Goal: Transaction & Acquisition: Purchase product/service

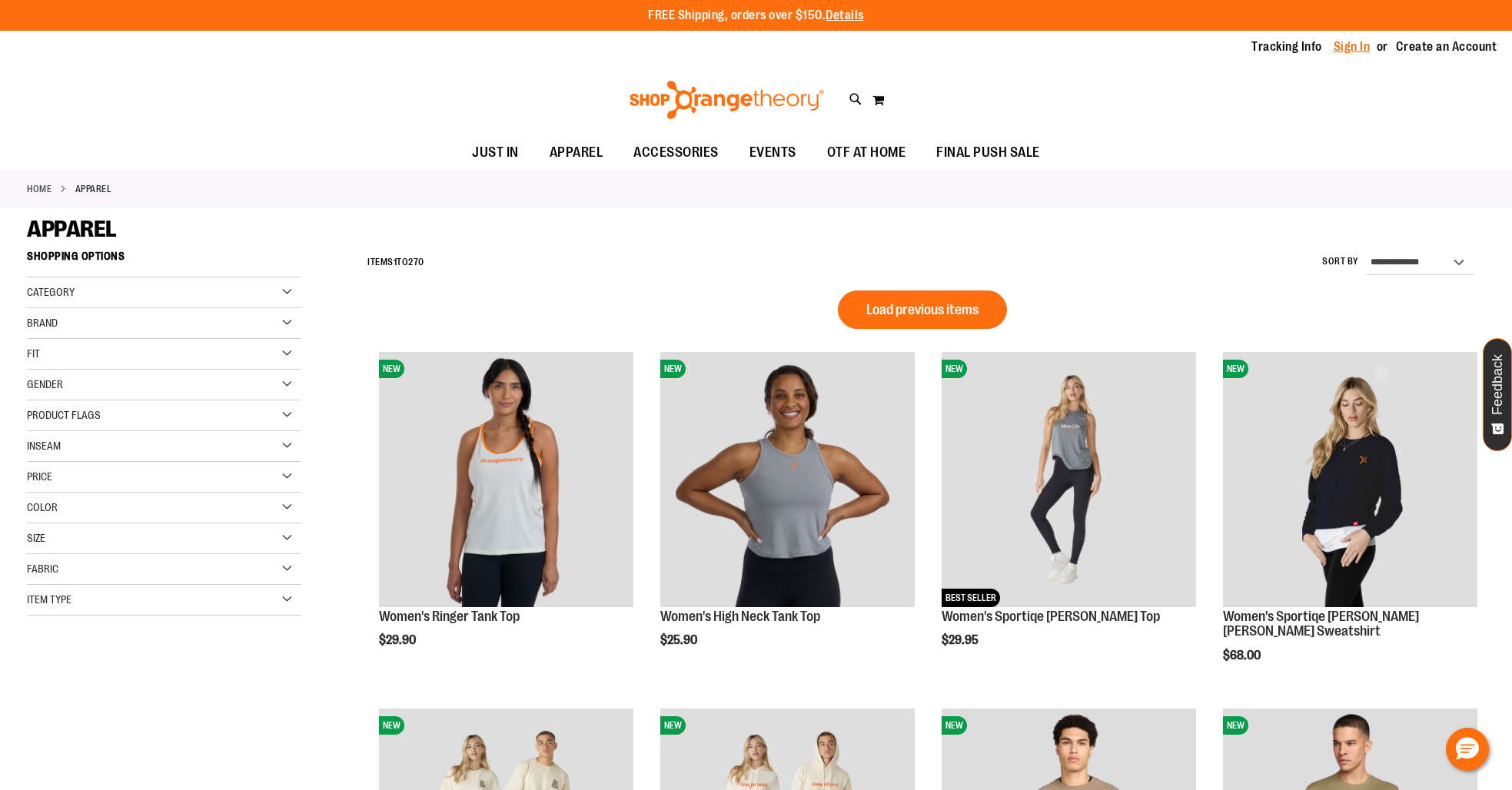
click at [1364, 44] on link "Sign In" at bounding box center [1351, 47] width 37 height 17
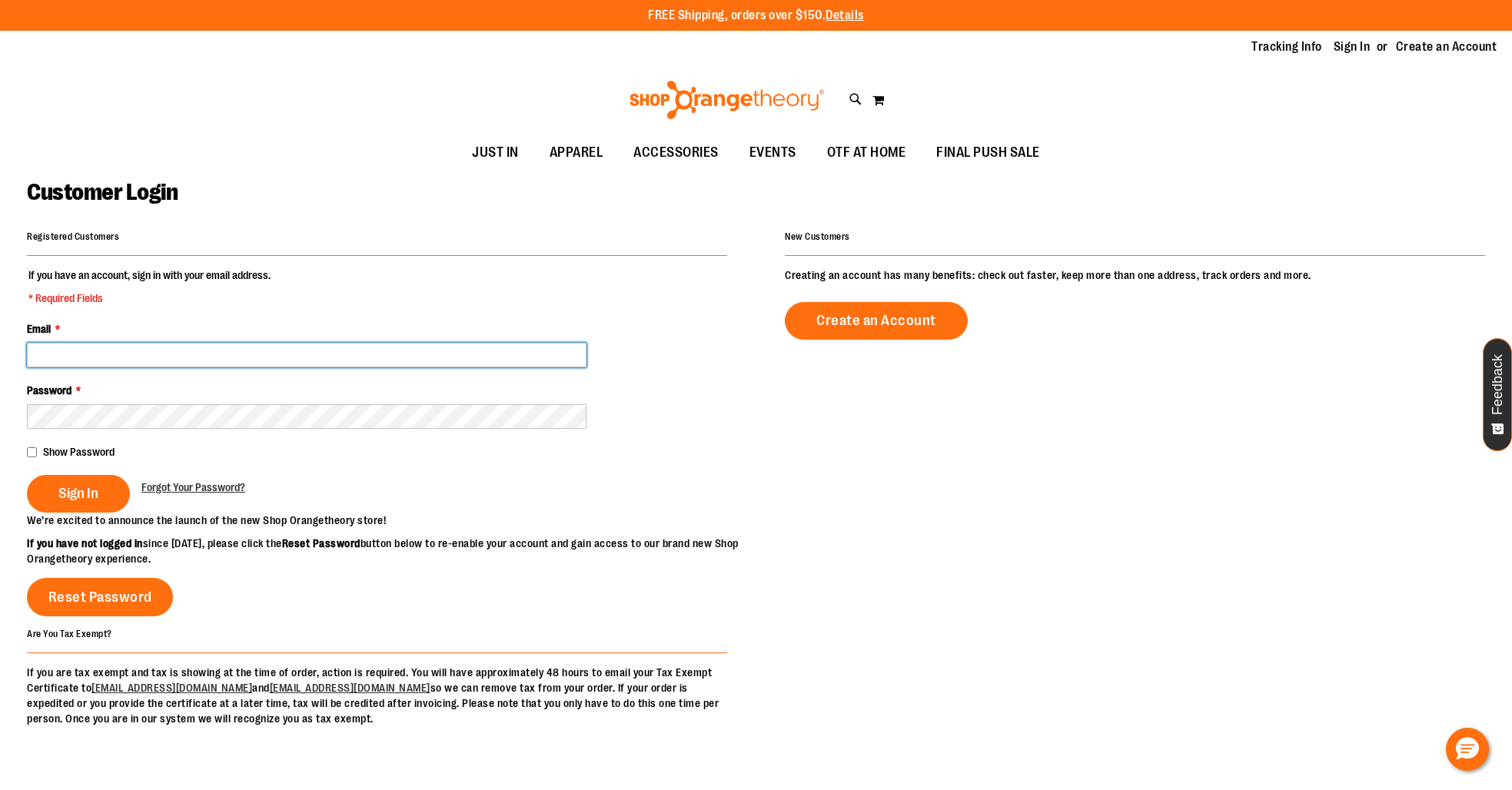
click at [42, 348] on input "Email *" at bounding box center [306, 355] width 559 height 24
type input "**********"
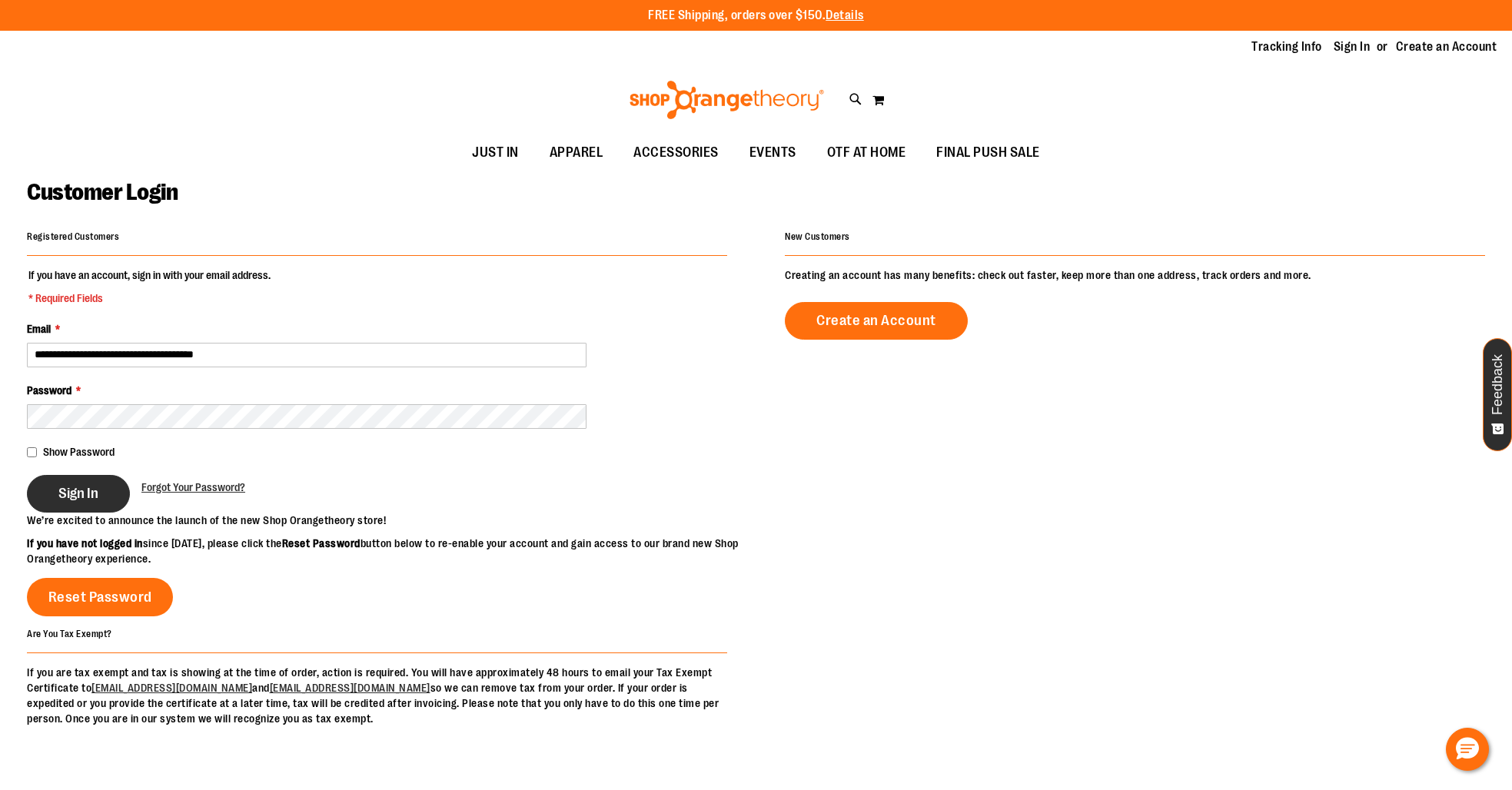
click at [63, 488] on span "Sign In" at bounding box center [78, 493] width 40 height 17
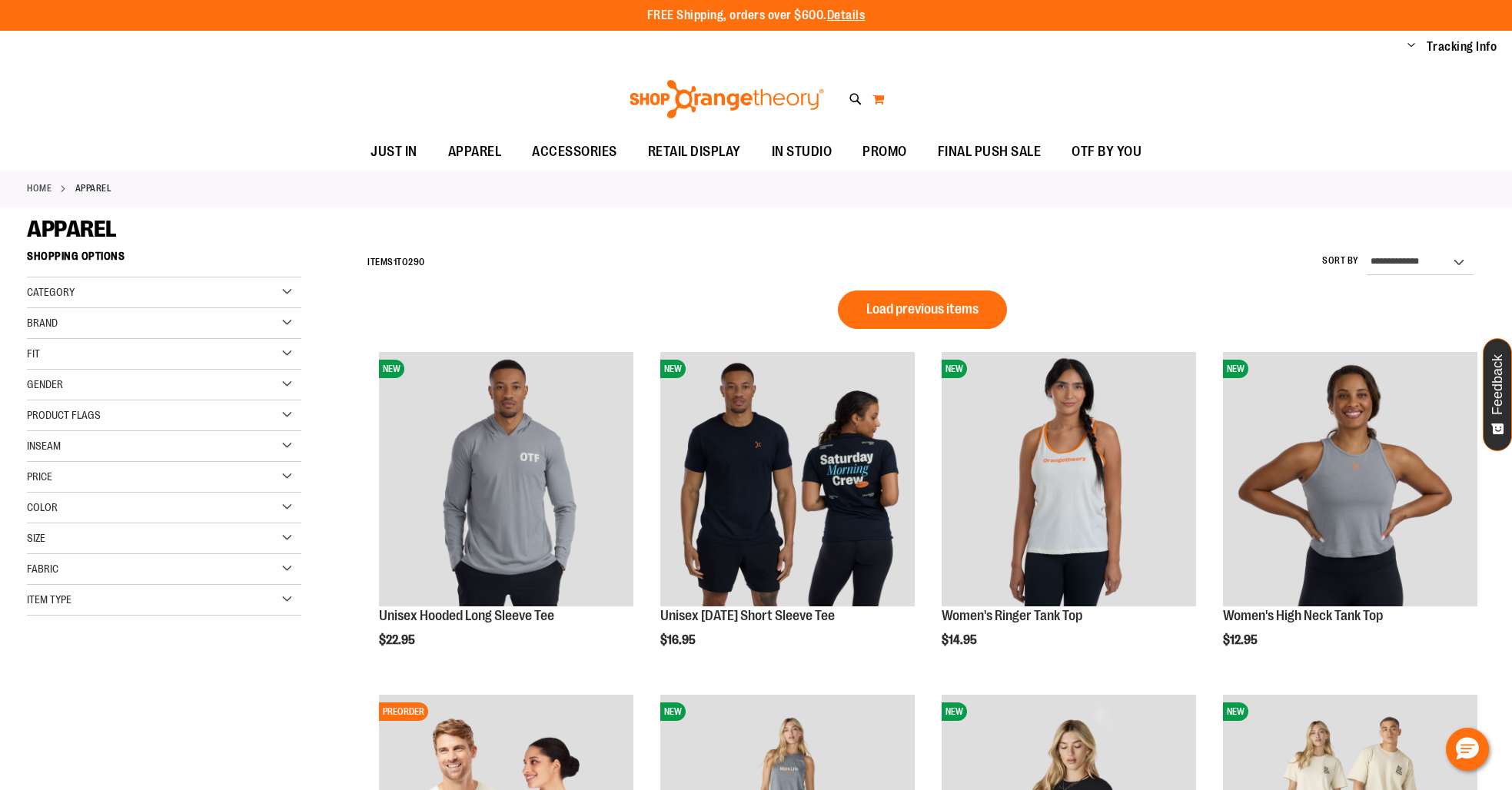
click at [874, 101] on button "My Cart" at bounding box center [878, 99] width 13 height 24
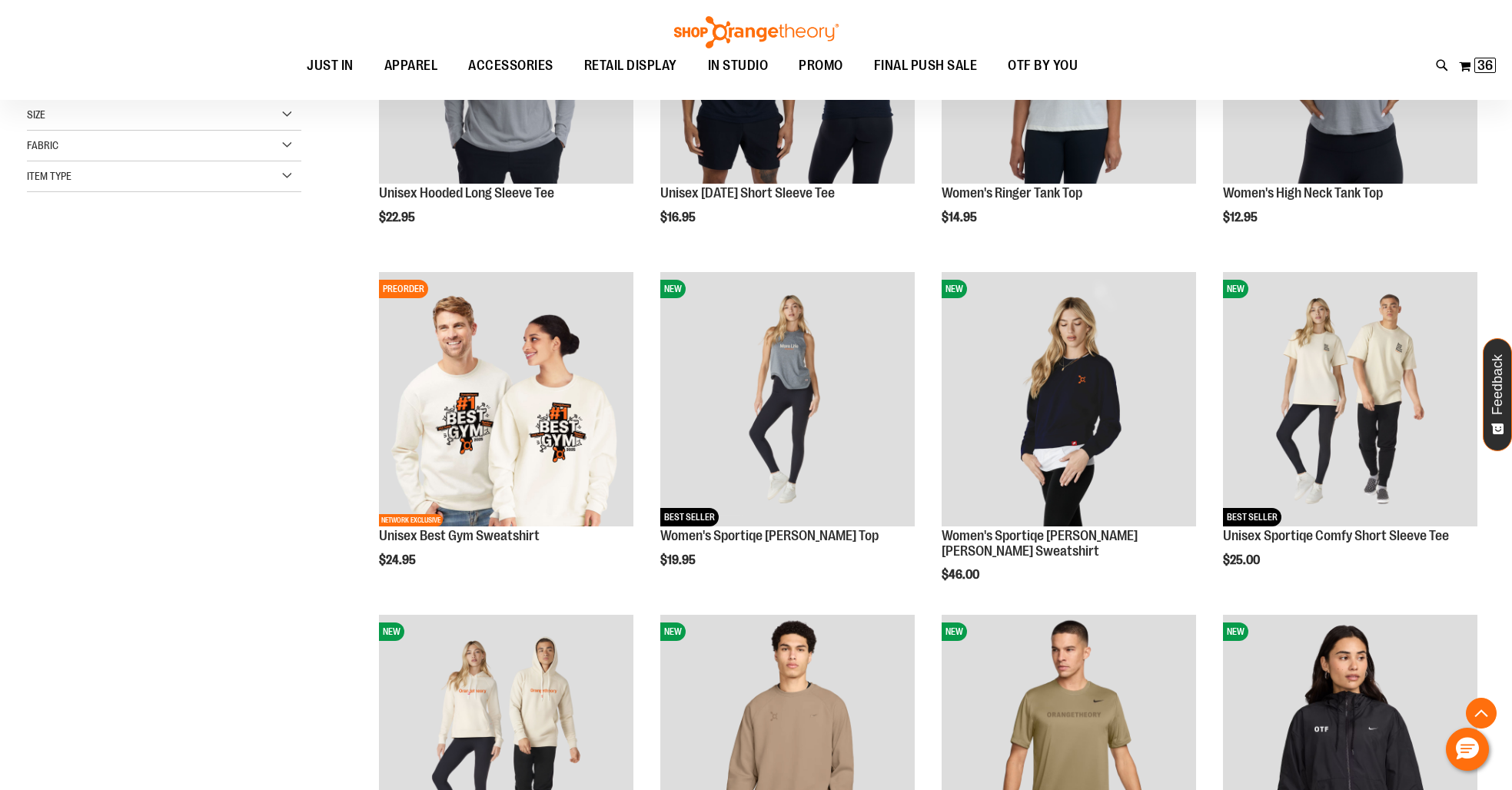
scroll to position [549, 0]
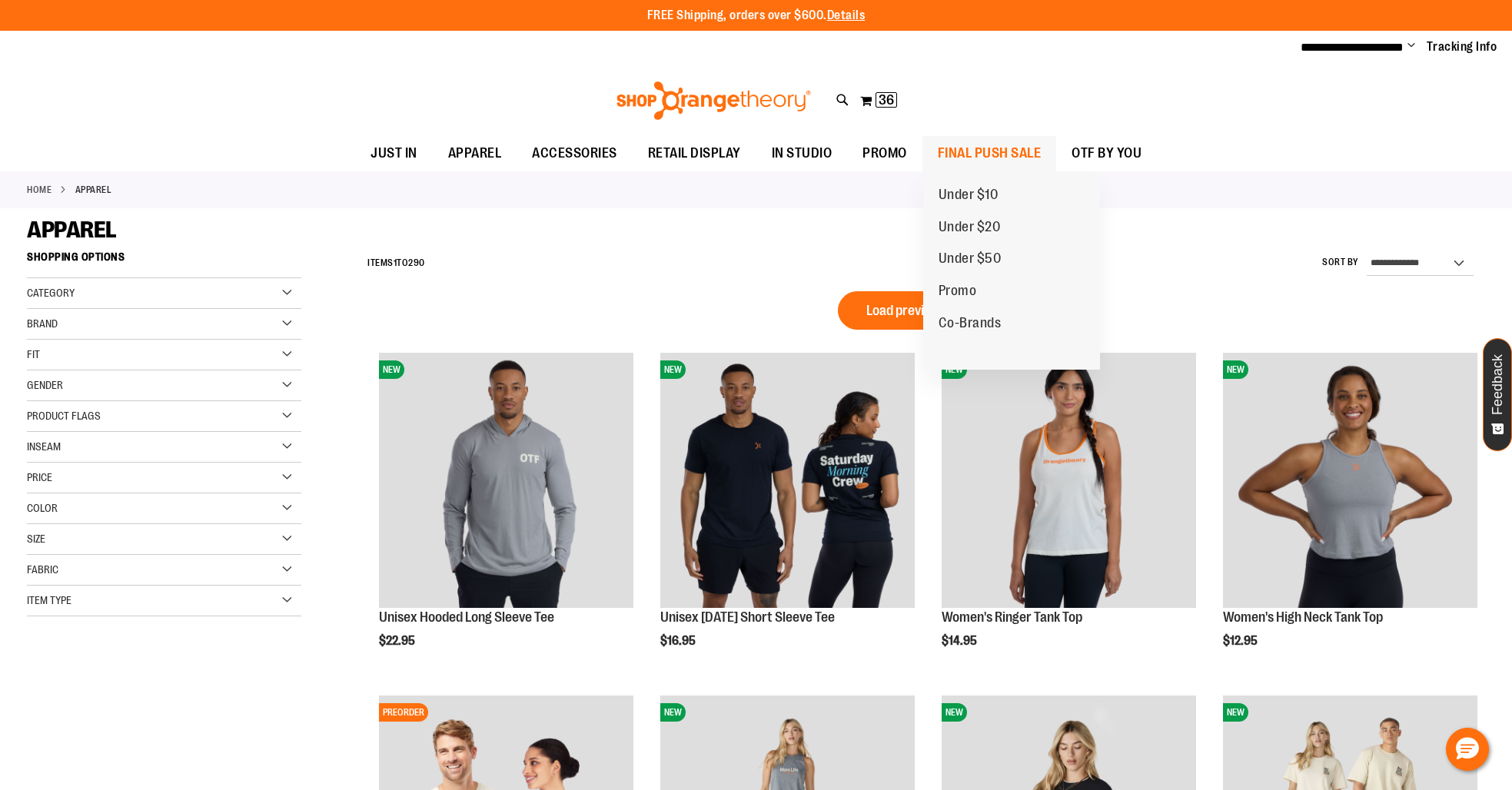
click at [1007, 154] on span "FINAL PUSH SALE" at bounding box center [989, 153] width 103 height 34
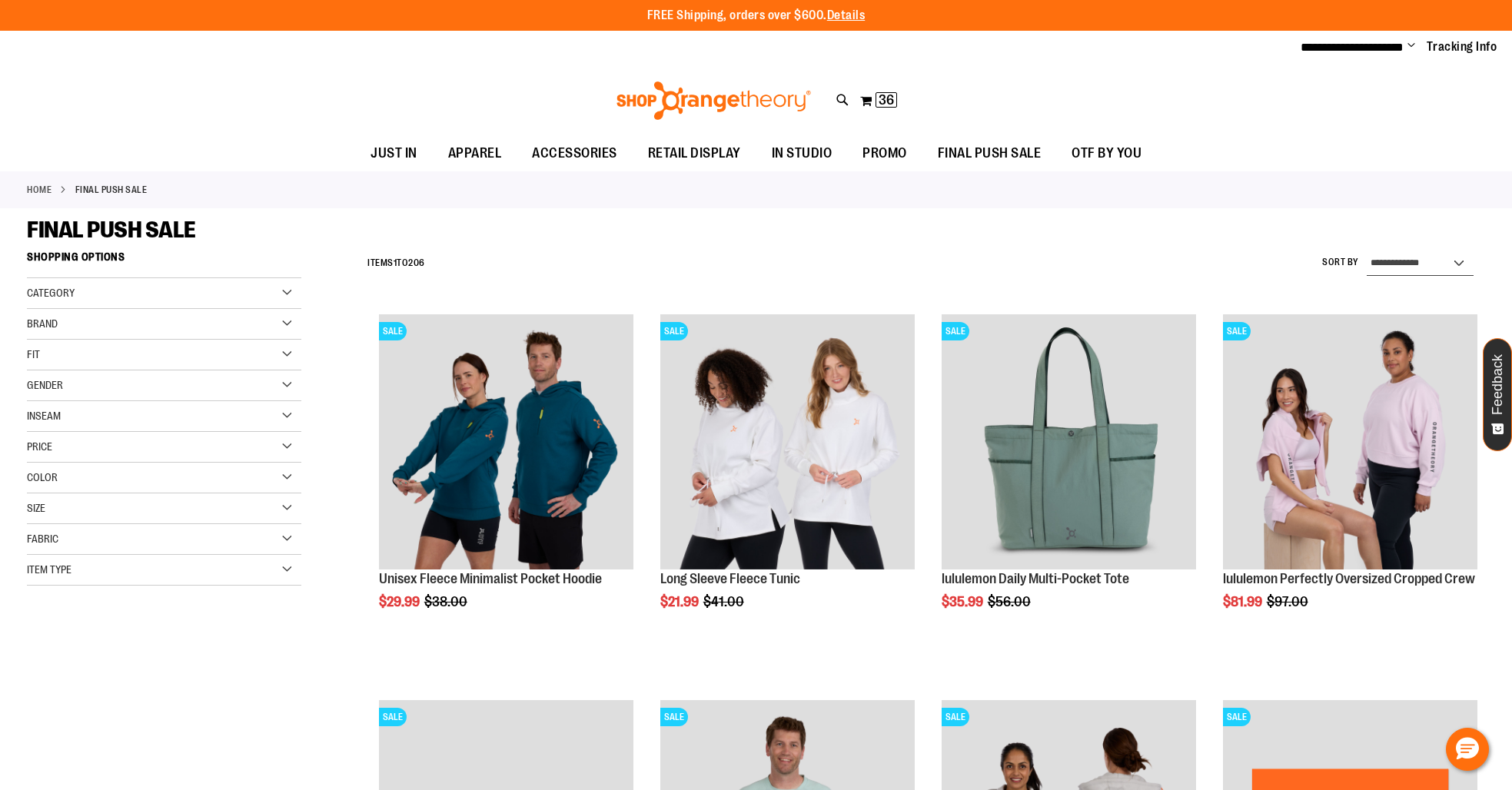
click at [1409, 261] on select "**********" at bounding box center [1420, 263] width 107 height 24
select select "*********"
click at [1366, 251] on select "**********" at bounding box center [1420, 263] width 107 height 24
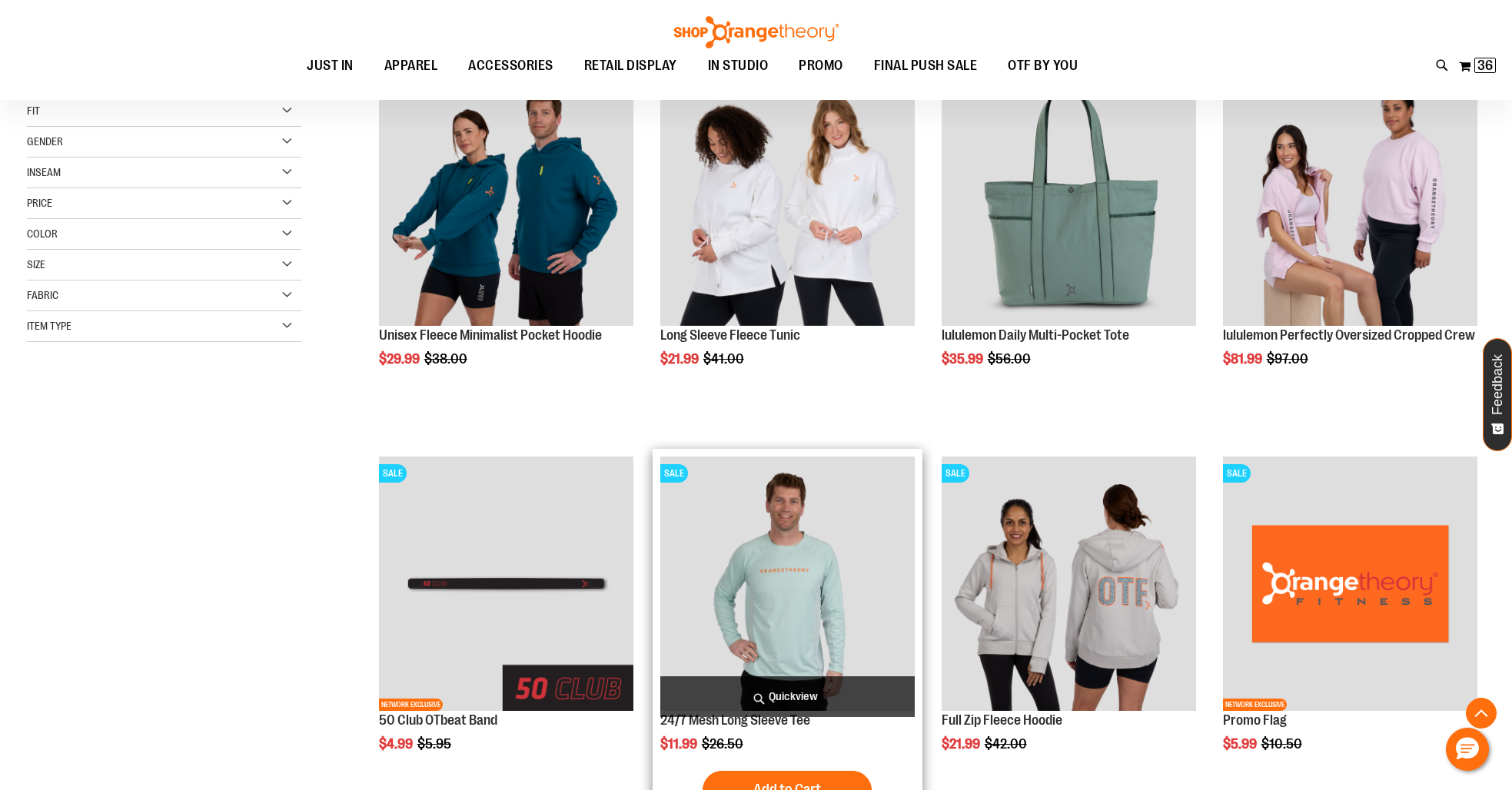
scroll to position [243, 0]
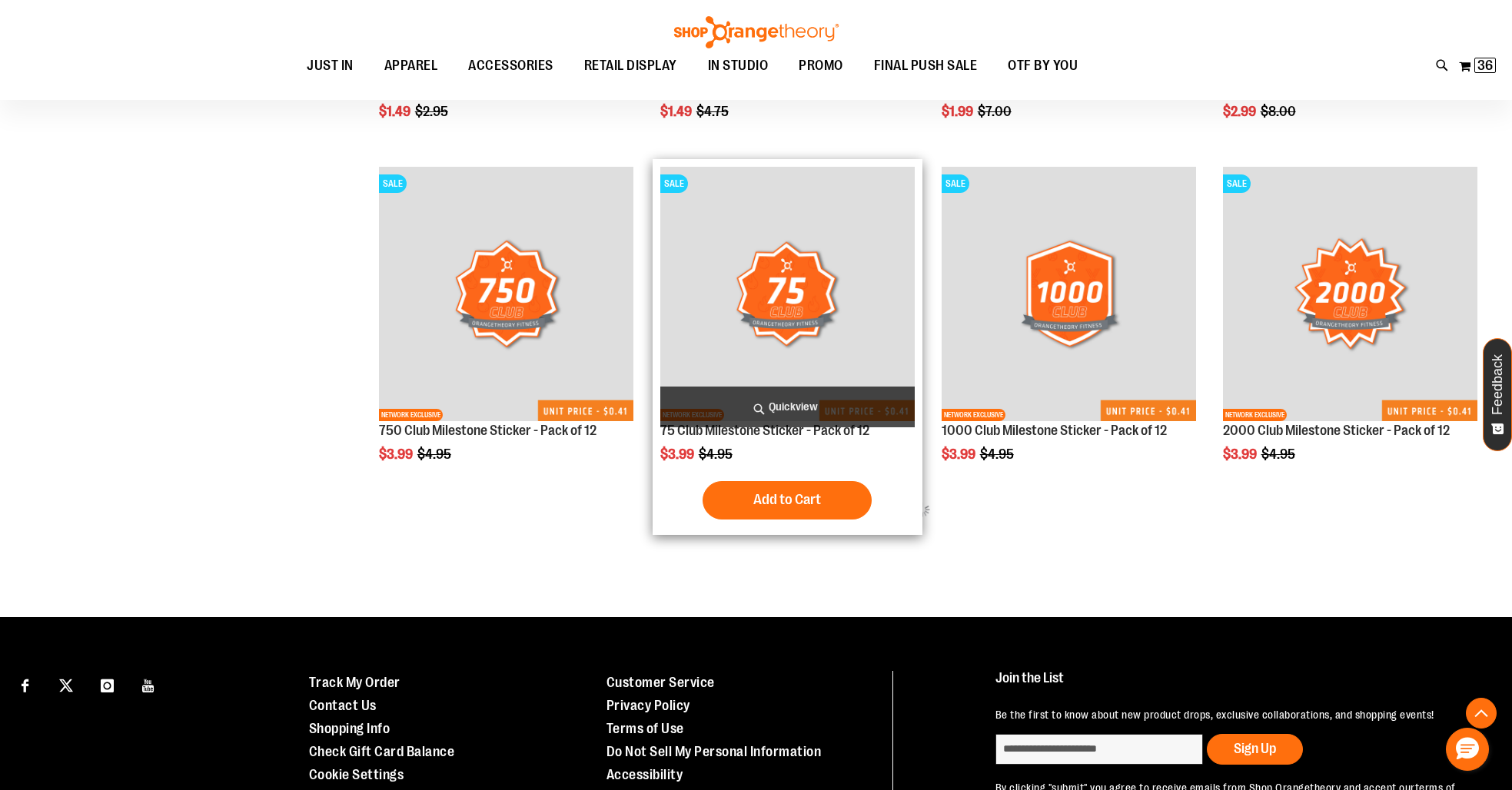
scroll to position [831, 0]
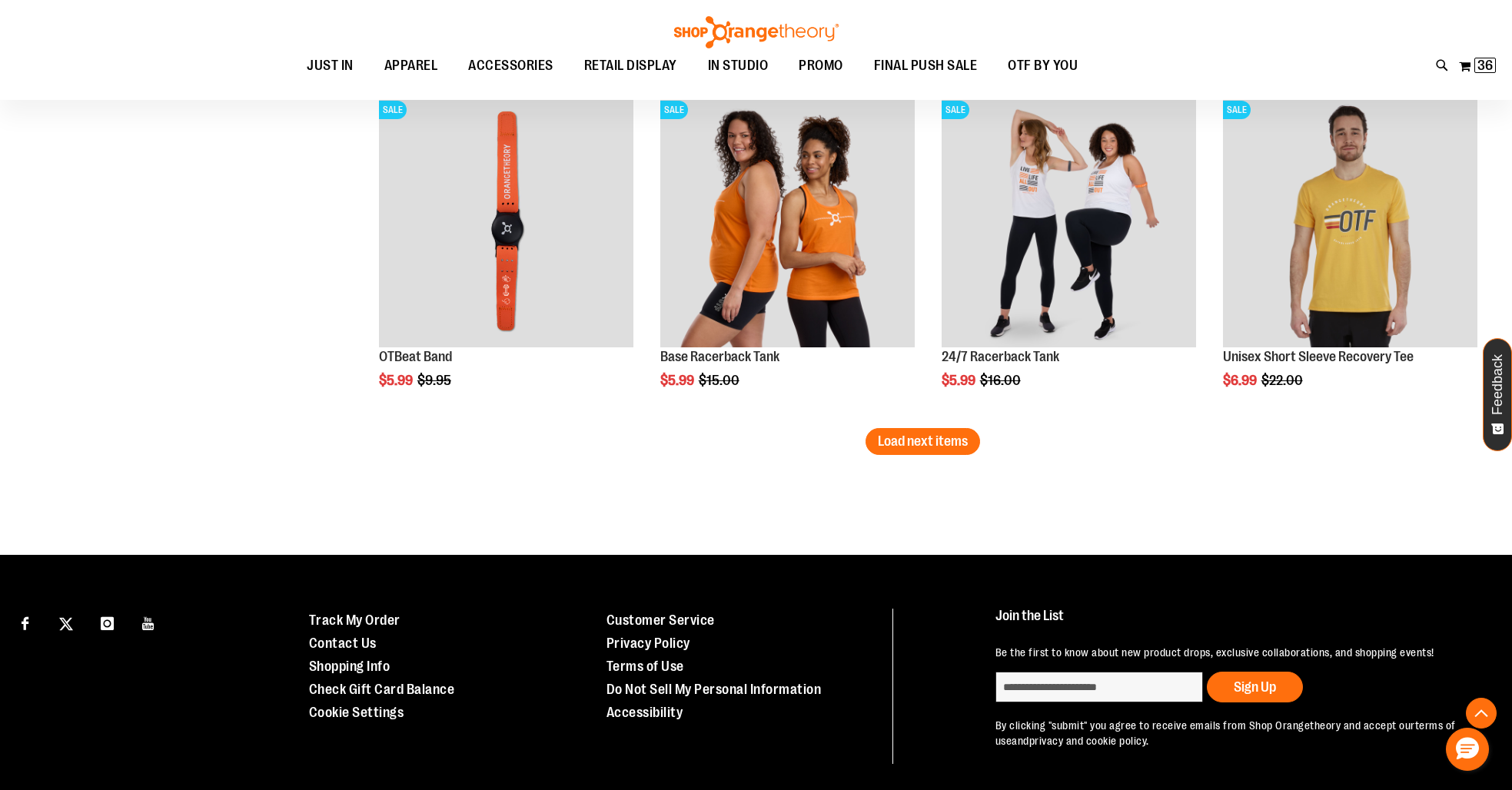
scroll to position [2962, 0]
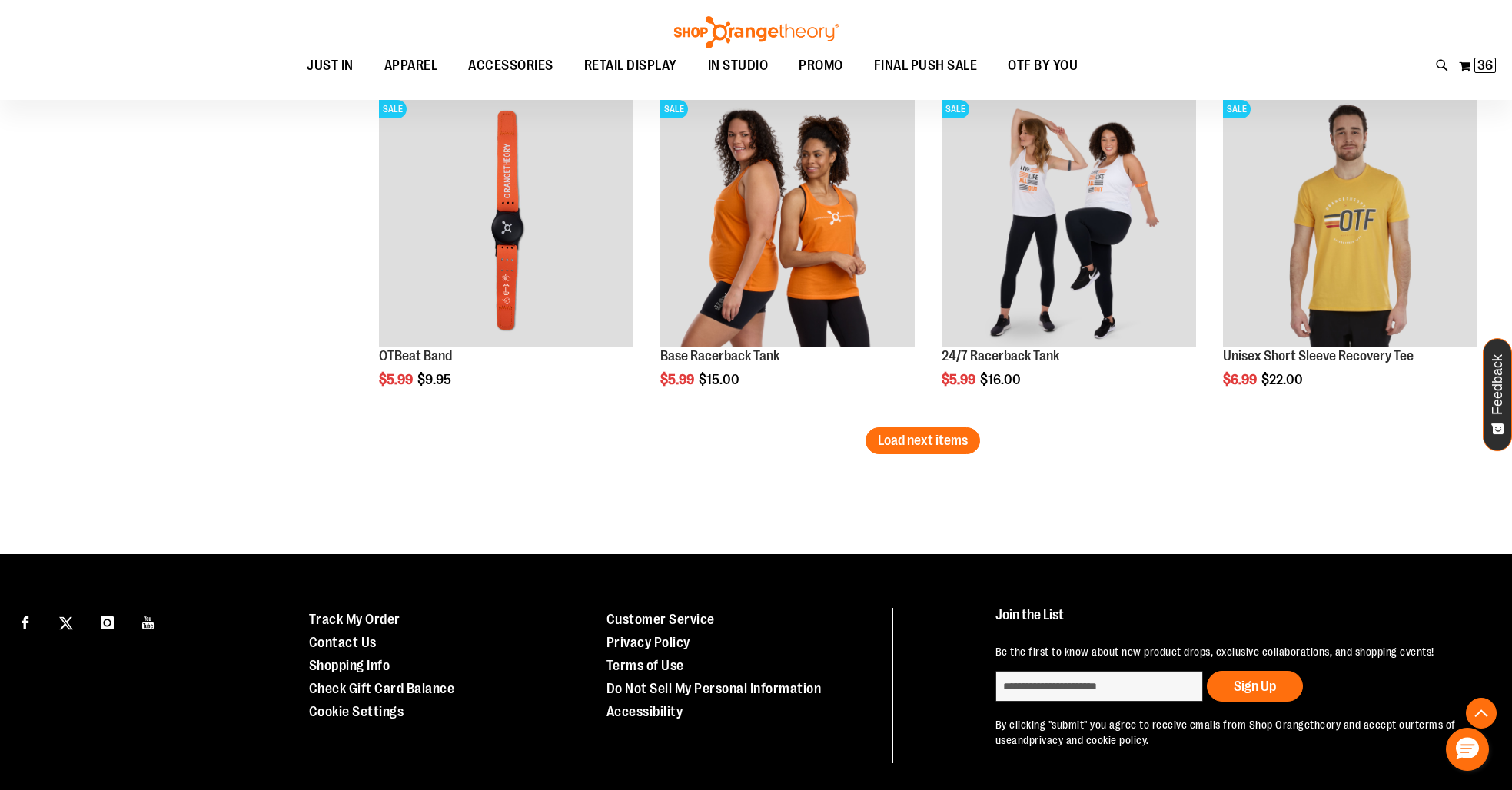
click at [900, 443] on span "Load next items" at bounding box center [922, 440] width 90 height 16
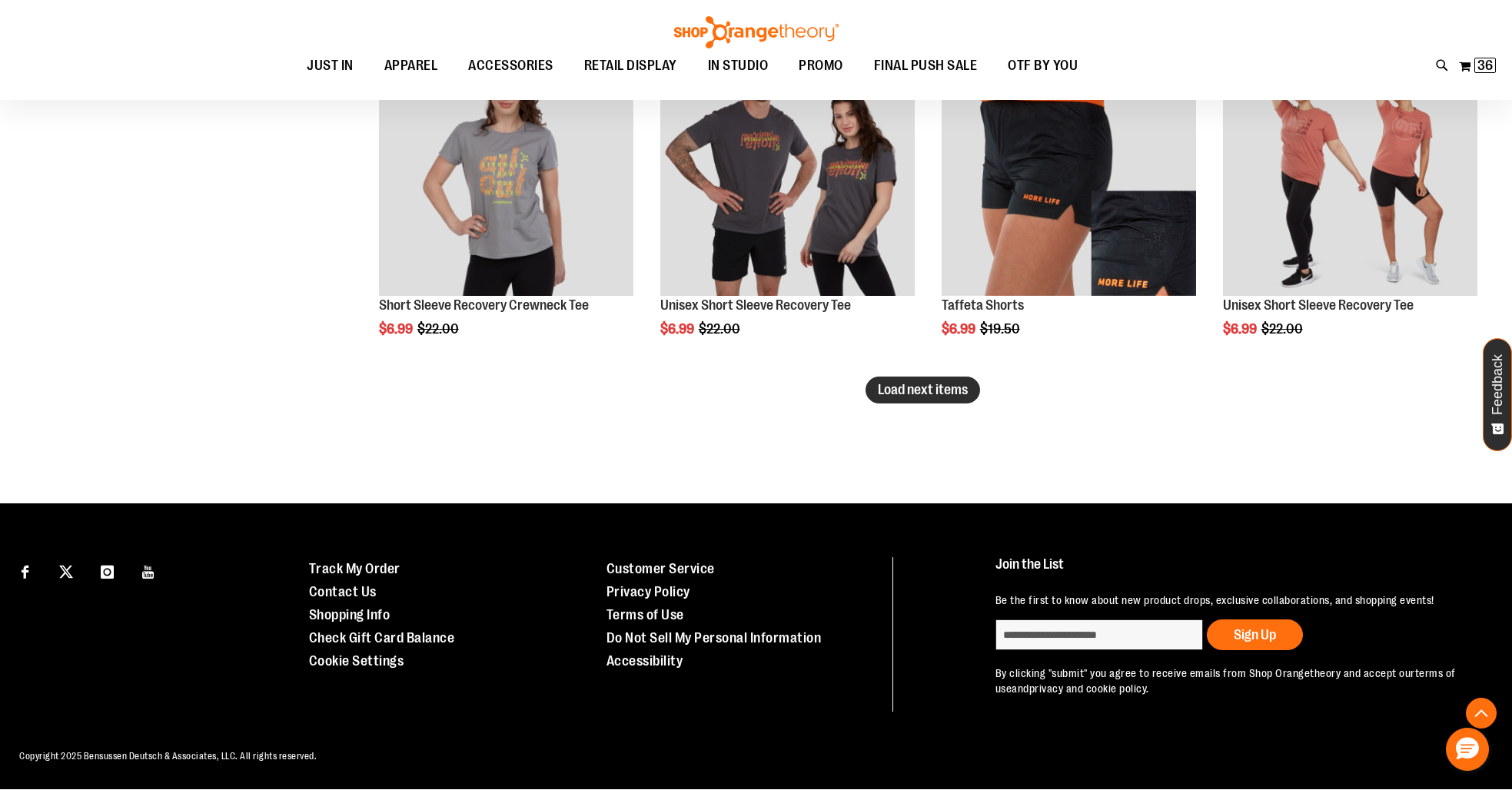
click at [935, 387] on span "Load next items" at bounding box center [922, 390] width 90 height 16
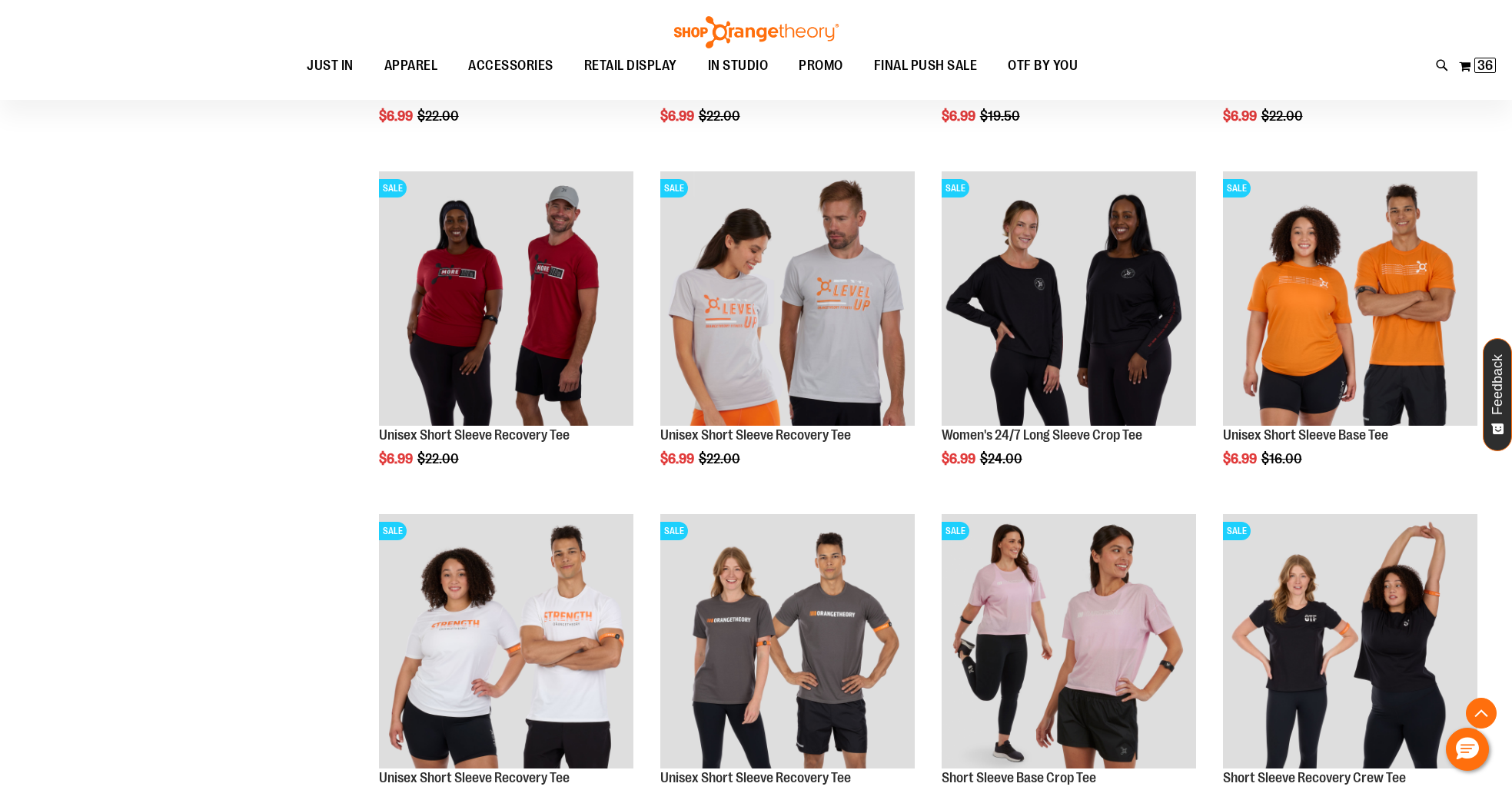
scroll to position [4255, 0]
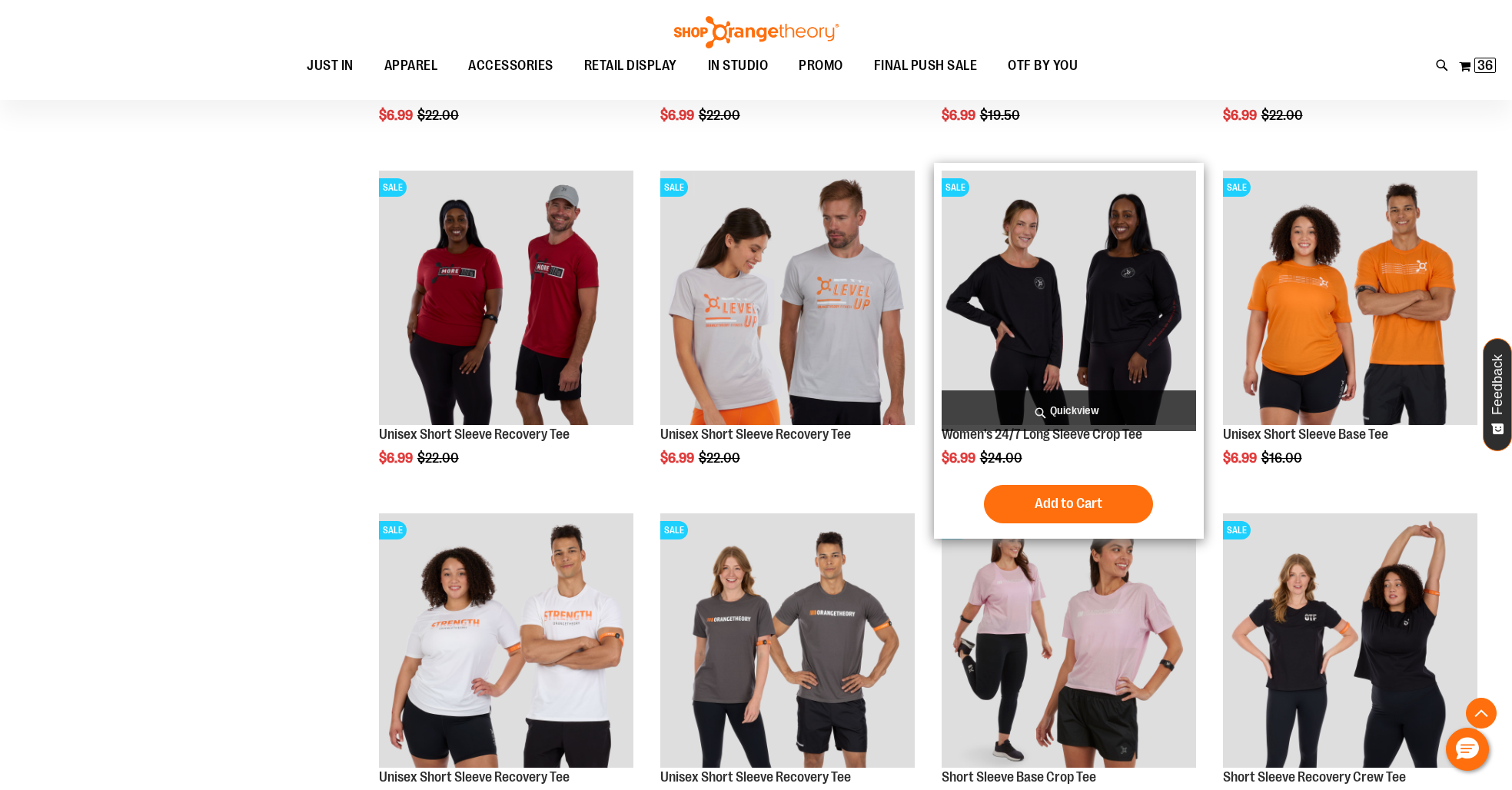
click at [965, 355] on img "product" at bounding box center [1069, 298] width 255 height 254
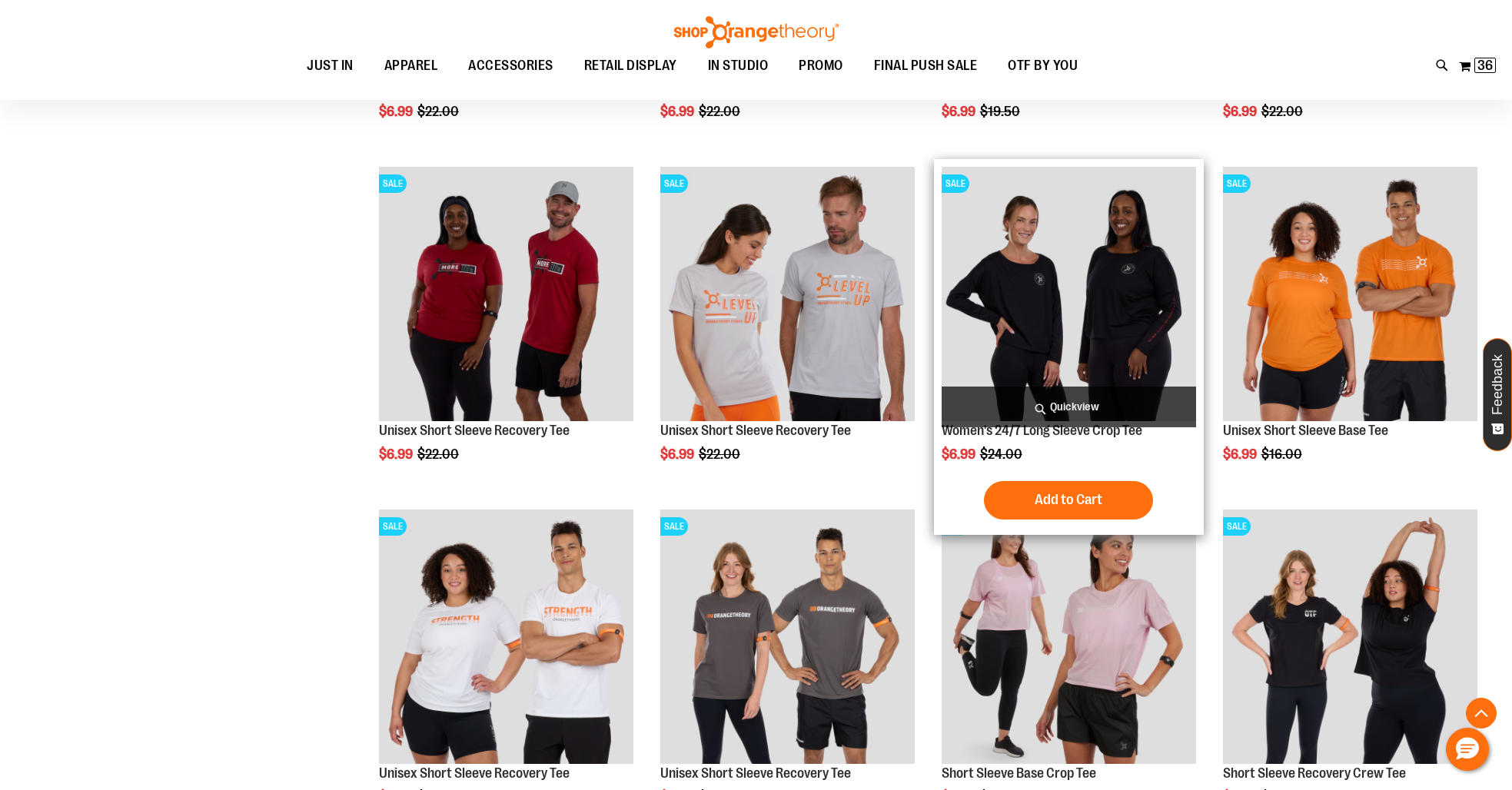
click at [1051, 304] on img "product" at bounding box center [1069, 294] width 255 height 254
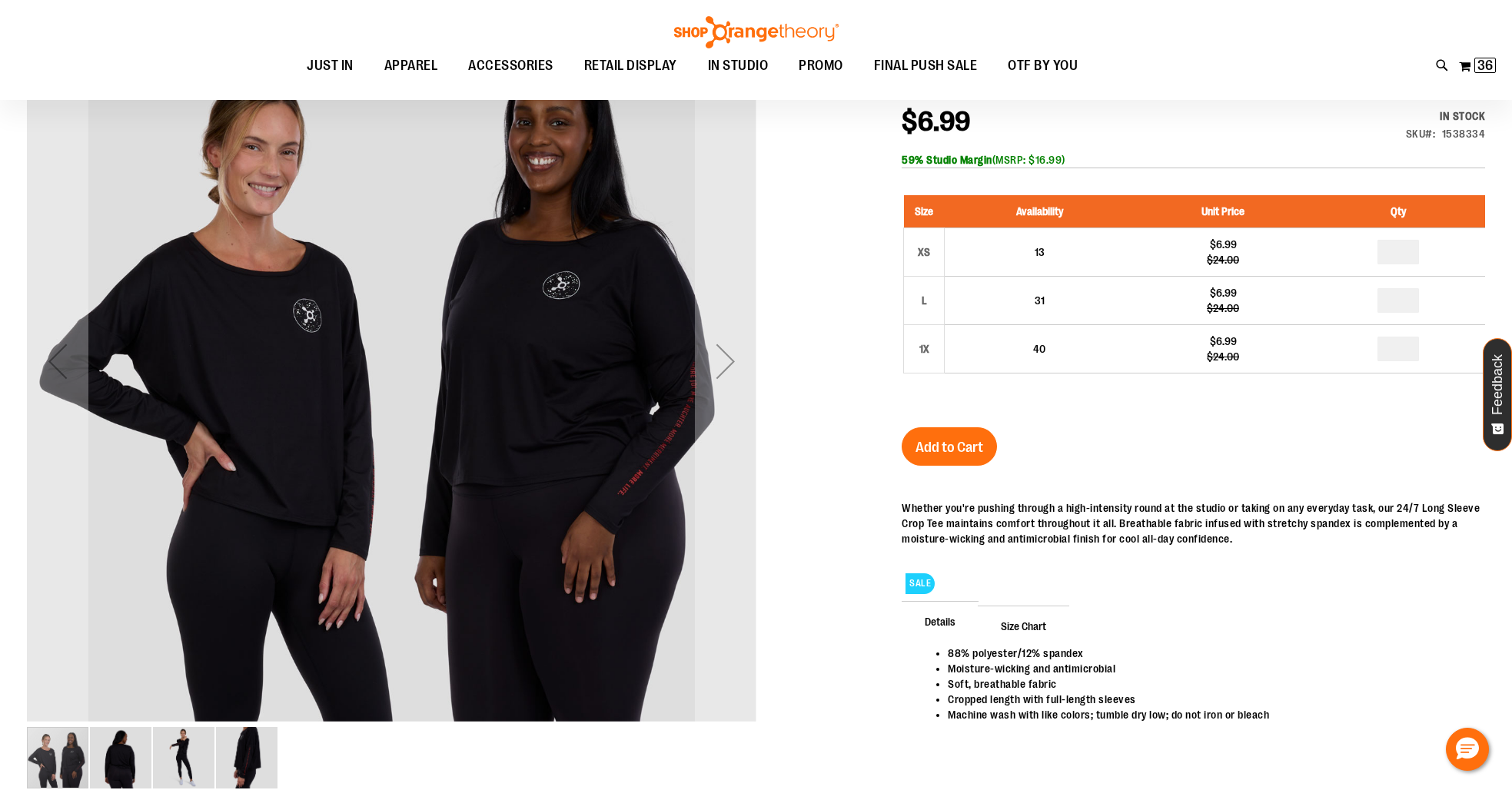
scroll to position [58, 0]
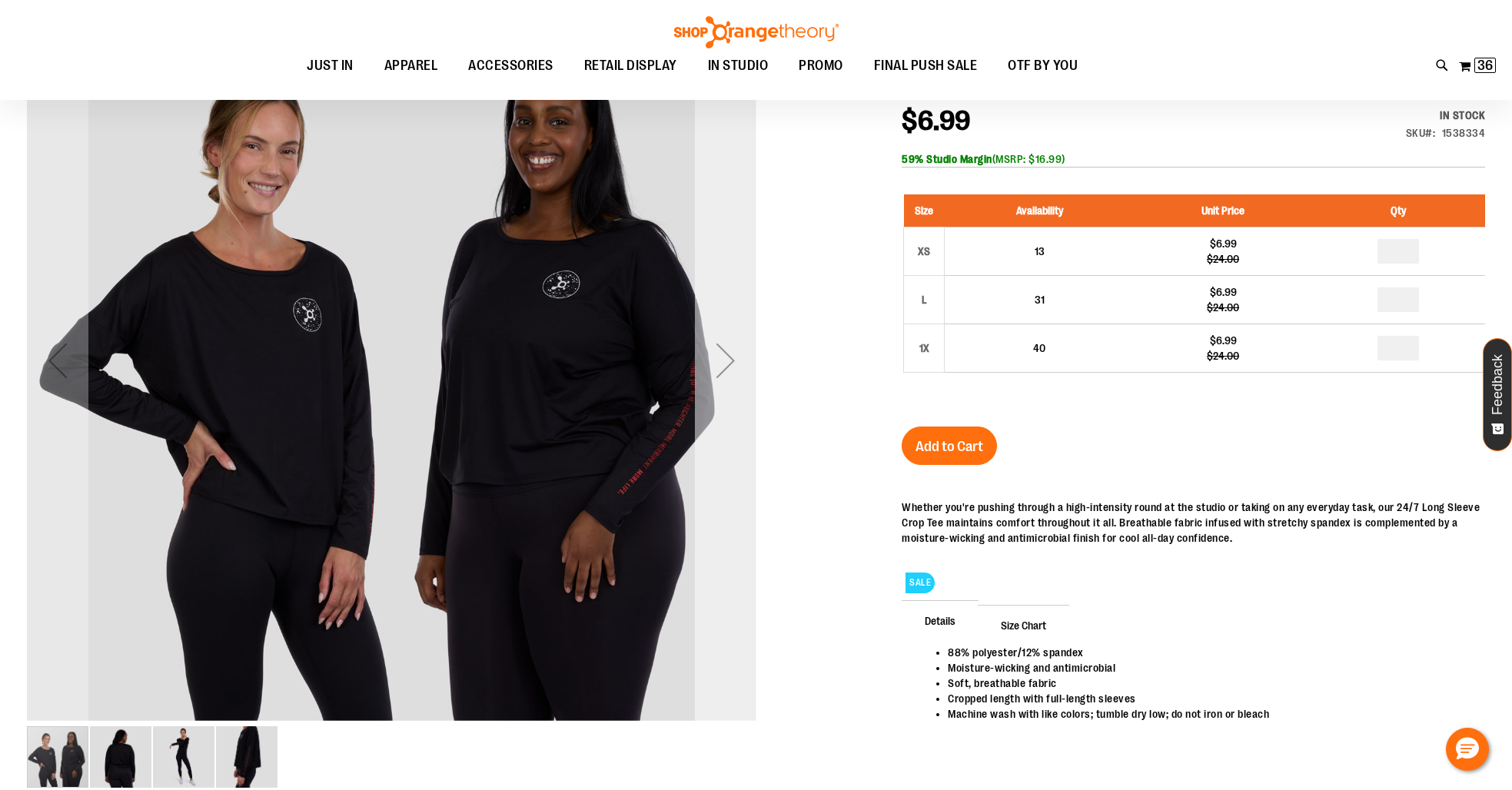
click at [722, 356] on div "Next" at bounding box center [725, 360] width 61 height 61
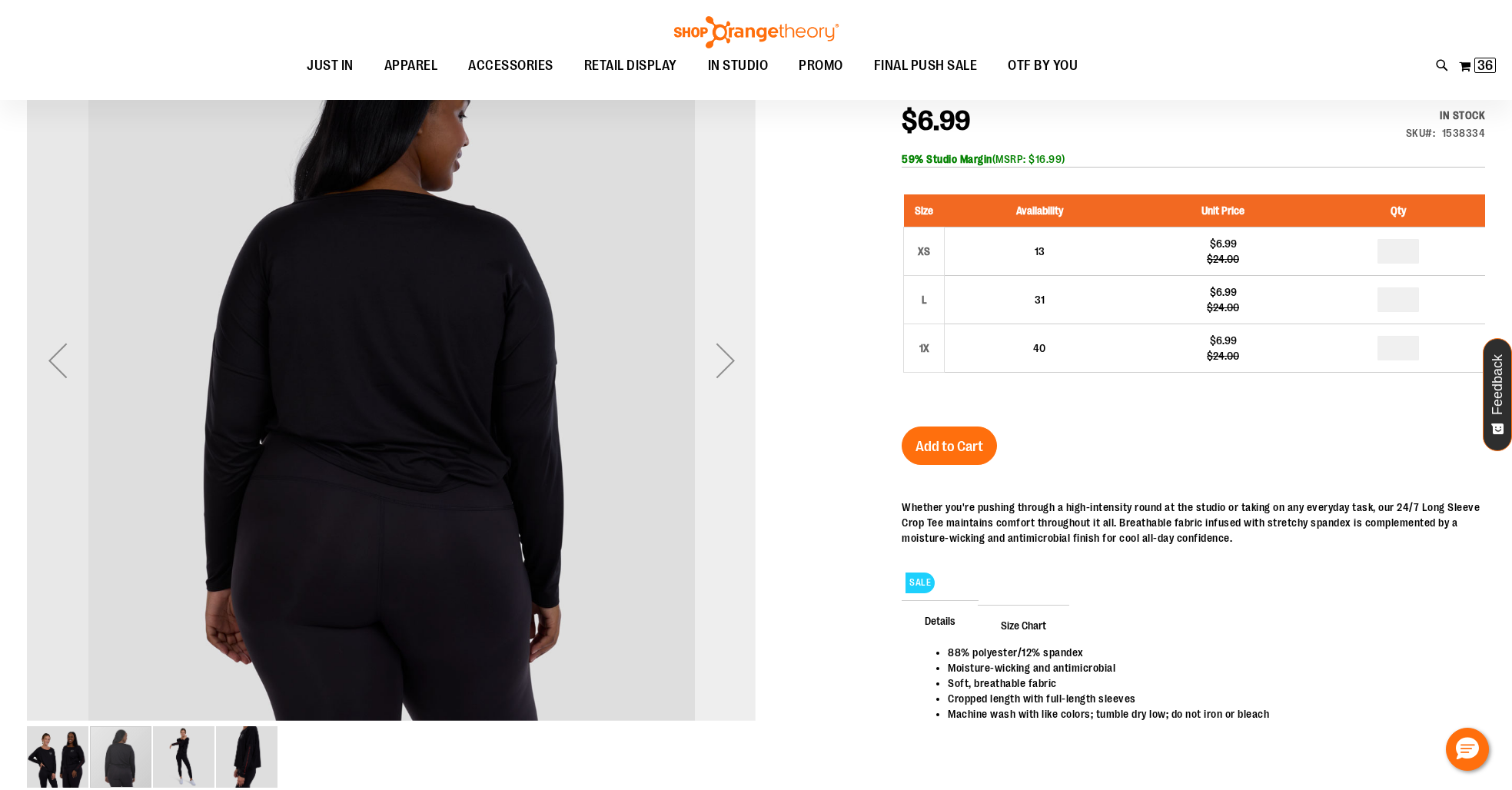
click at [722, 356] on div "Next" at bounding box center [725, 360] width 61 height 61
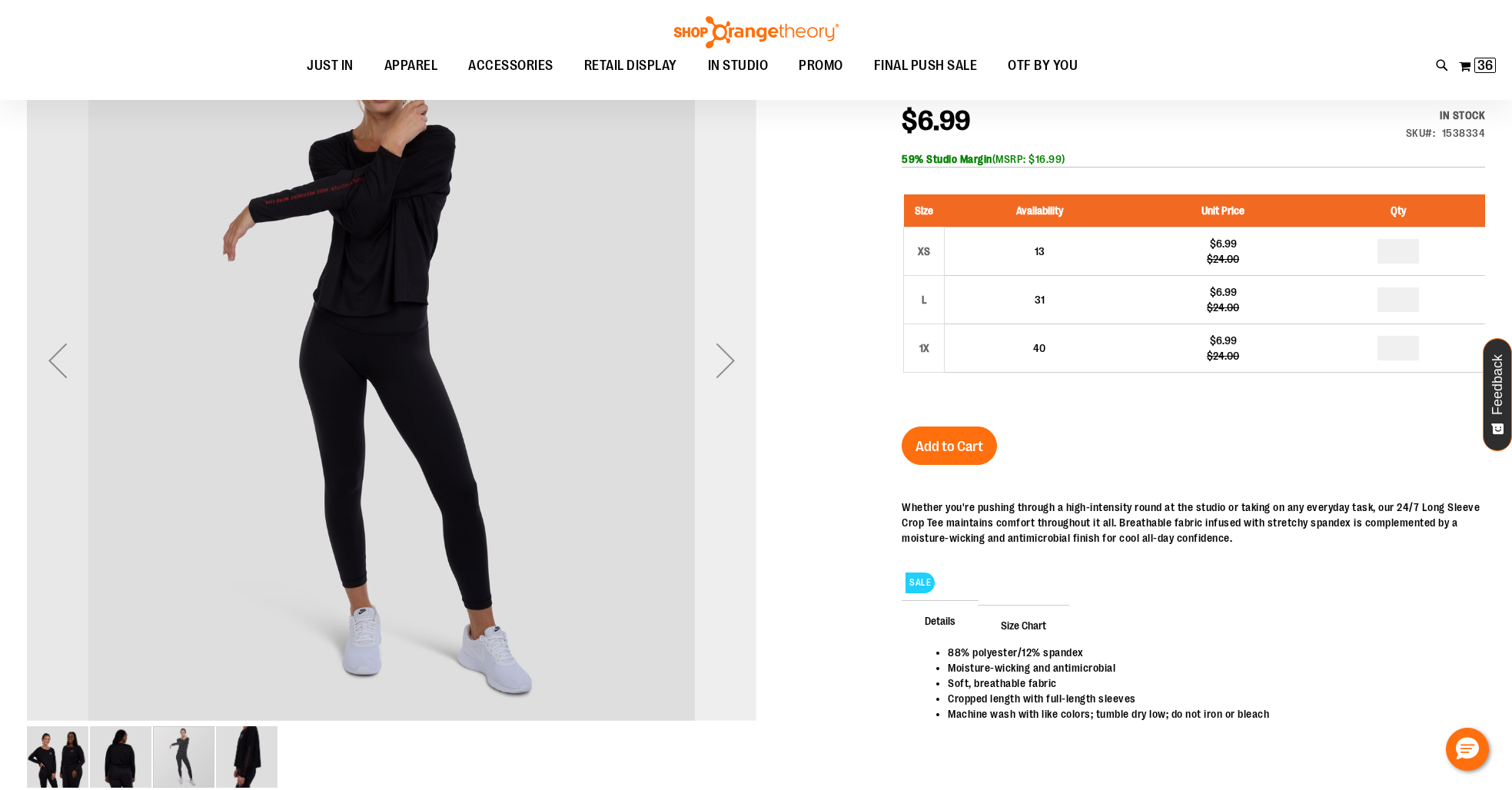
click at [742, 375] on div "Next" at bounding box center [725, 360] width 61 height 61
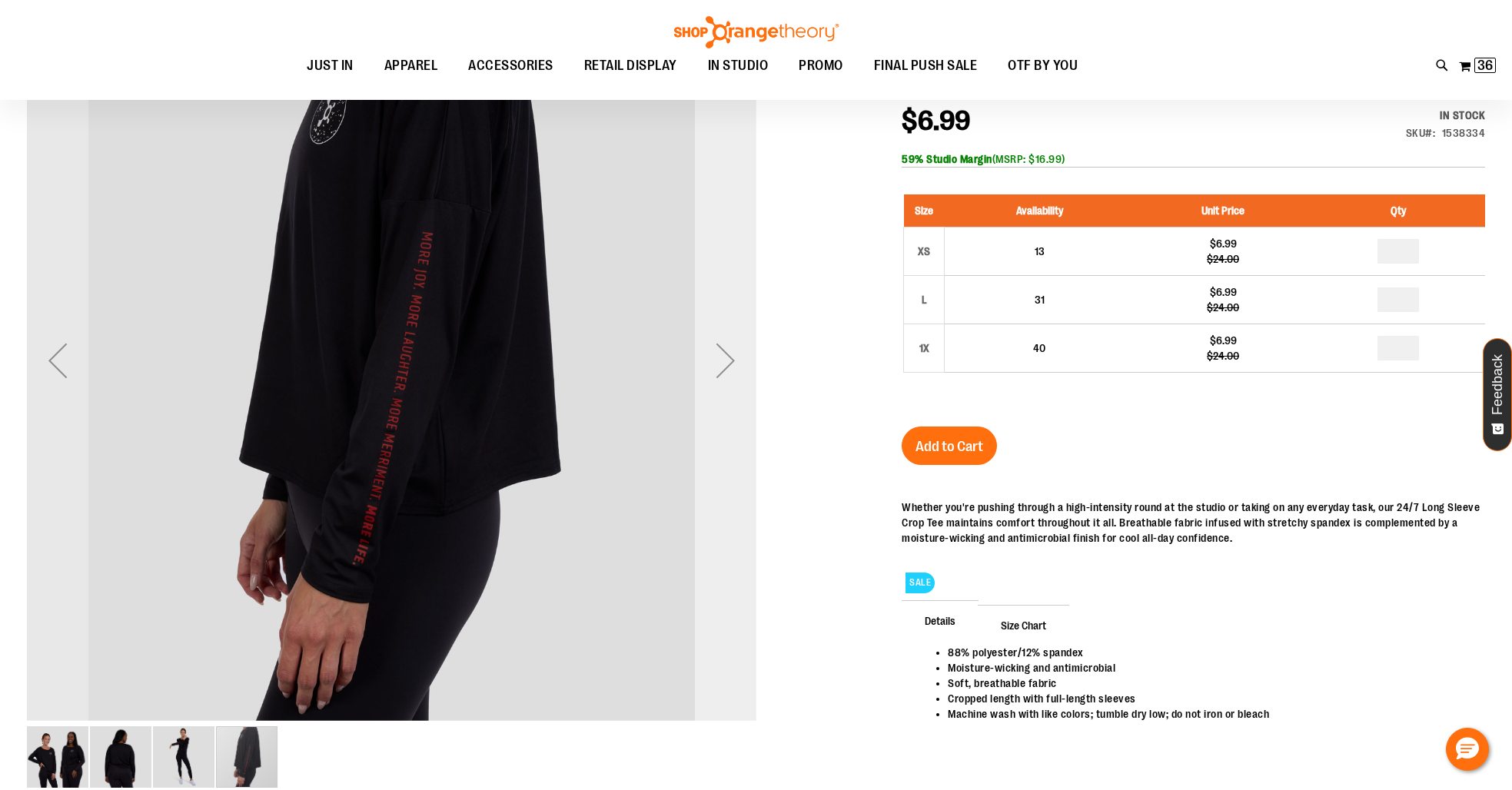
click at [715, 384] on div "Next" at bounding box center [725, 360] width 61 height 61
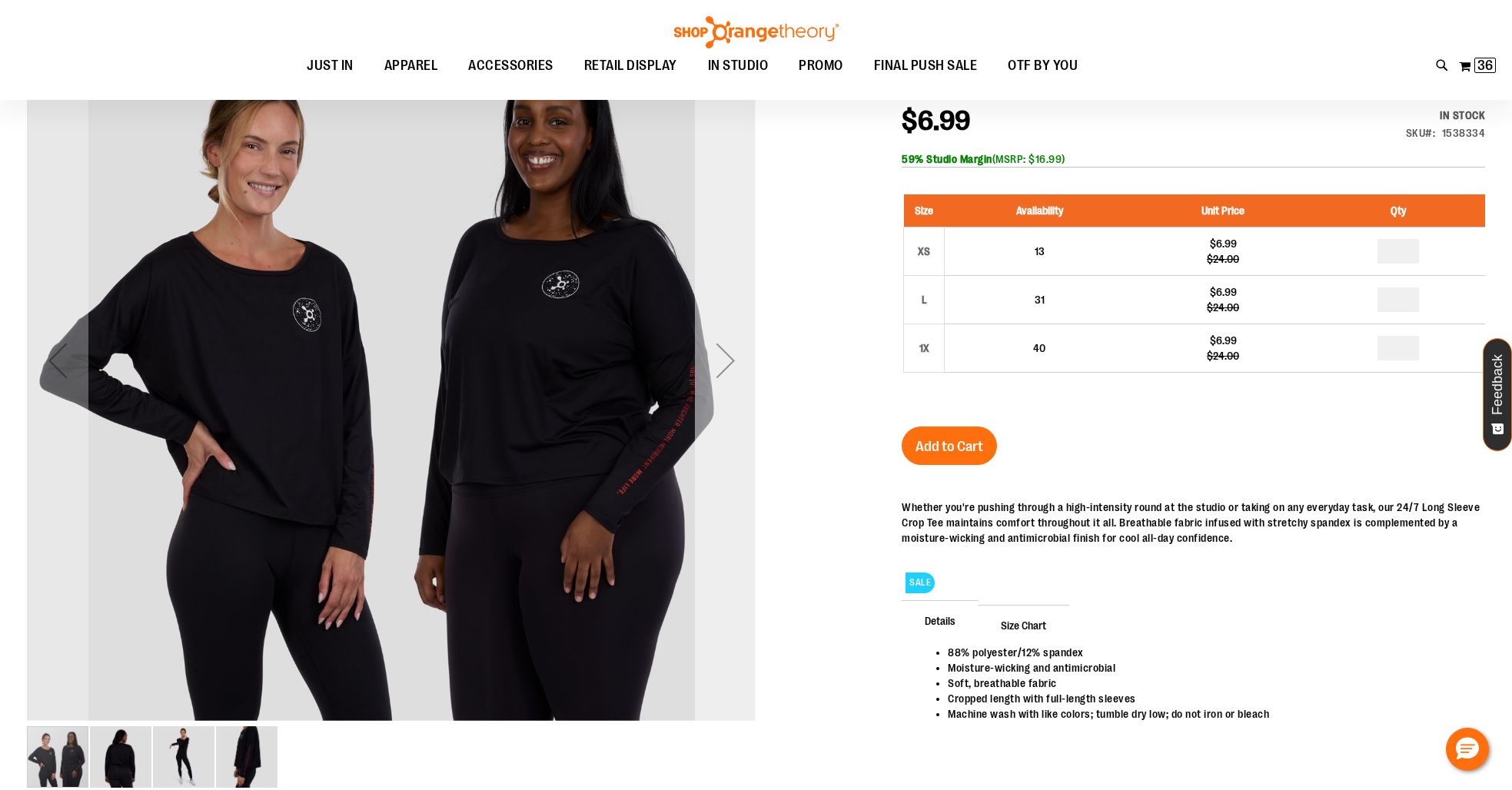
click at [715, 384] on div "Next" at bounding box center [725, 360] width 61 height 61
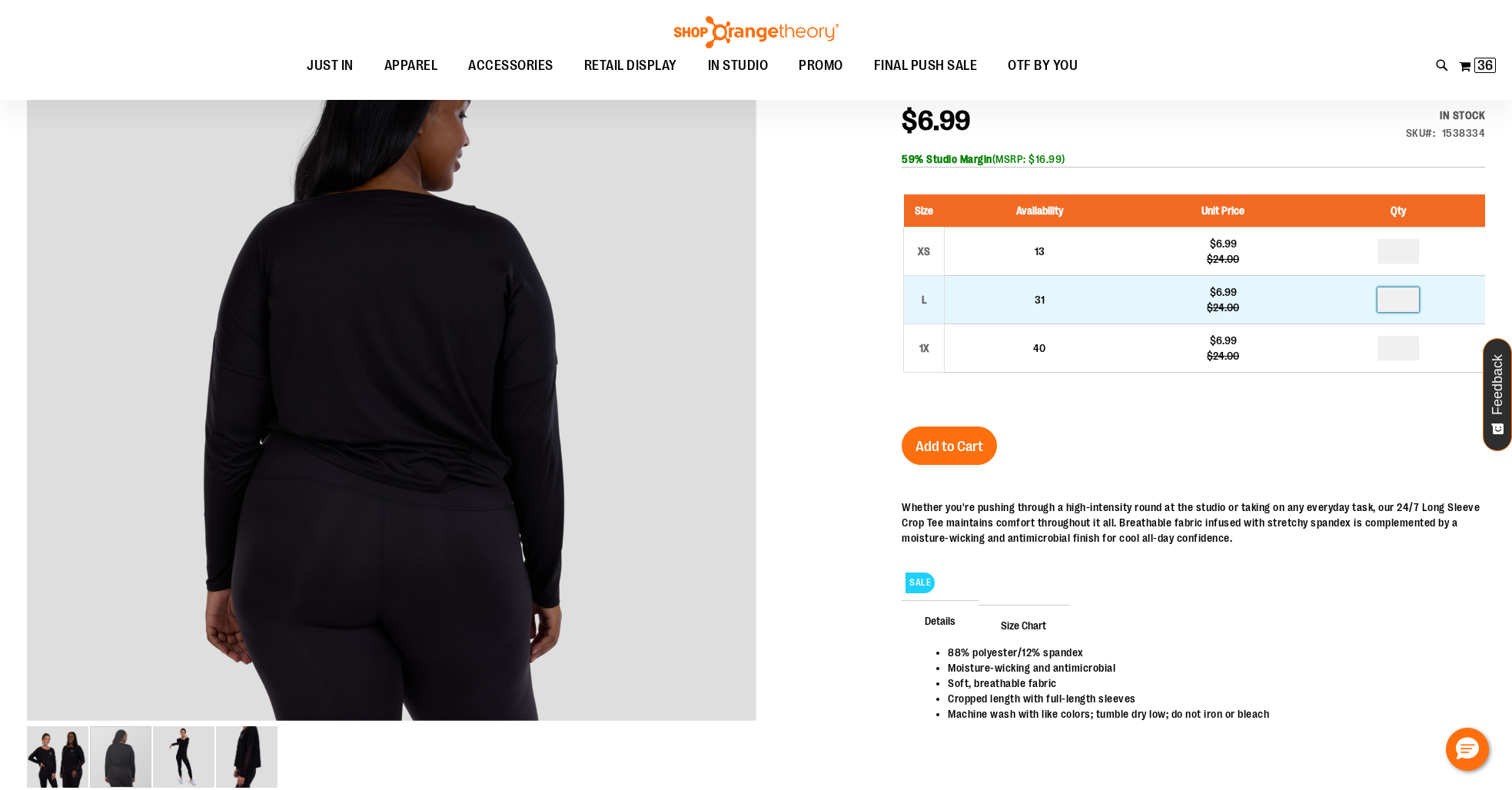
drag, startPoint x: 1402, startPoint y: 296, endPoint x: 1388, endPoint y: 296, distance: 14.0
click at [1388, 296] on input "number" at bounding box center [1398, 299] width 42 height 24
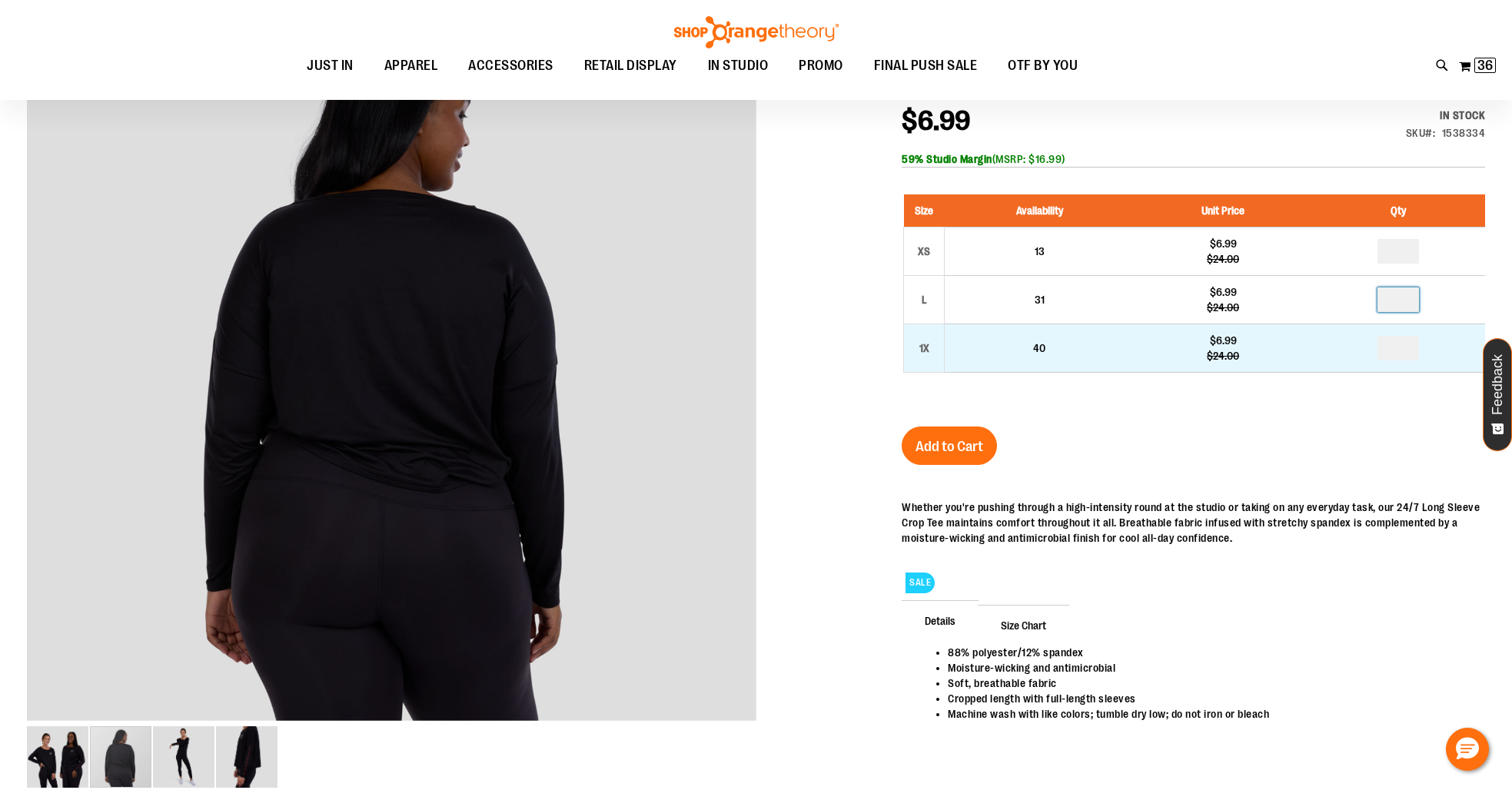
type input "*"
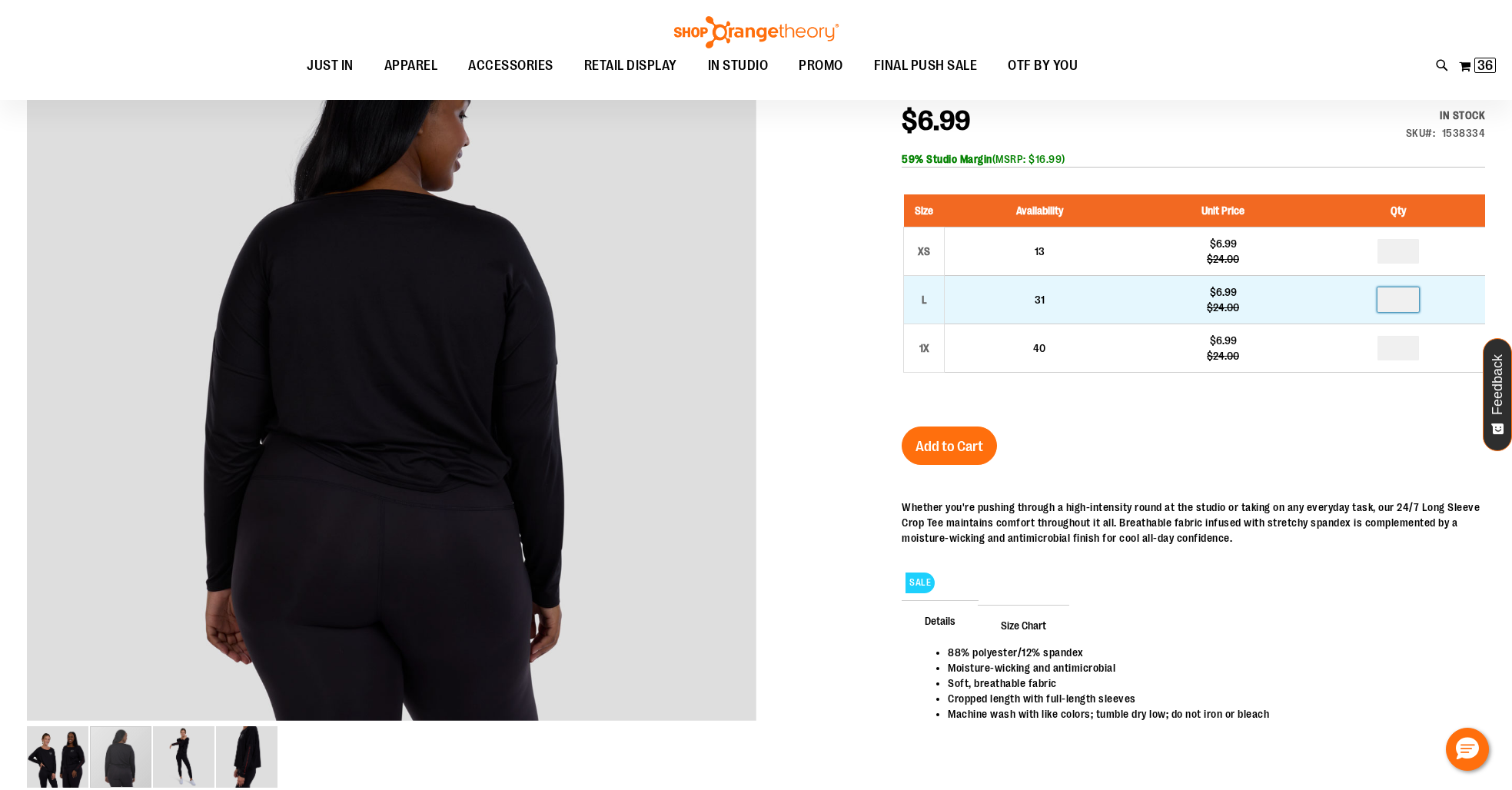
type input "*"
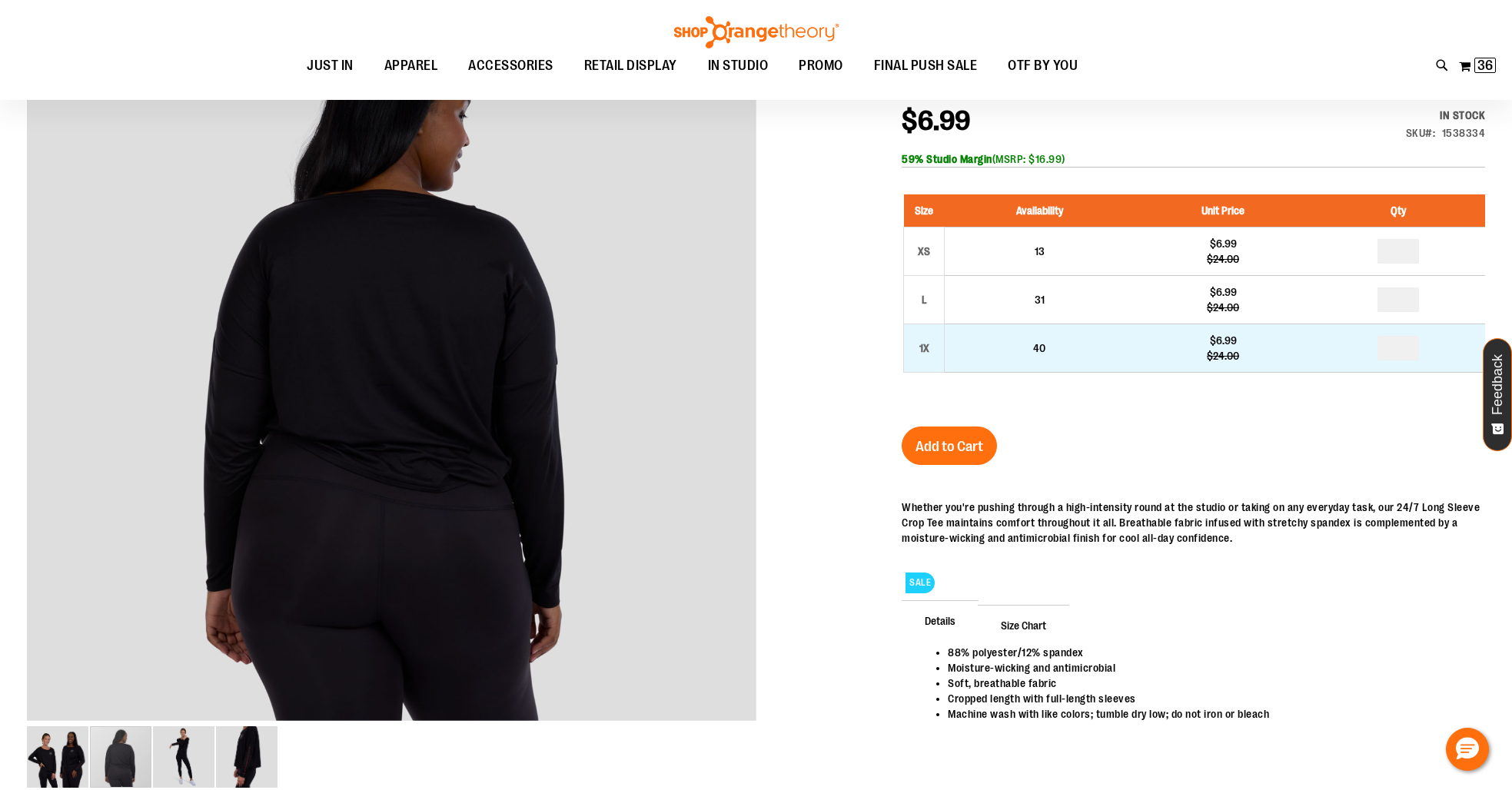
drag, startPoint x: 1405, startPoint y: 346, endPoint x: 1353, endPoint y: 349, distance: 52.1
type input "*"
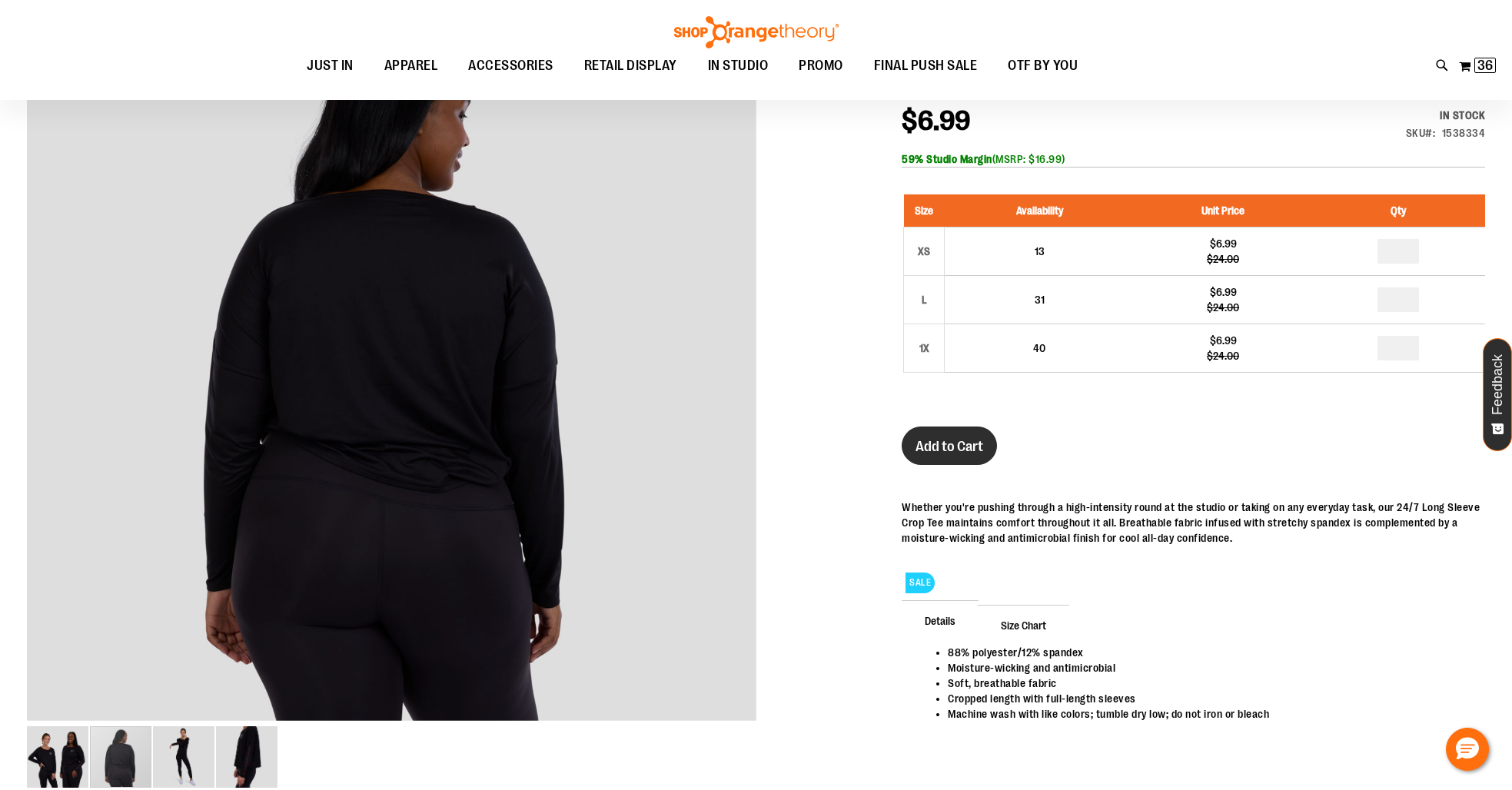
click at [923, 442] on span "Add to Cart" at bounding box center [949, 446] width 67 height 17
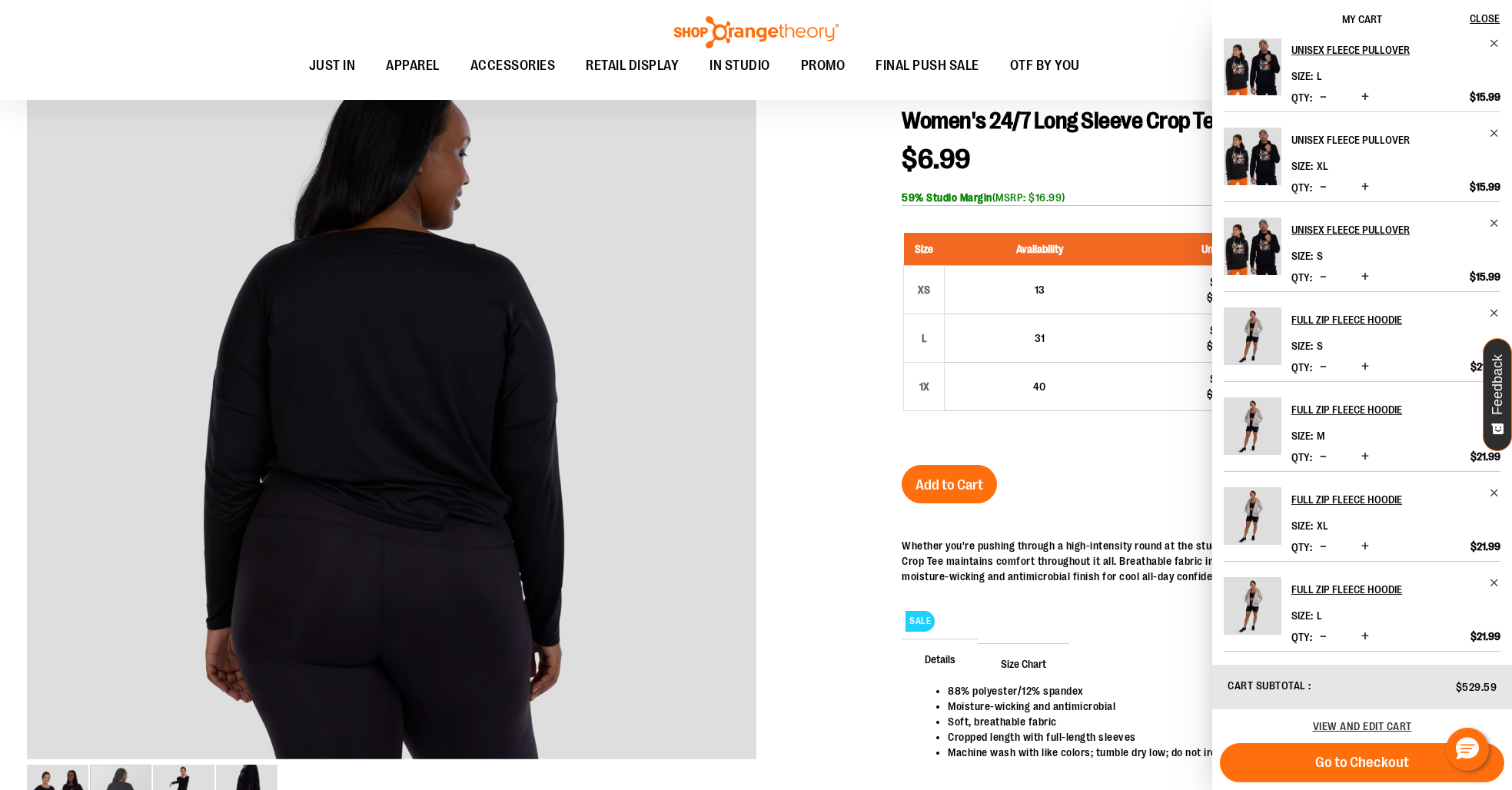
scroll to position [0, 0]
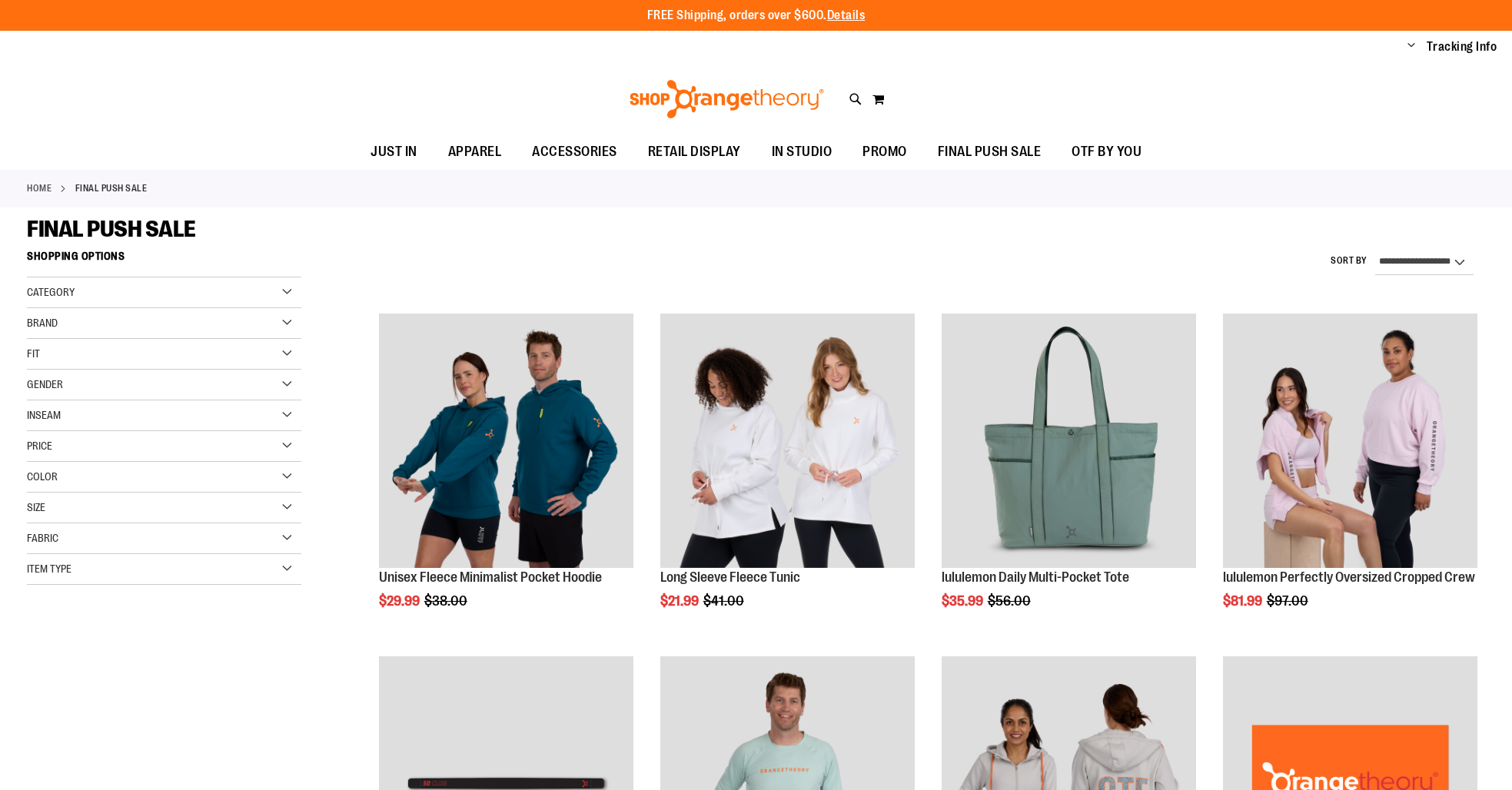
select select "*********"
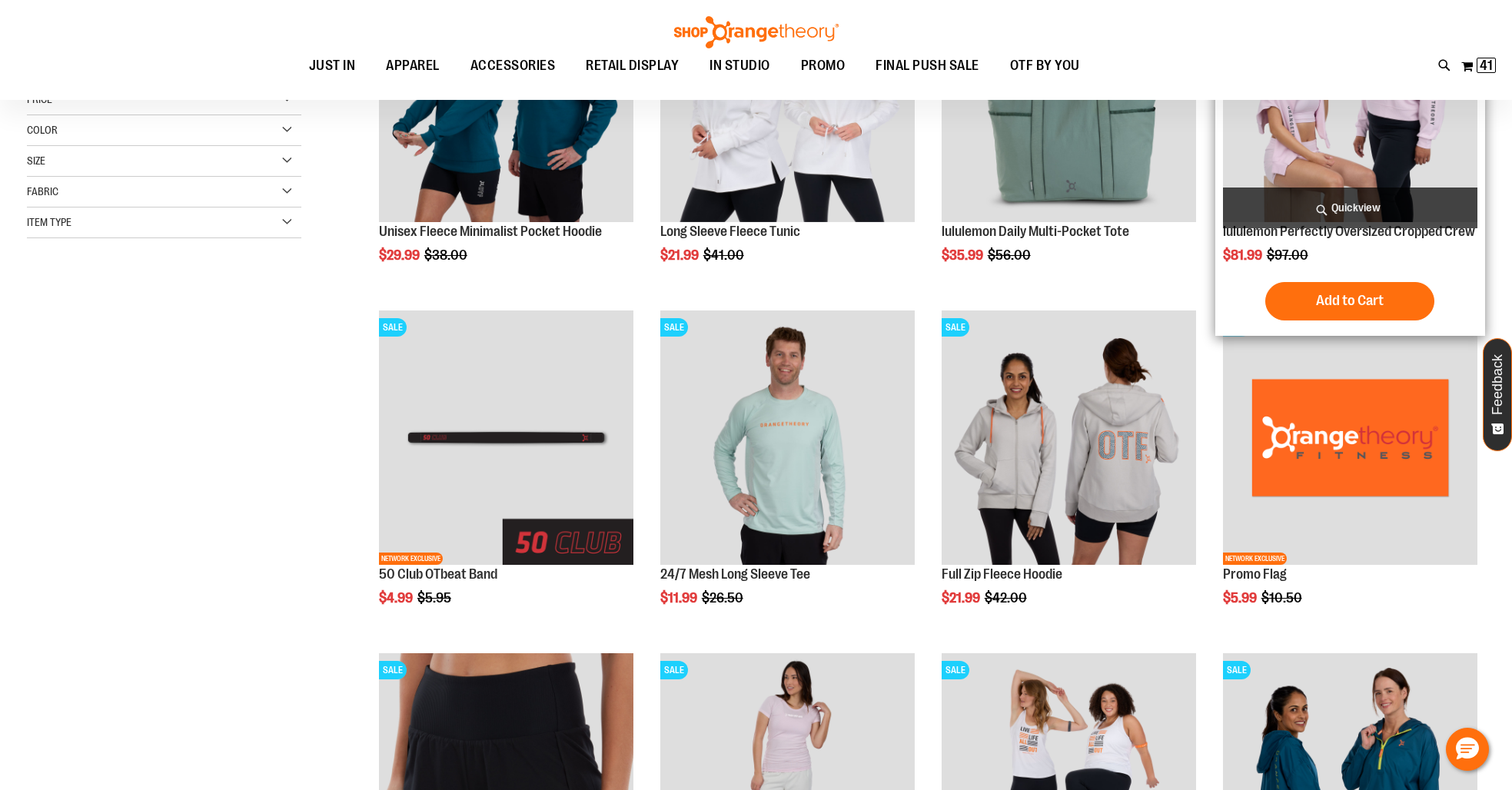
scroll to position [189, 0]
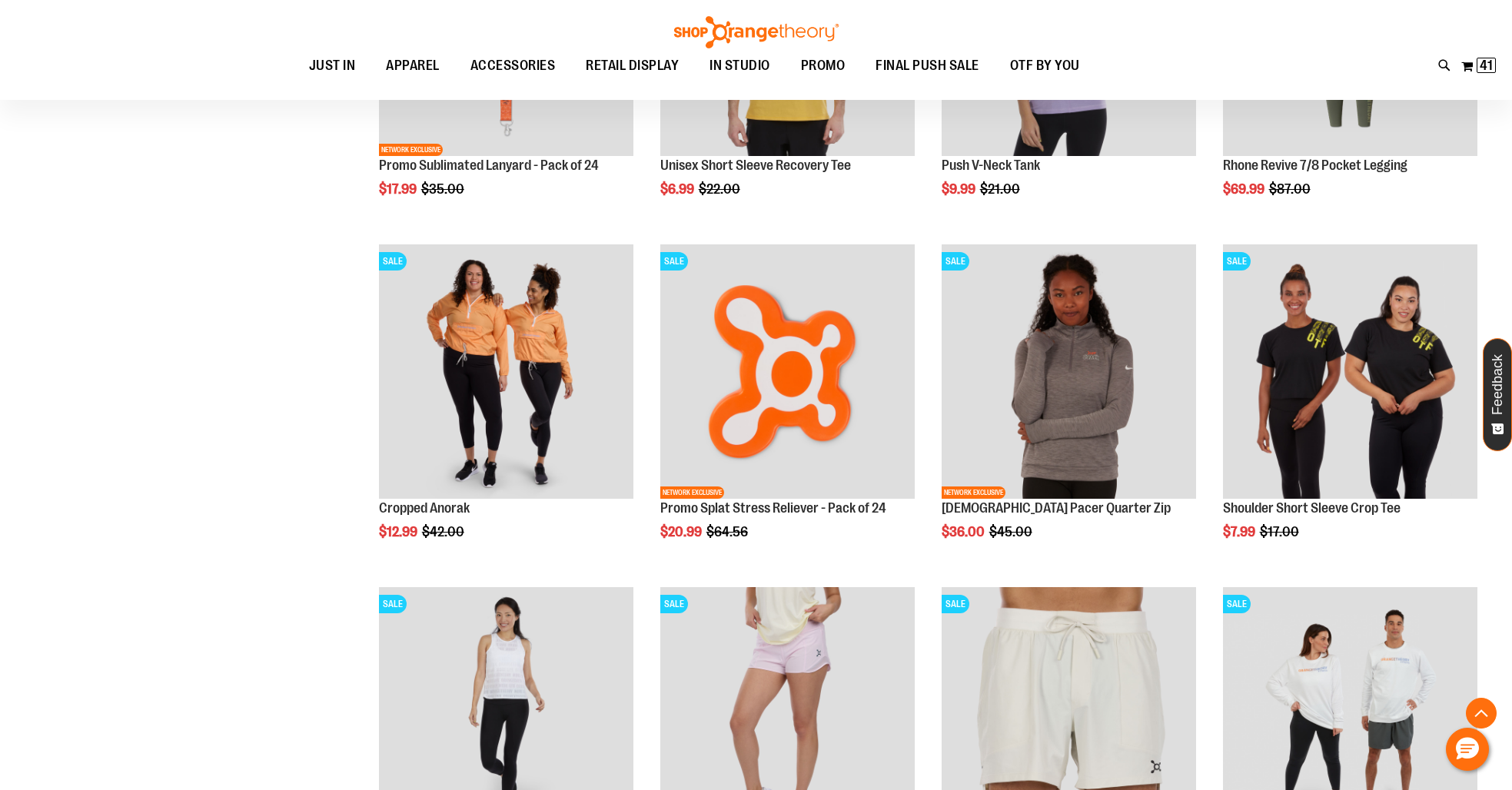
scroll to position [1271, 0]
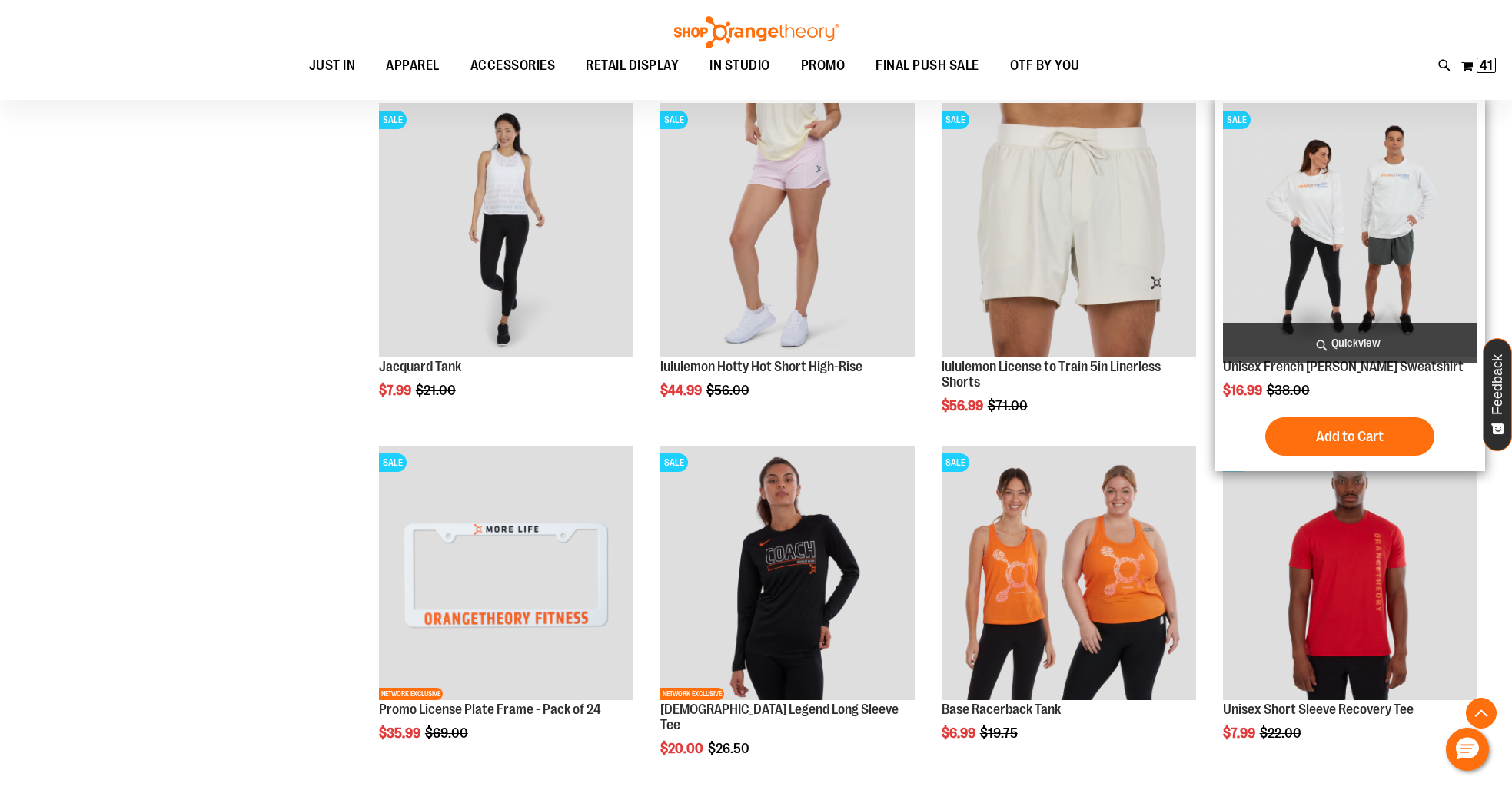
scroll to position [1756, 0]
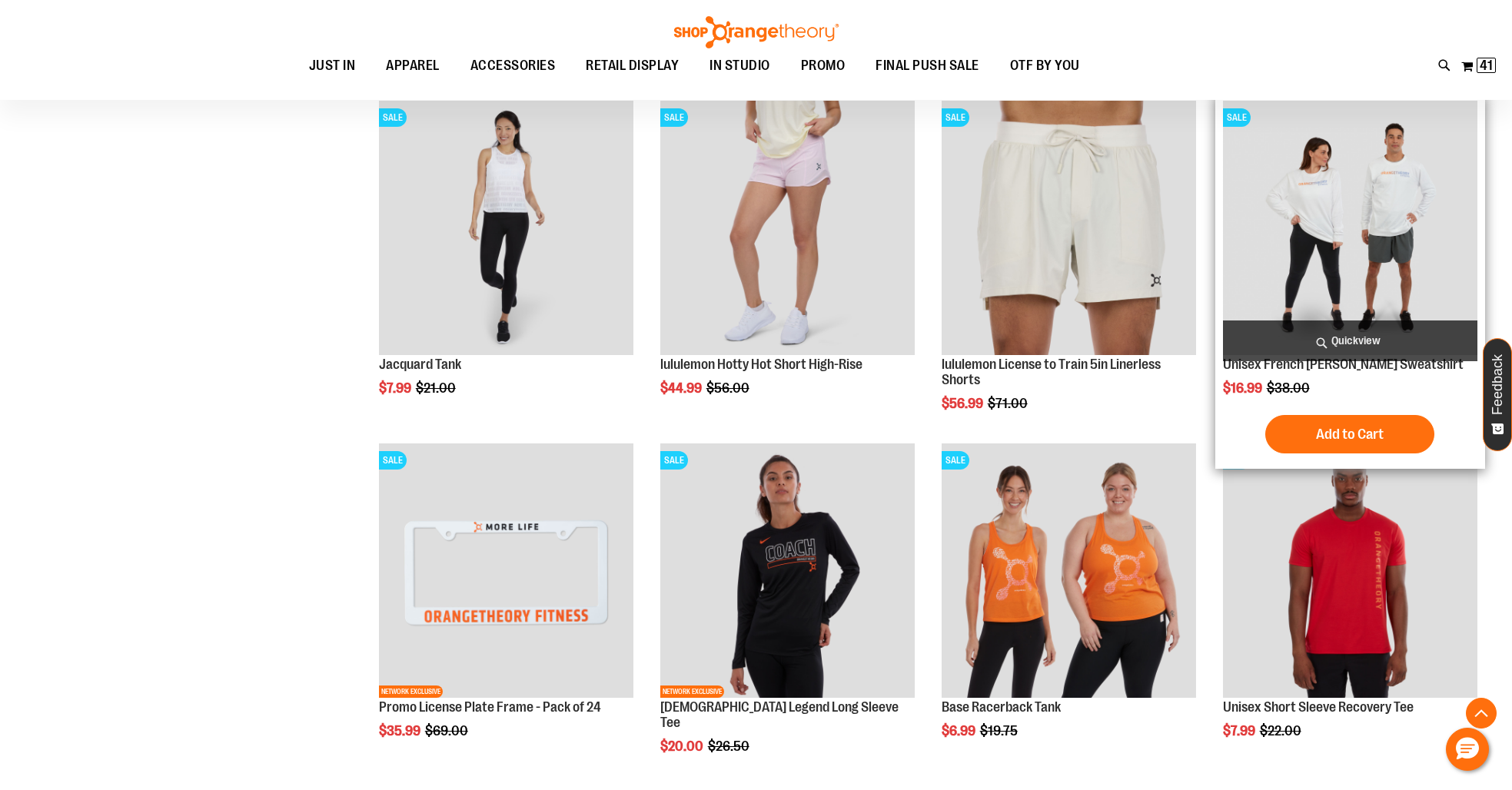
click at [1355, 238] on img "product" at bounding box center [1350, 228] width 255 height 254
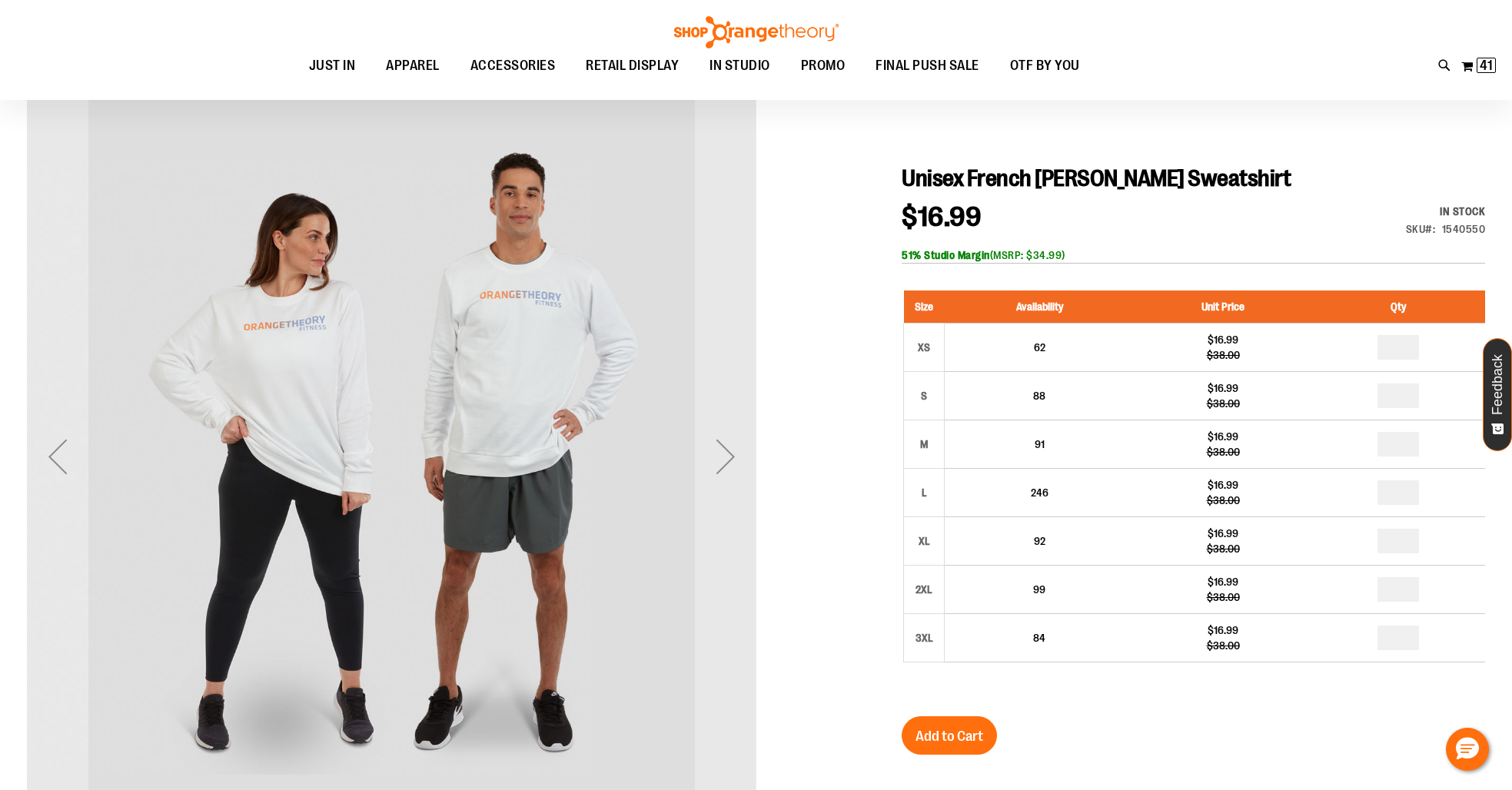
scroll to position [133, 0]
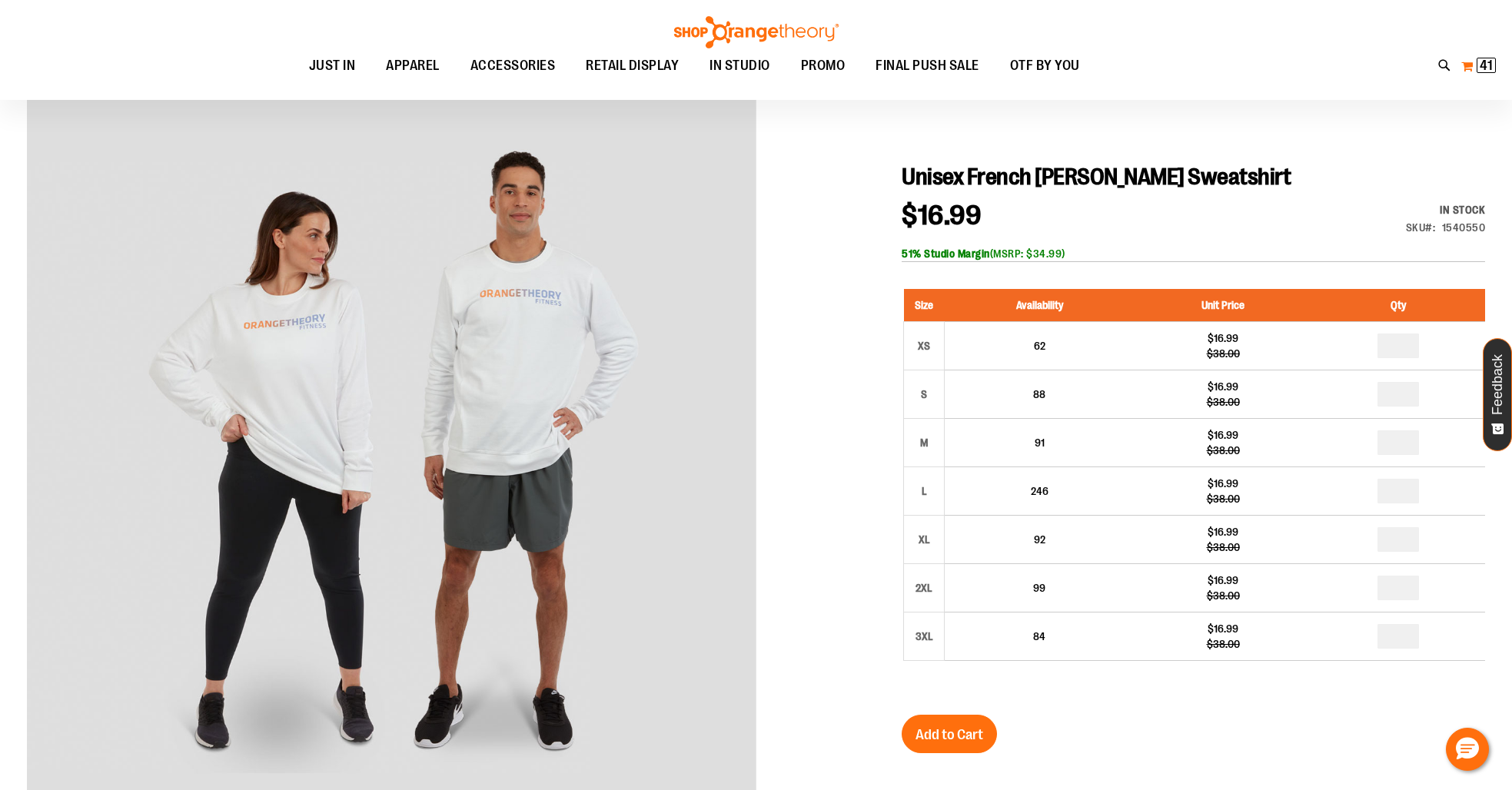
click at [1486, 61] on span "41" at bounding box center [1486, 66] width 13 height 16
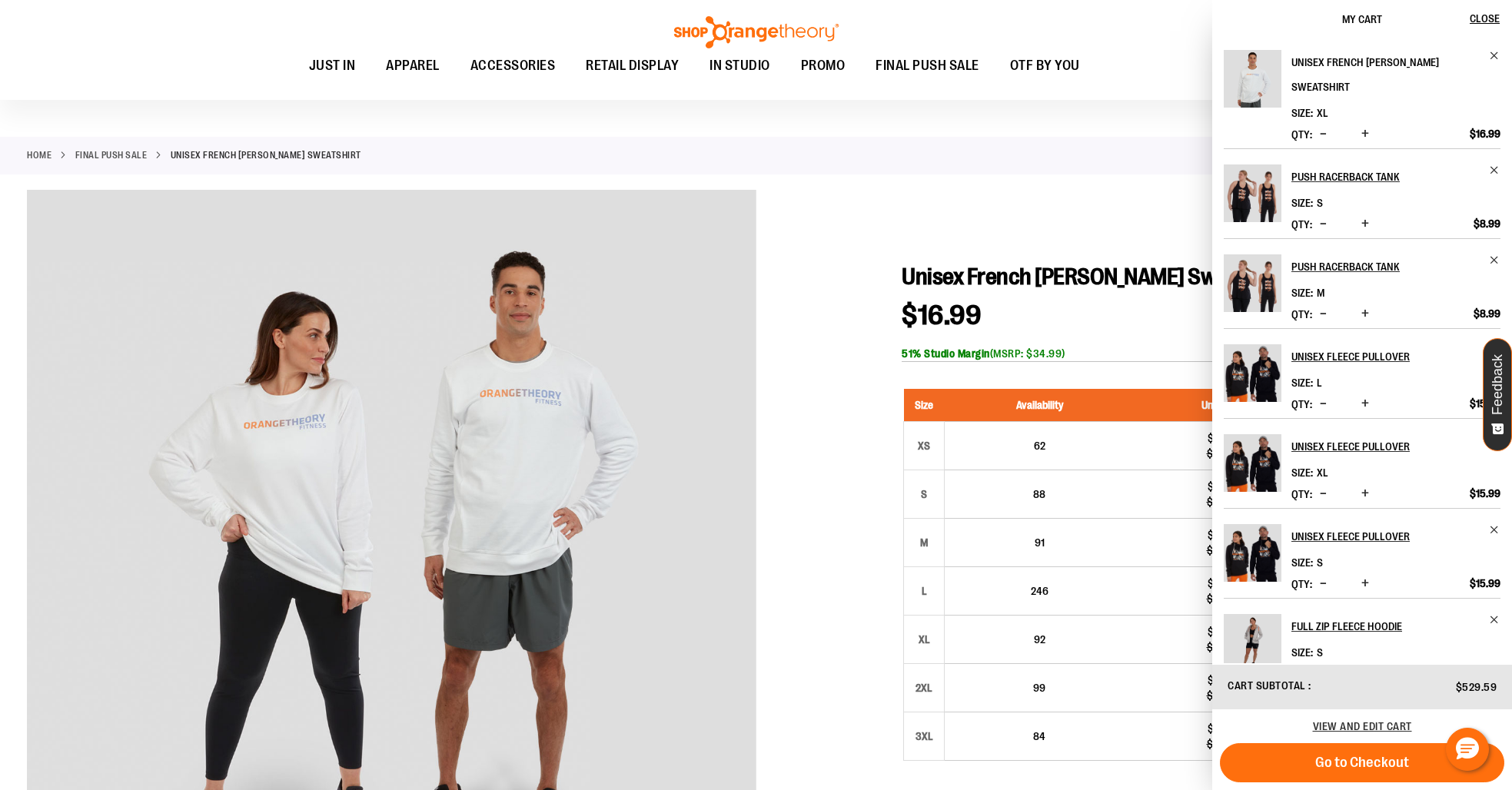
scroll to position [44, 0]
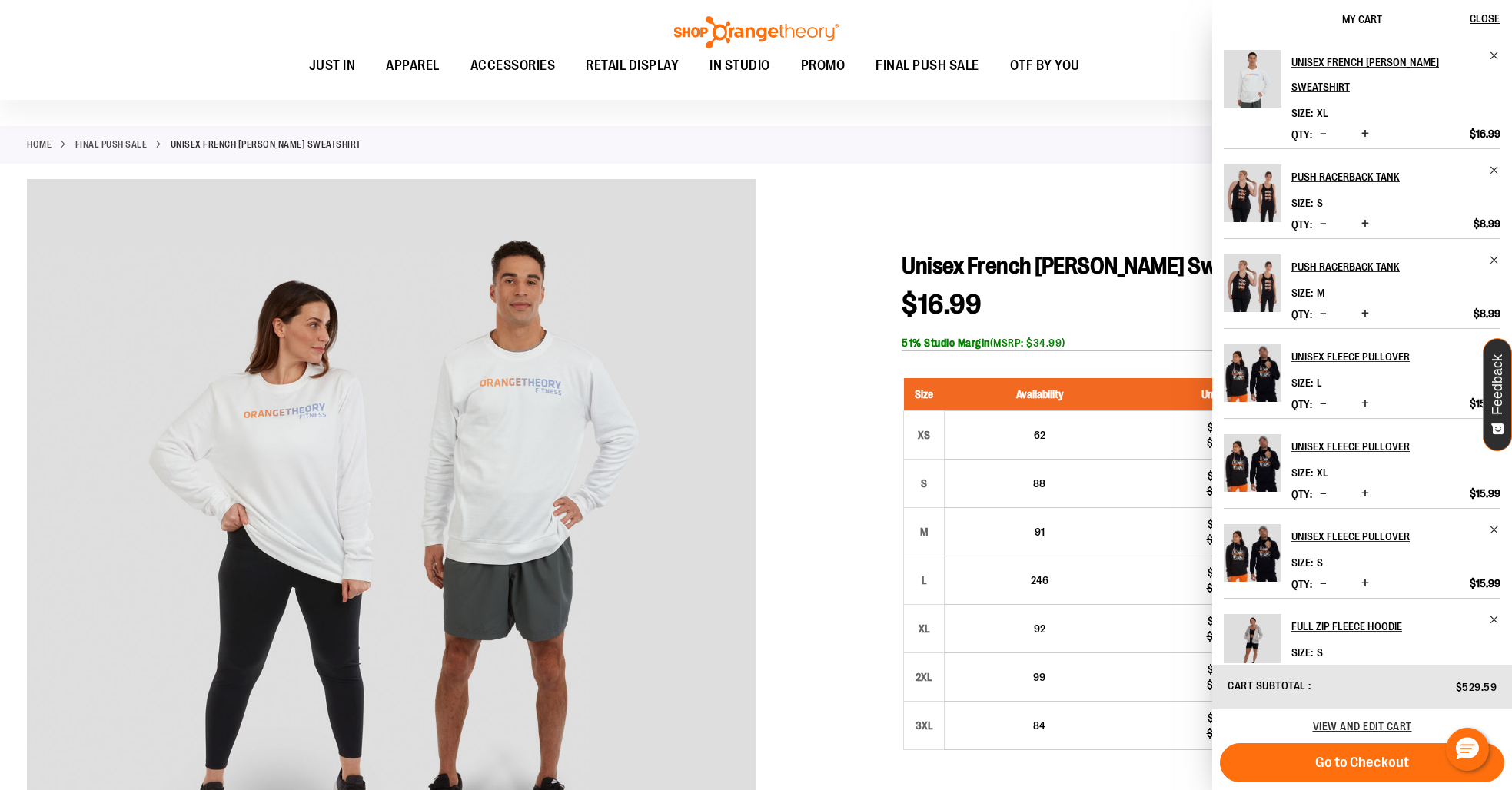
click at [830, 390] on div at bounding box center [755, 677] width 1458 height 997
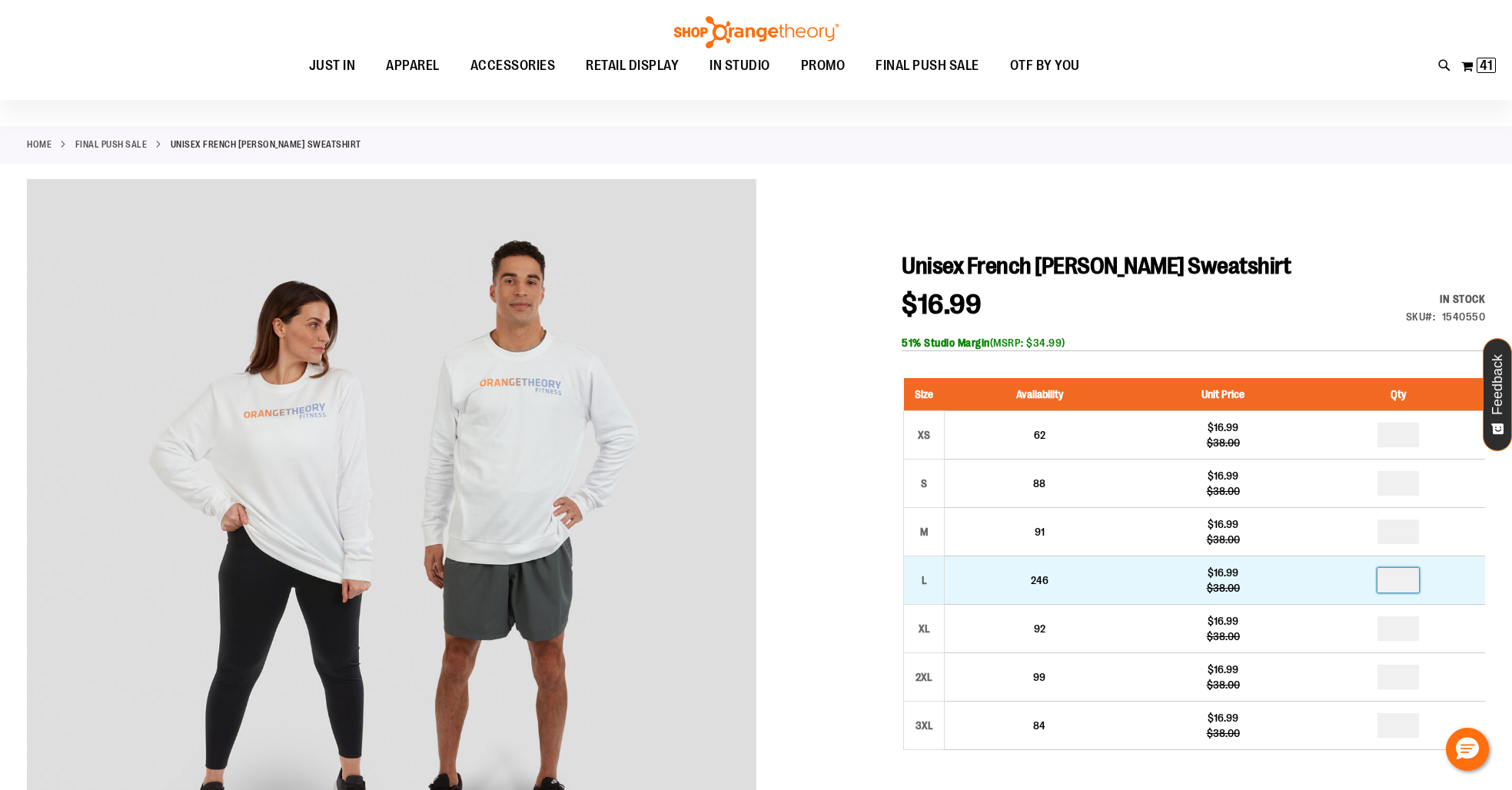
click at [1415, 585] on input "number" at bounding box center [1398, 579] width 42 height 24
type input "*"
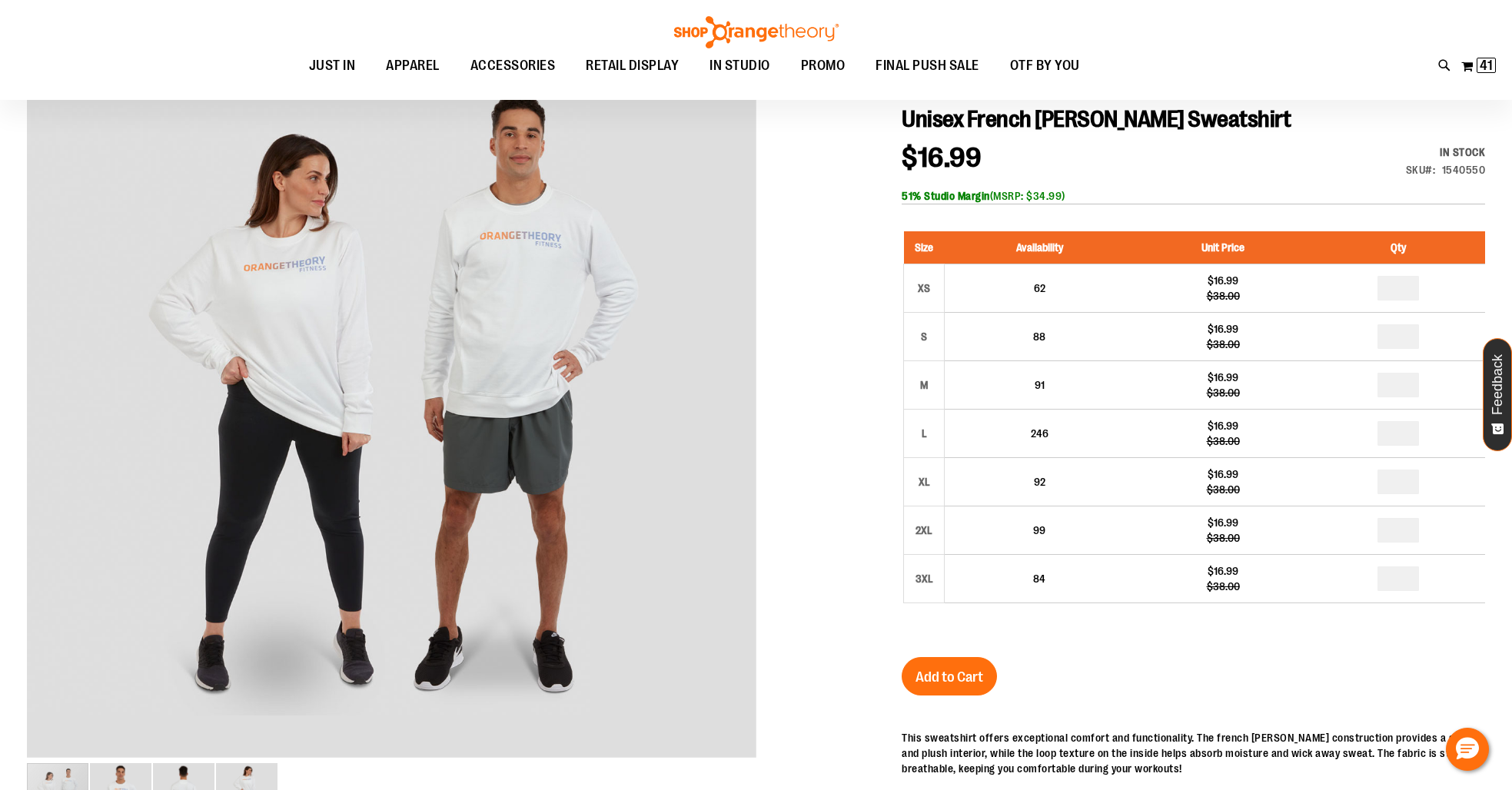
scroll to position [193, 0]
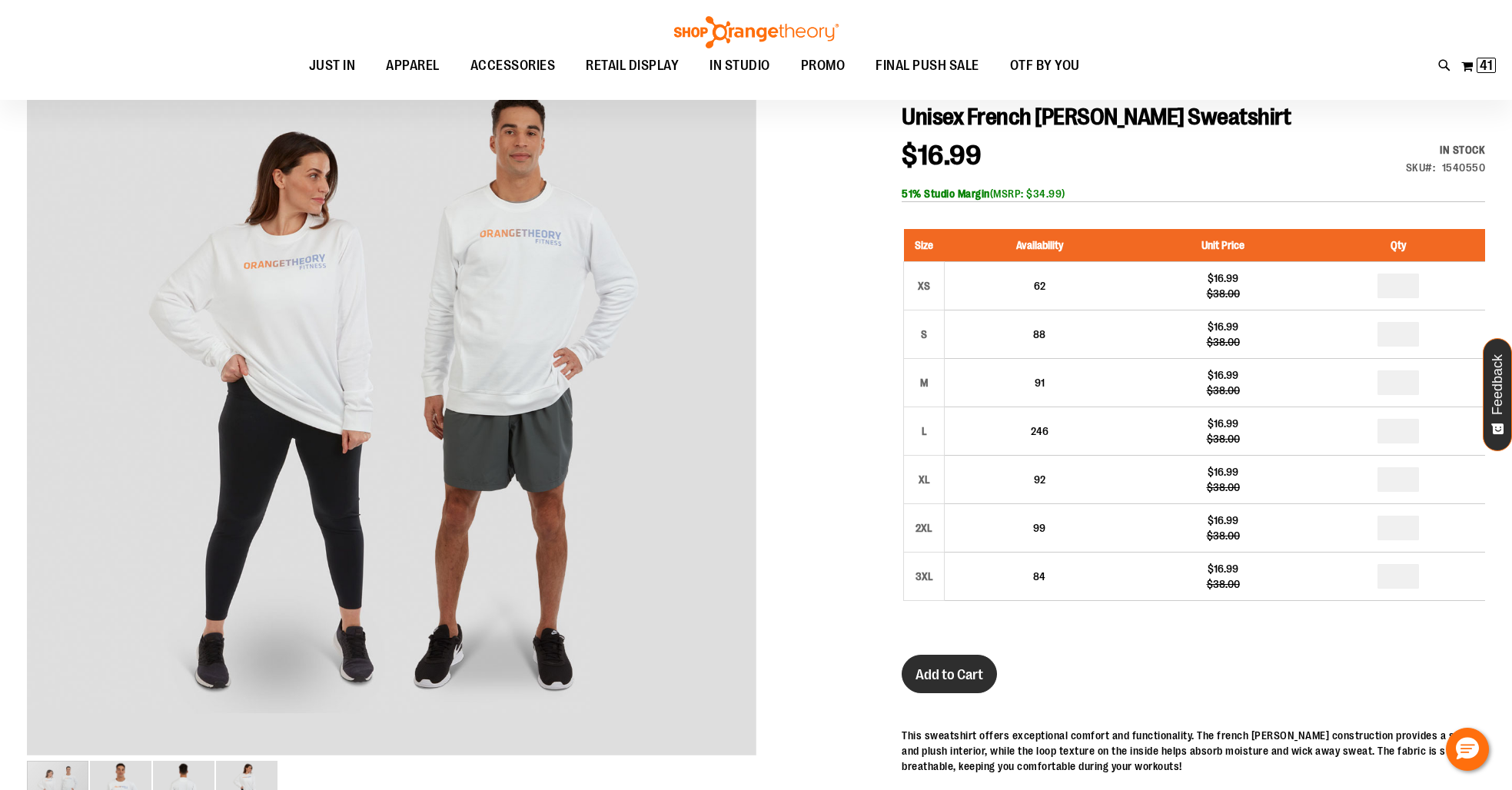
click at [931, 670] on span "Add to Cart" at bounding box center [949, 675] width 67 height 17
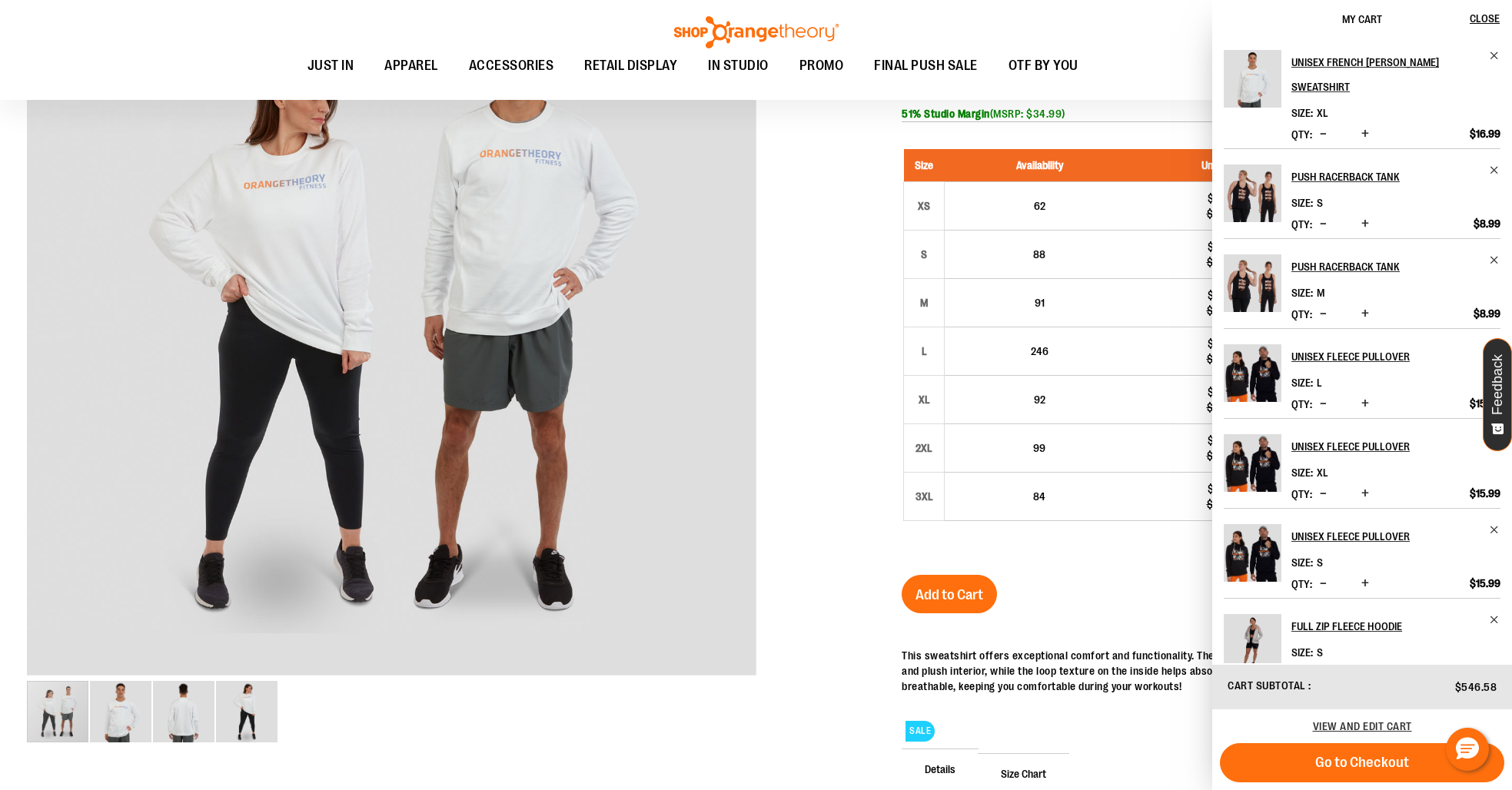
scroll to position [298, 0]
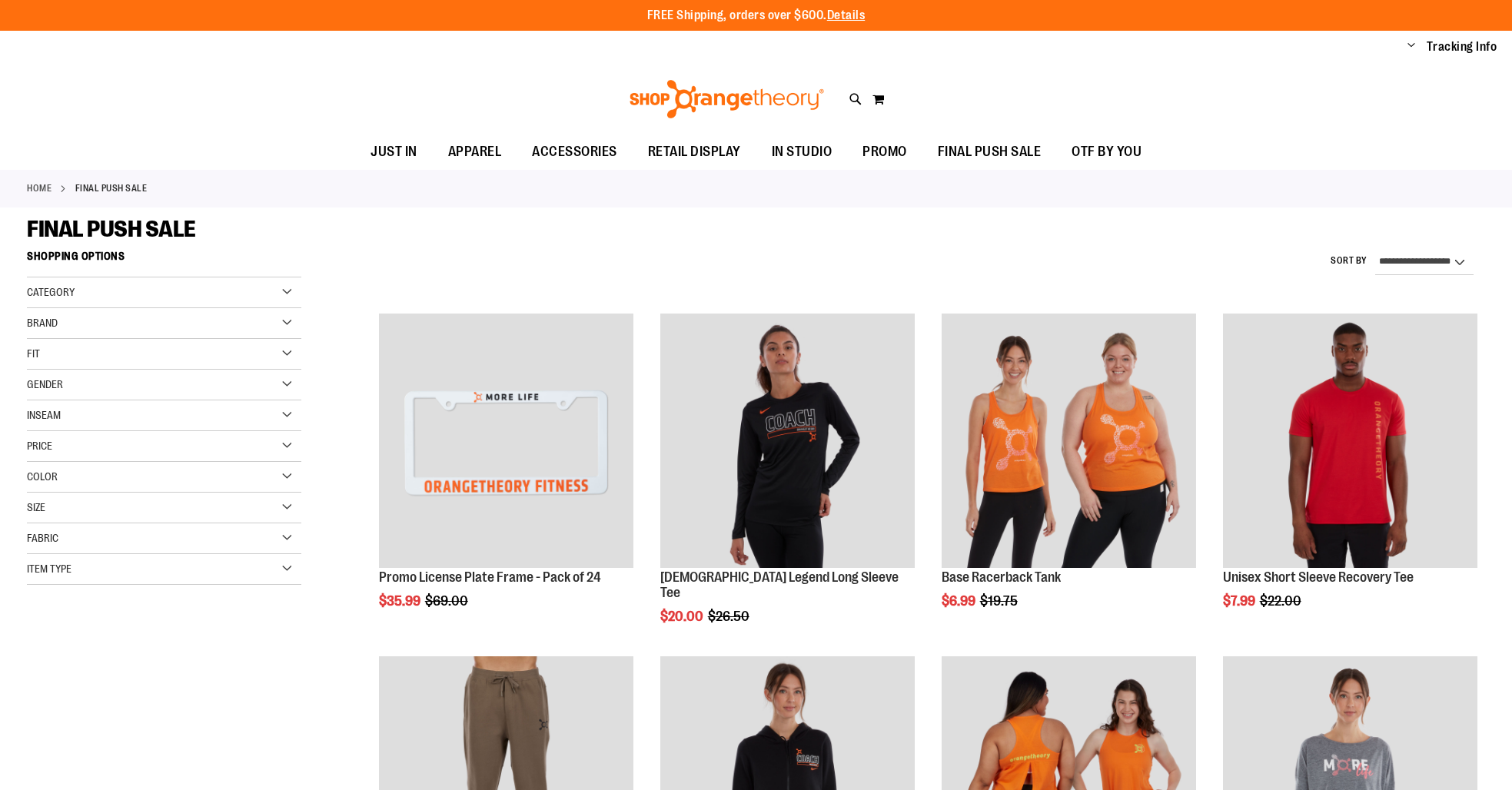
select select "*********"
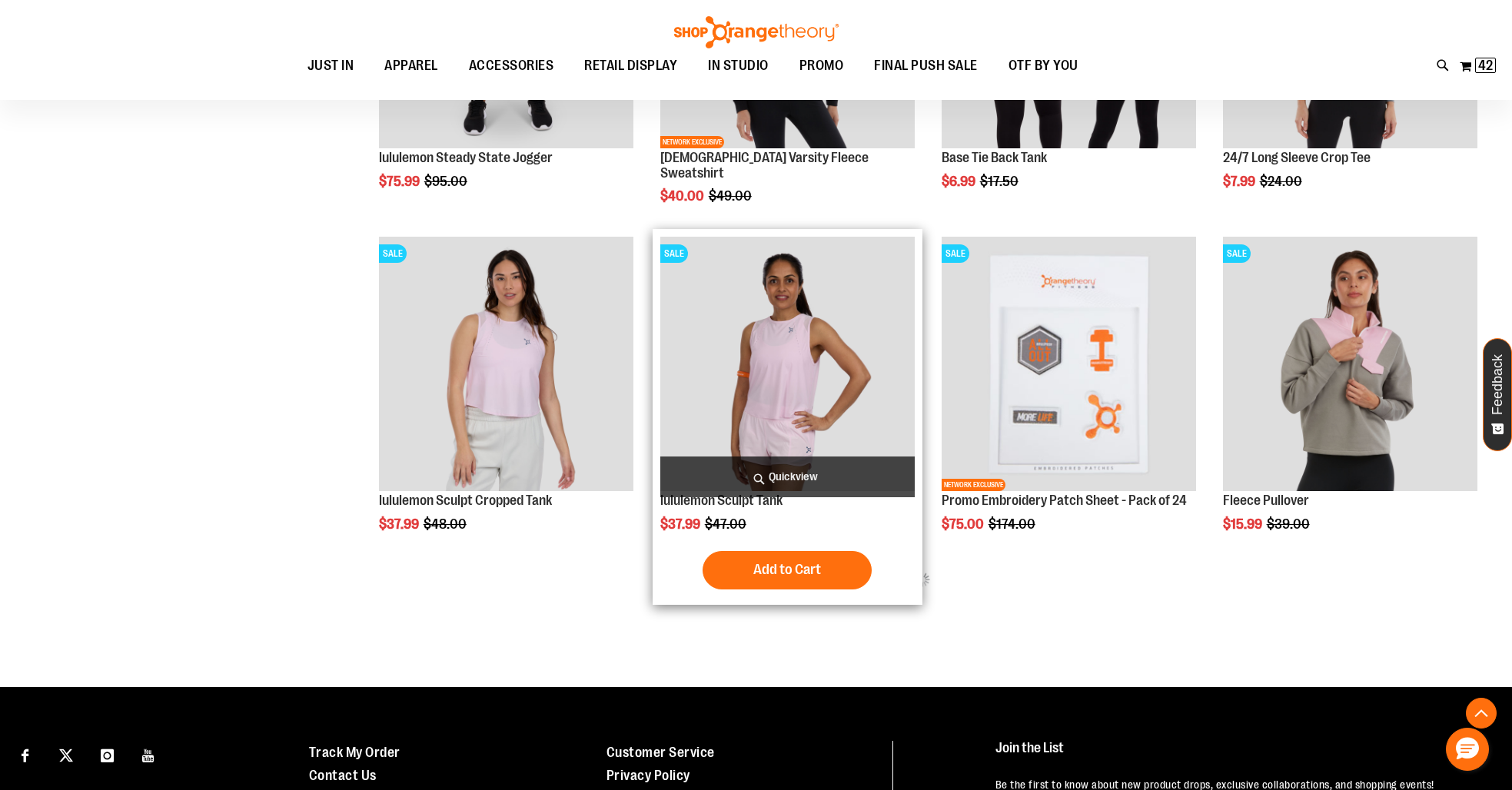
scroll to position [622, 0]
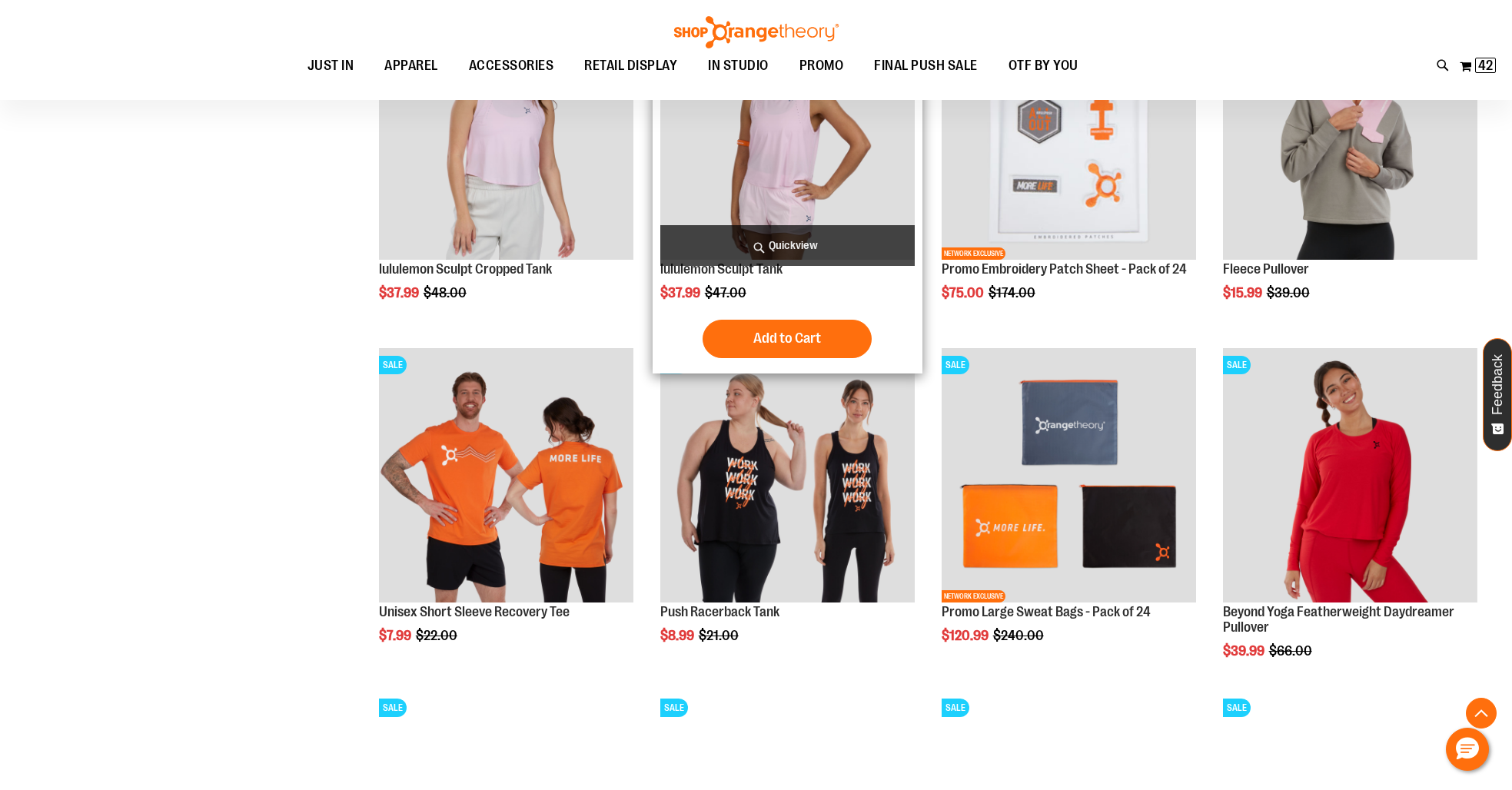
scroll to position [981, 0]
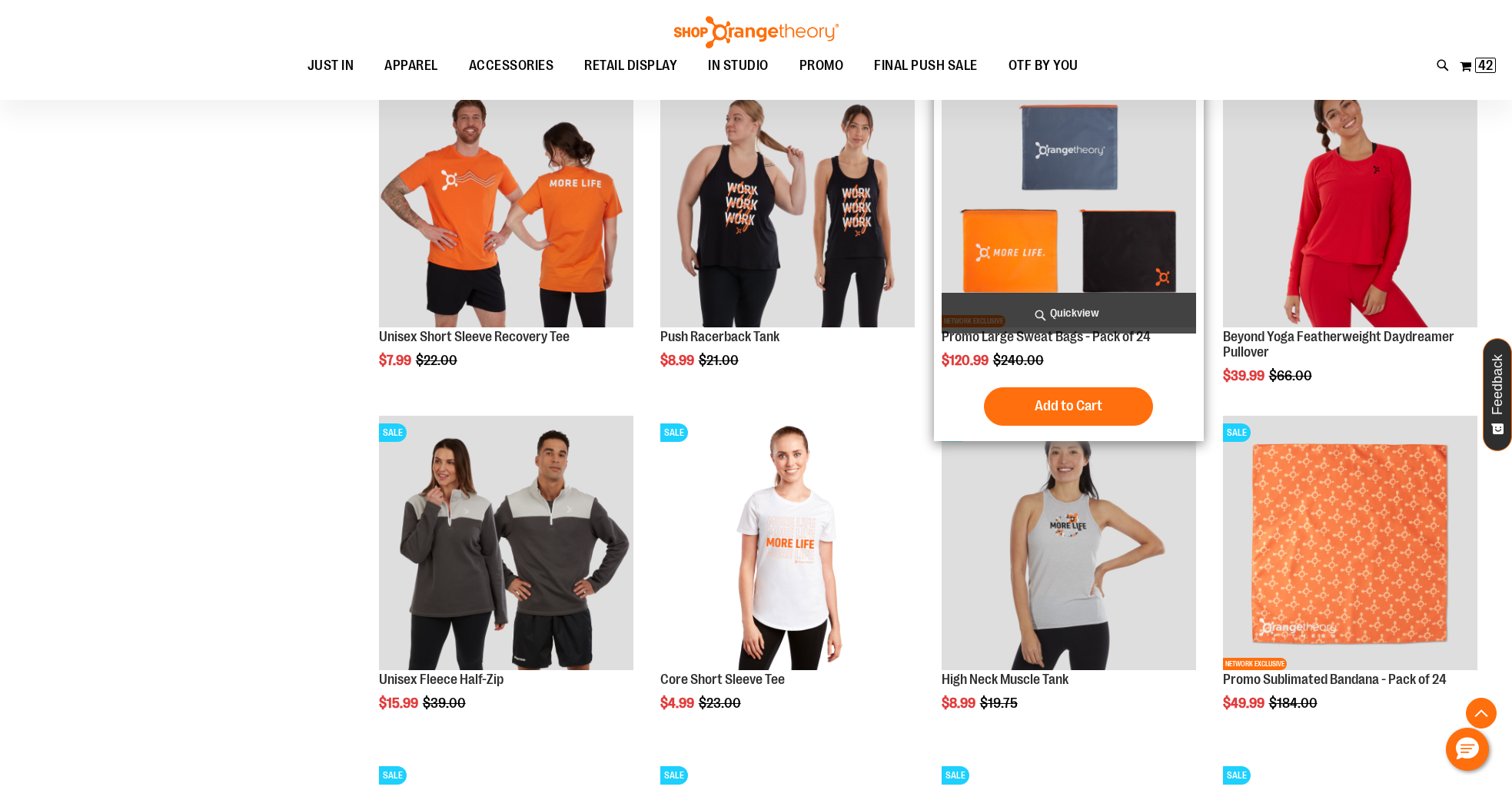
scroll to position [1138, 0]
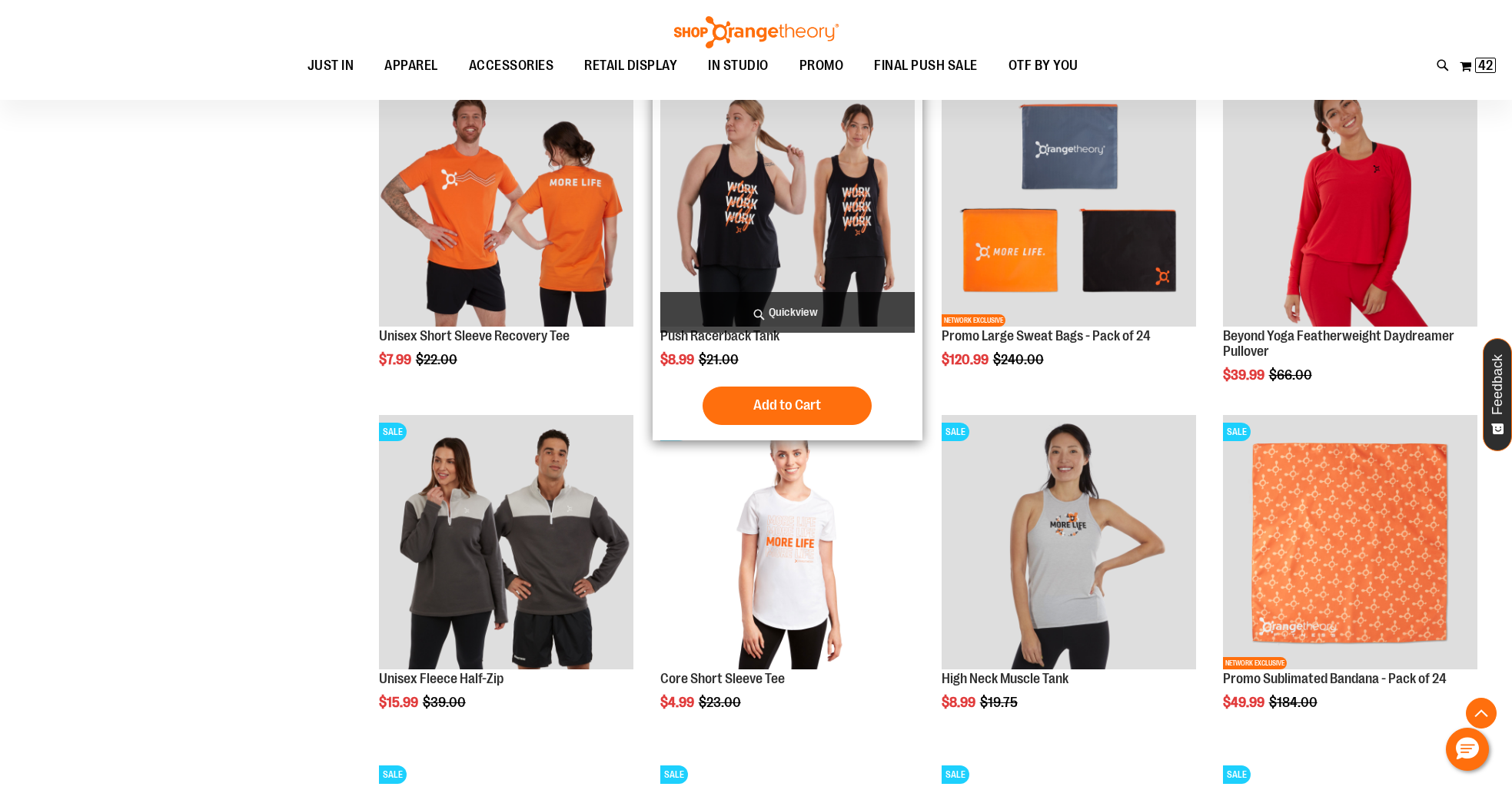
click at [766, 197] on img "product" at bounding box center [787, 199] width 255 height 254
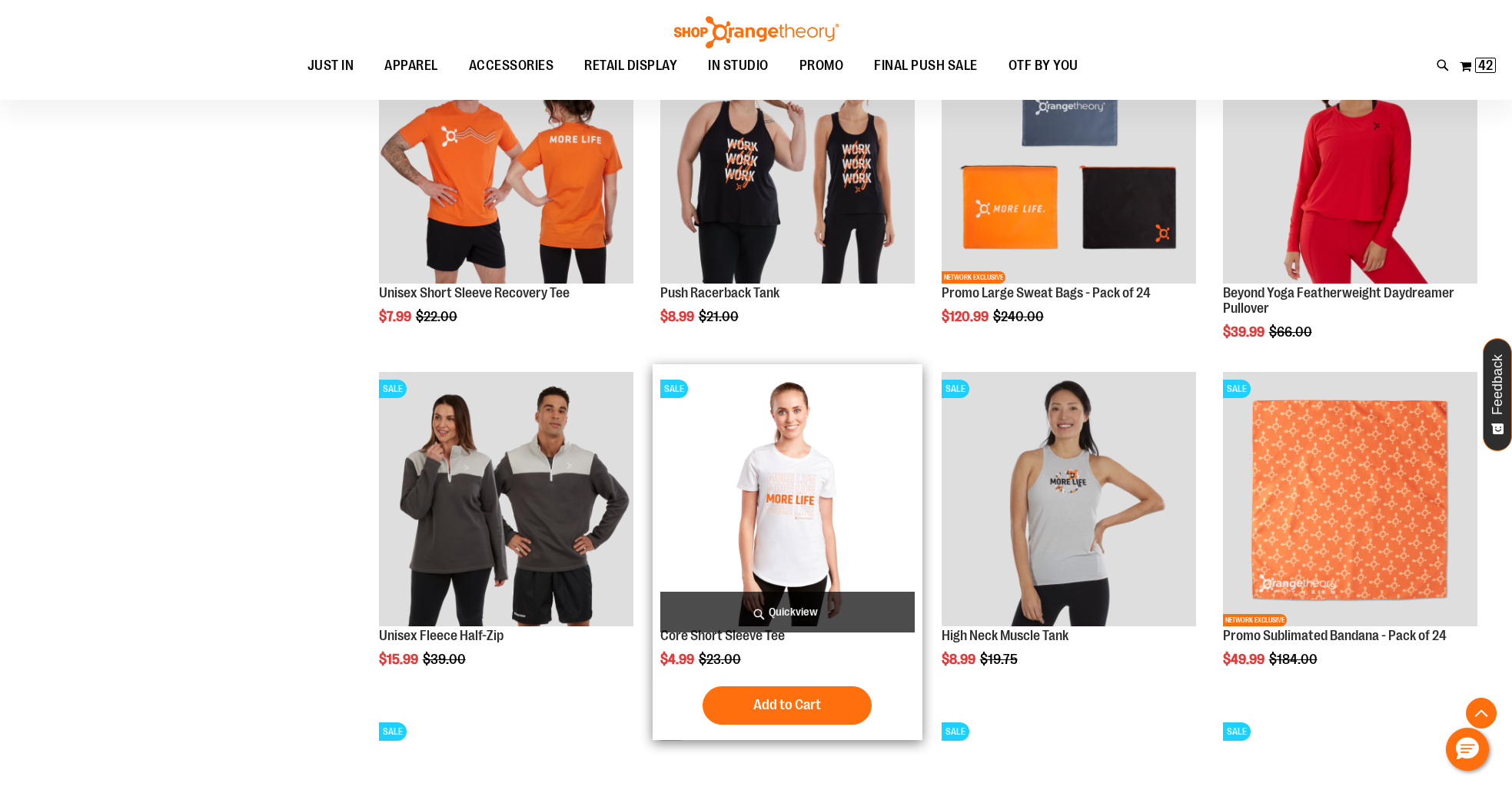
scroll to position [1181, 0]
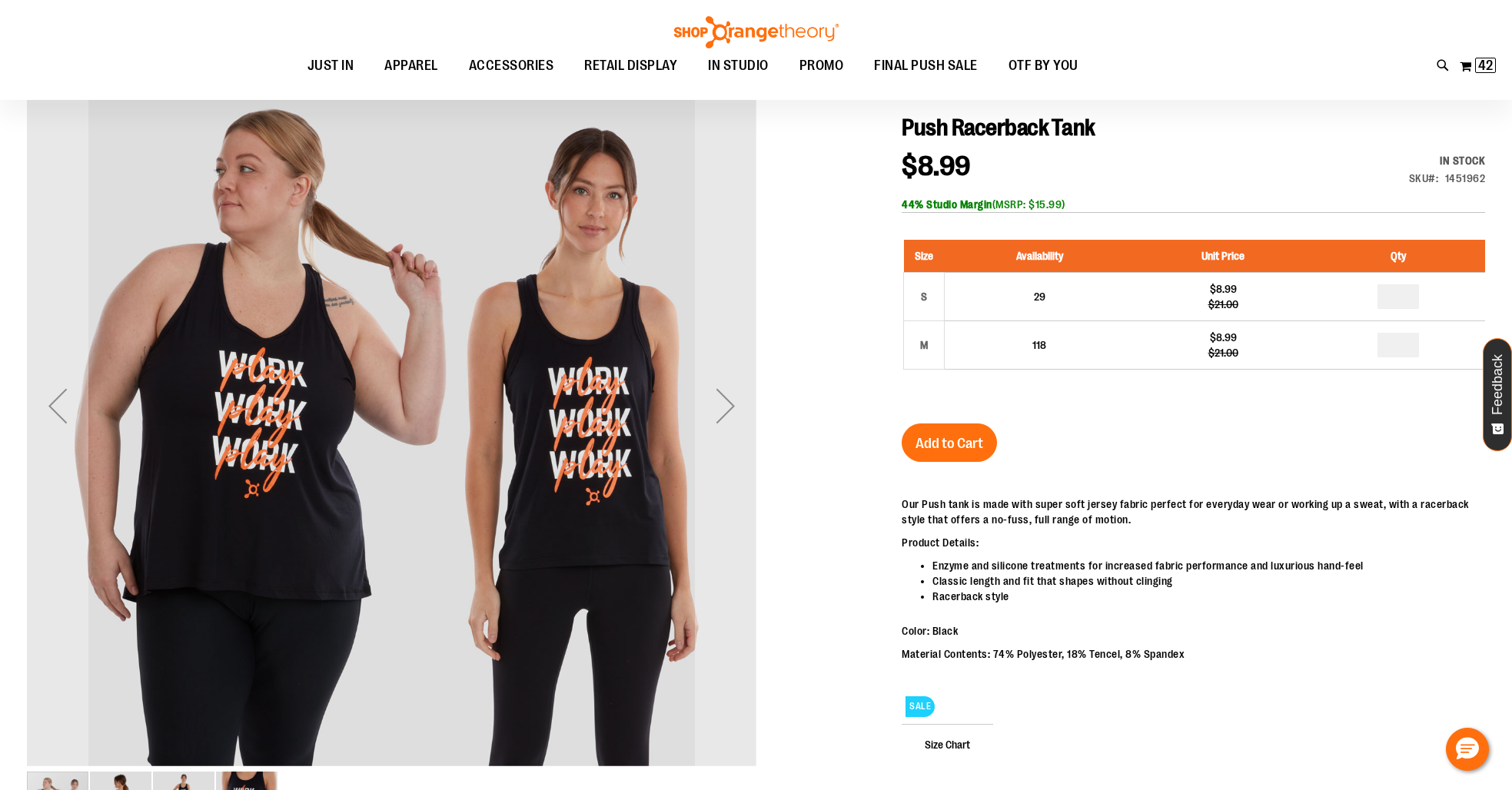
scroll to position [11, 0]
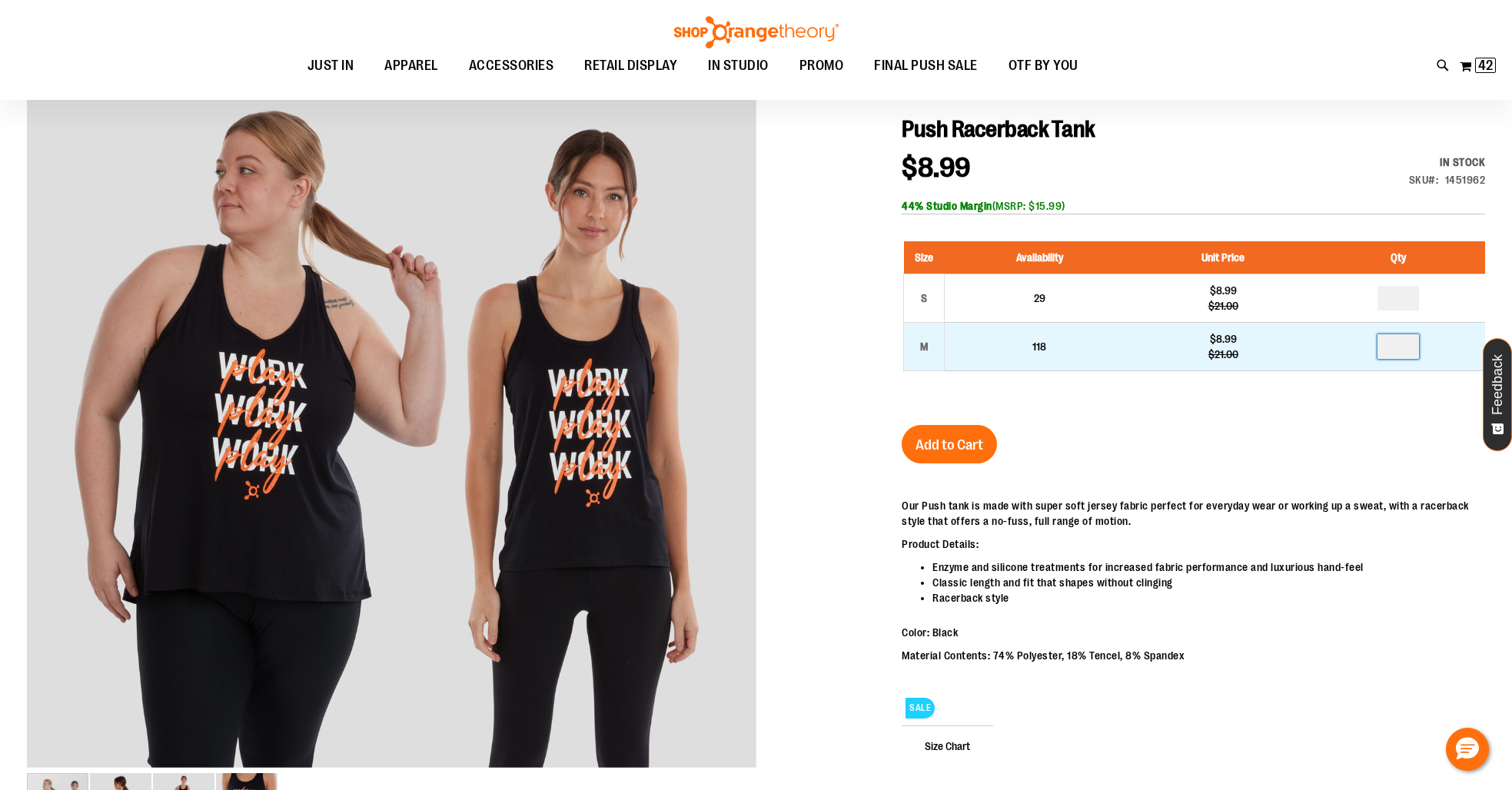
drag, startPoint x: 1405, startPoint y: 344, endPoint x: 1390, endPoint y: 343, distance: 15.0
click at [1390, 343] on input "number" at bounding box center [1398, 346] width 42 height 24
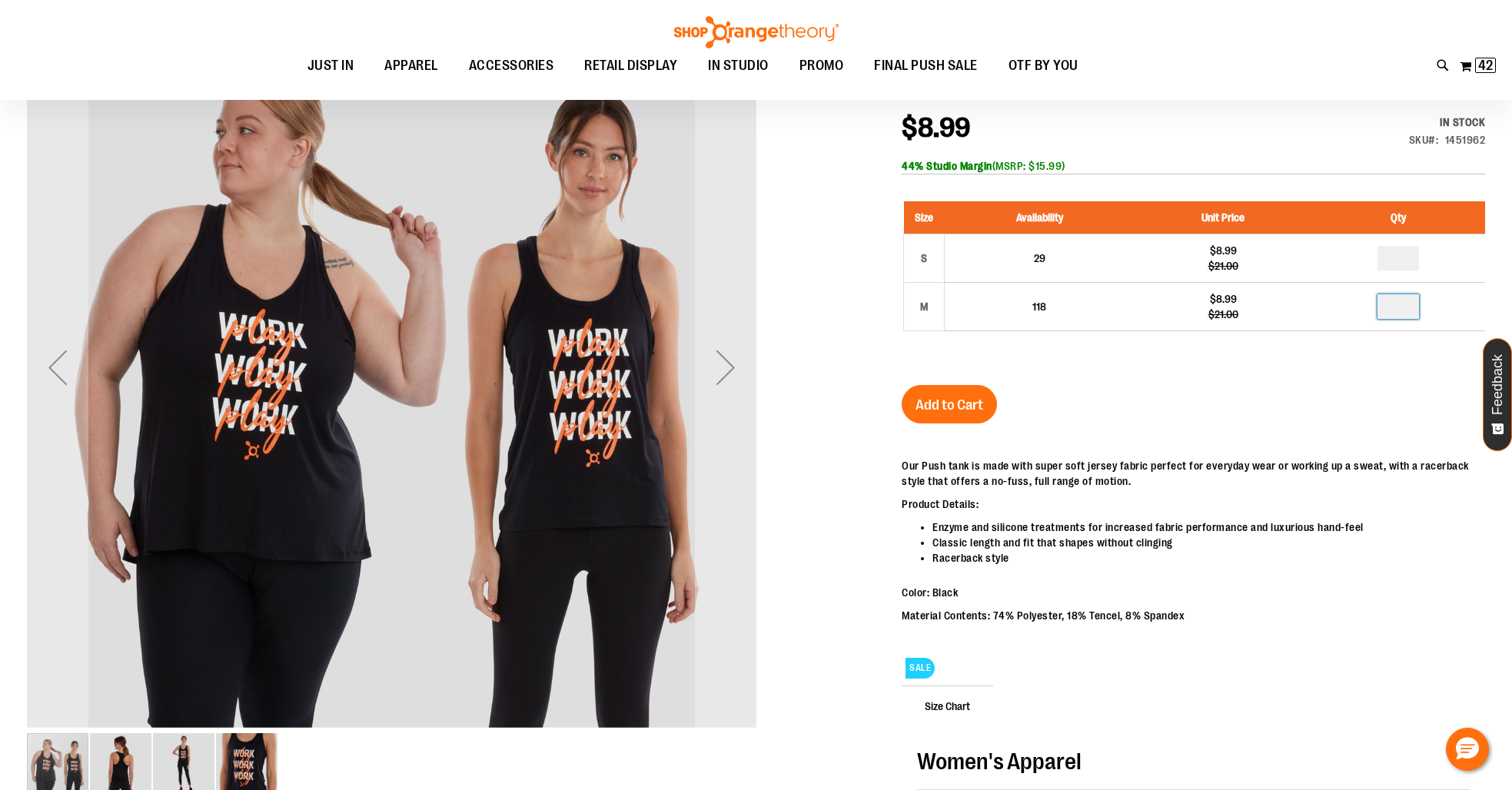
scroll to position [56, 0]
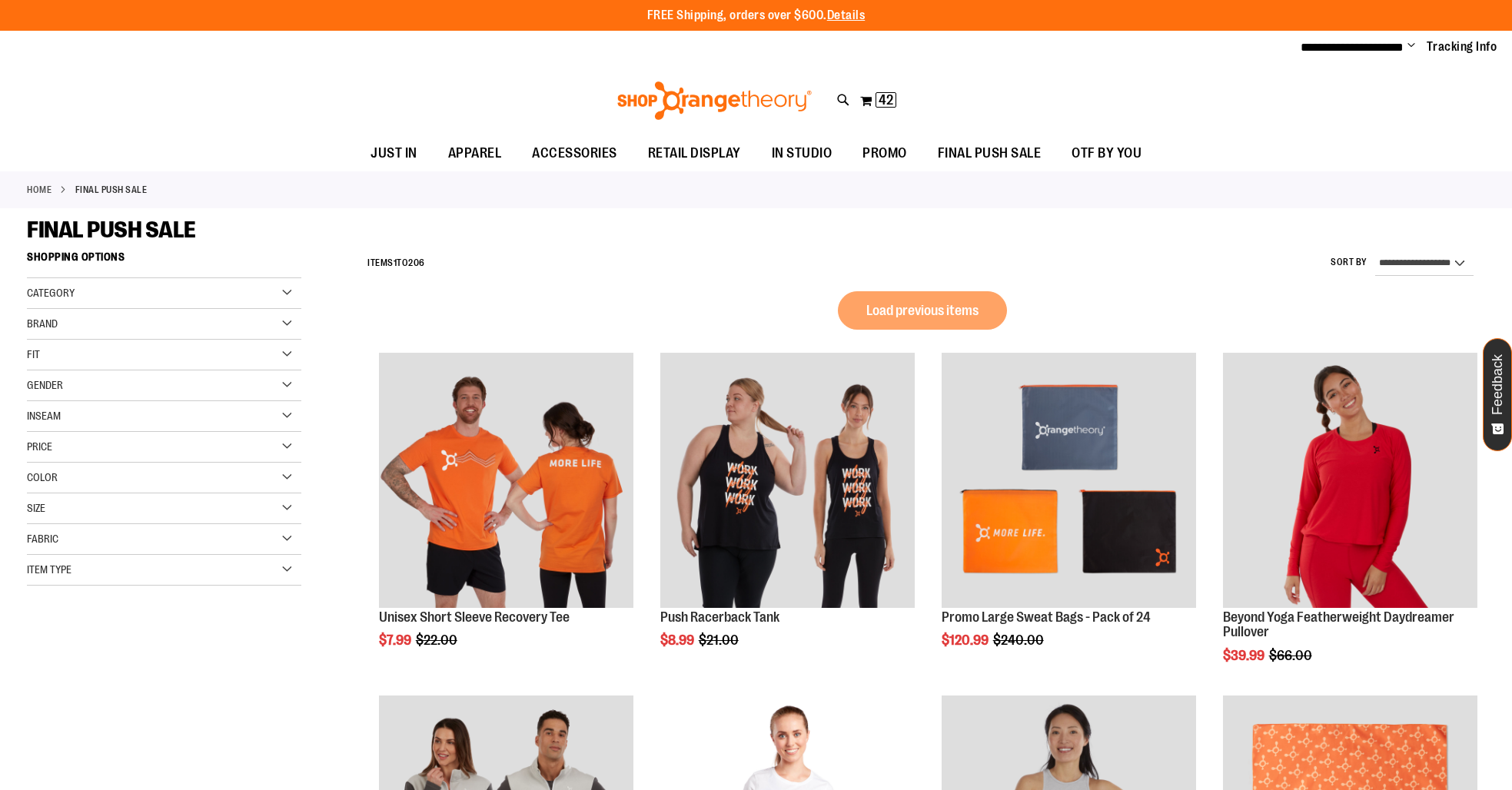
select select "*********"
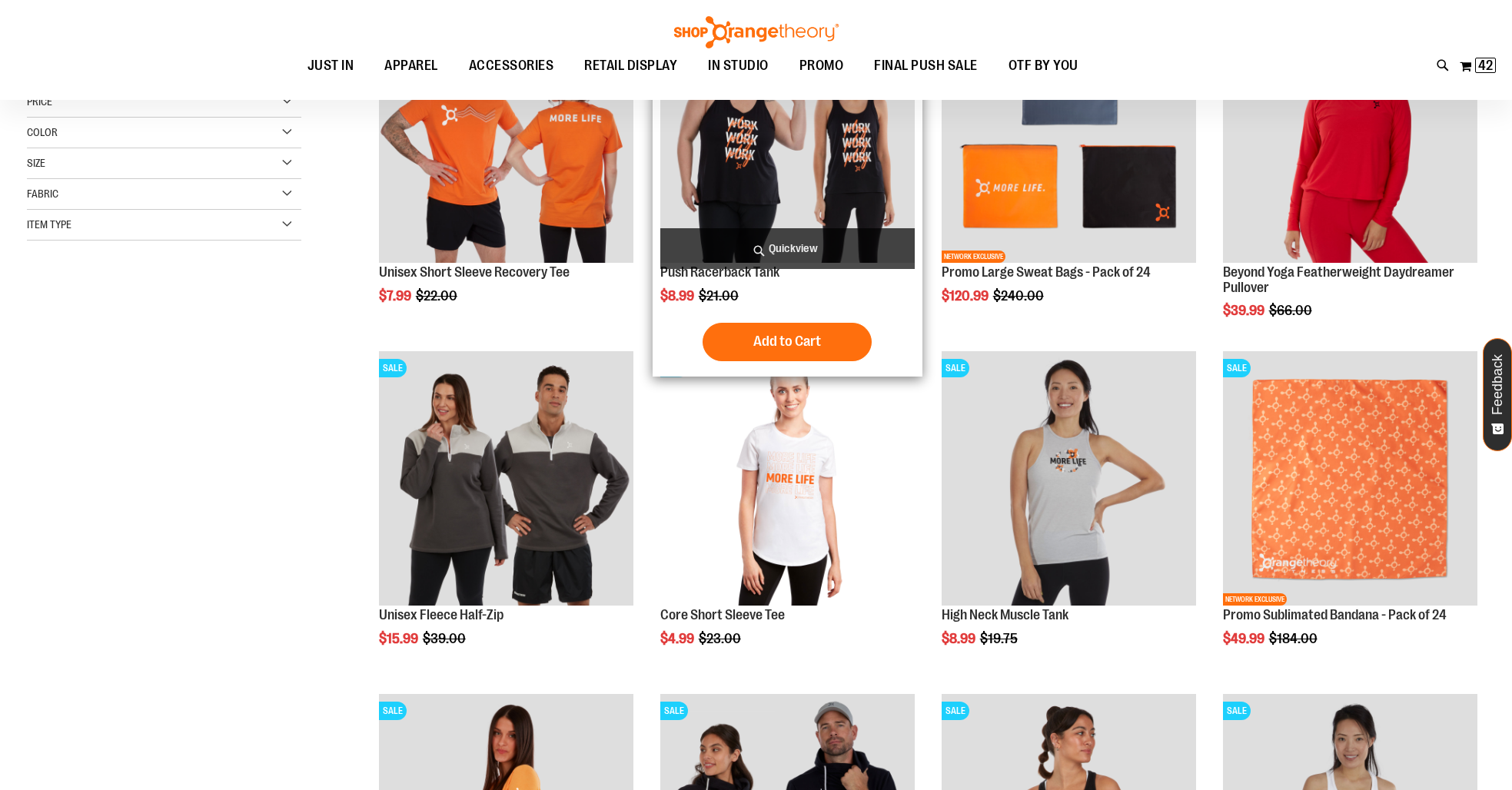
scroll to position [108, 0]
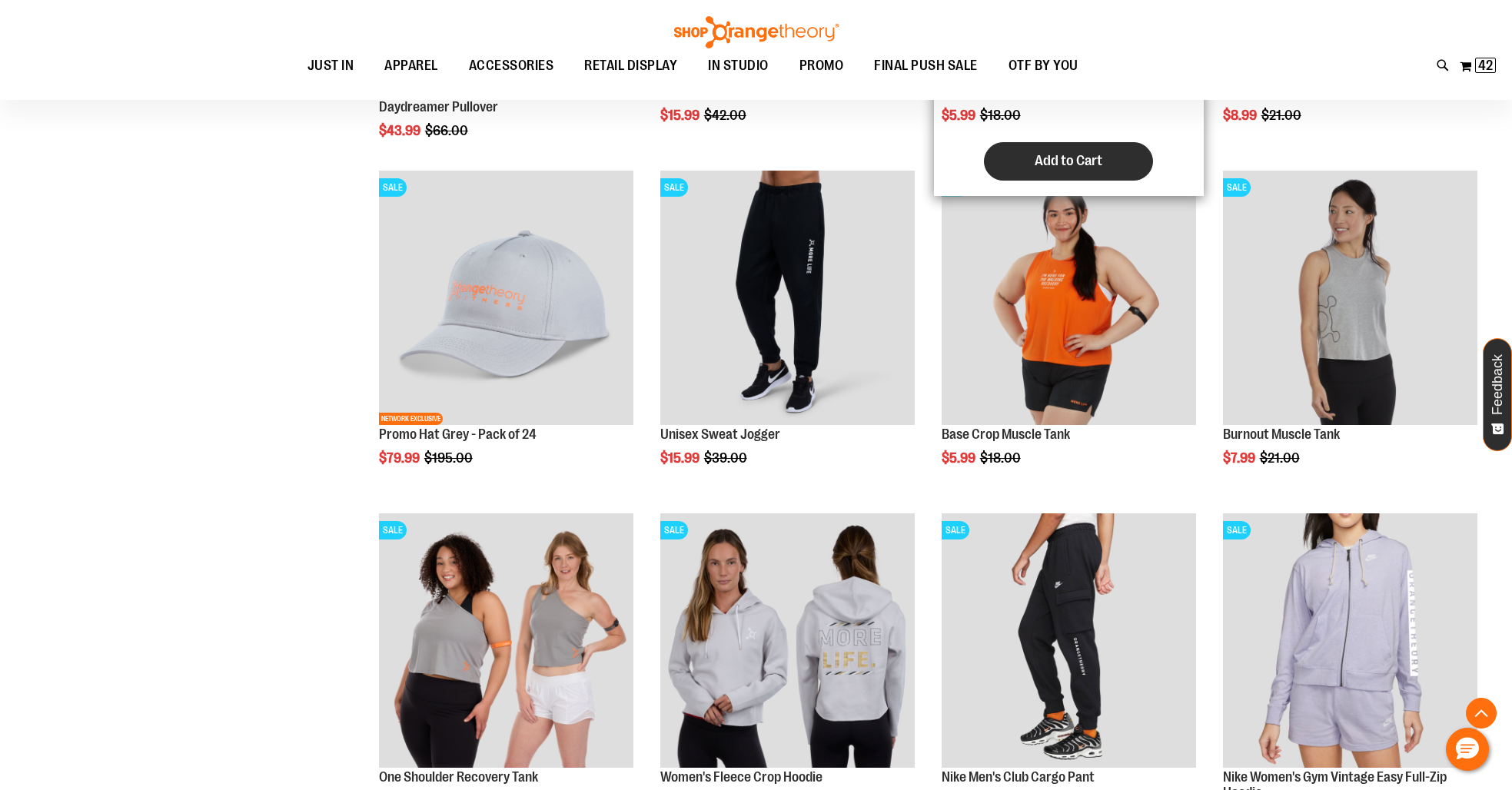
scroll to position [1043, 0]
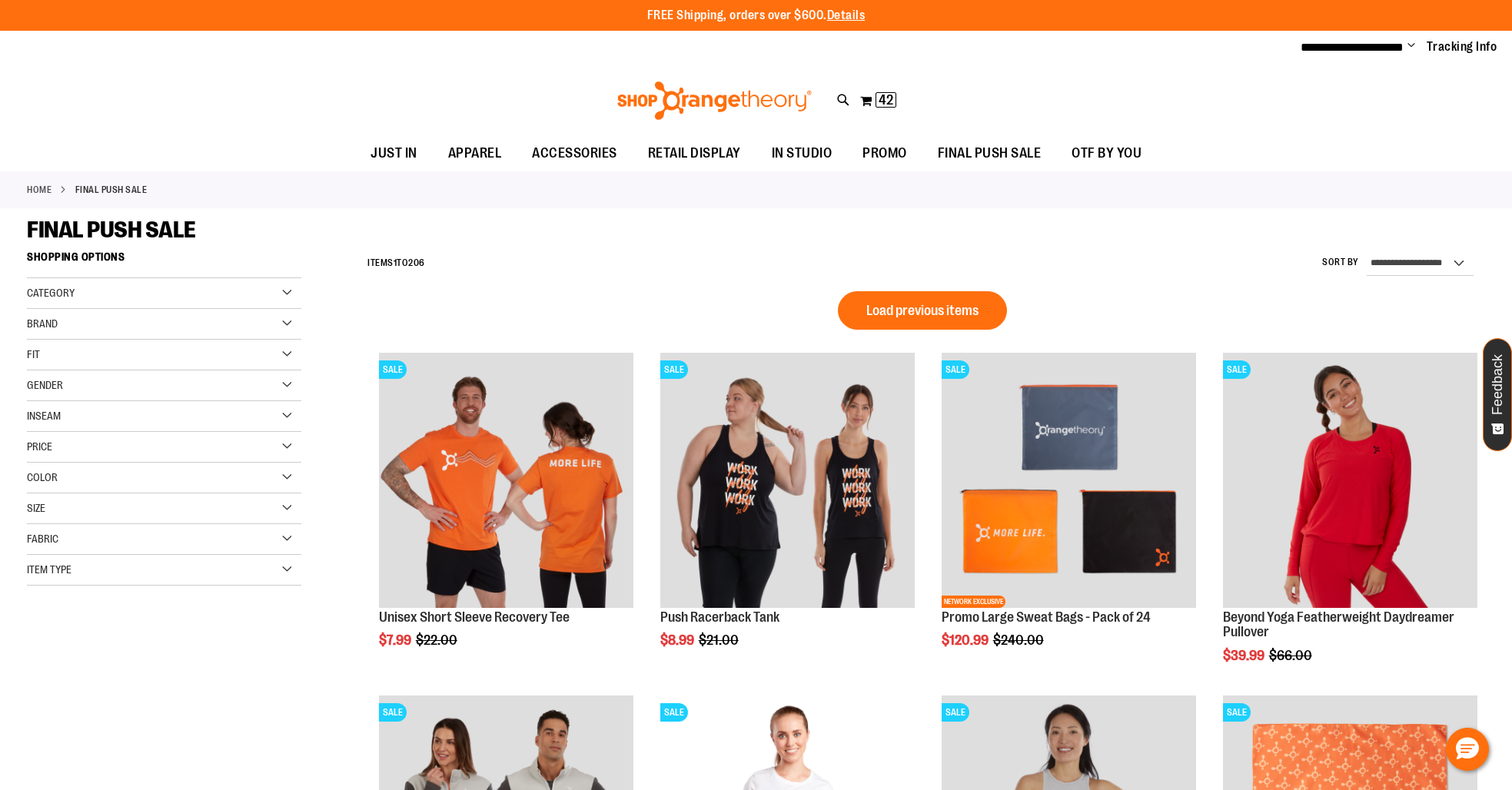
click at [295, 565] on div "Item Type" at bounding box center [164, 569] width 274 height 31
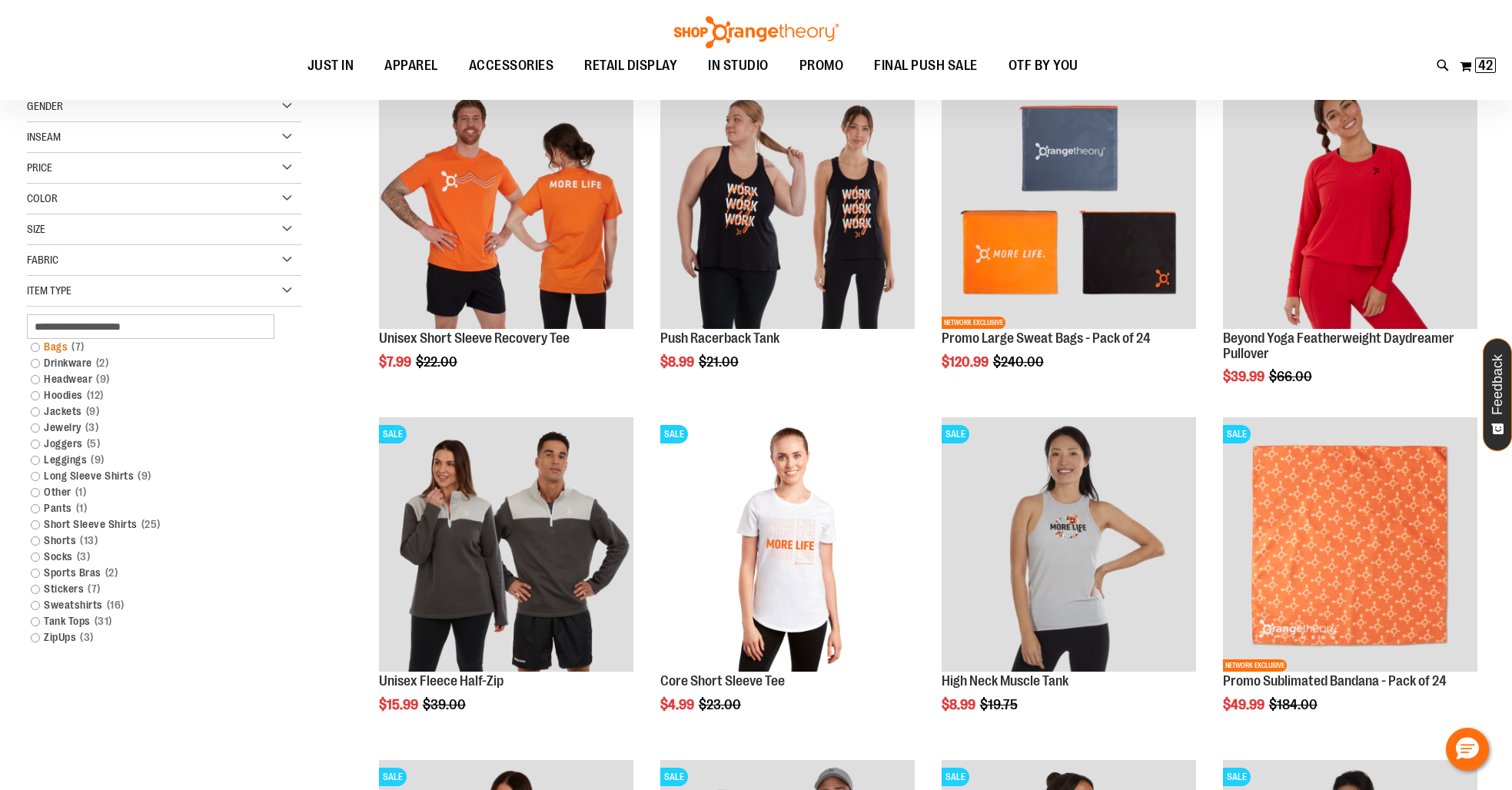
scroll to position [110, 0]
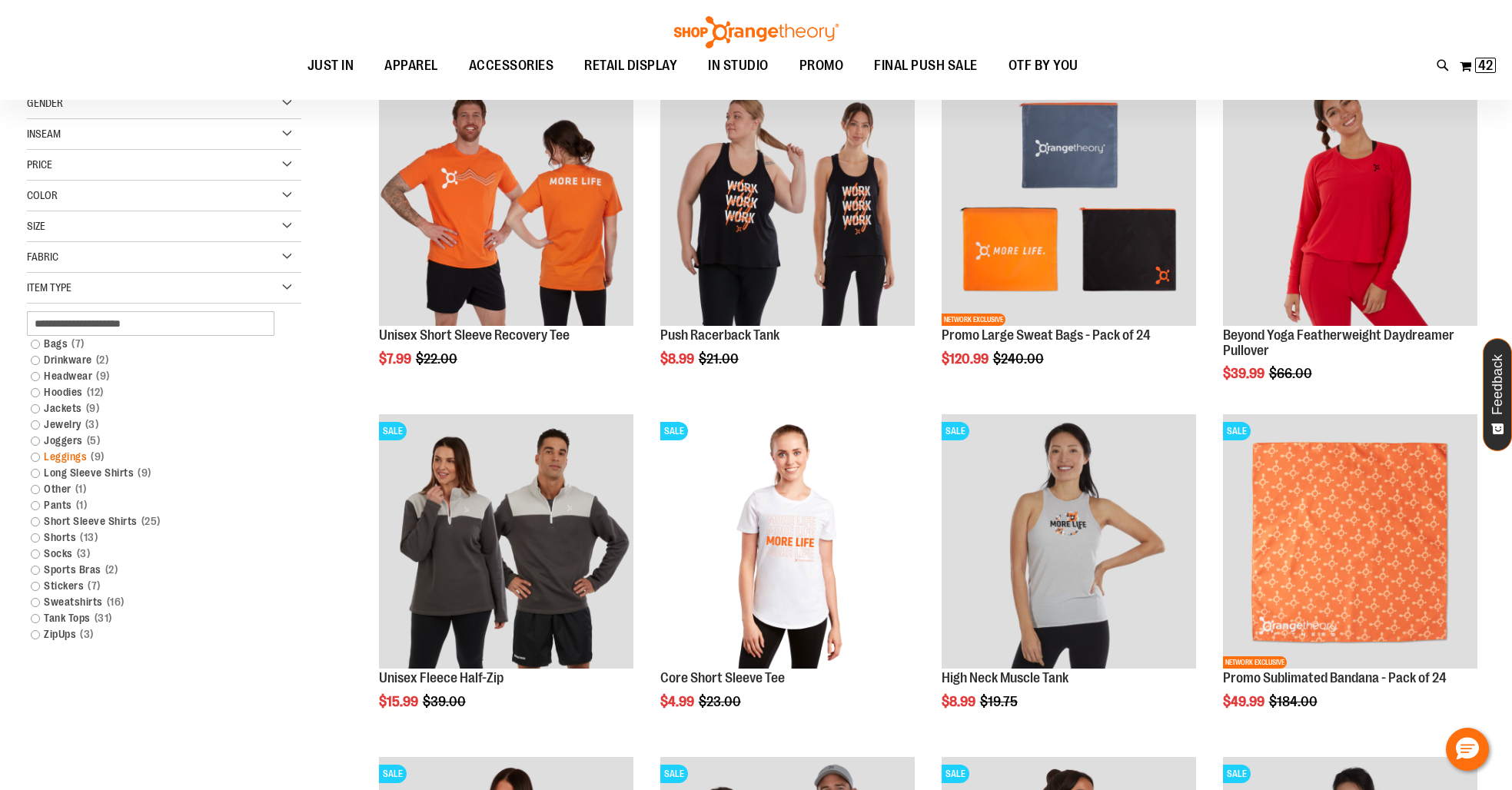
click at [38, 455] on link "Leggings 9 items" at bounding box center [154, 456] width 263 height 16
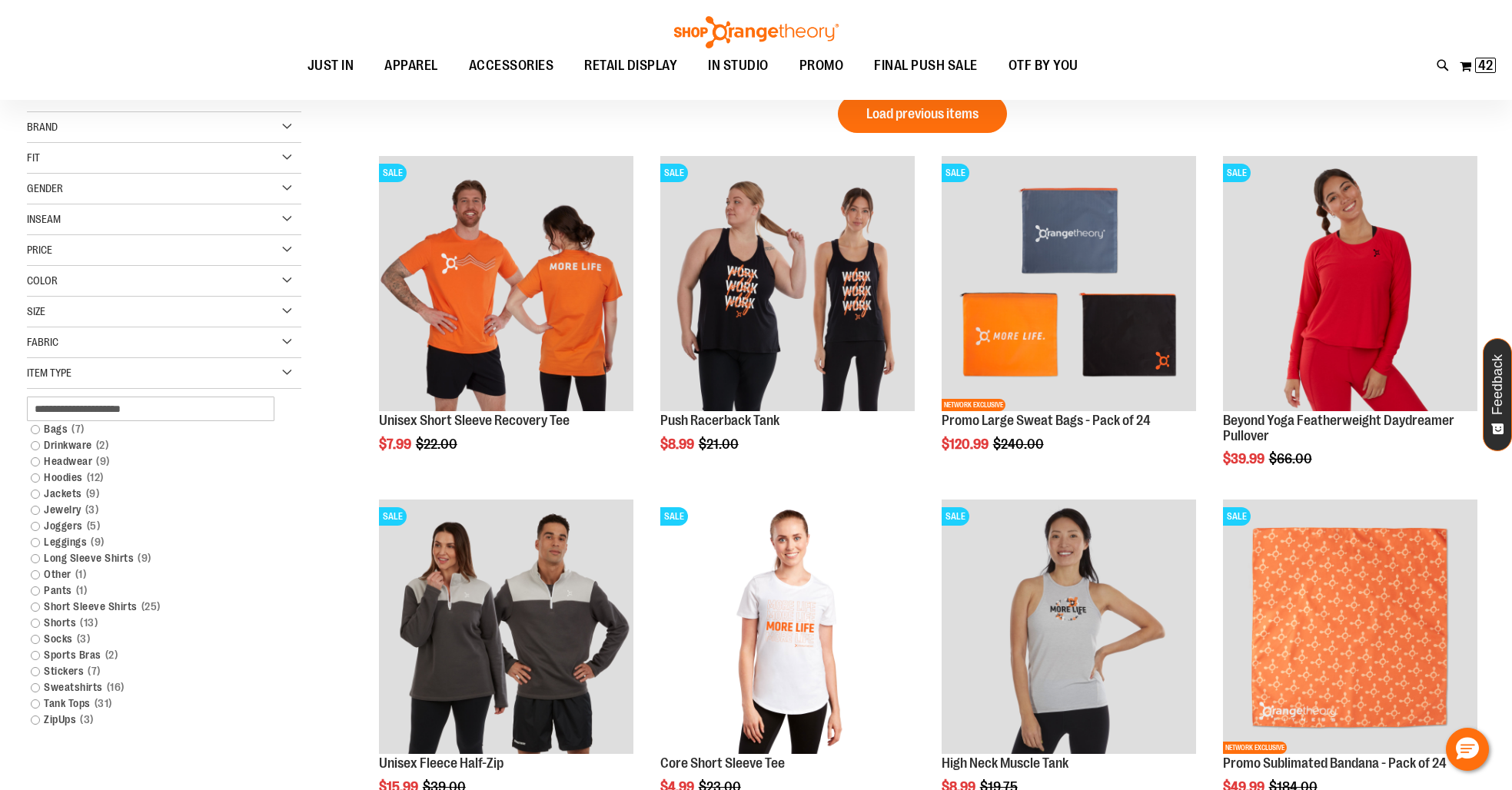
scroll to position [0, 0]
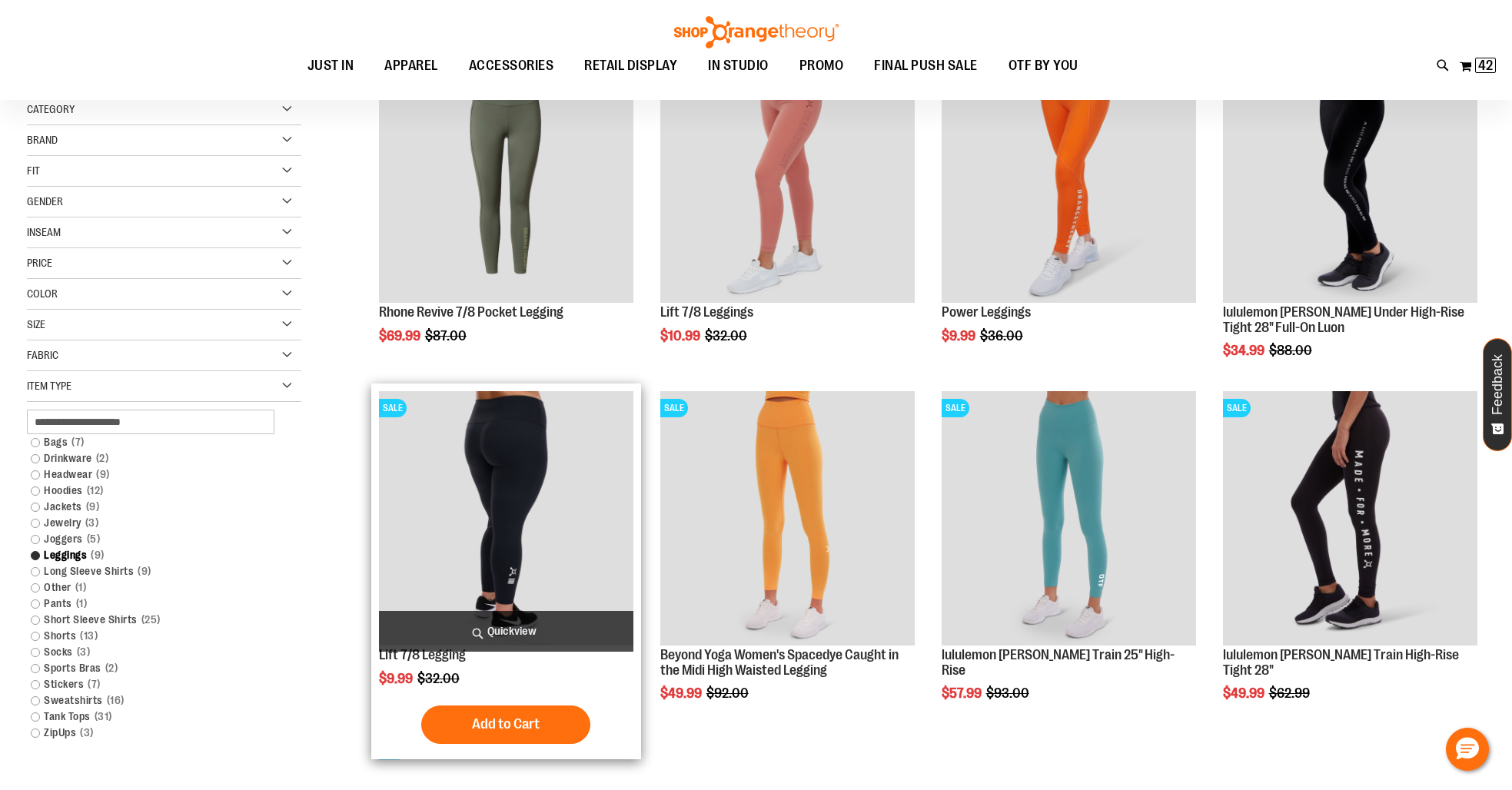
scroll to position [99, 0]
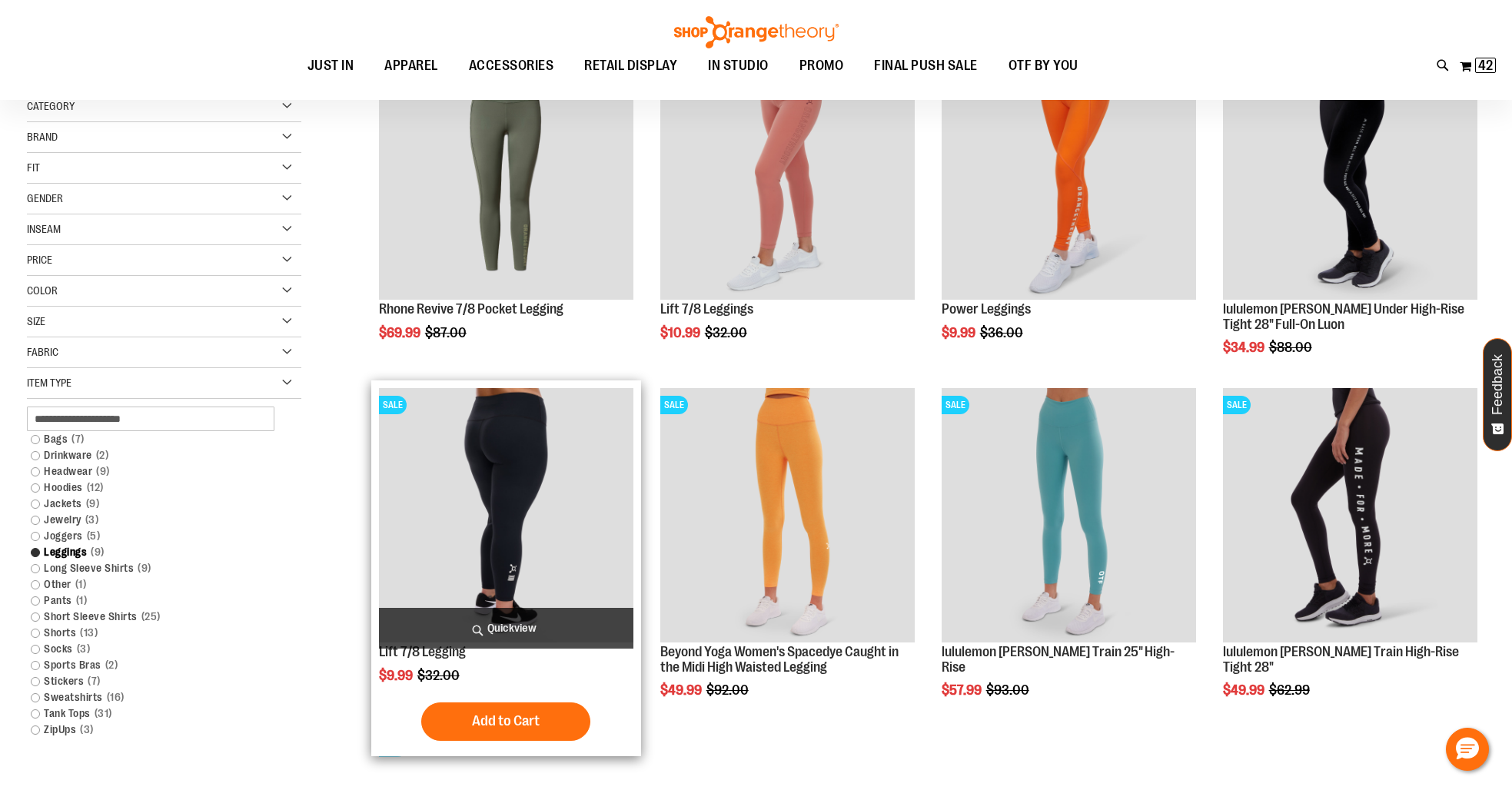
click at [546, 492] on img "product" at bounding box center [506, 514] width 255 height 254
click at [471, 585] on img "product" at bounding box center [506, 514] width 255 height 254
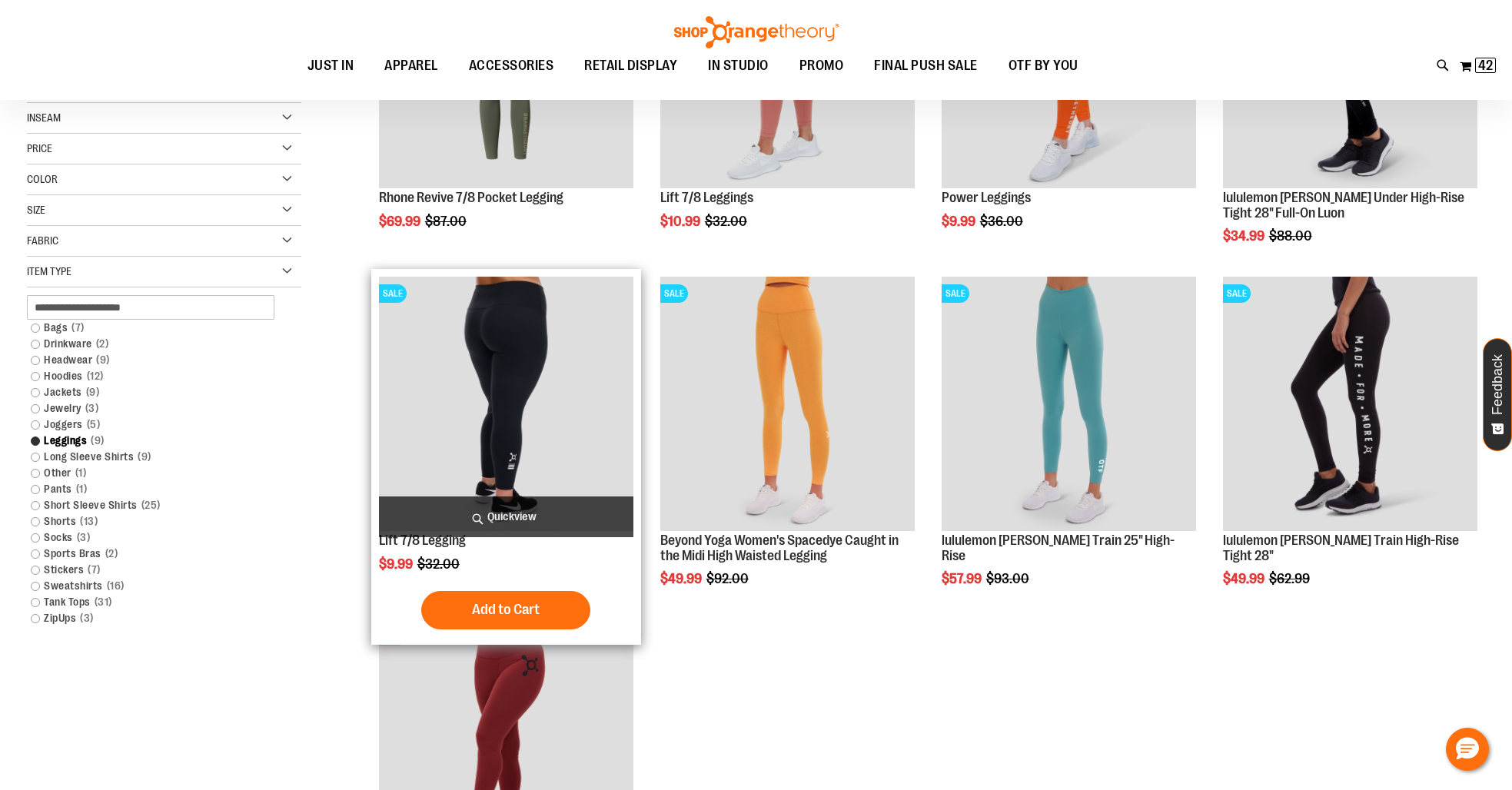
scroll to position [344, 0]
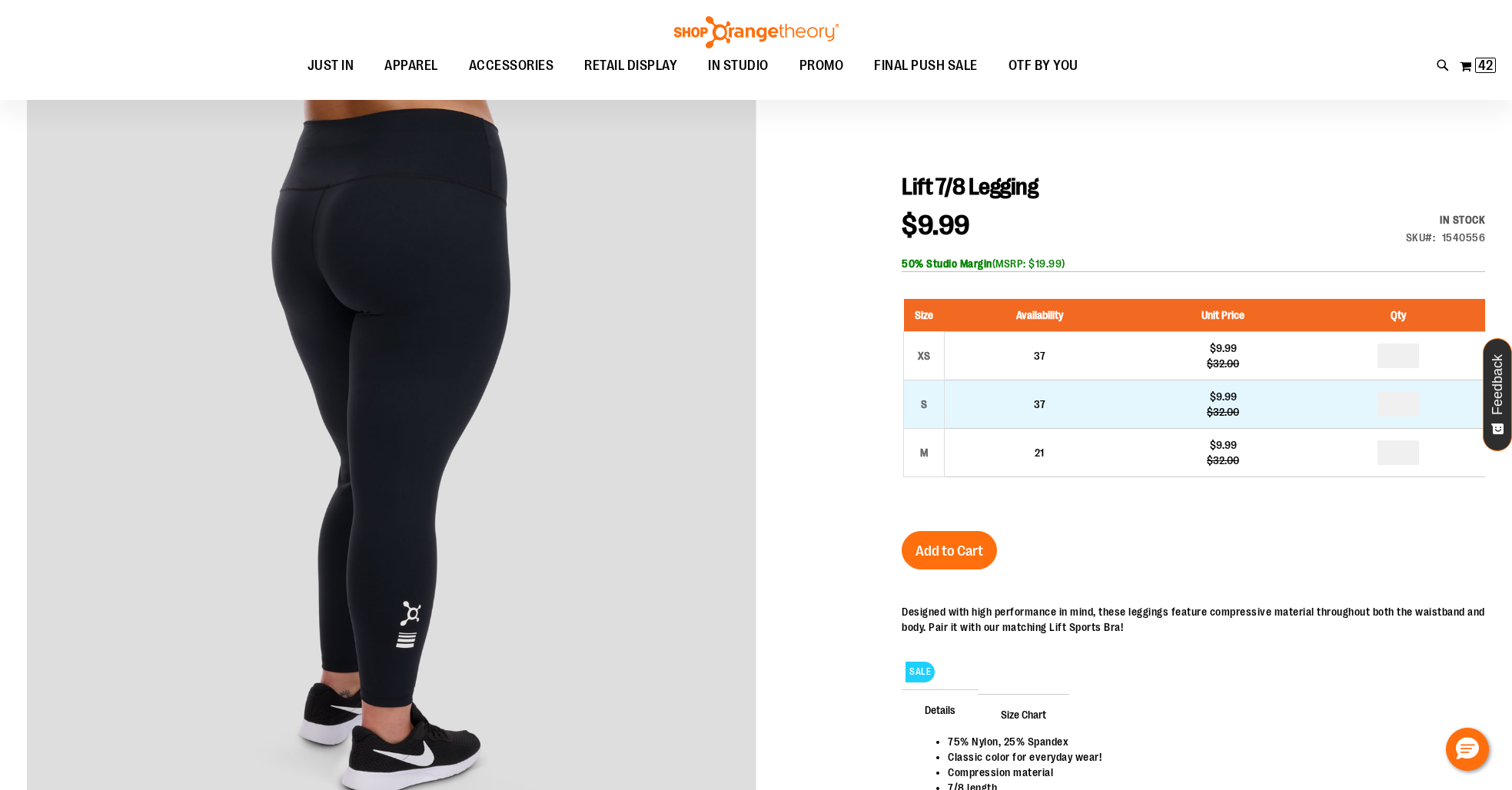
scroll to position [115, 0]
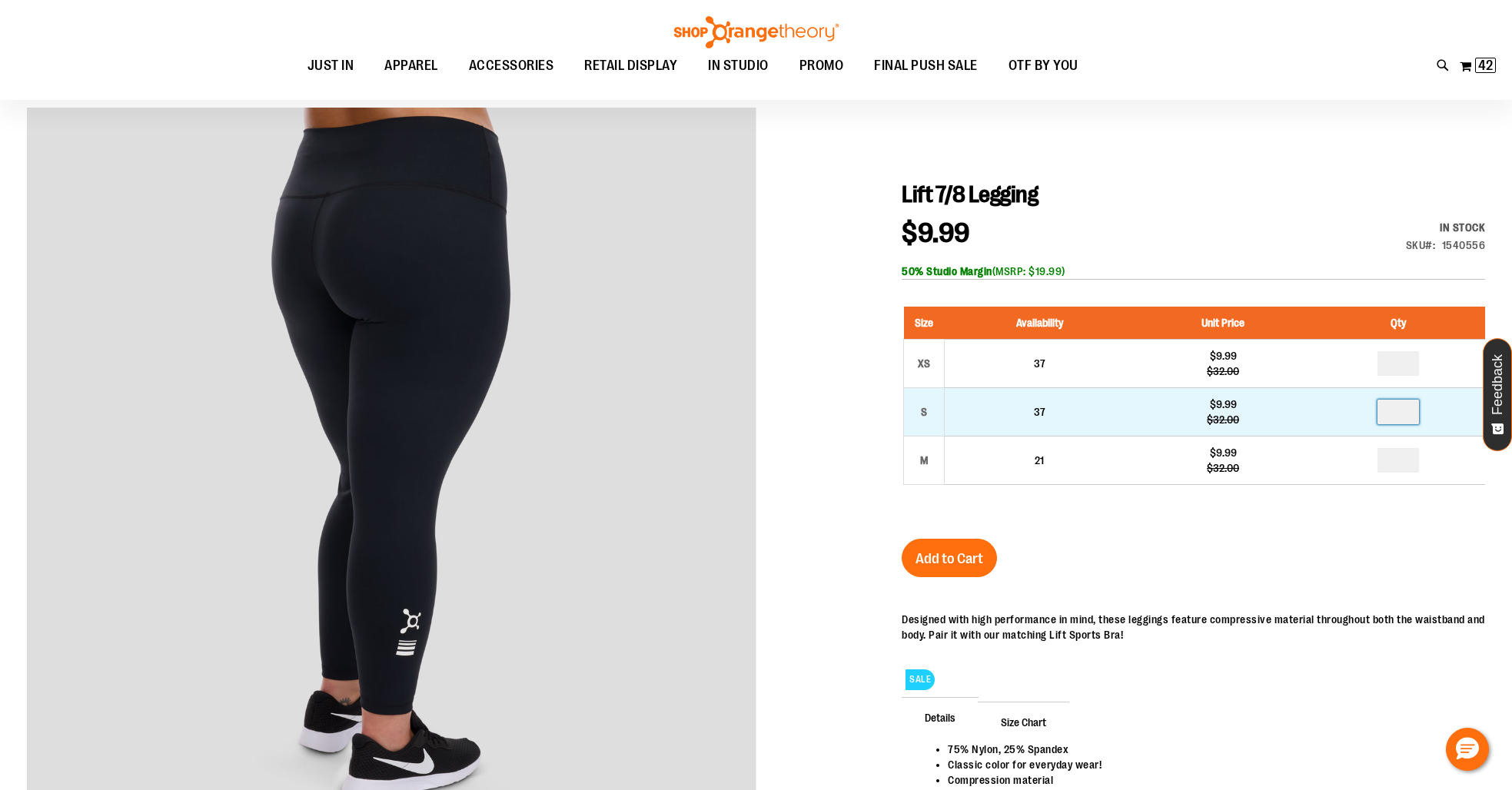
drag, startPoint x: 1413, startPoint y: 414, endPoint x: 1361, endPoint y: 409, distance: 52.2
click at [1361, 409] on td at bounding box center [1398, 411] width 173 height 49
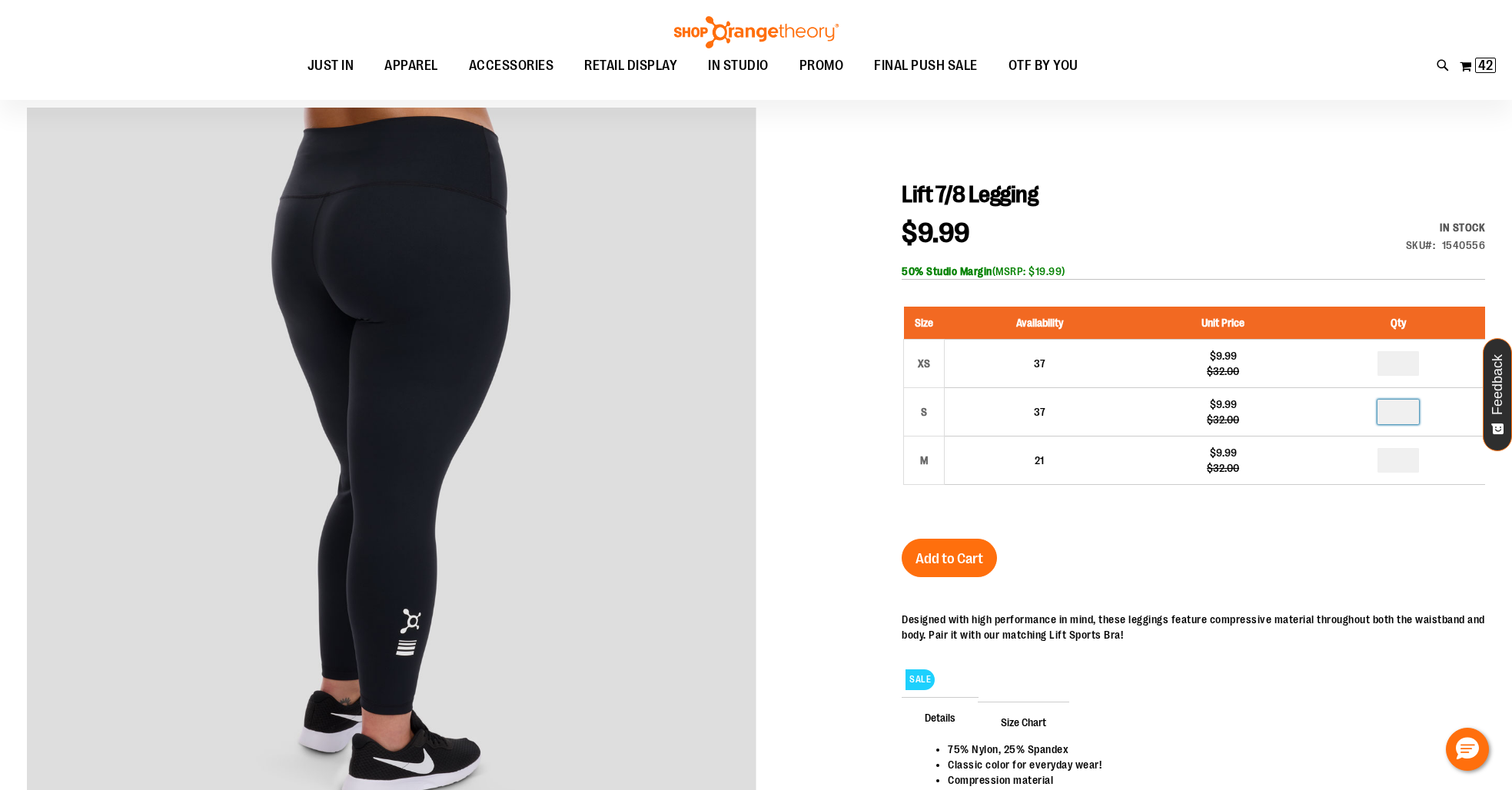
type input "*"
click at [919, 557] on span "Add to Cart" at bounding box center [949, 558] width 67 height 17
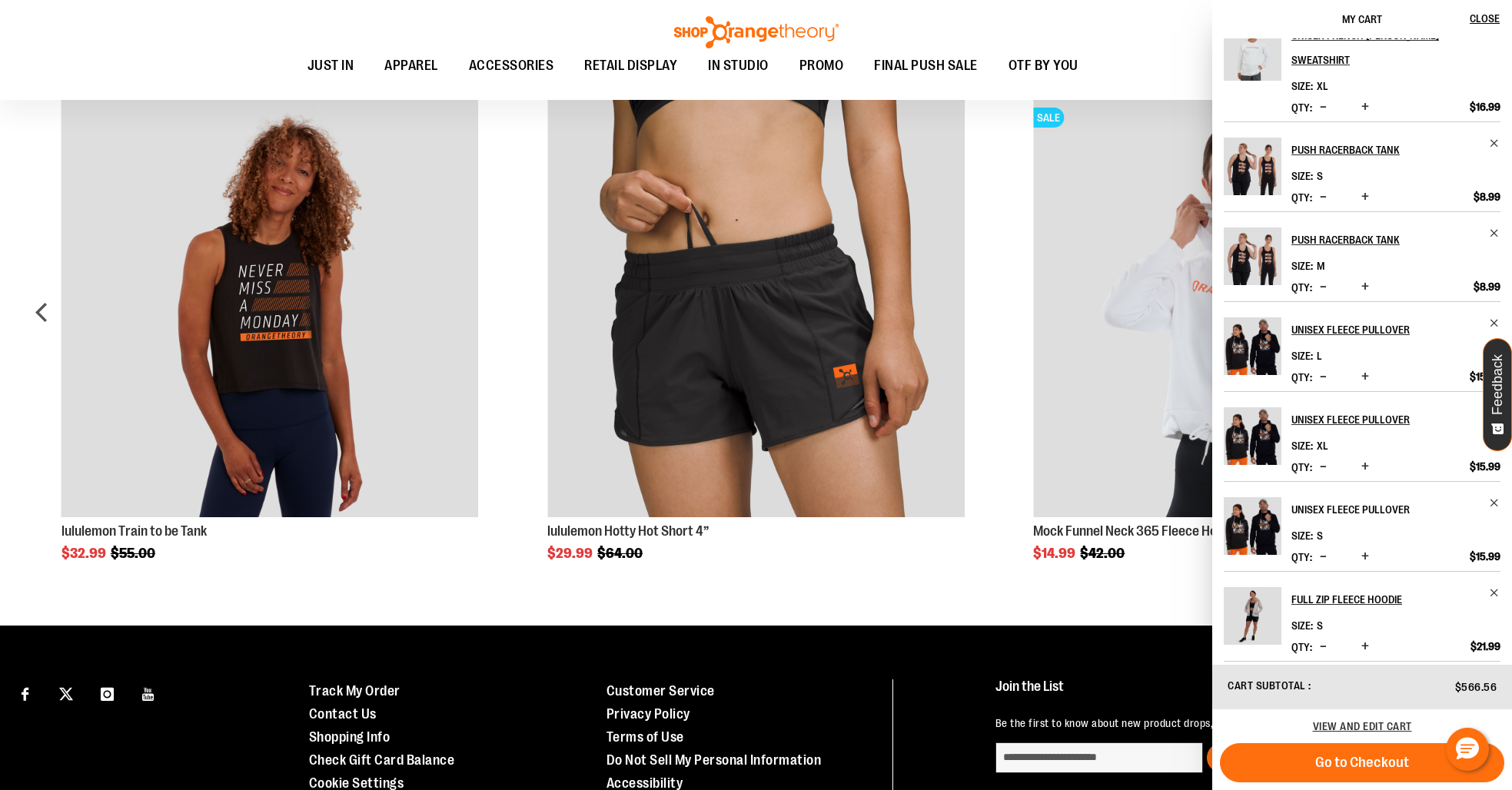
scroll to position [0, 0]
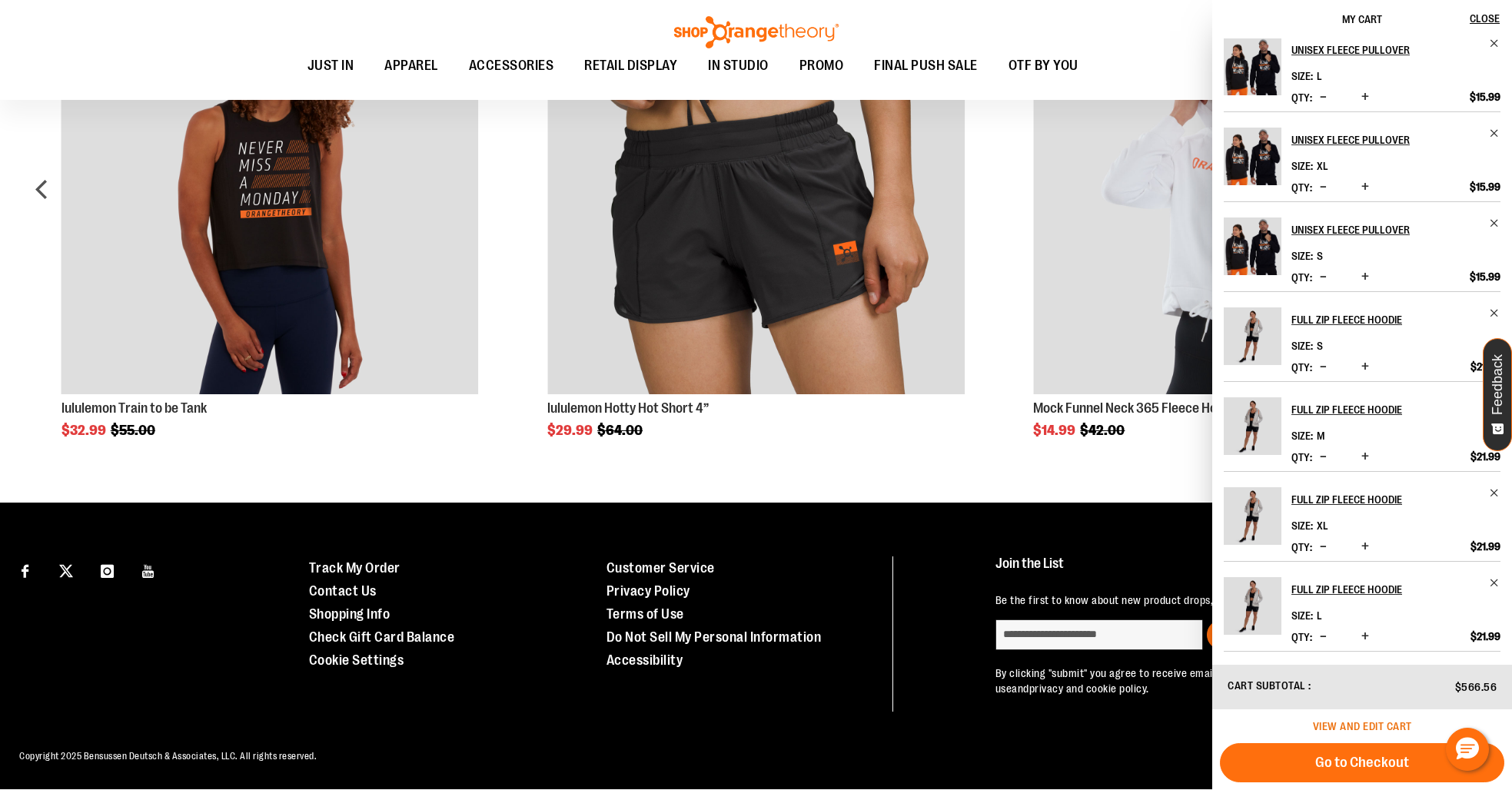
click at [1384, 725] on span "View and edit cart" at bounding box center [1362, 726] width 99 height 13
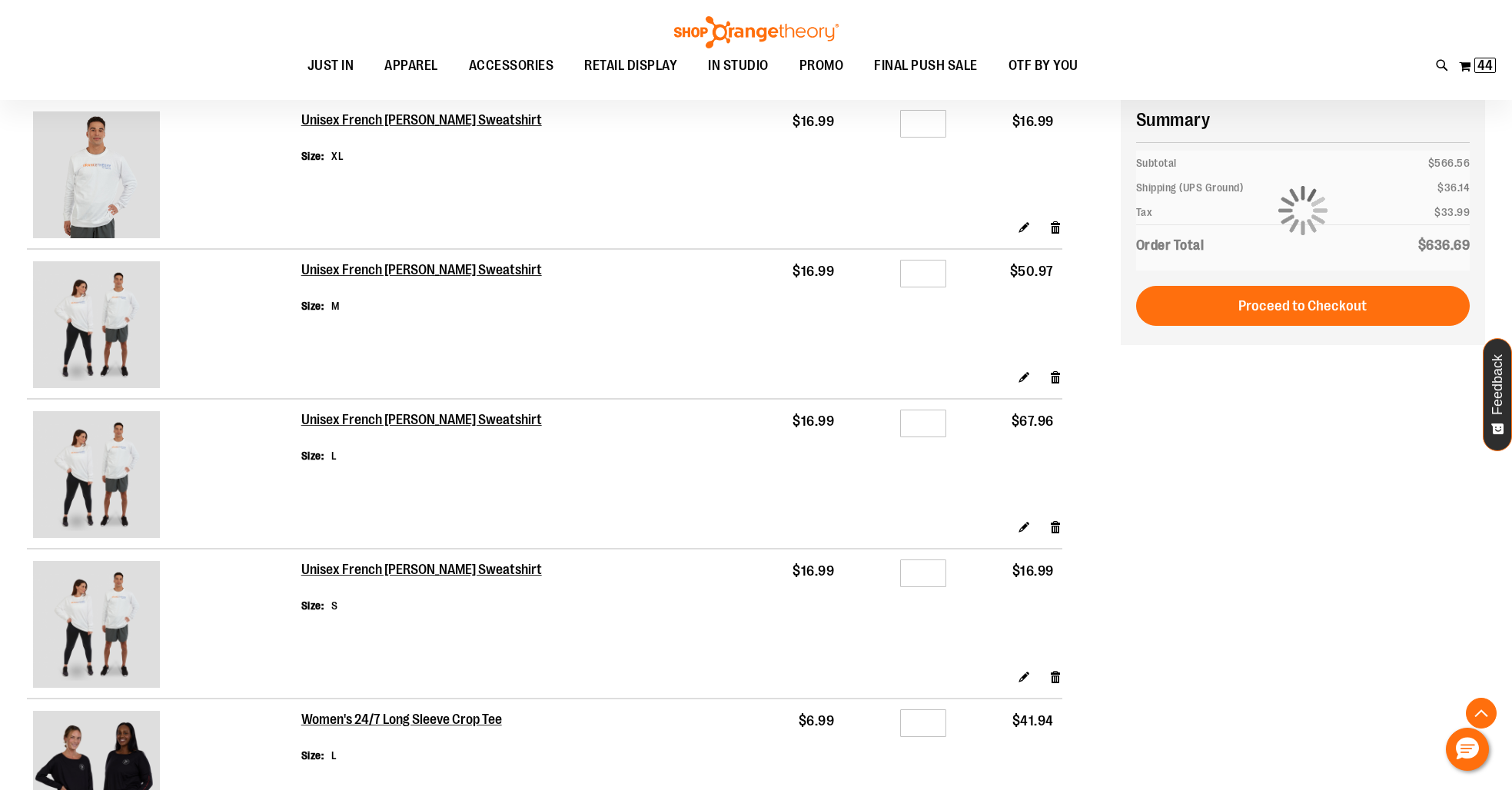
scroll to position [1520, 0]
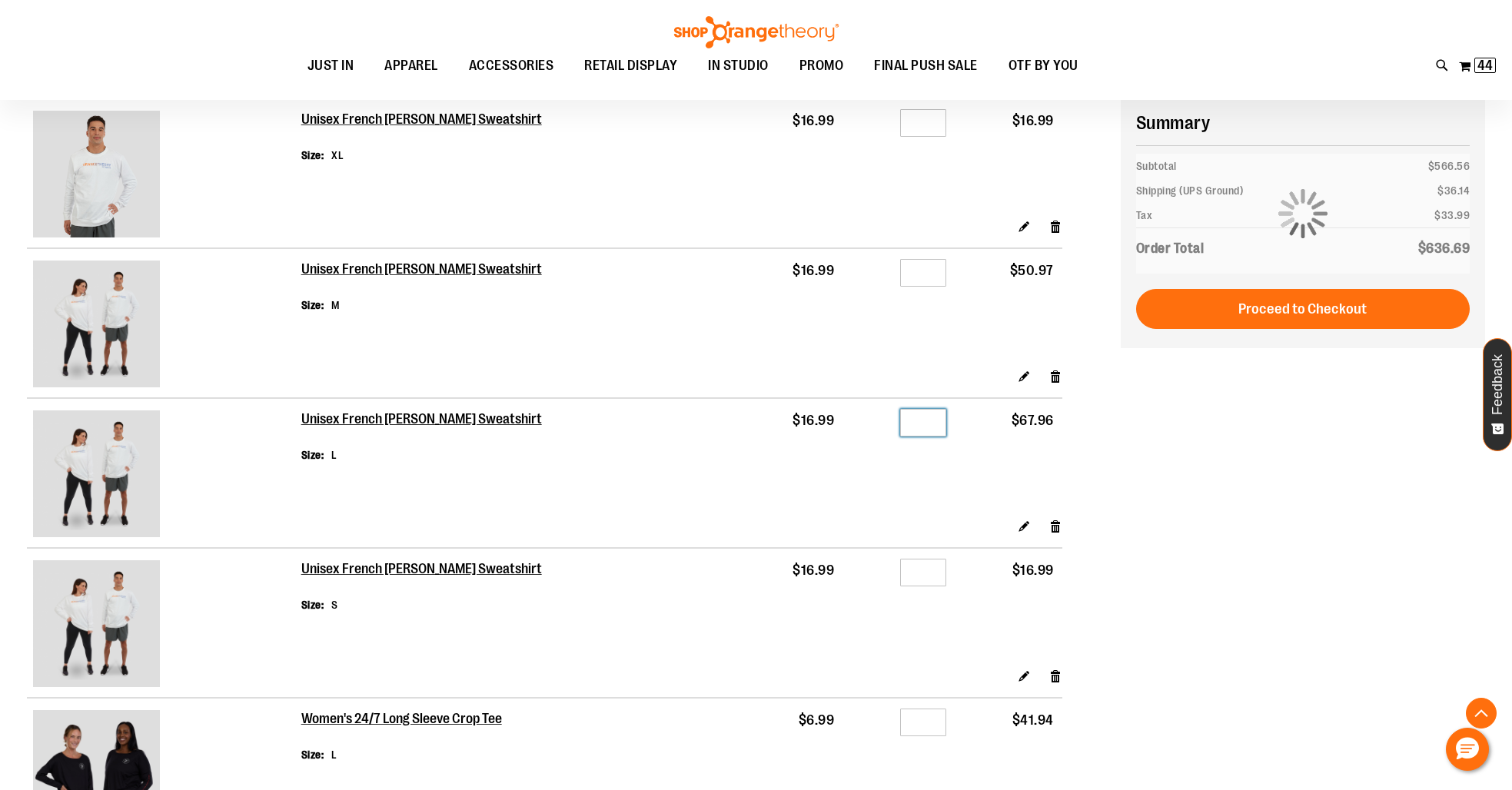
drag, startPoint x: 935, startPoint y: 425, endPoint x: 909, endPoint y: 425, distance: 26.0
click at [909, 425] on input "*" at bounding box center [923, 422] width 46 height 27
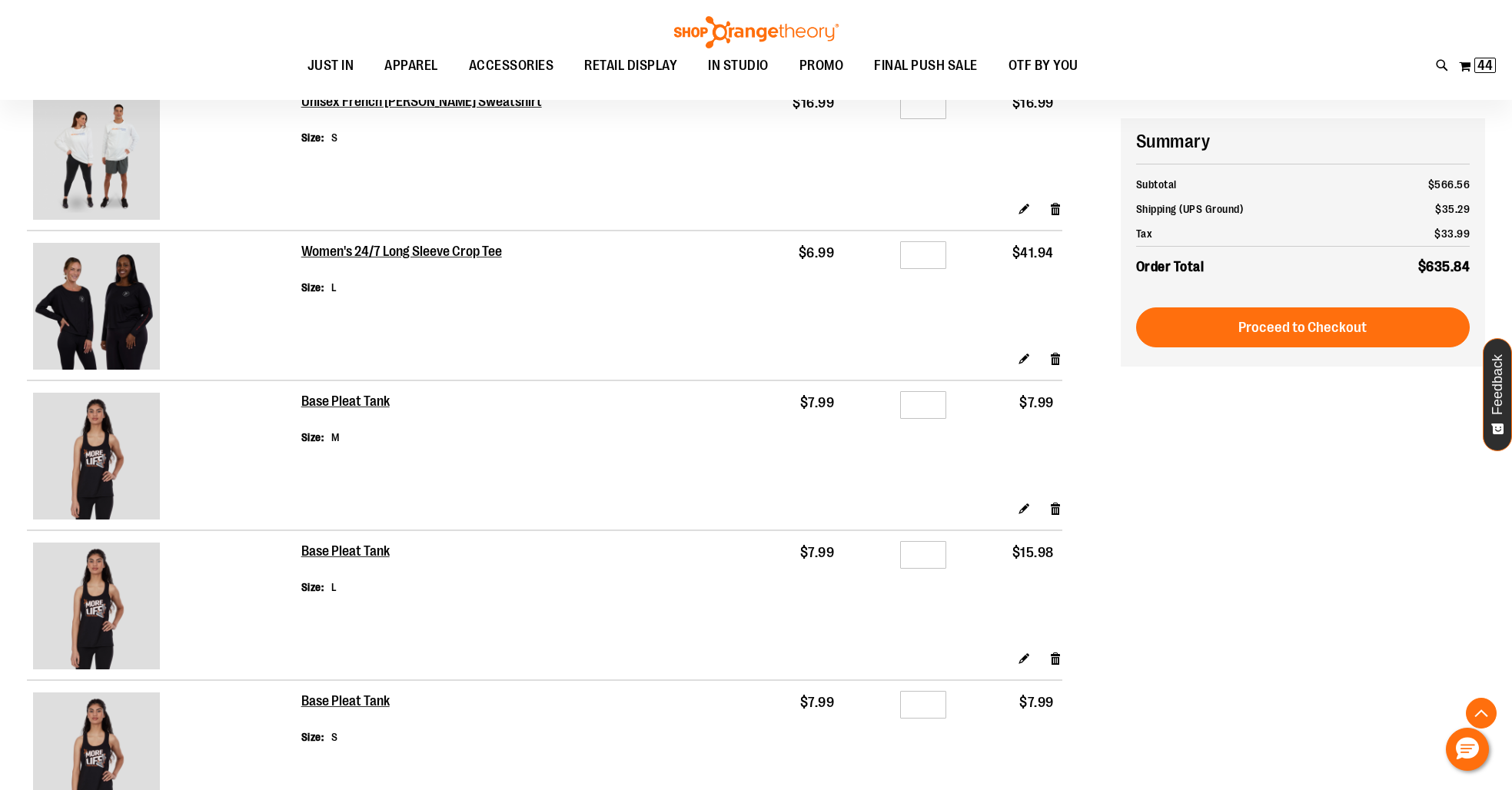
scroll to position [2007, 0]
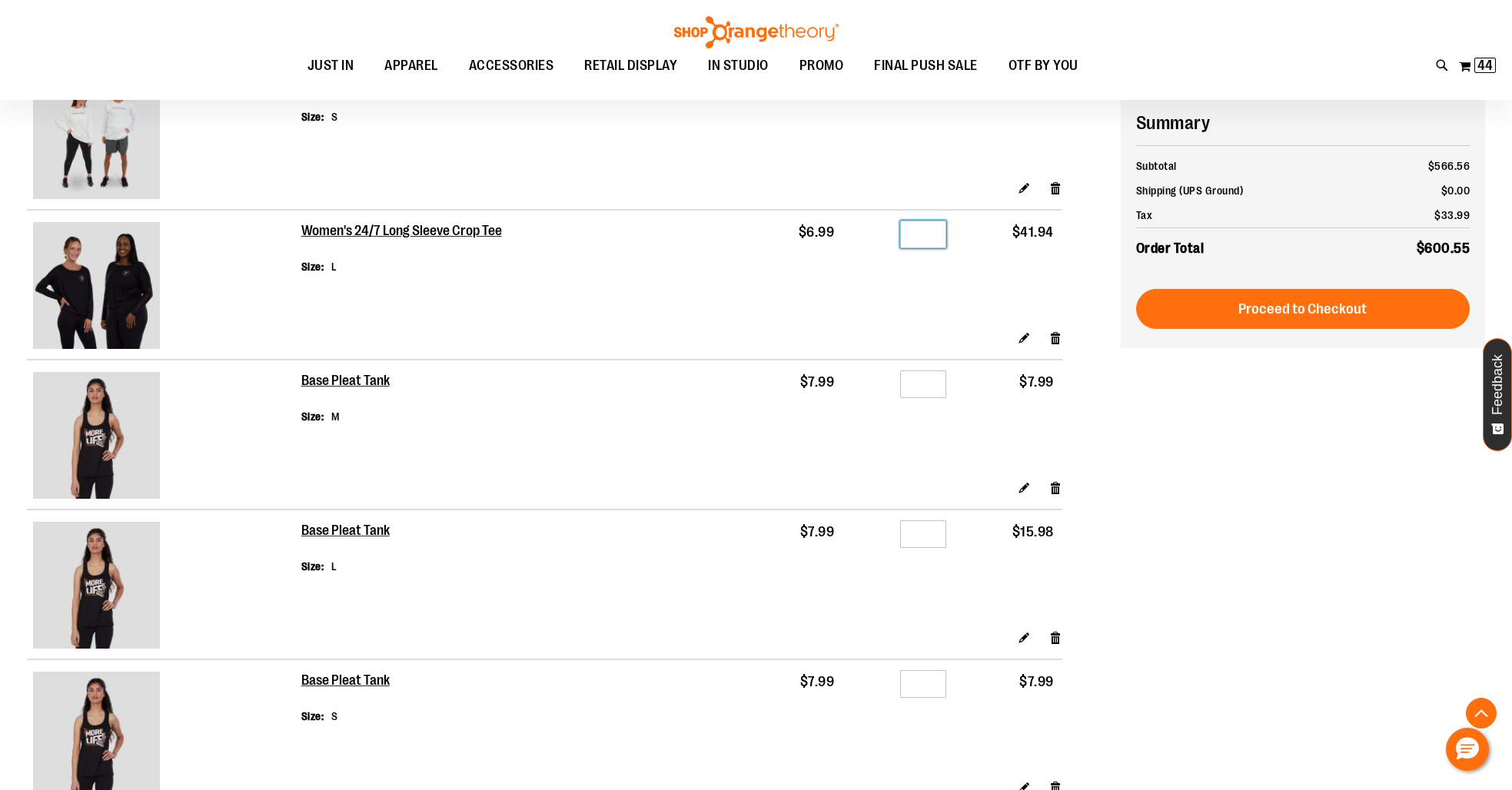
drag, startPoint x: 928, startPoint y: 243, endPoint x: 912, endPoint y: 240, distance: 16.3
click at [912, 240] on input "*" at bounding box center [923, 234] width 46 height 27
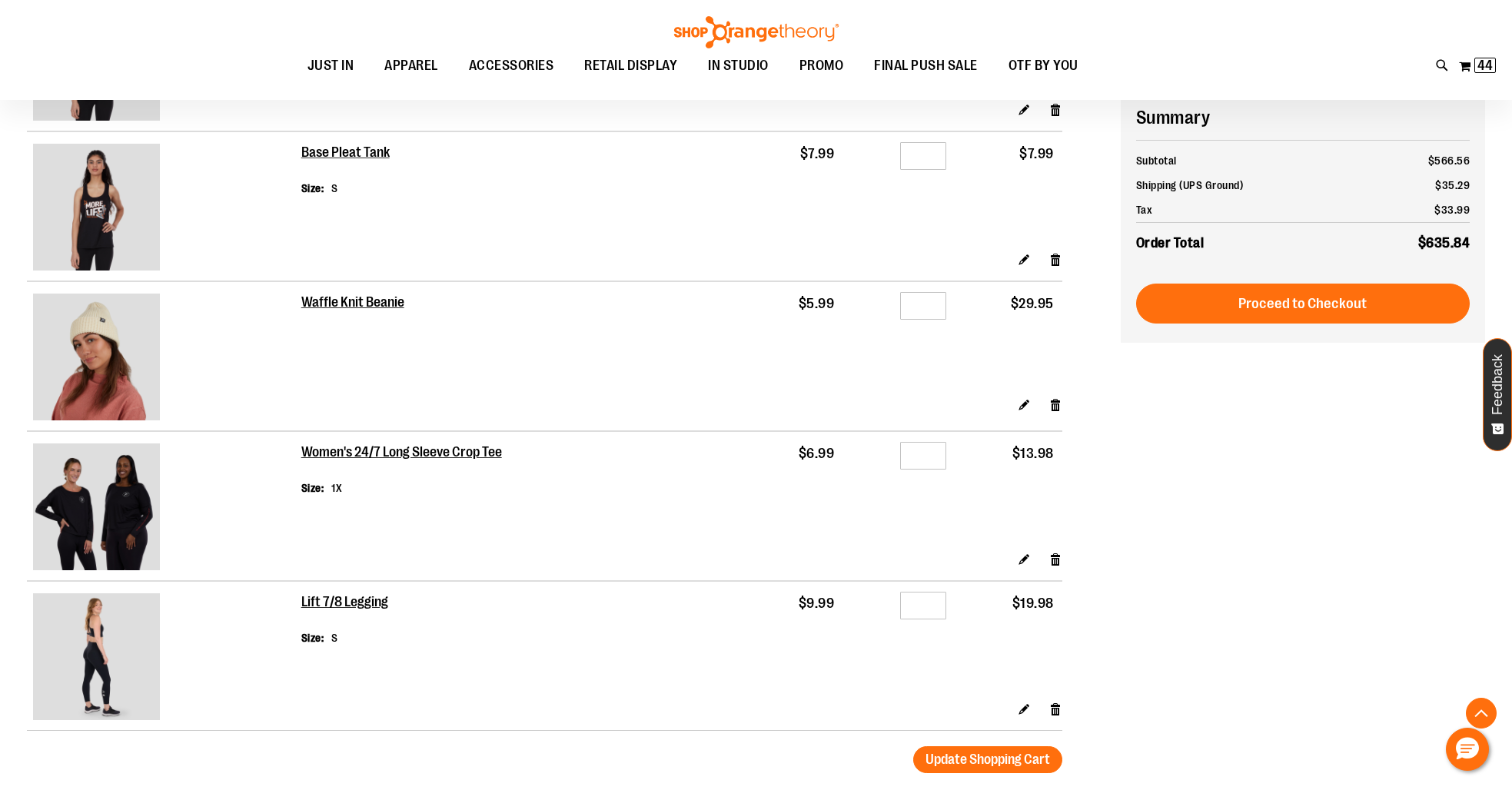
scroll to position [2548, 0]
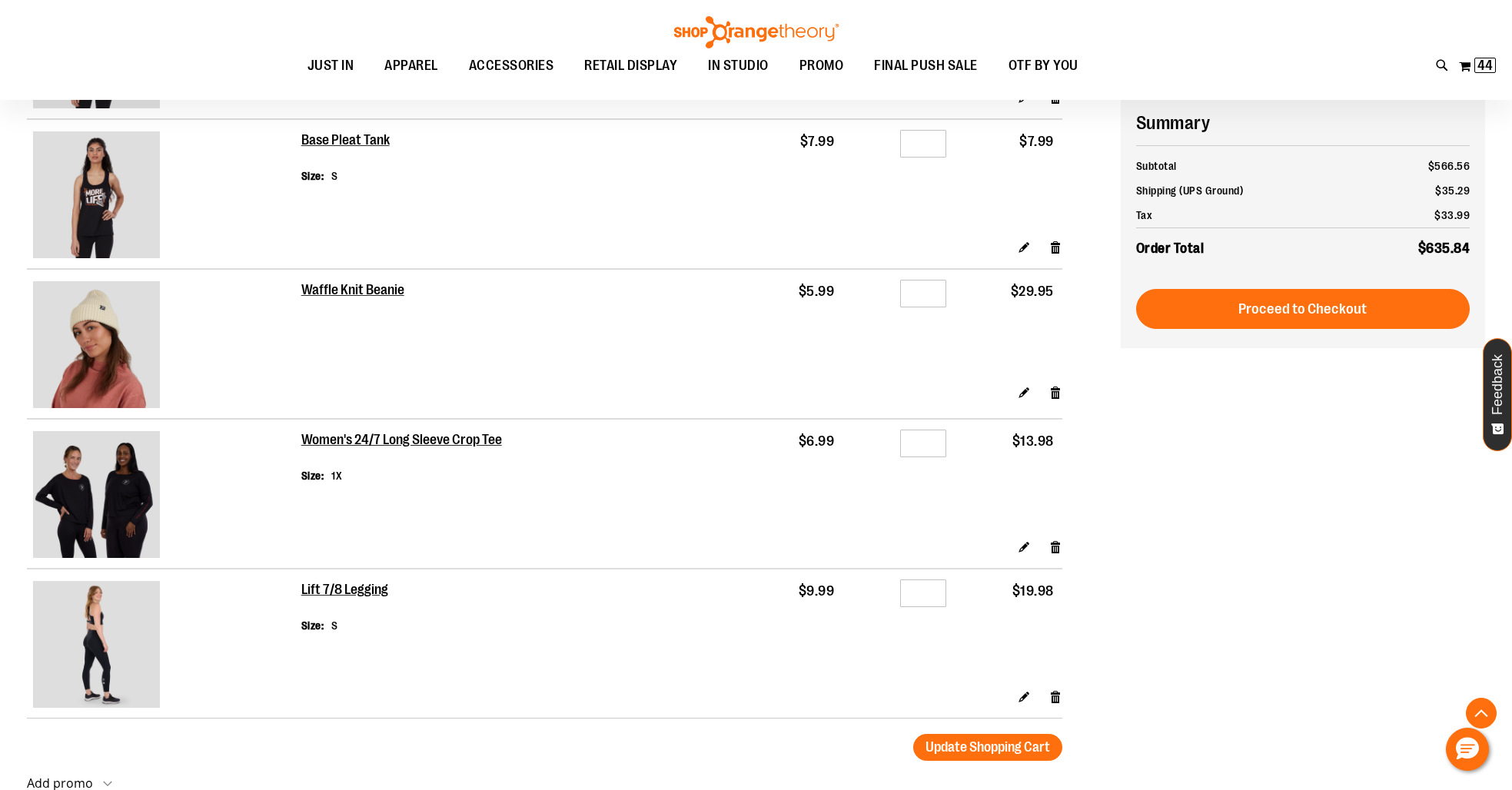
type input "*"
drag, startPoint x: 939, startPoint y: 452, endPoint x: 859, endPoint y: 439, distance: 81.0
click at [859, 439] on td "Qty *" at bounding box center [898, 478] width 112 height 120
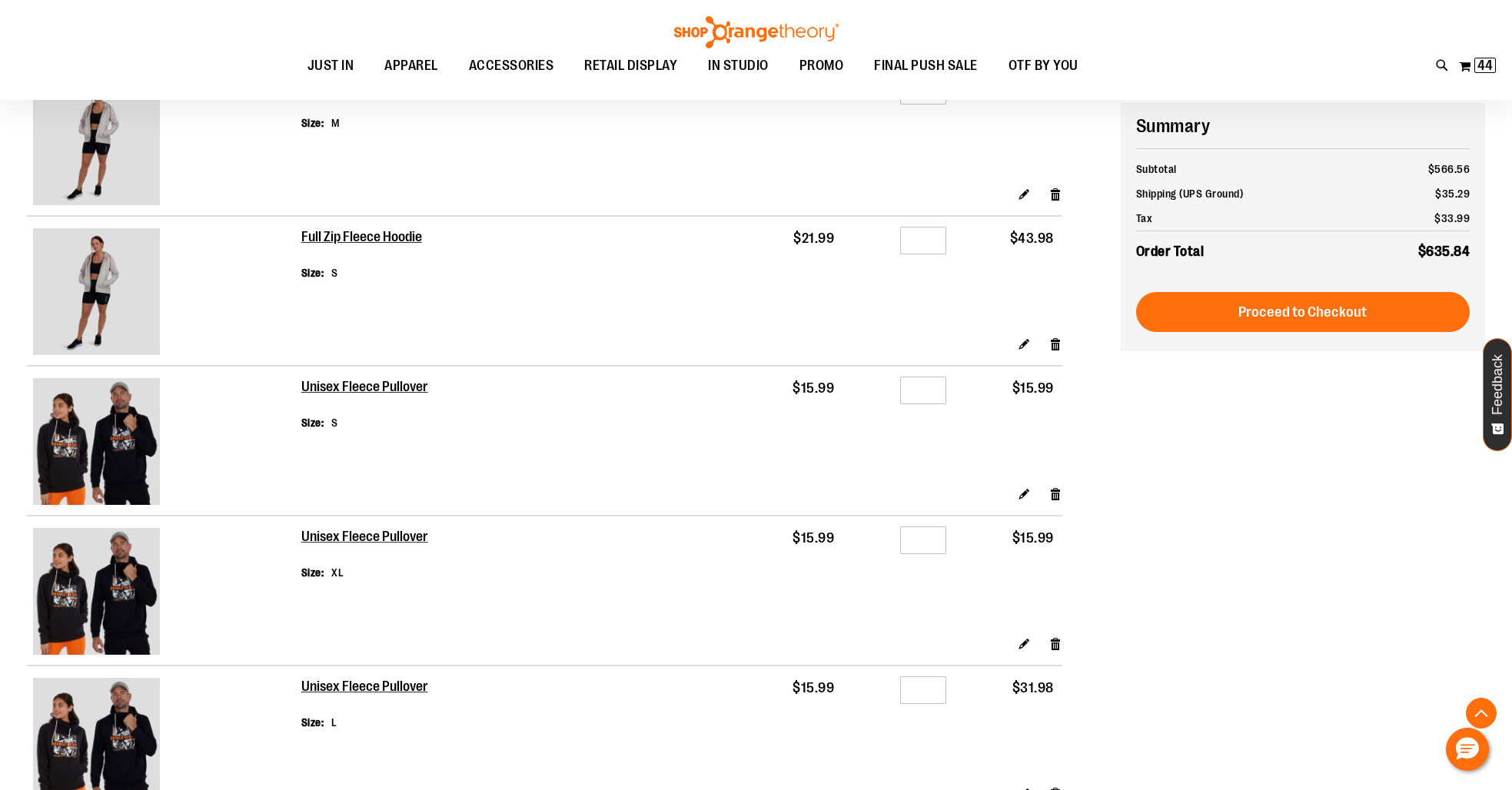
scroll to position [503, 0]
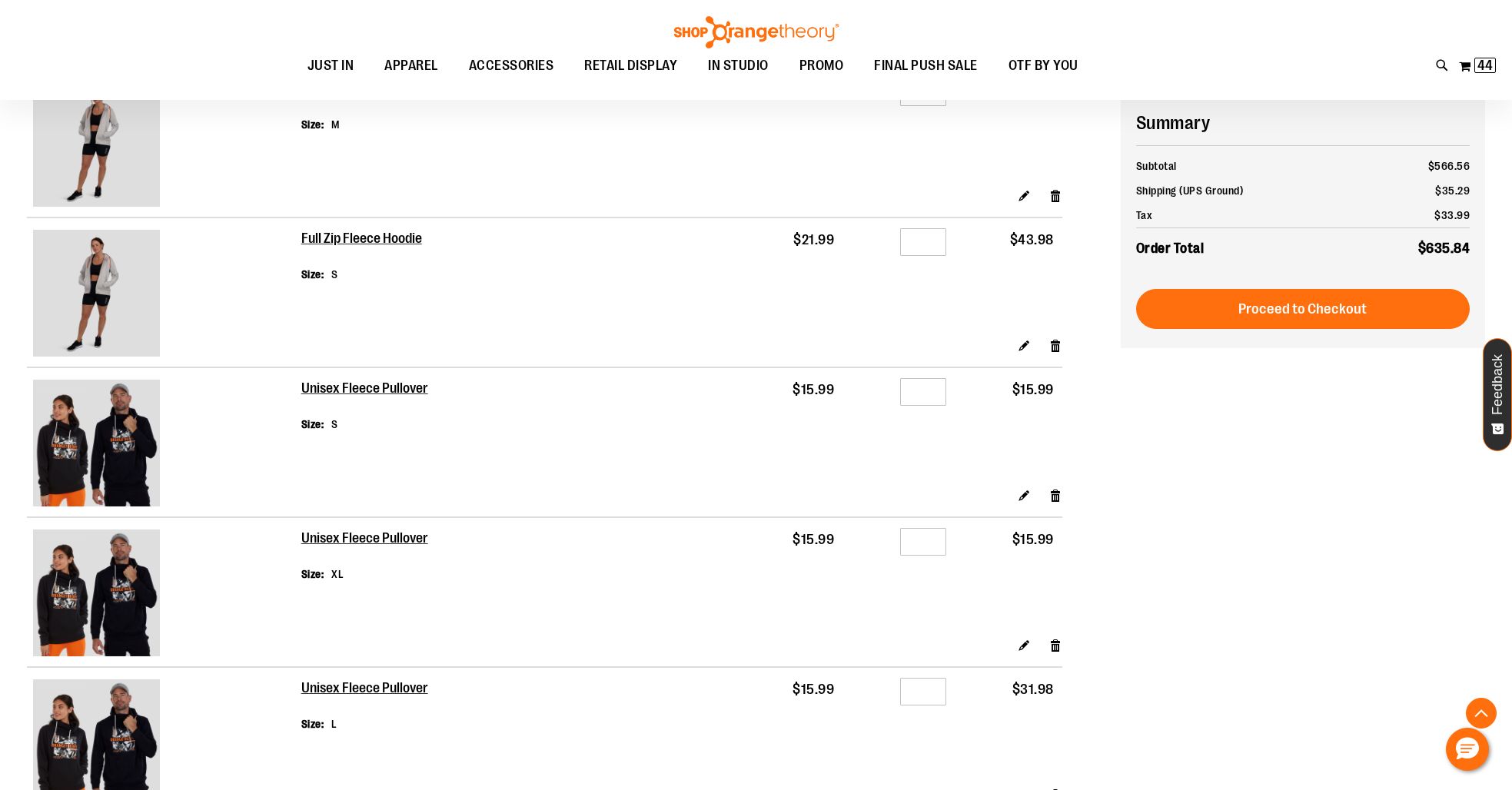
type input "*"
drag, startPoint x: 929, startPoint y: 239, endPoint x: 913, endPoint y: 239, distance: 16.0
click at [913, 239] on input "*" at bounding box center [923, 241] width 46 height 27
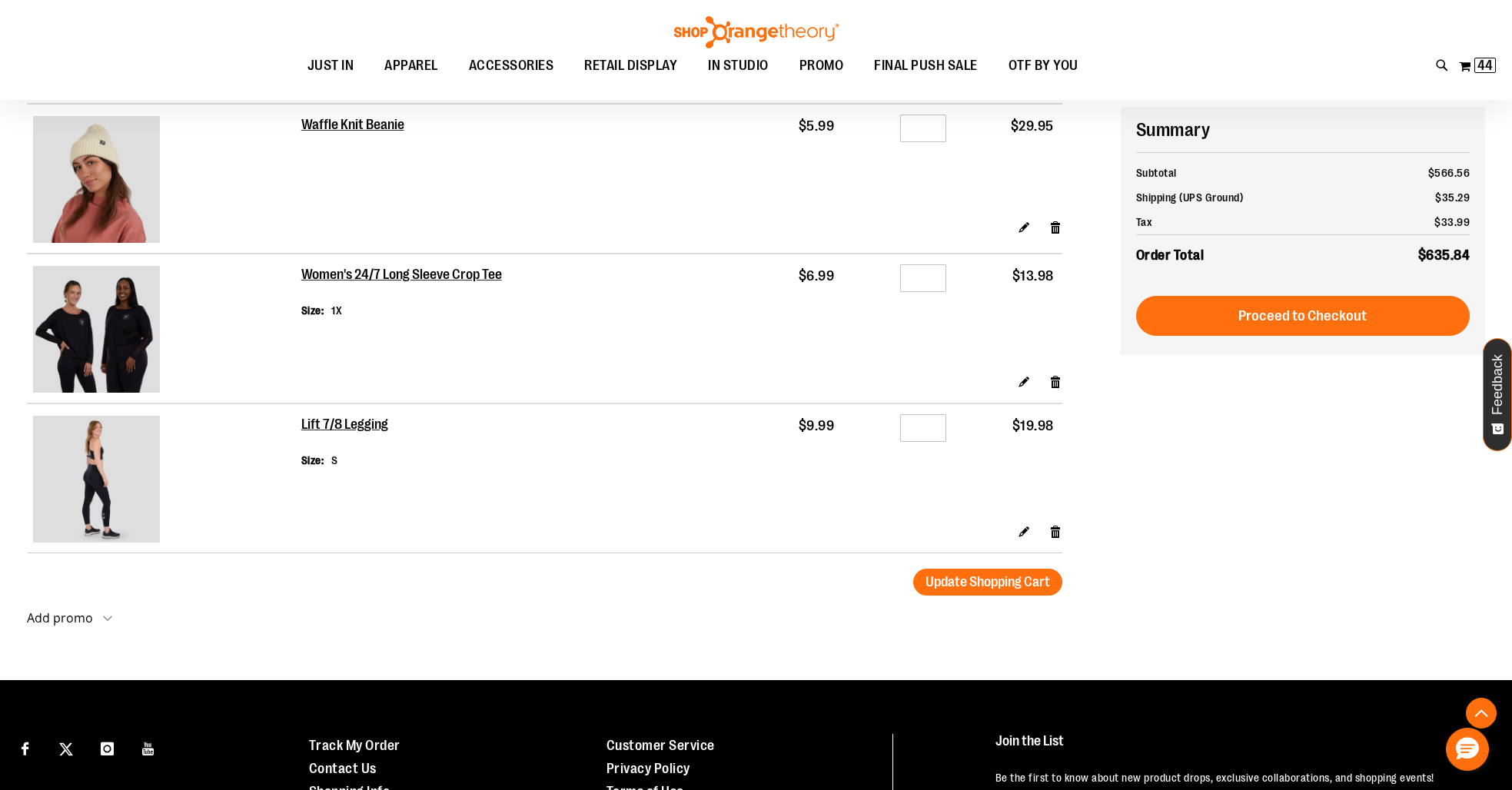
scroll to position [2720, 0]
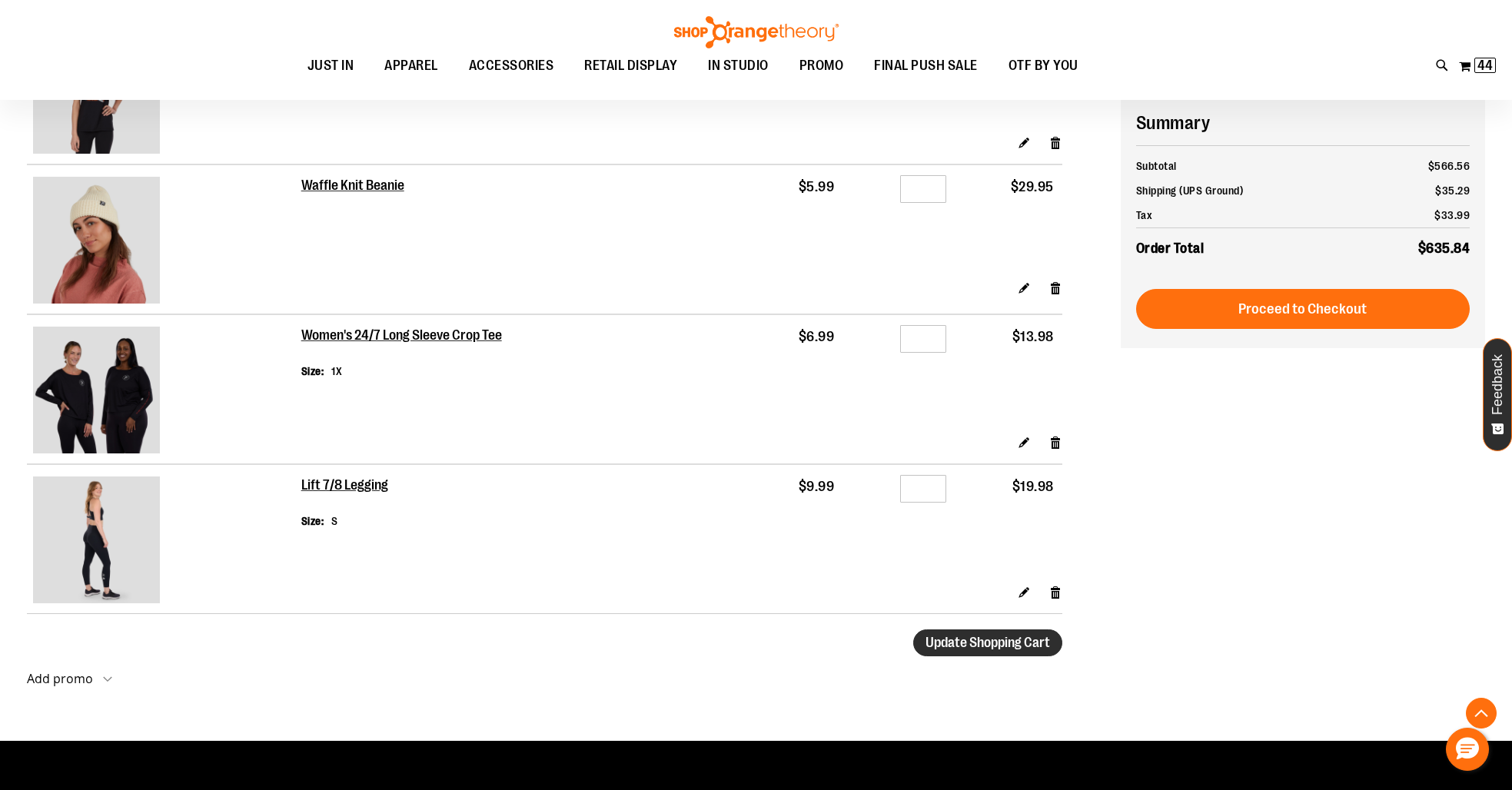
type input "*"
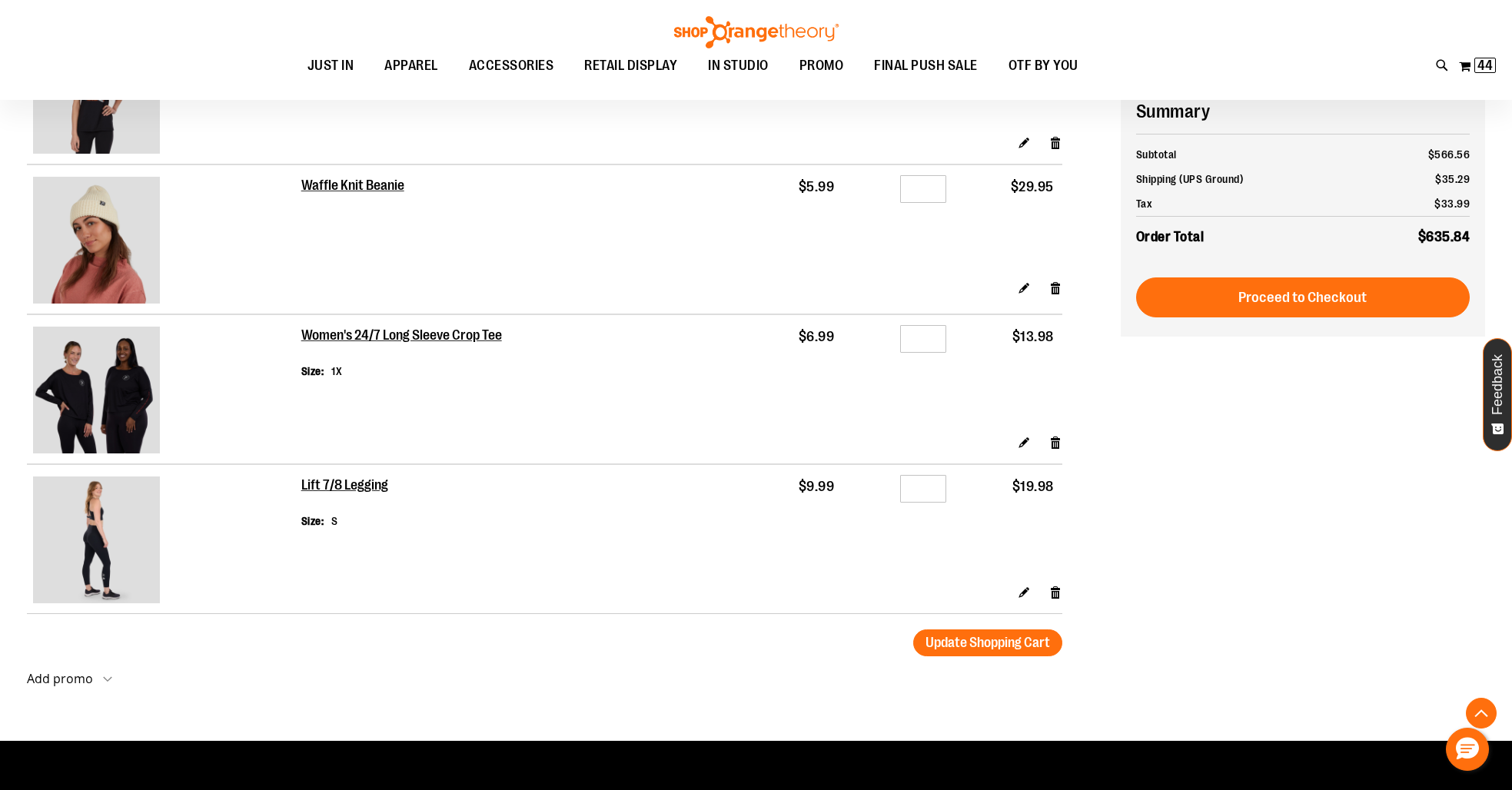
scroll to position [2660, 0]
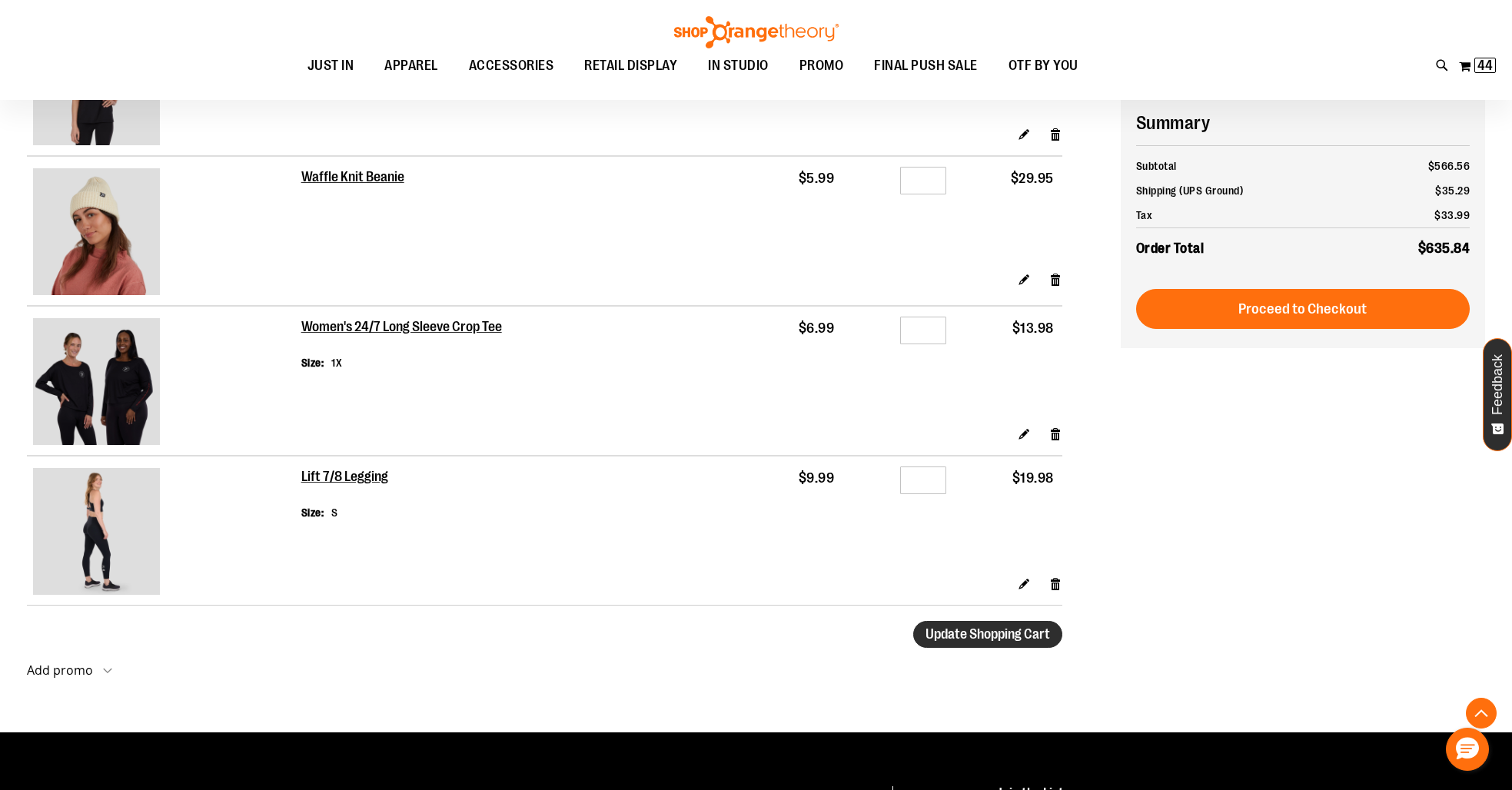
click at [959, 636] on span "Update Shopping Cart" at bounding box center [987, 634] width 125 height 16
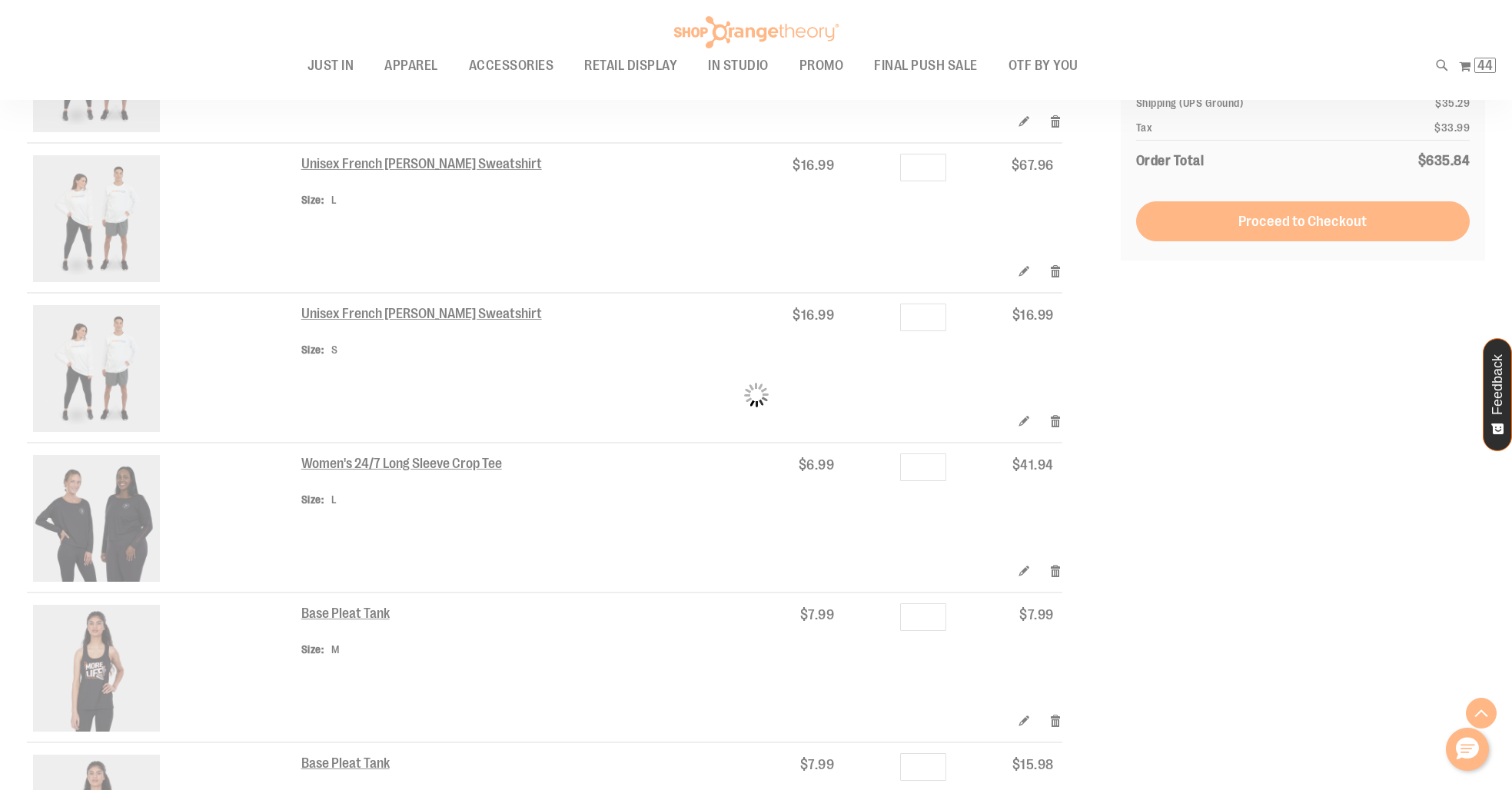
scroll to position [1583, 0]
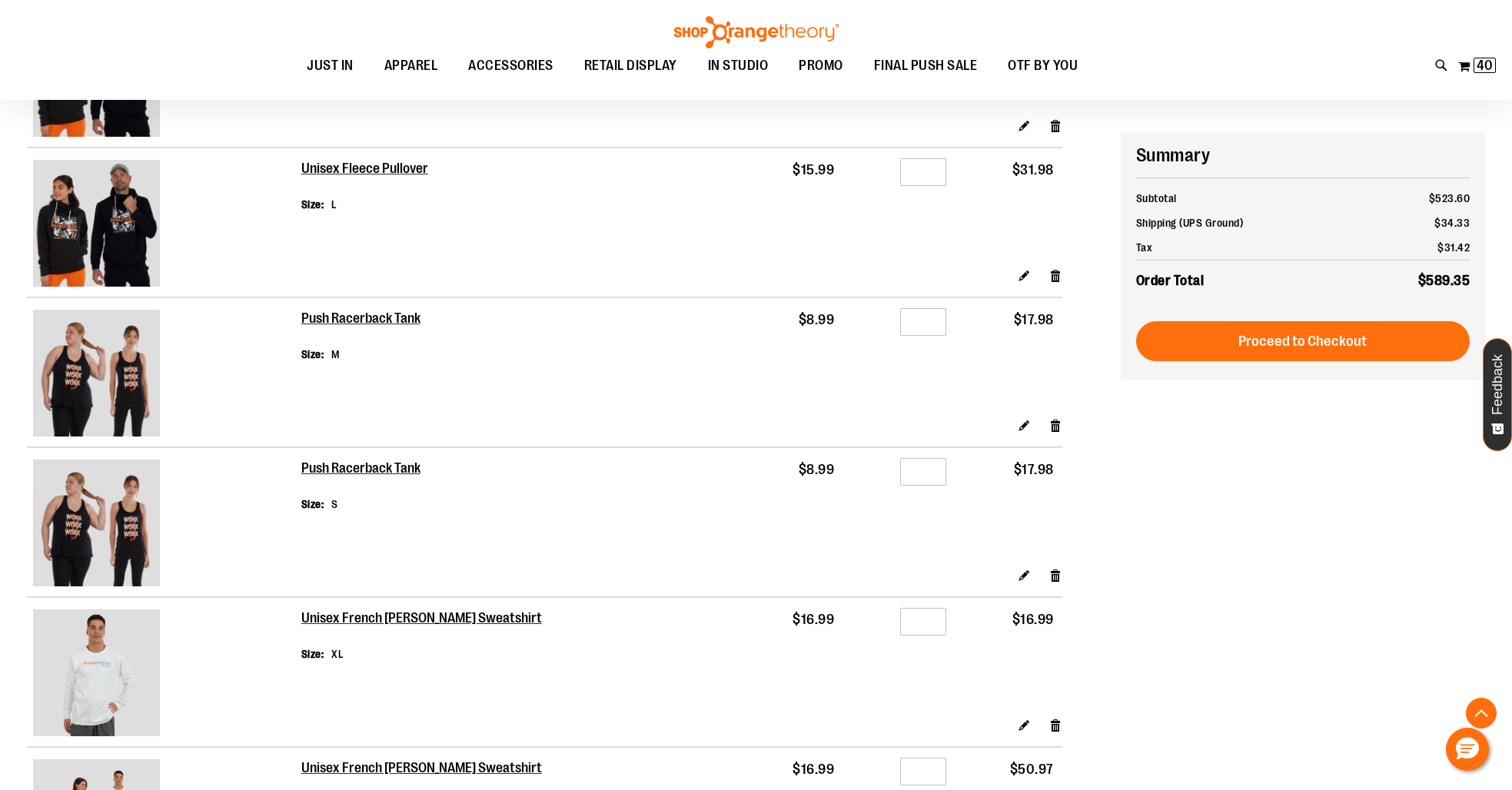
scroll to position [993, 0]
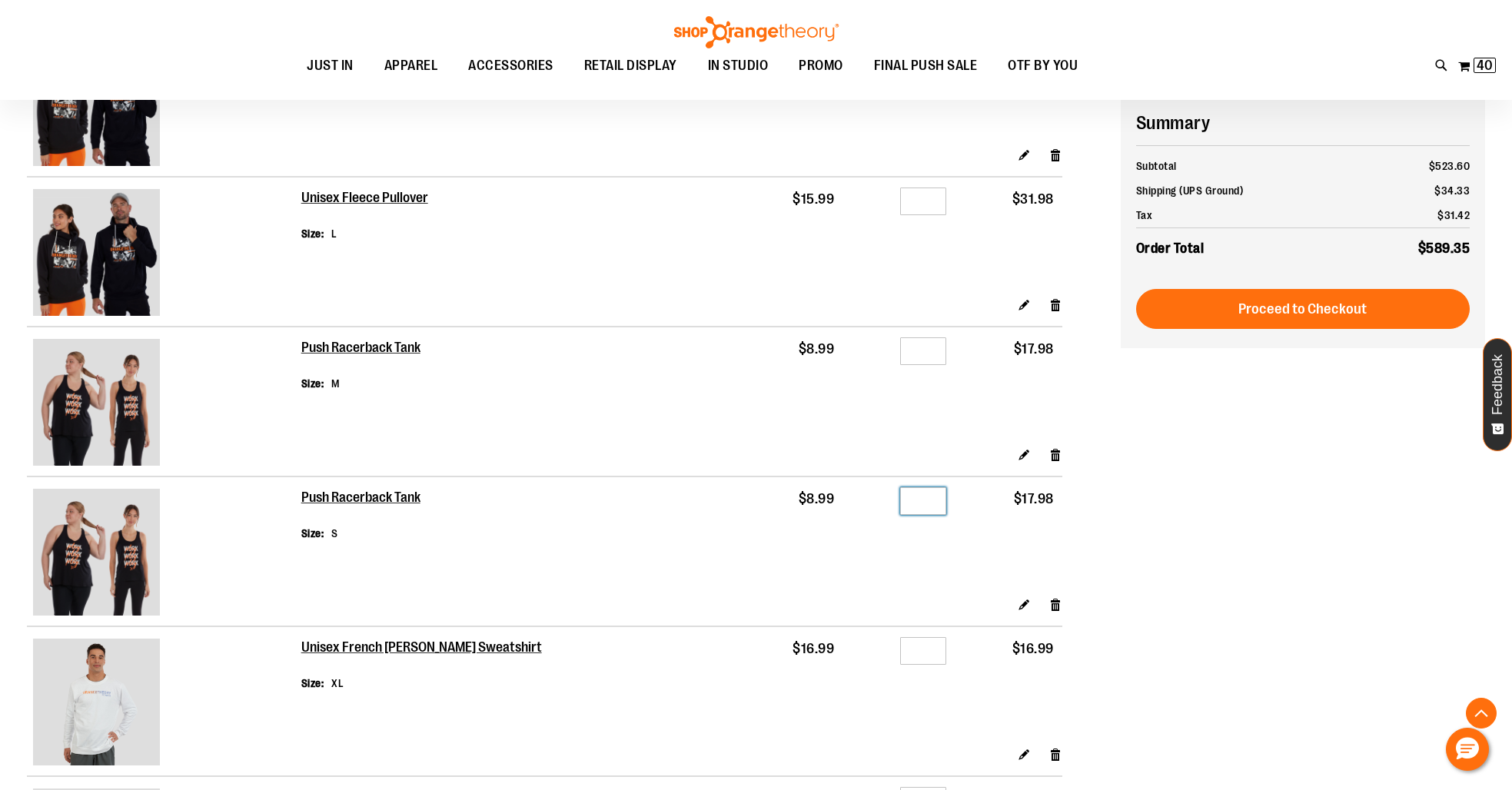
drag, startPoint x: 928, startPoint y: 501, endPoint x: 916, endPoint y: 502, distance: 12.0
click at [916, 502] on input "*" at bounding box center [923, 500] width 46 height 27
type input "*"
drag, startPoint x: 937, startPoint y: 354, endPoint x: 891, endPoint y: 353, distance: 46.0
click at [891, 353] on div "Qty *" at bounding box center [899, 353] width 96 height 23
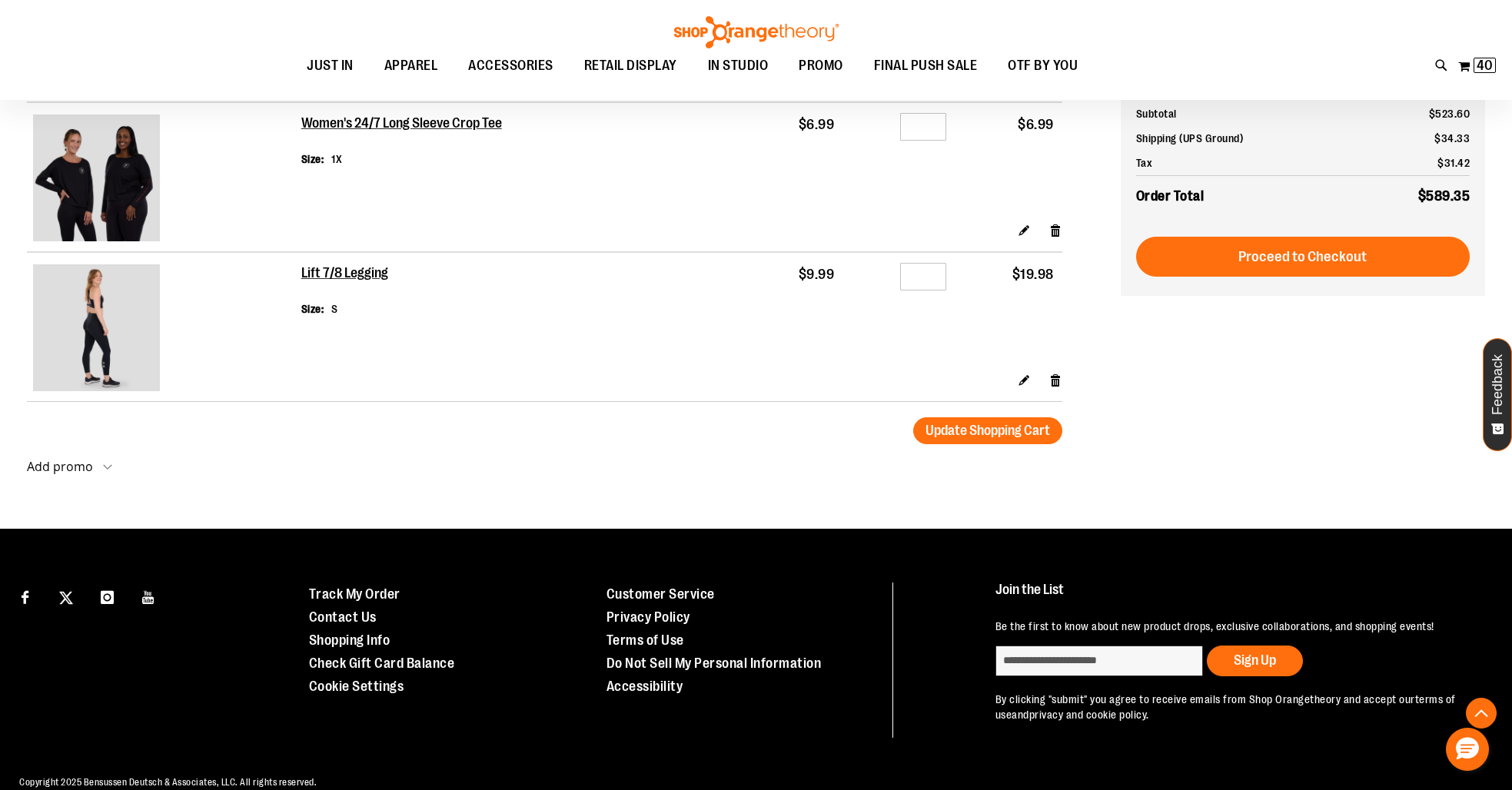
scroll to position [2898, 0]
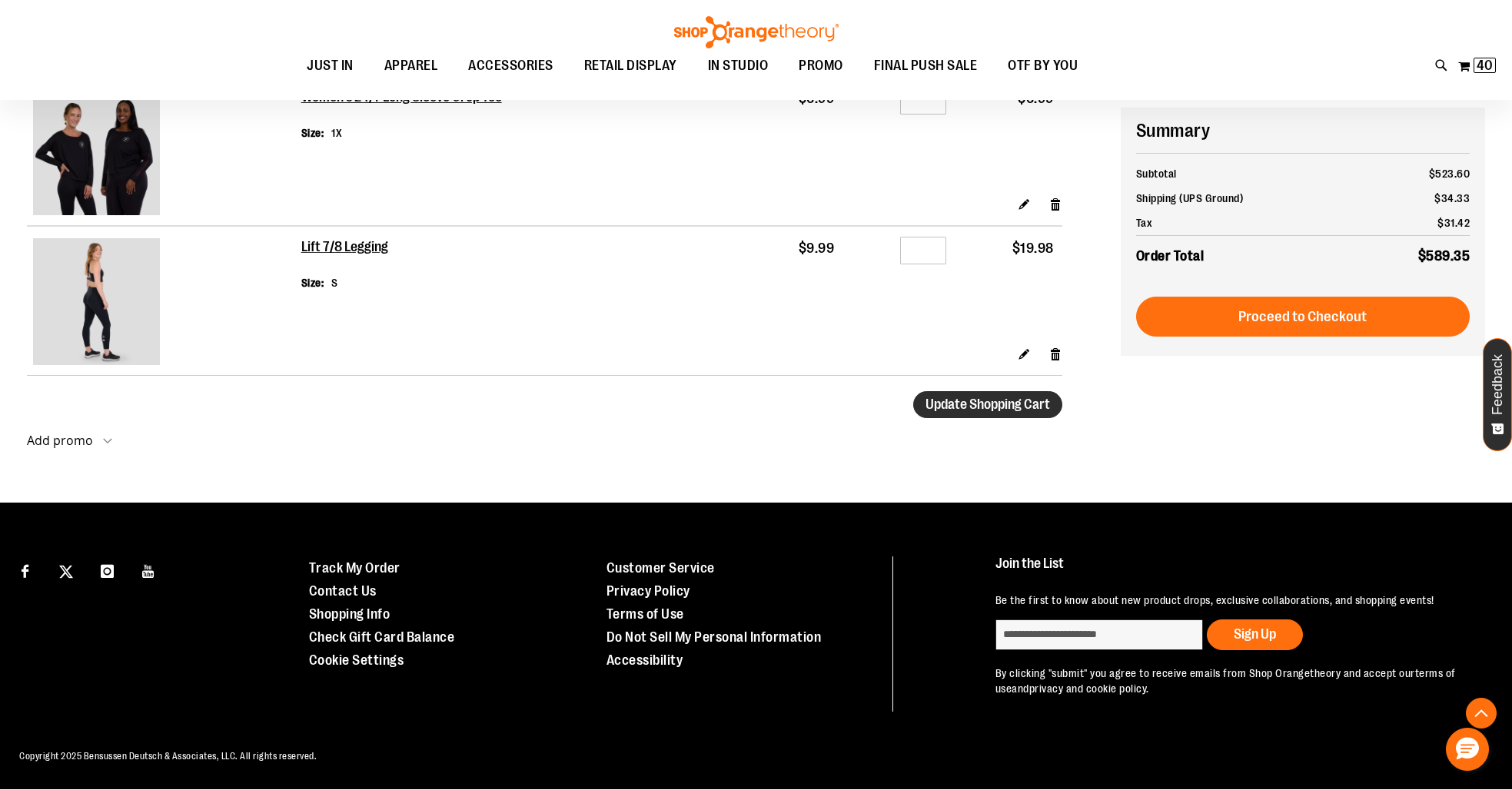
type input "*"
click at [1008, 400] on span "Update Shopping Cart" at bounding box center [987, 404] width 125 height 16
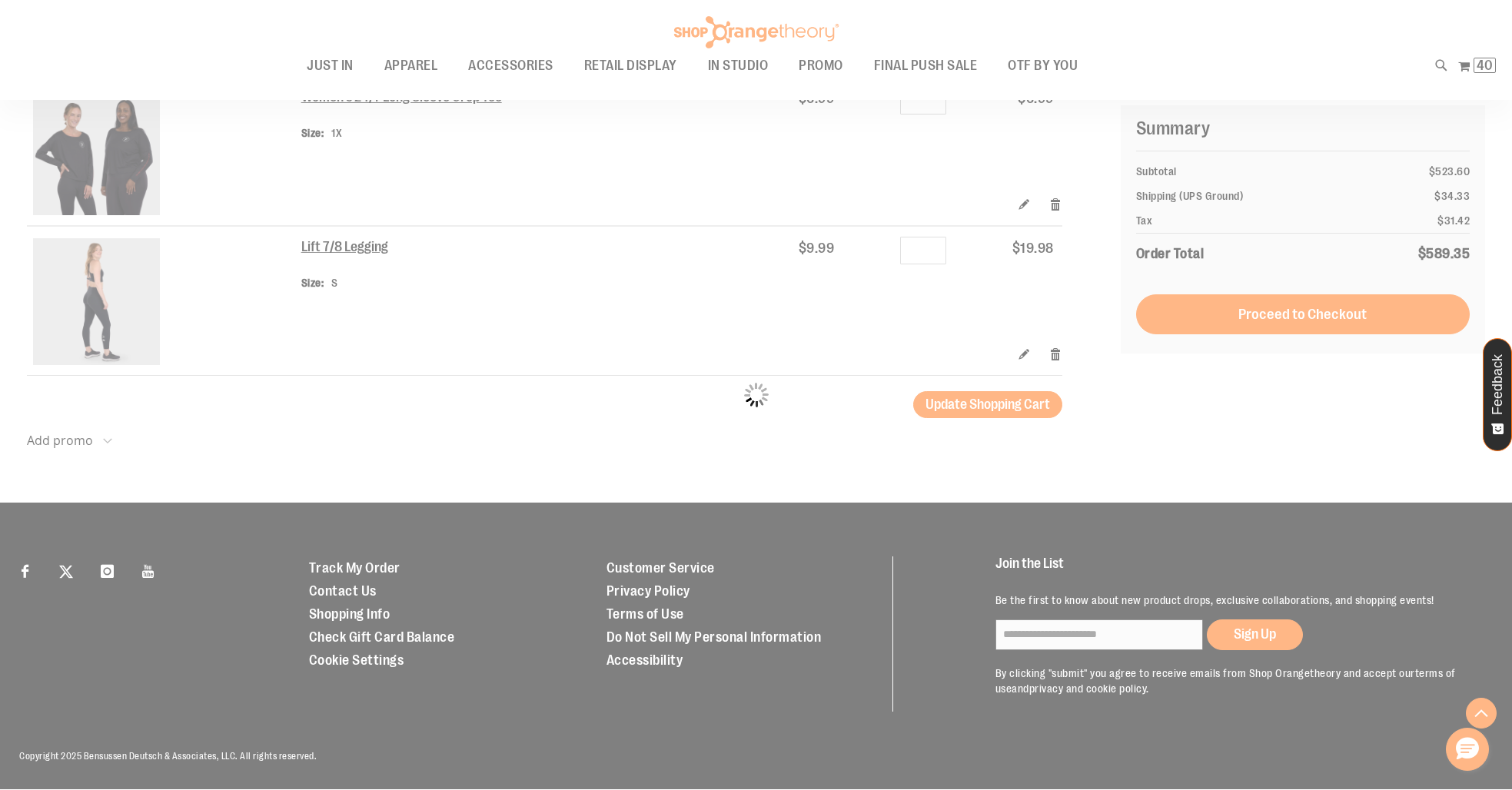
scroll to position [2896, 0]
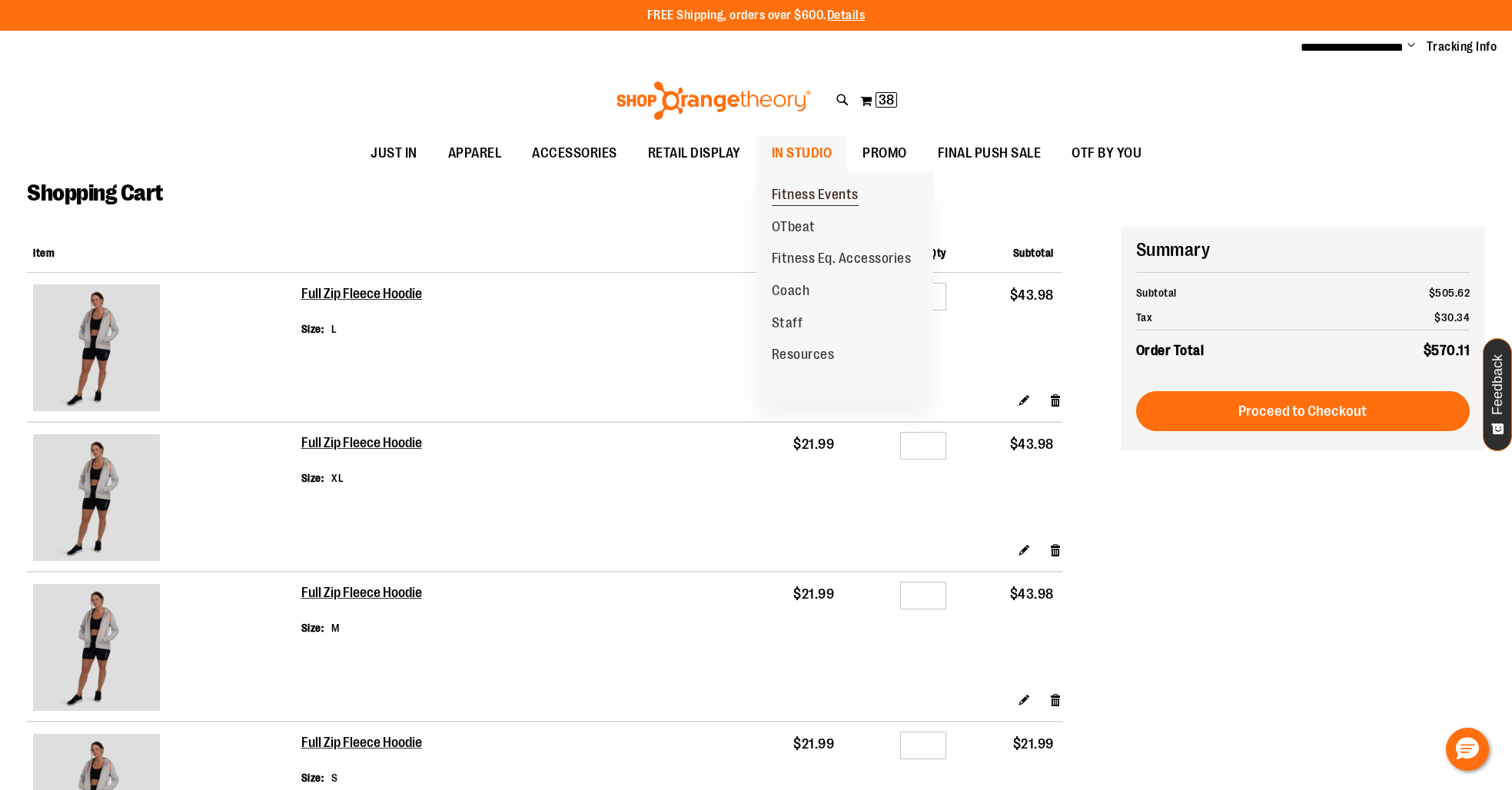
click at [794, 197] on span "Fitness Events" at bounding box center [815, 196] width 87 height 20
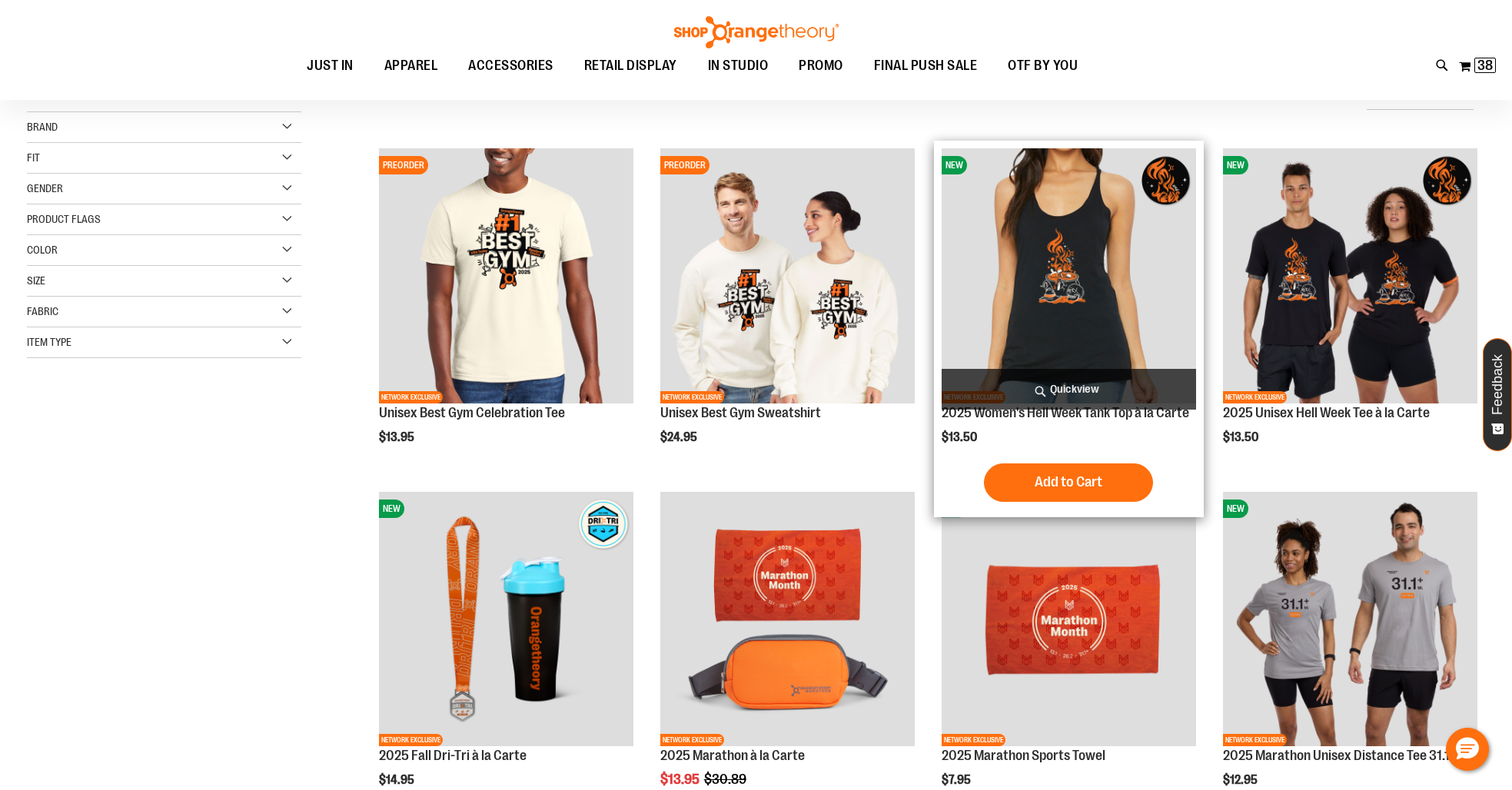
scroll to position [178, 0]
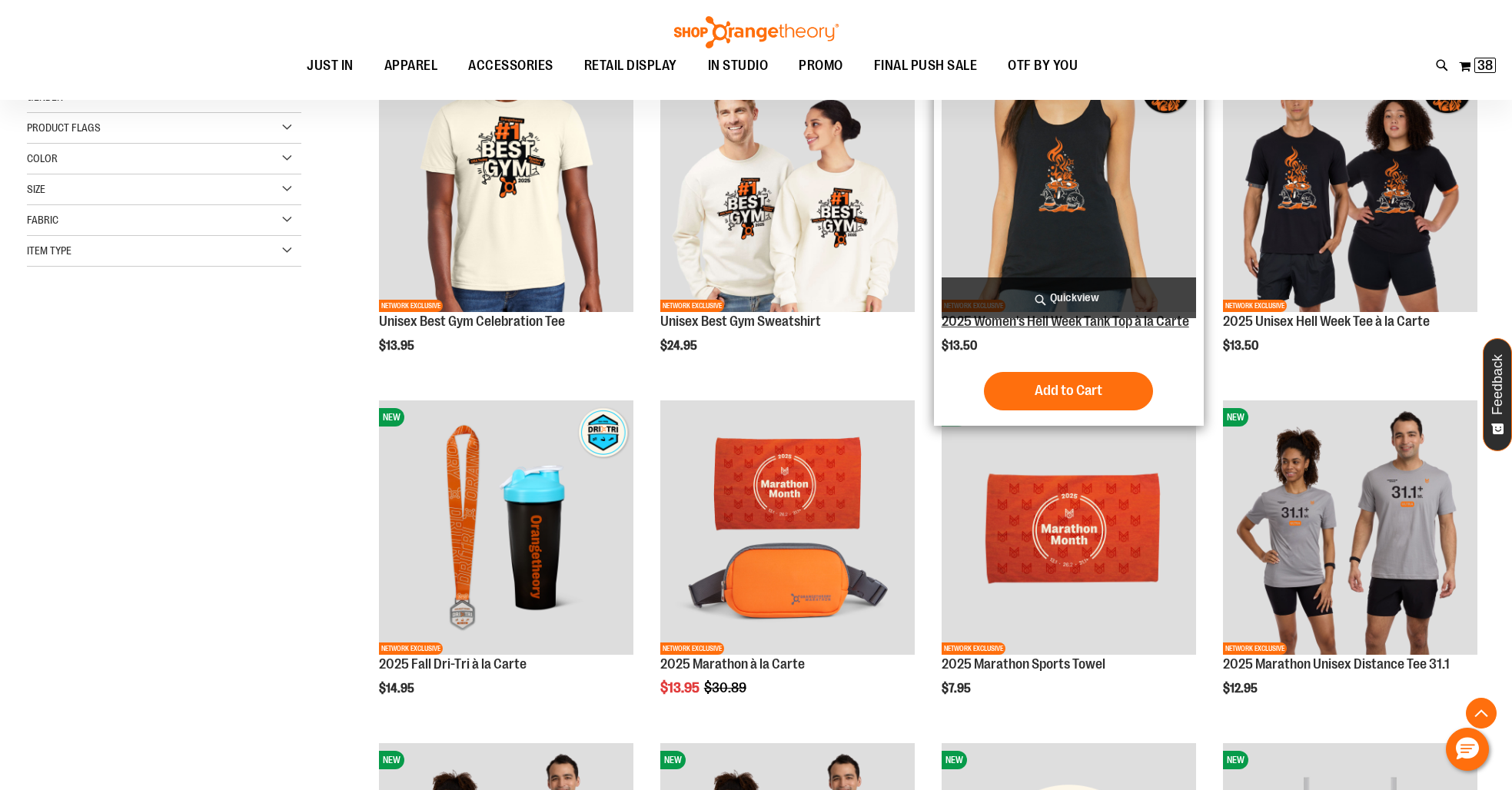
scroll to position [31, 0]
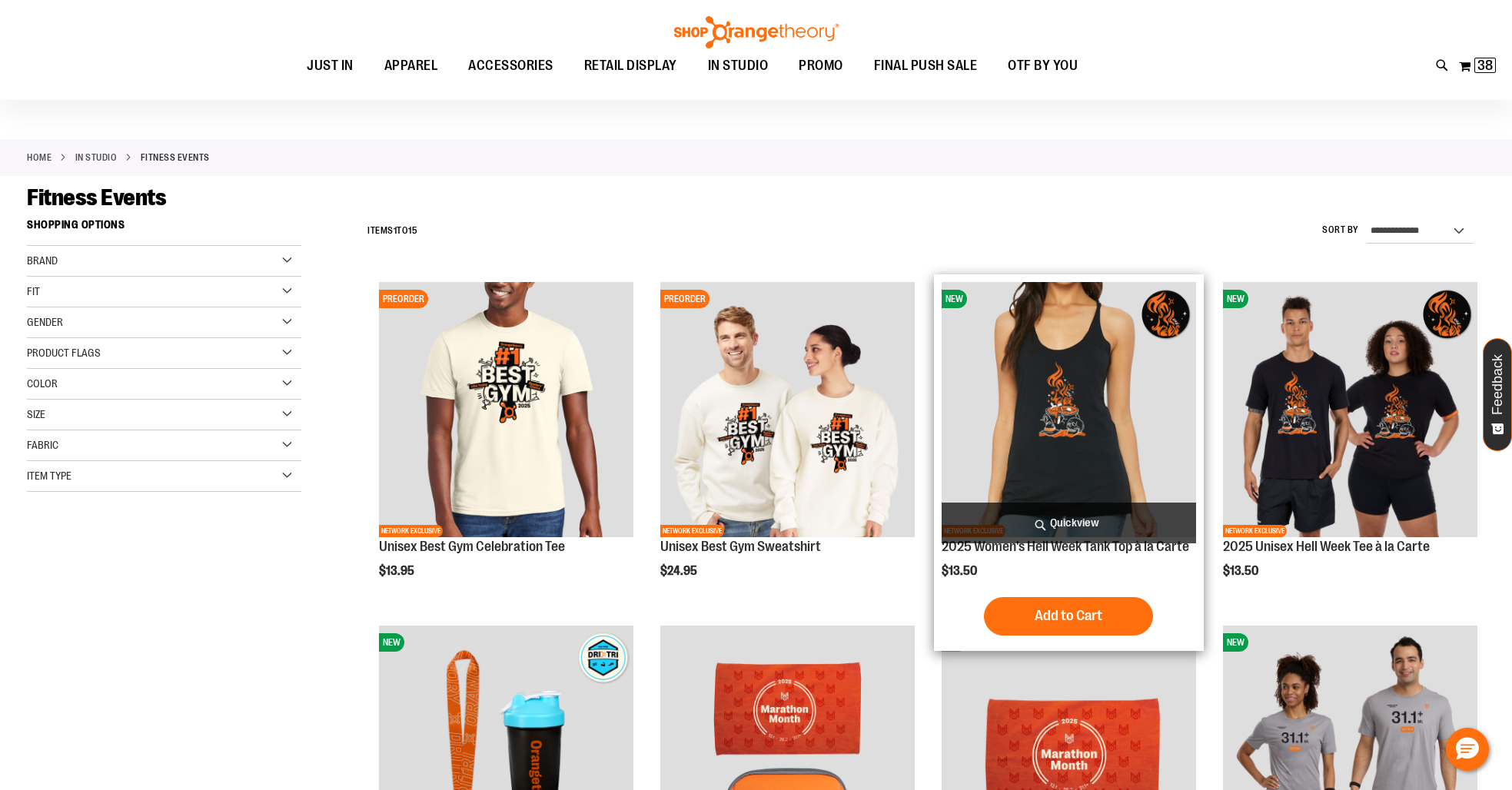
click at [1087, 367] on img "product" at bounding box center [1069, 409] width 255 height 254
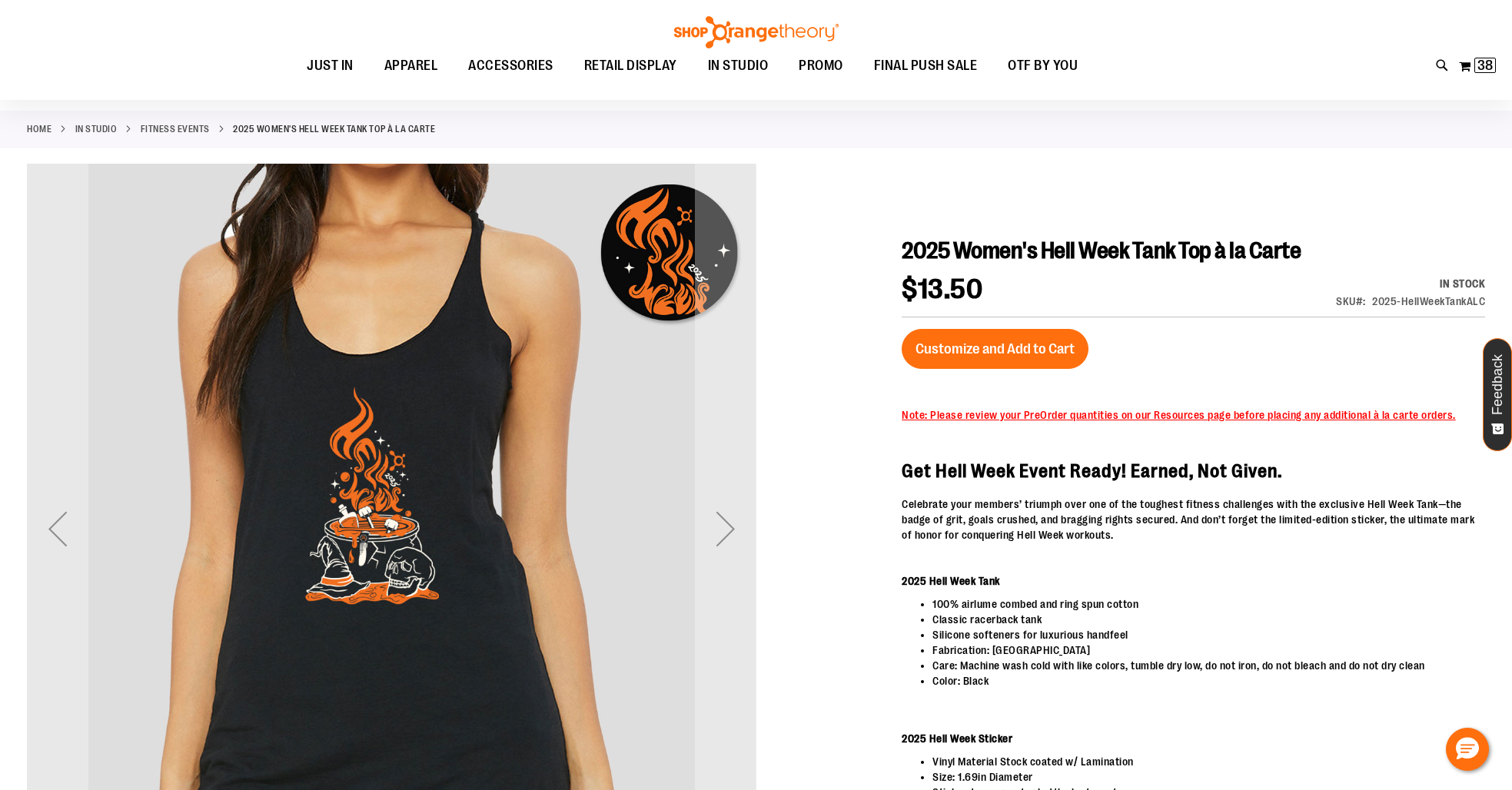
scroll to position [87, 0]
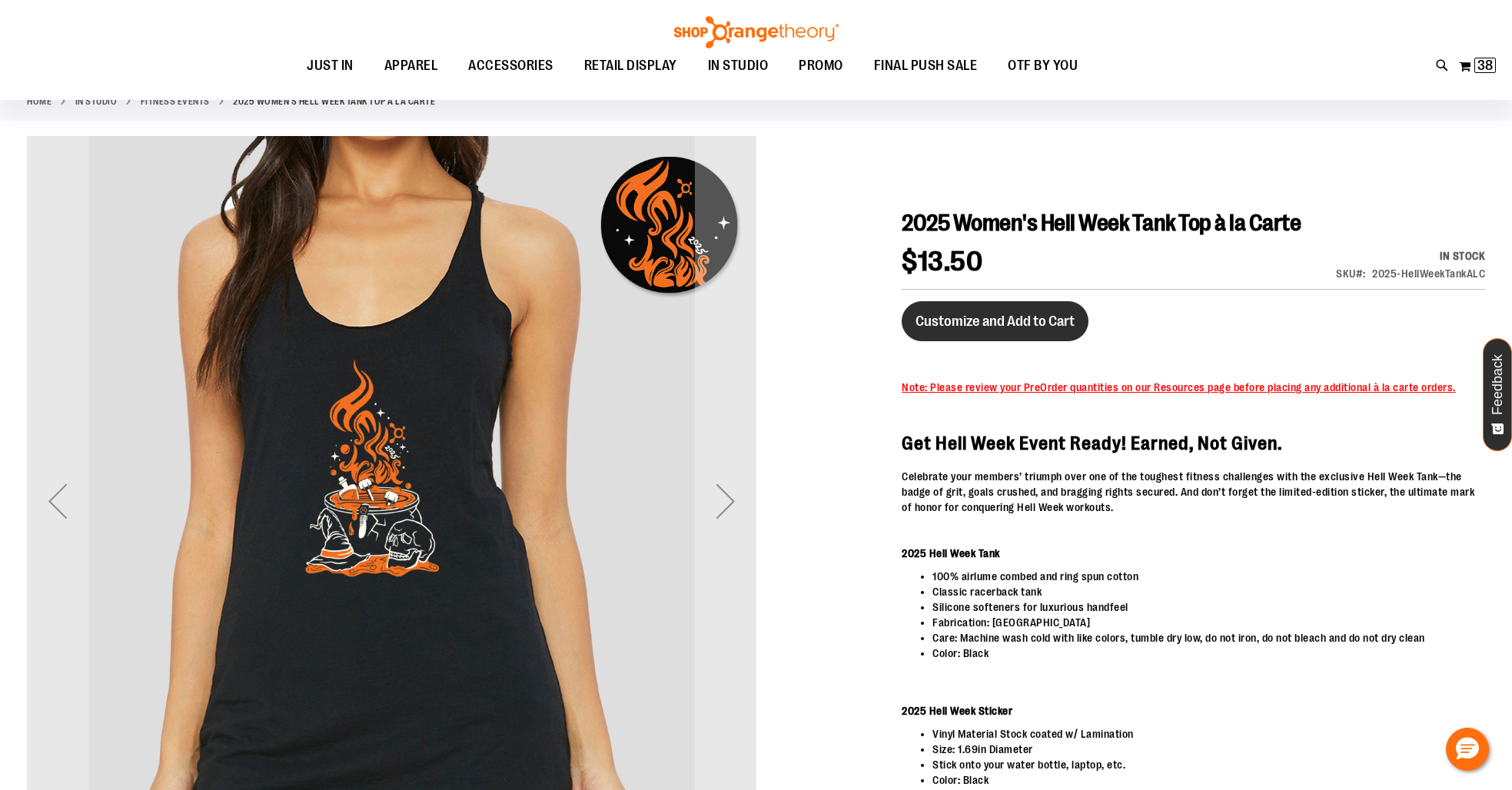
click at [1000, 323] on span "Customize and Add to Cart" at bounding box center [994, 321] width 159 height 17
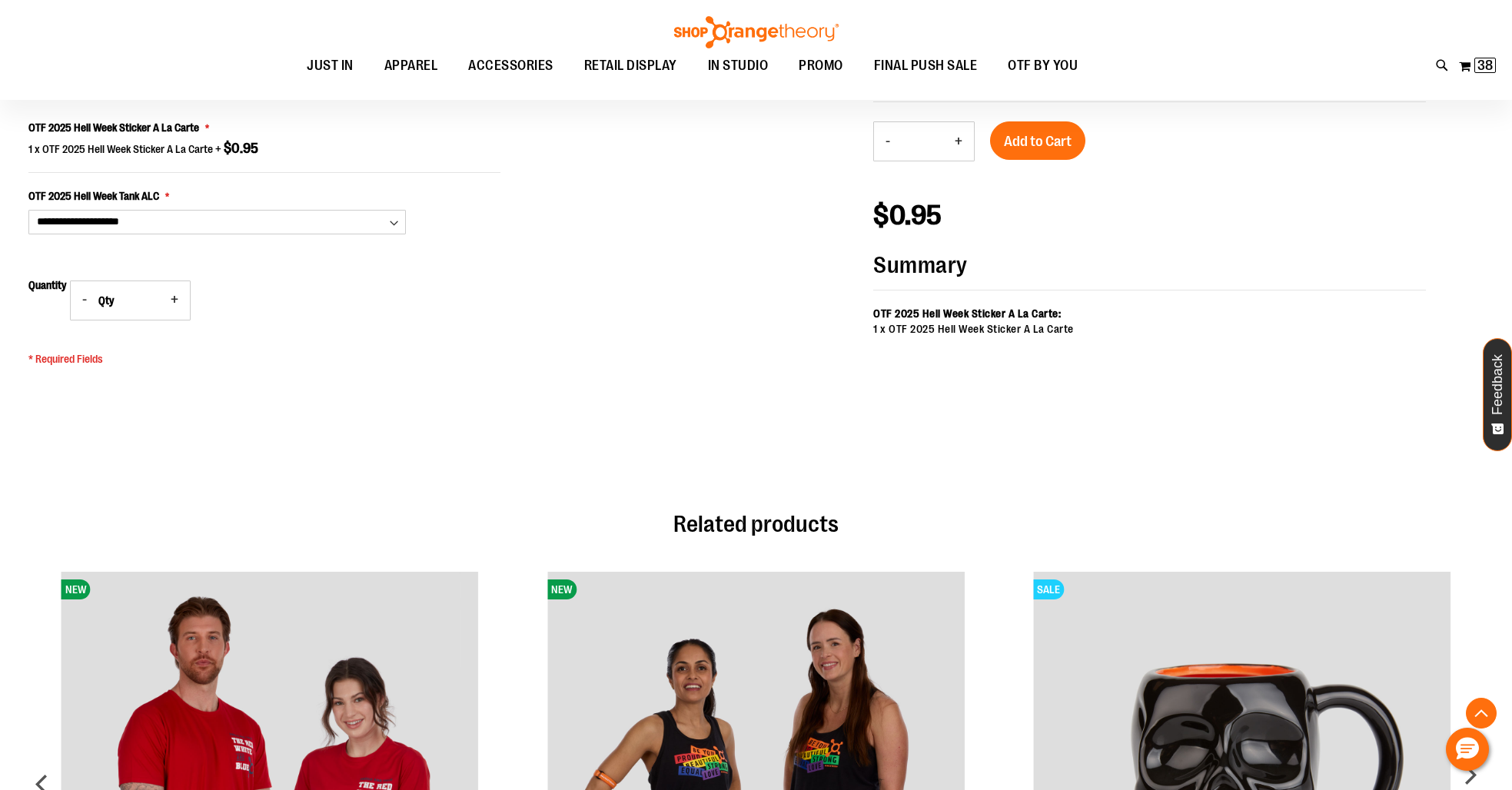
scroll to position [1035, 0]
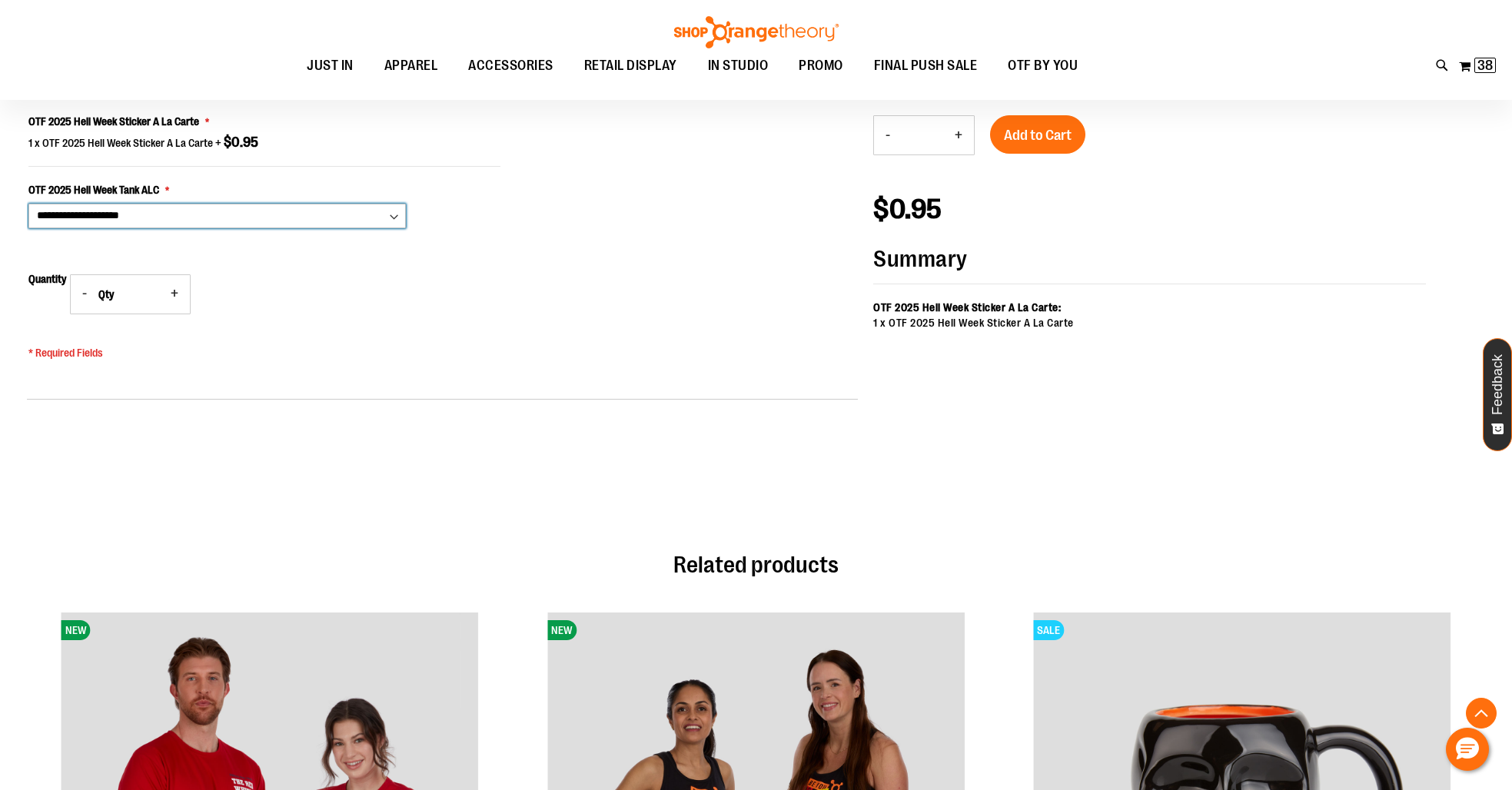
click at [194, 210] on select "**********" at bounding box center [217, 215] width 378 height 24
select select "***"
click at [28, 204] on select "**********" at bounding box center [217, 215] width 378 height 24
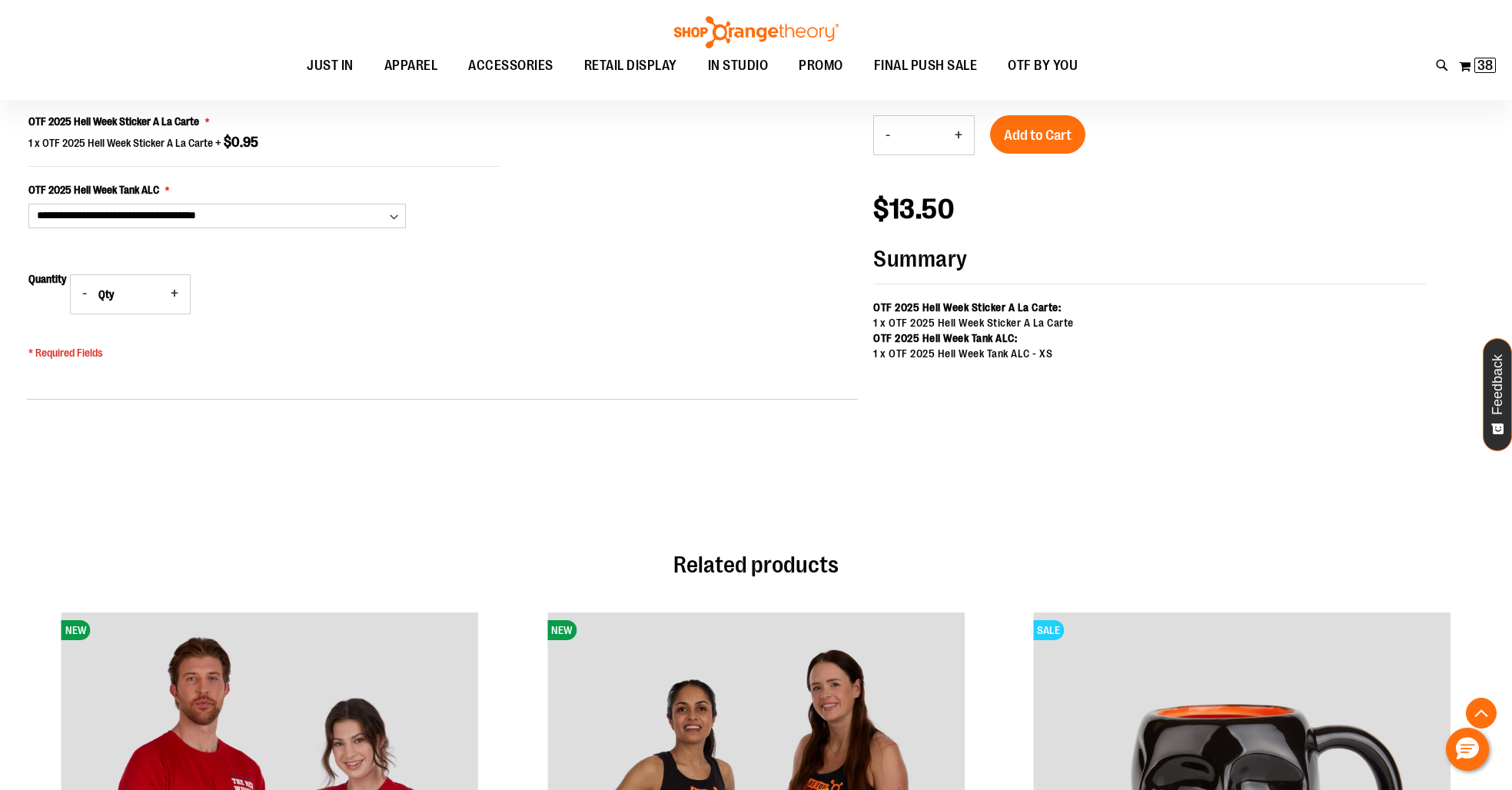
click at [182, 289] on button "+" at bounding box center [174, 294] width 31 height 38
click at [181, 293] on button "+" at bounding box center [174, 294] width 31 height 38
type input "*"
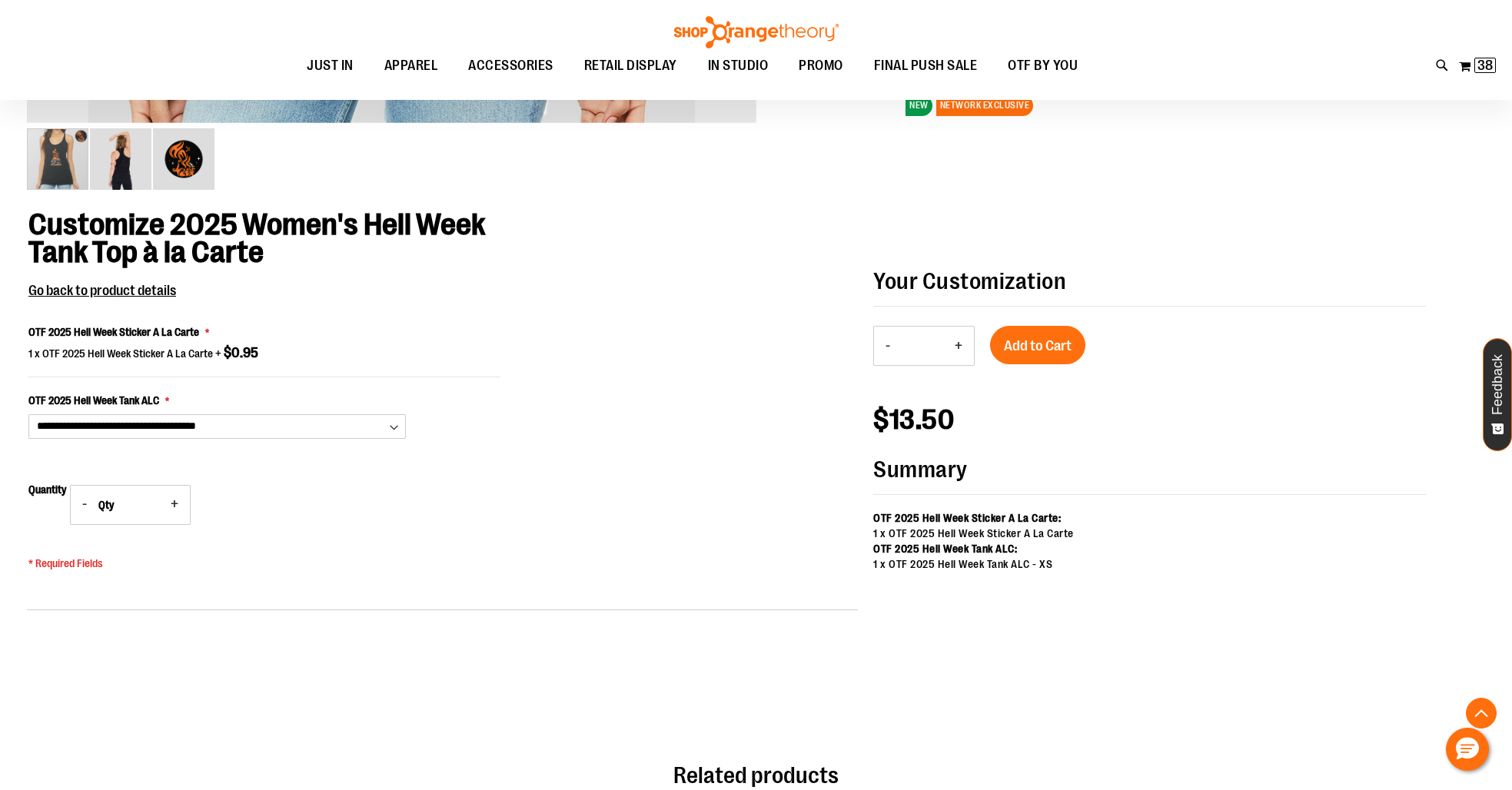
scroll to position [813, 0]
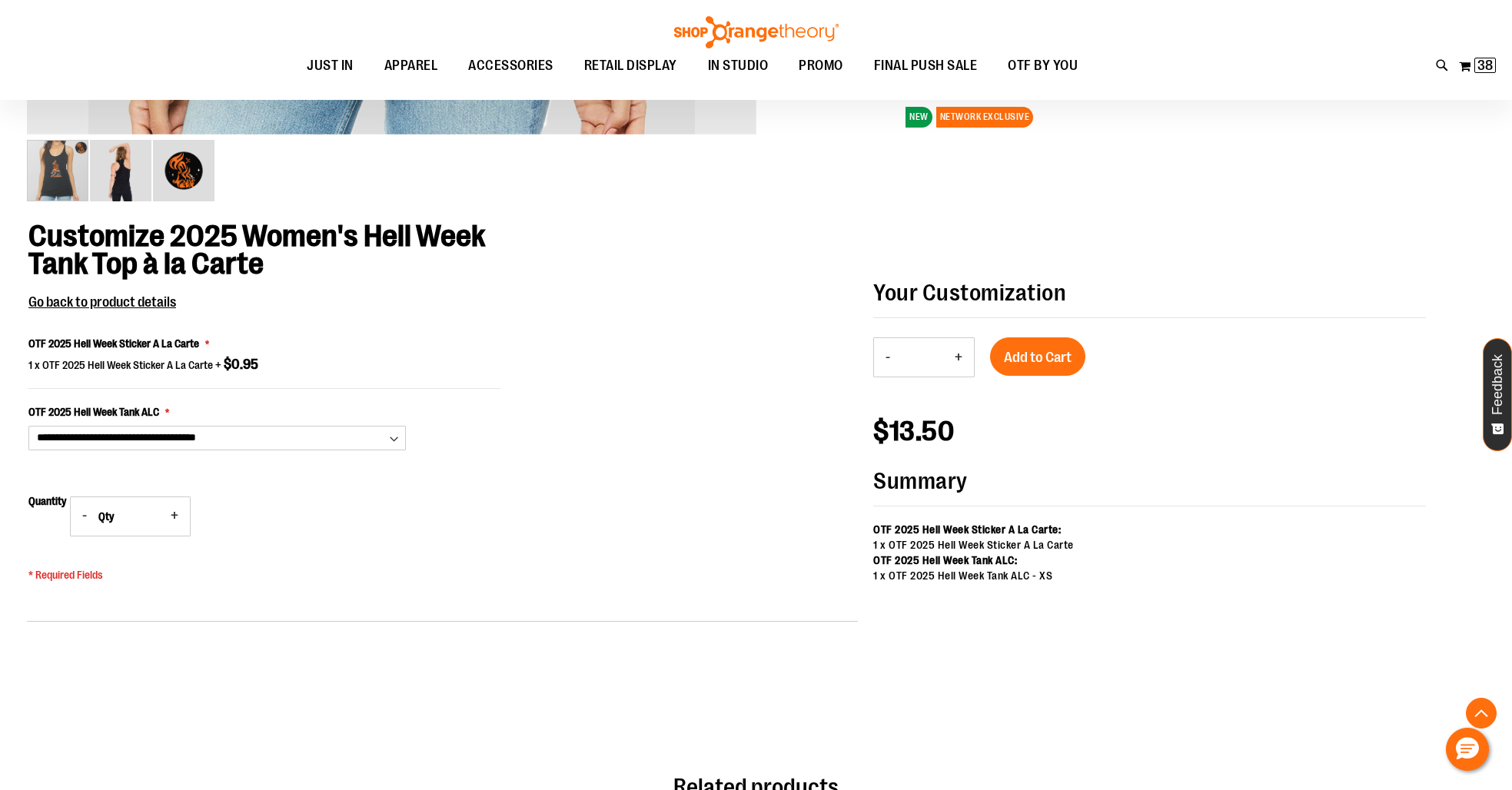
click at [964, 358] on button "+" at bounding box center [958, 357] width 31 height 38
type input "*"
click at [1004, 358] on span "Add to Cart" at bounding box center [1037, 357] width 67 height 17
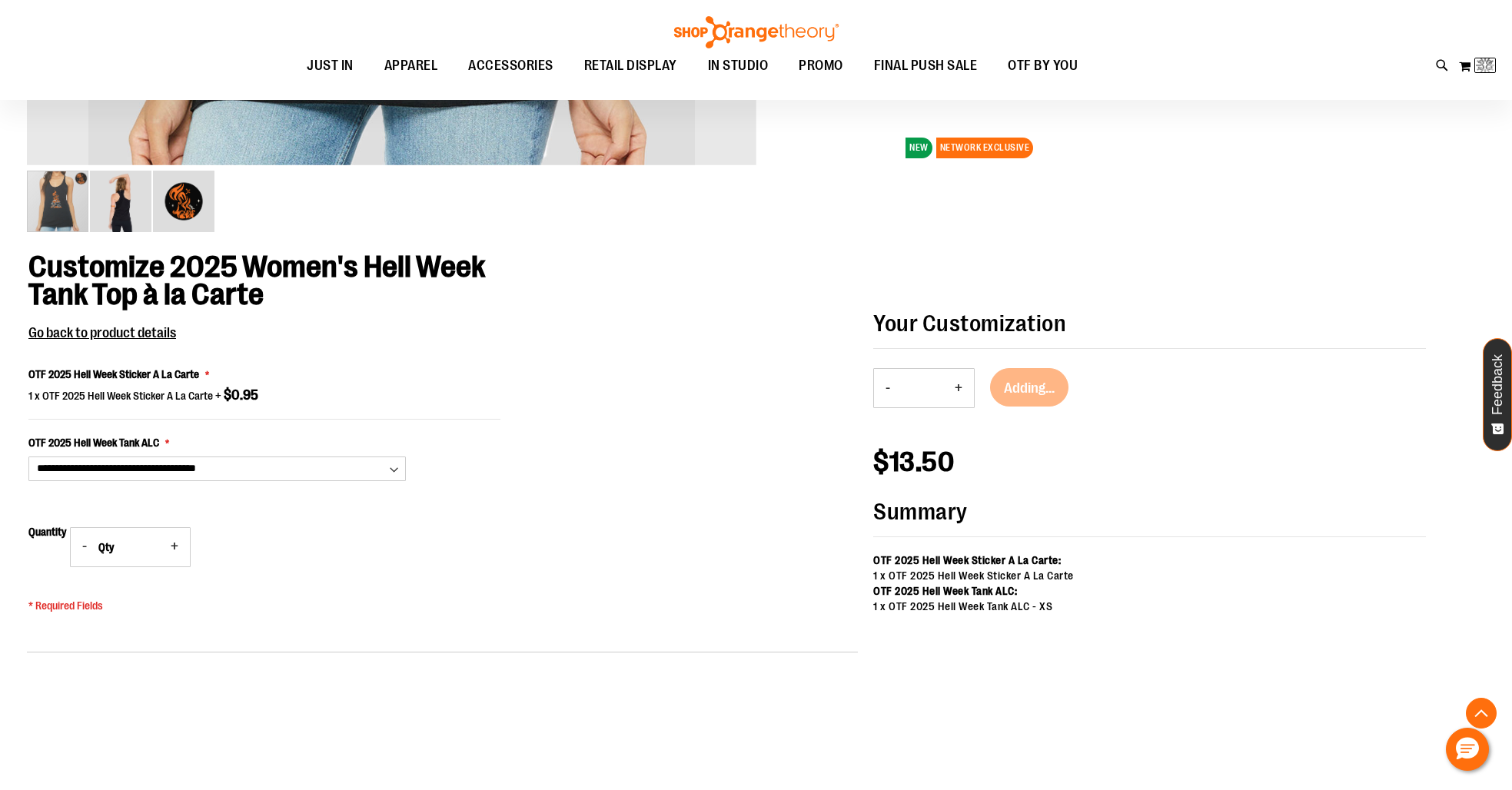
scroll to position [790, 0]
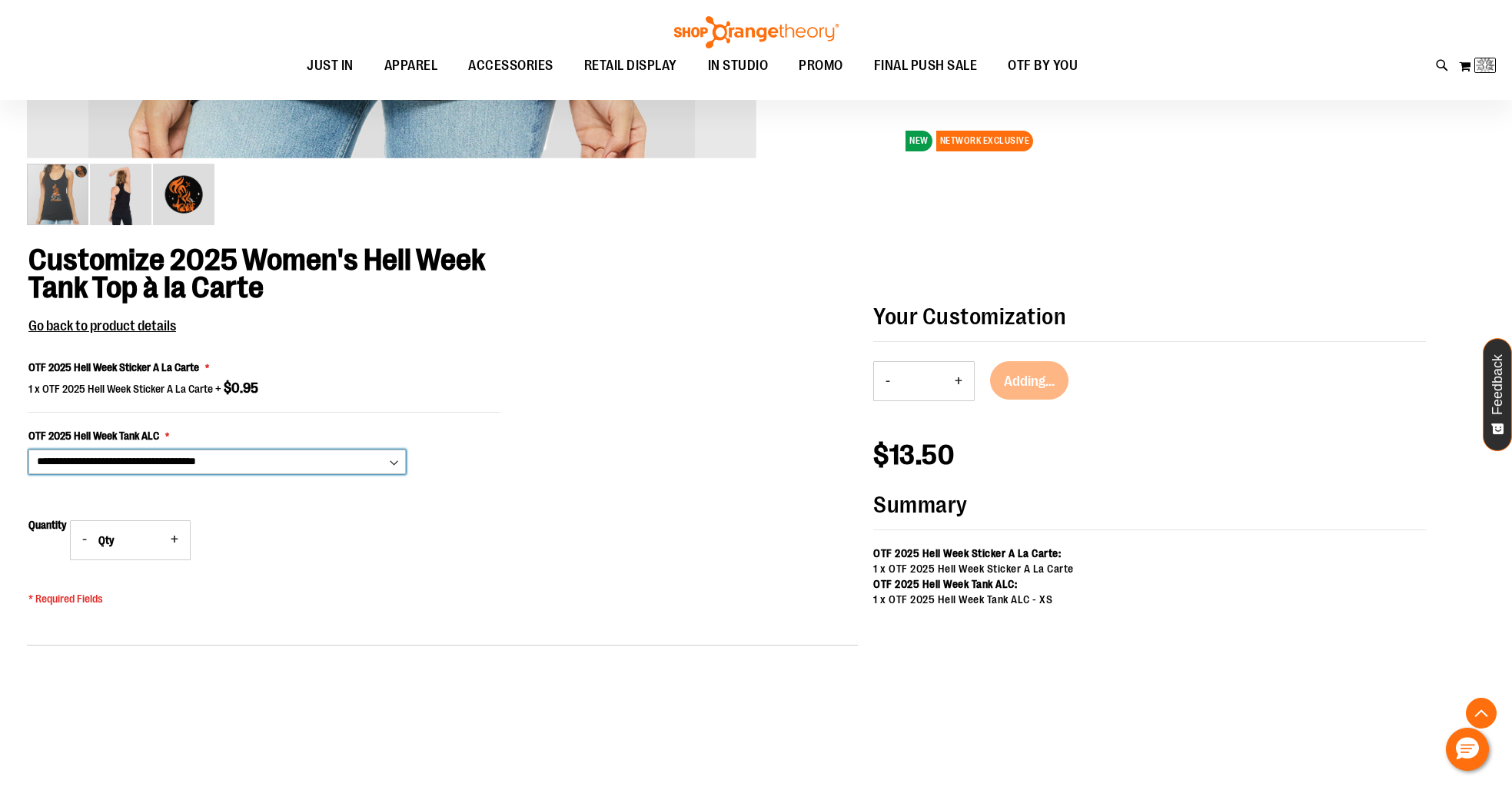
click at [174, 464] on select "**********" at bounding box center [217, 461] width 378 height 24
select select "***"
click at [28, 449] on select "**********" at bounding box center [217, 461] width 378 height 24
type input "*"
click at [960, 384] on button "+" at bounding box center [958, 381] width 31 height 38
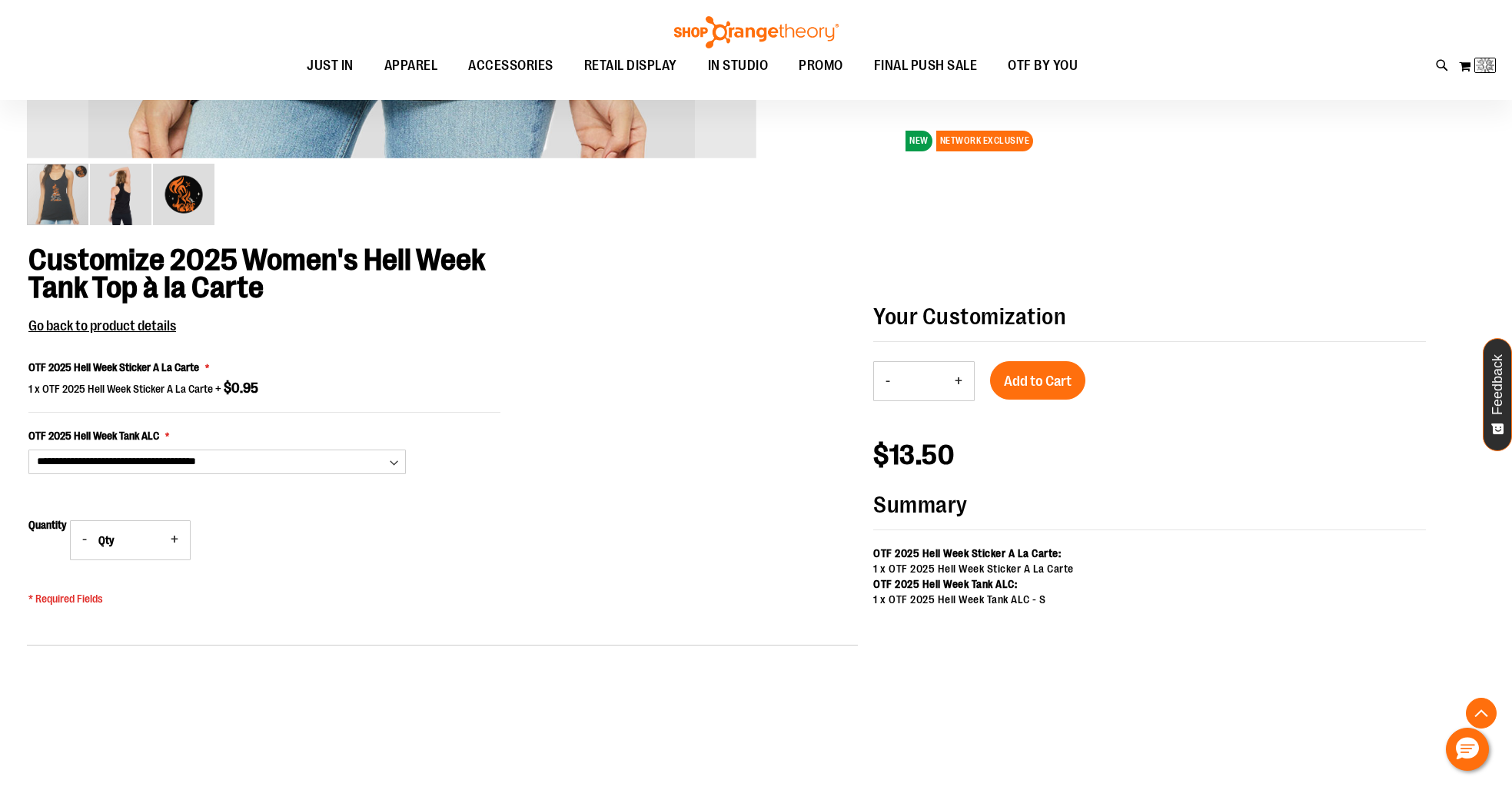
type input "*"
click at [176, 539] on button "+" at bounding box center [174, 539] width 31 height 38
type input "*"
click at [892, 385] on button "-" at bounding box center [887, 381] width 27 height 38
type input "*"
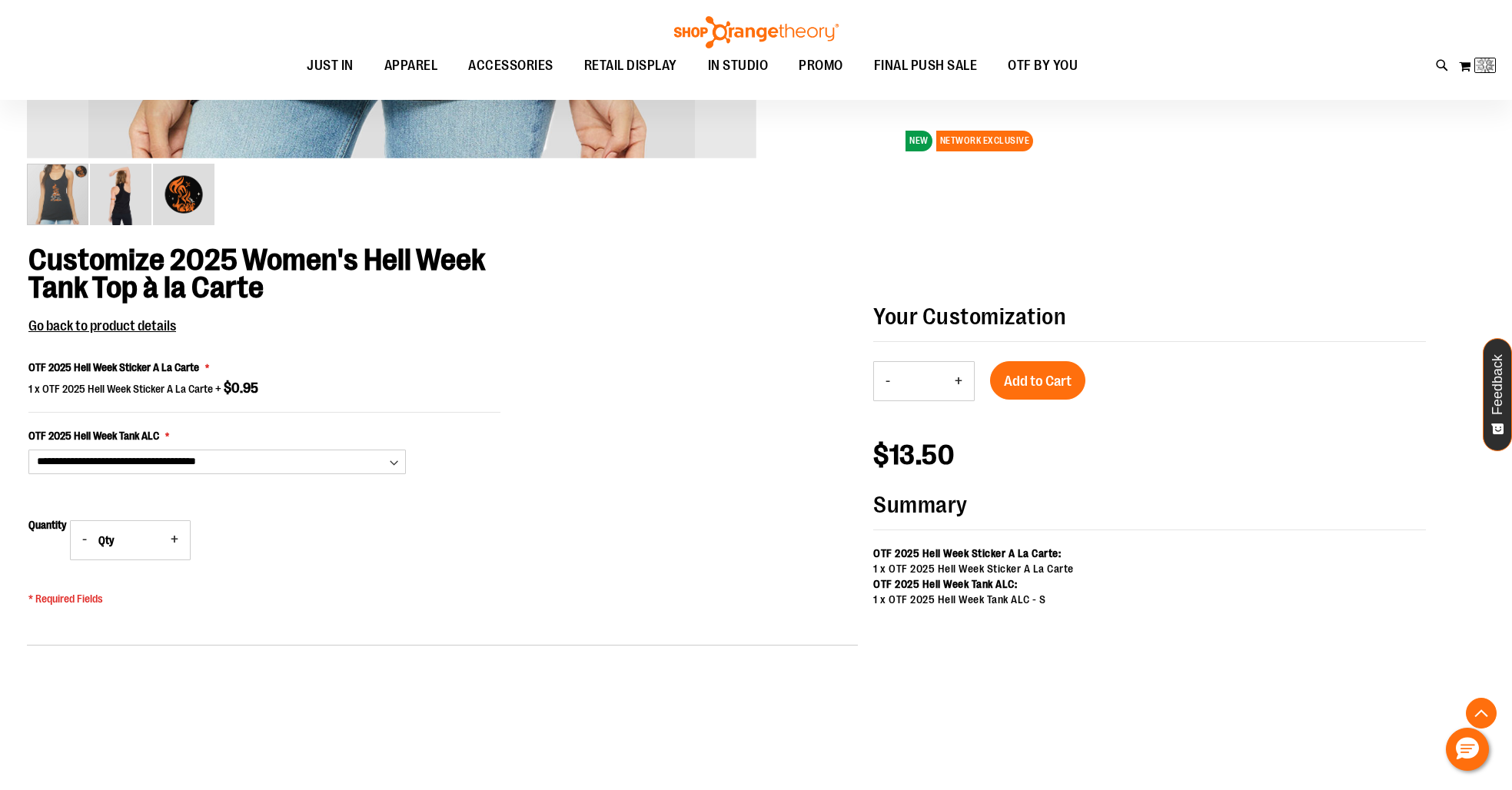
click at [1037, 383] on span "Add to Cart" at bounding box center [1037, 381] width 67 height 17
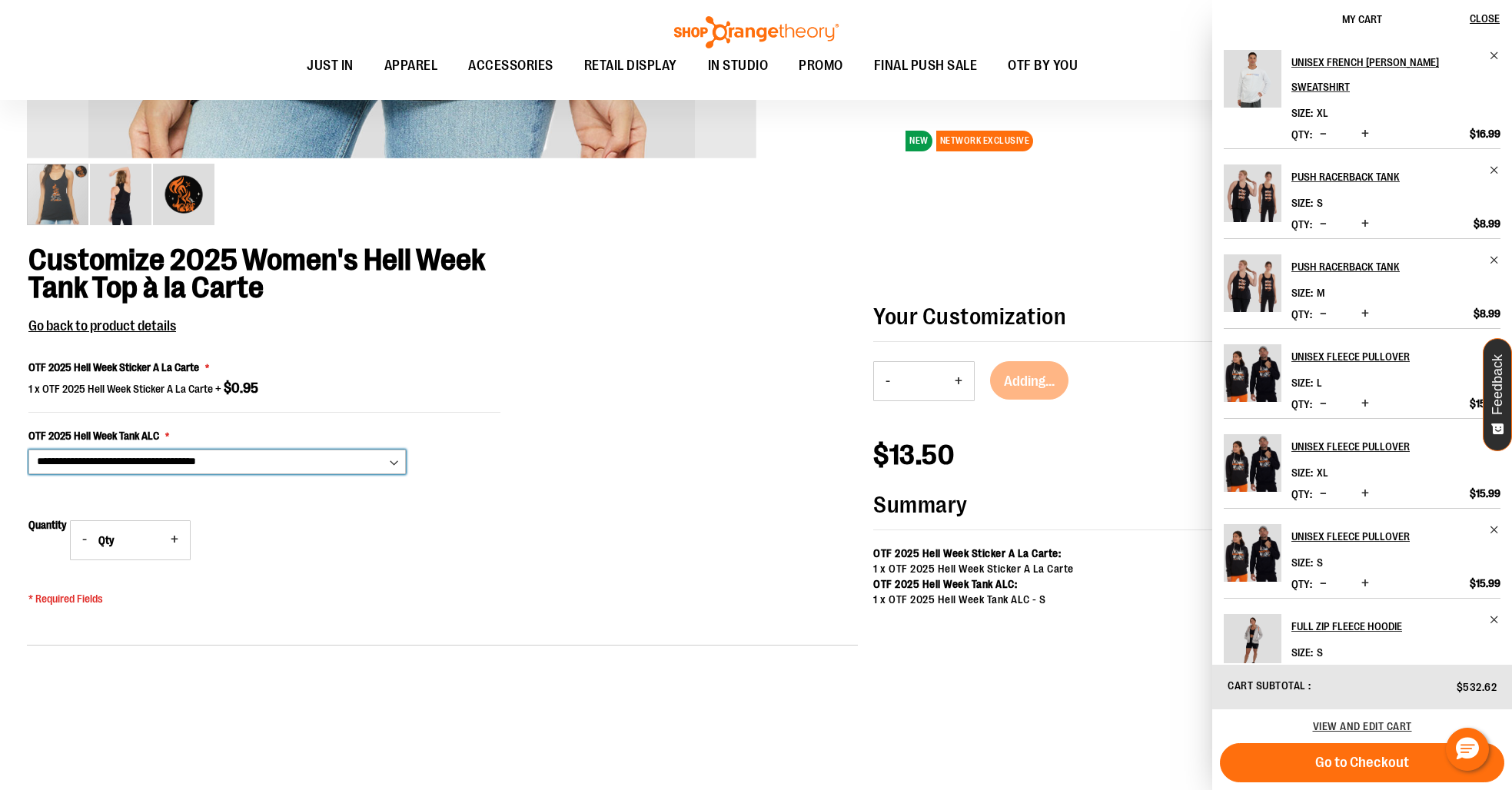
click at [309, 455] on select "**********" at bounding box center [217, 461] width 378 height 24
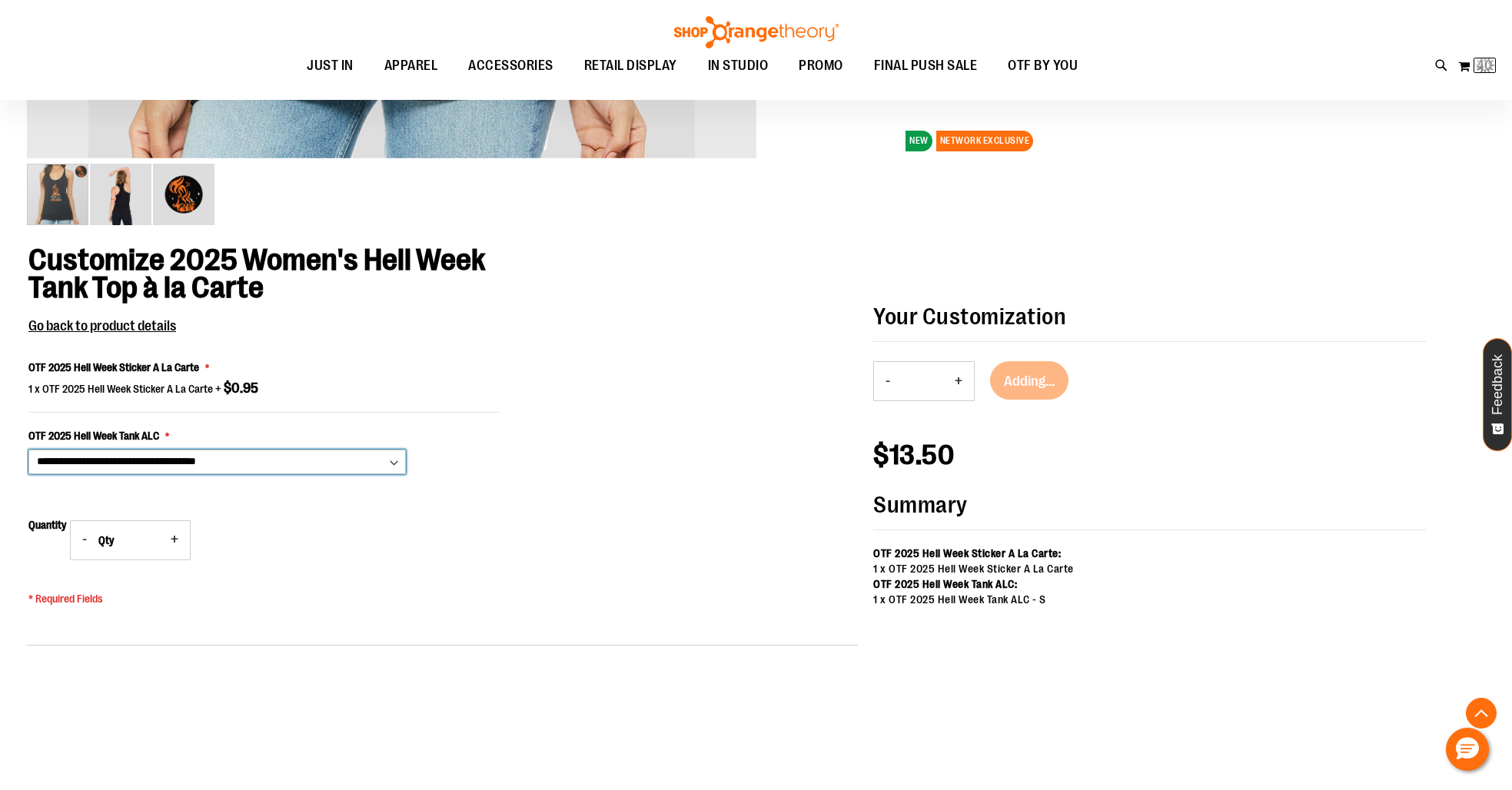
click at [309, 457] on select "**********" at bounding box center [217, 461] width 378 height 24
select select "***"
click at [28, 449] on select "**********" at bounding box center [217, 461] width 378 height 24
type input "*"
click at [965, 384] on button "+" at bounding box center [958, 381] width 31 height 38
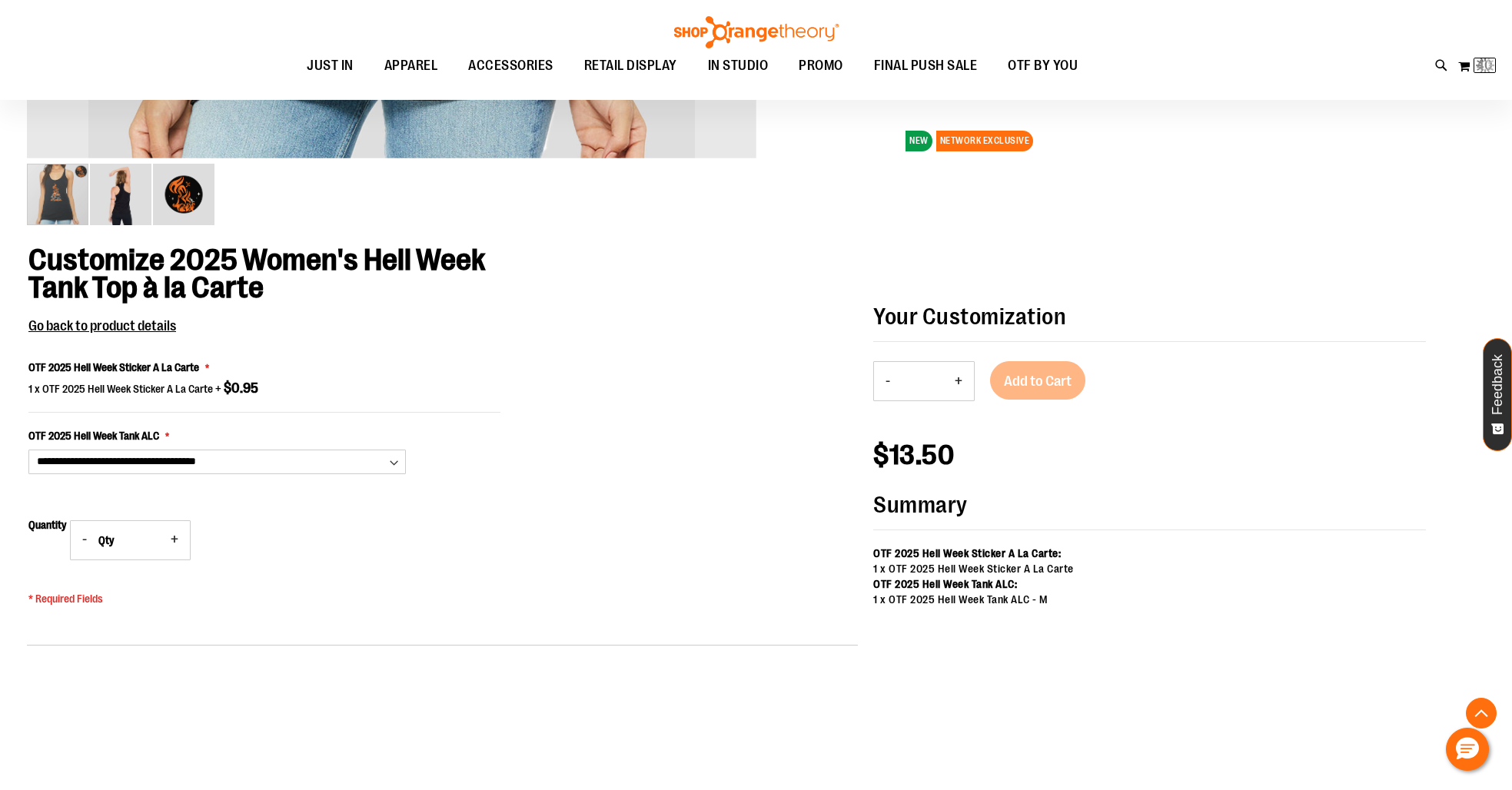
click at [965, 384] on button "+" at bounding box center [958, 381] width 31 height 38
click at [881, 381] on button "-" at bounding box center [887, 381] width 27 height 38
type input "*"
click at [1044, 369] on button "Add to Cart" at bounding box center [1038, 380] width 96 height 38
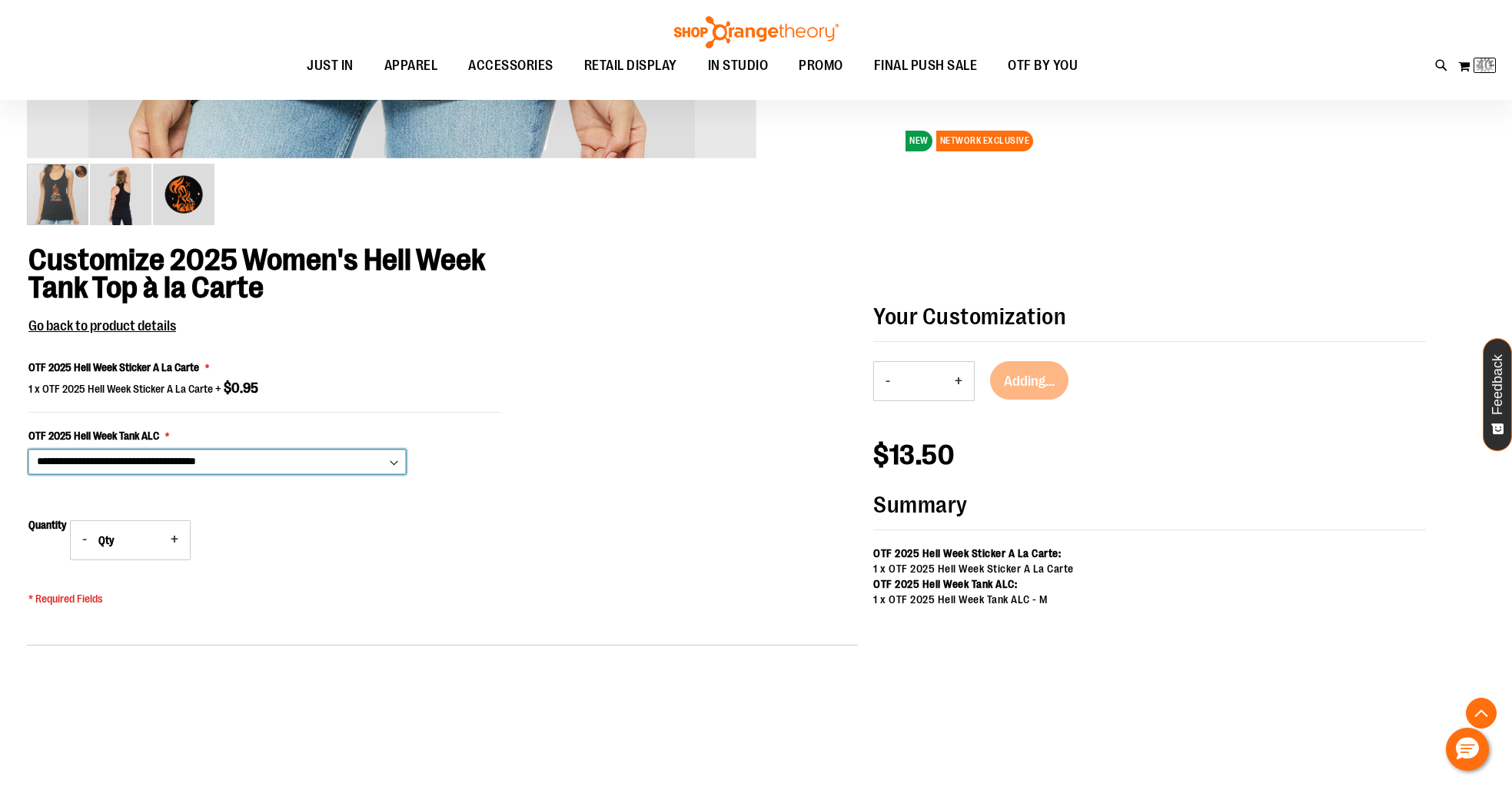
click at [261, 458] on select "**********" at bounding box center [217, 461] width 378 height 24
select select "***"
click at [28, 449] on select "**********" at bounding box center [217, 461] width 378 height 24
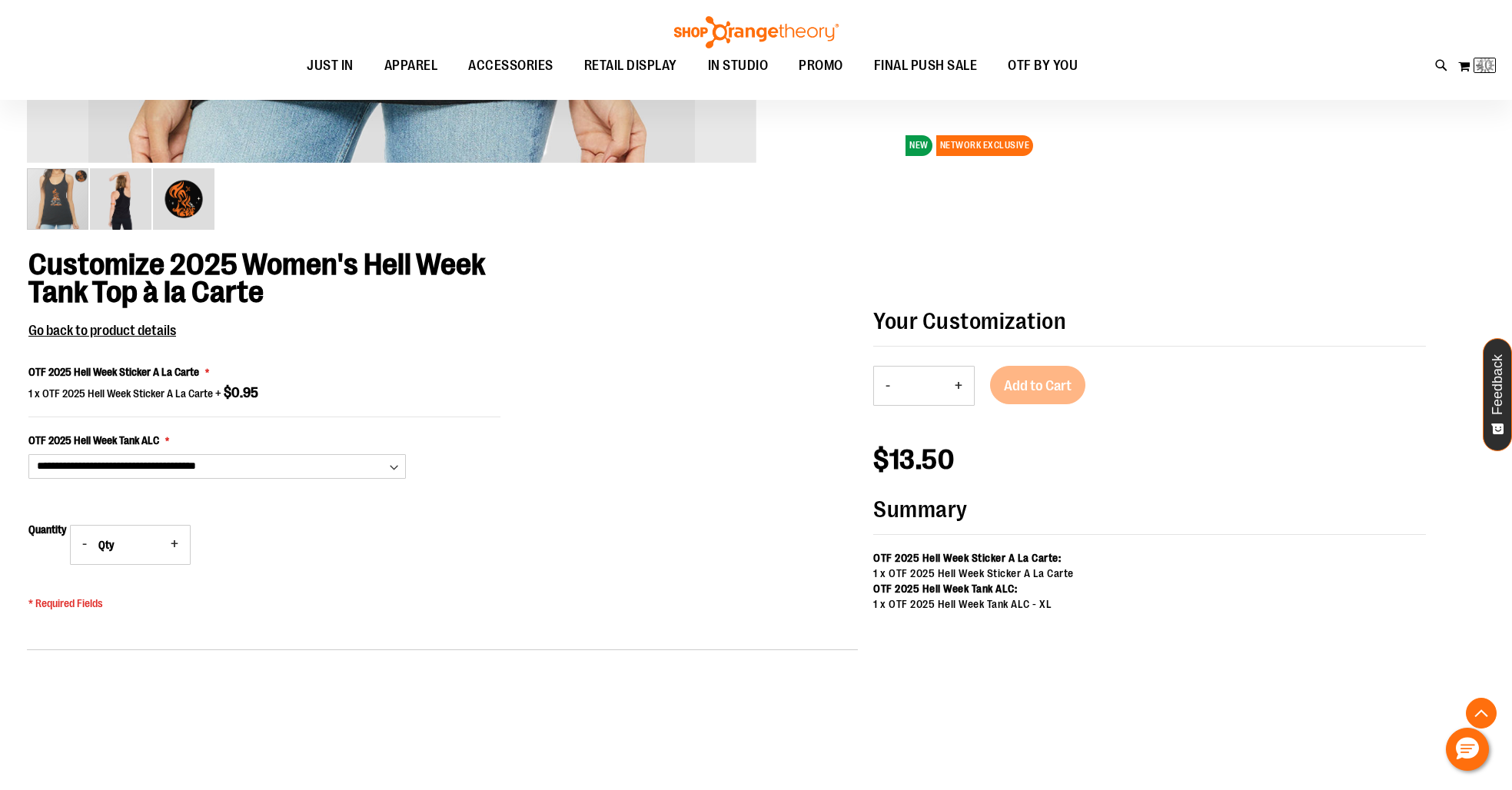
scroll to position [788, 0]
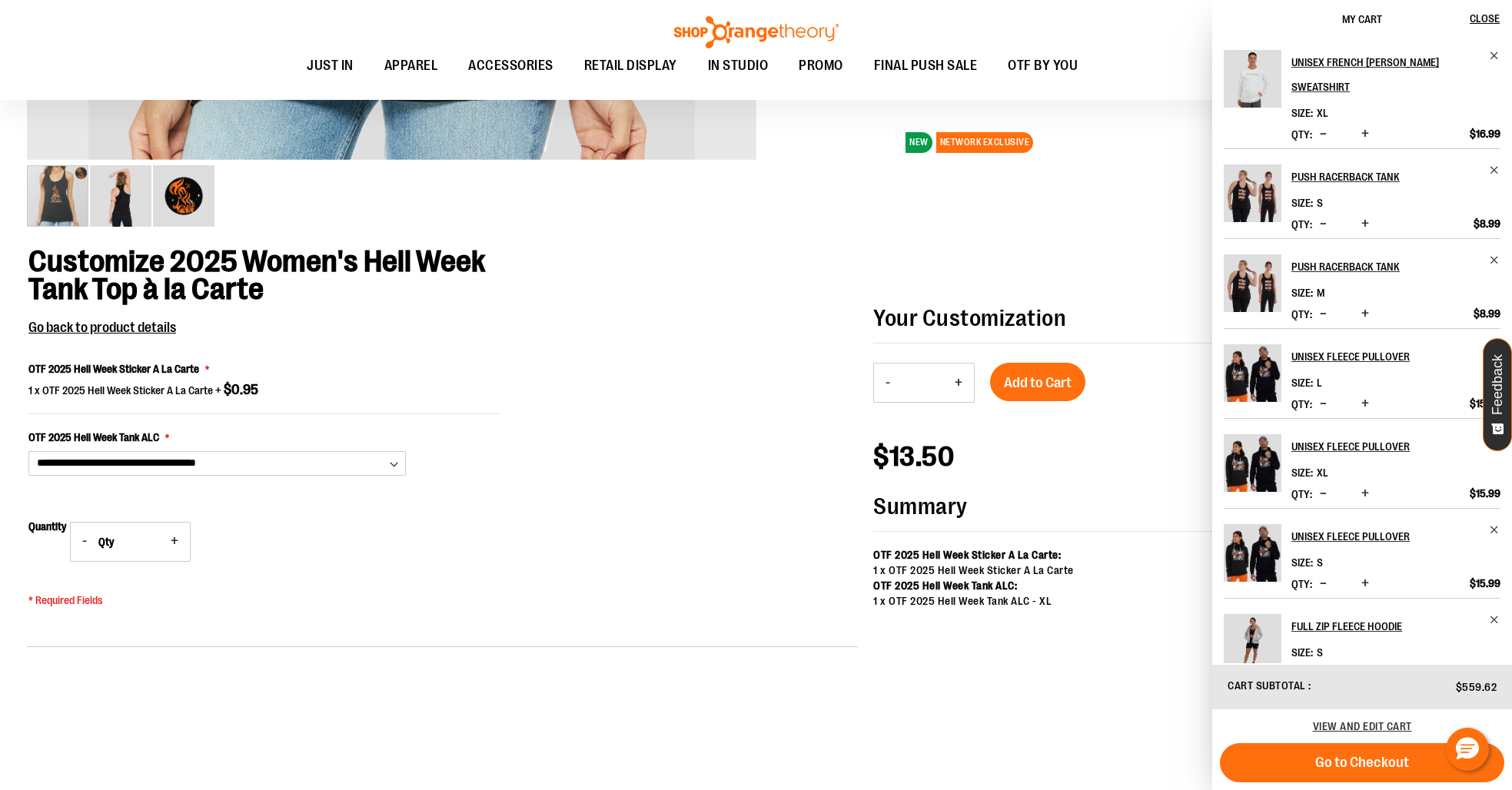
click at [763, 430] on div "**********" at bounding box center [442, 470] width 831 height 446
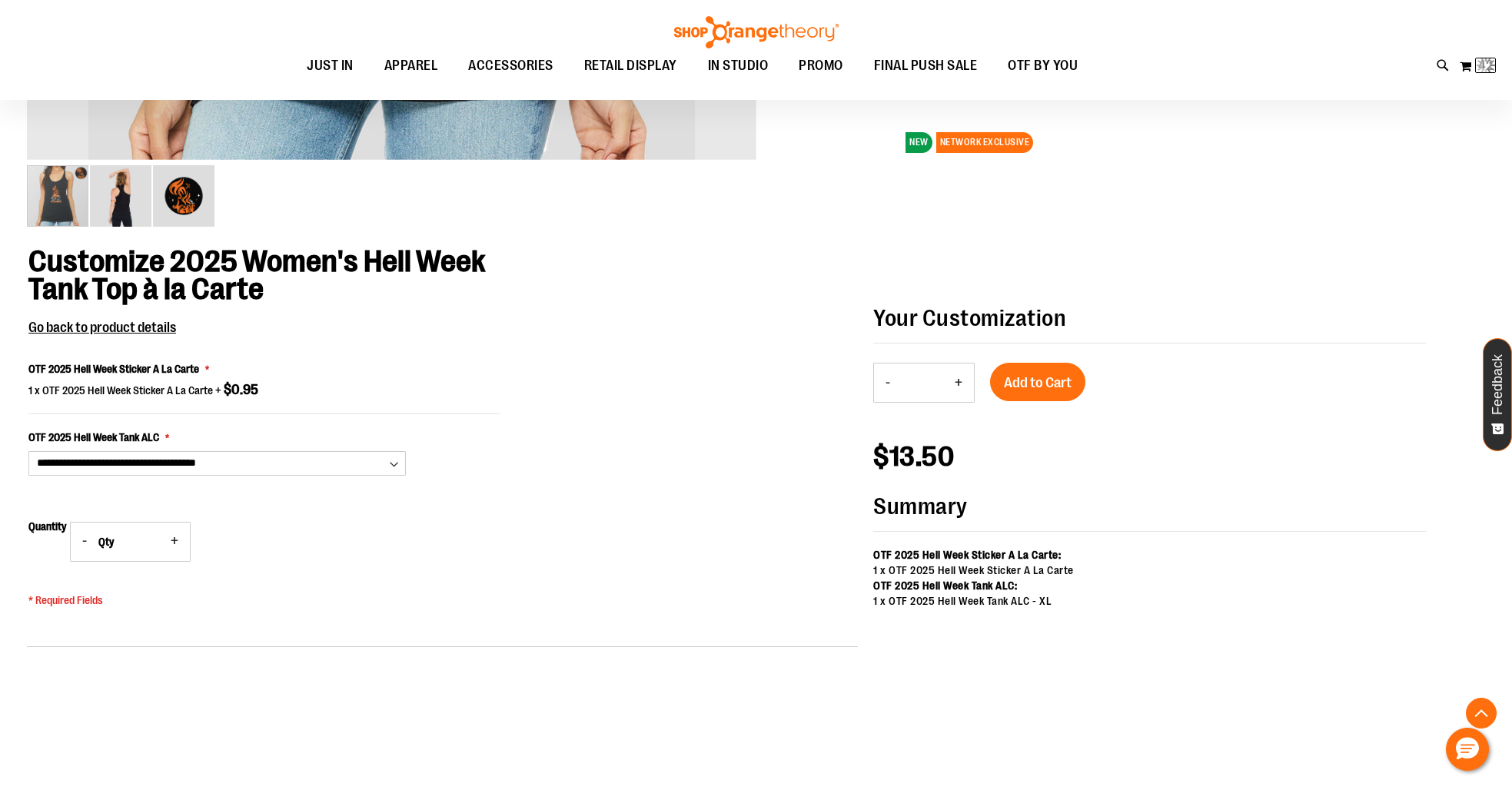
click at [887, 384] on button "-" at bounding box center [887, 382] width 27 height 38
type input "*"
click at [1068, 381] on span "Add to Cart" at bounding box center [1037, 383] width 67 height 17
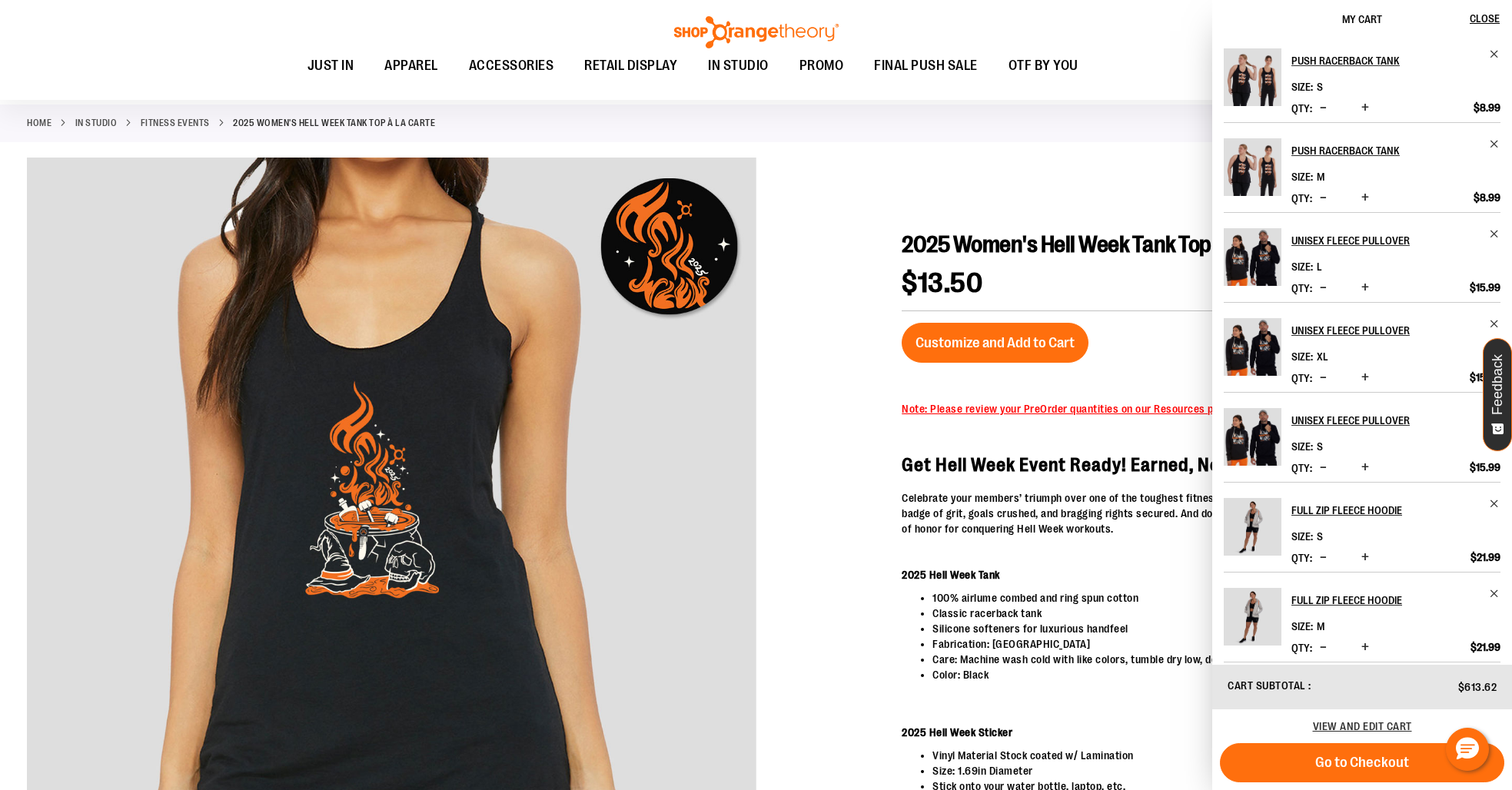
scroll to position [0, 0]
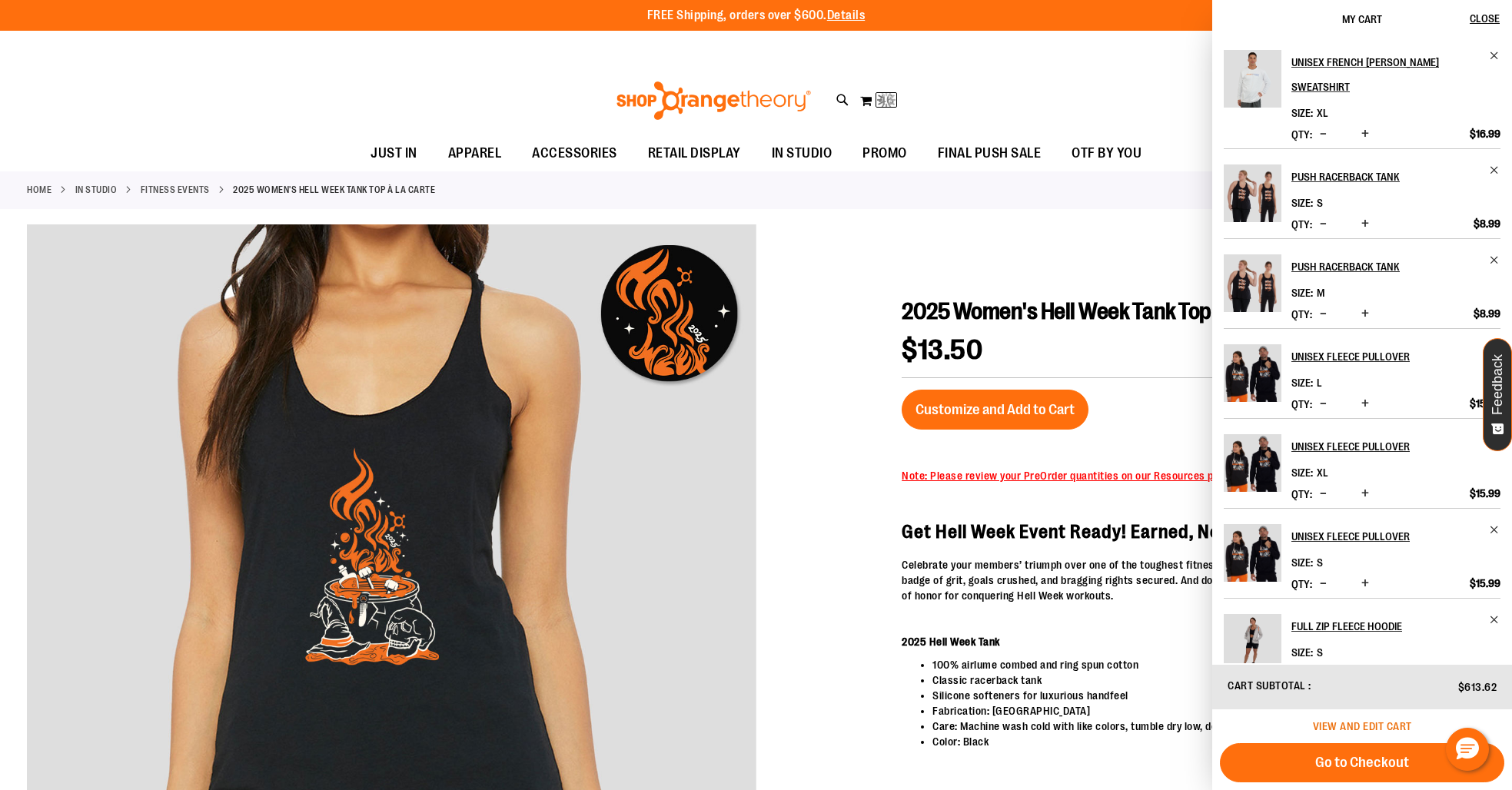
click at [1338, 724] on span "View and edit cart" at bounding box center [1362, 726] width 99 height 13
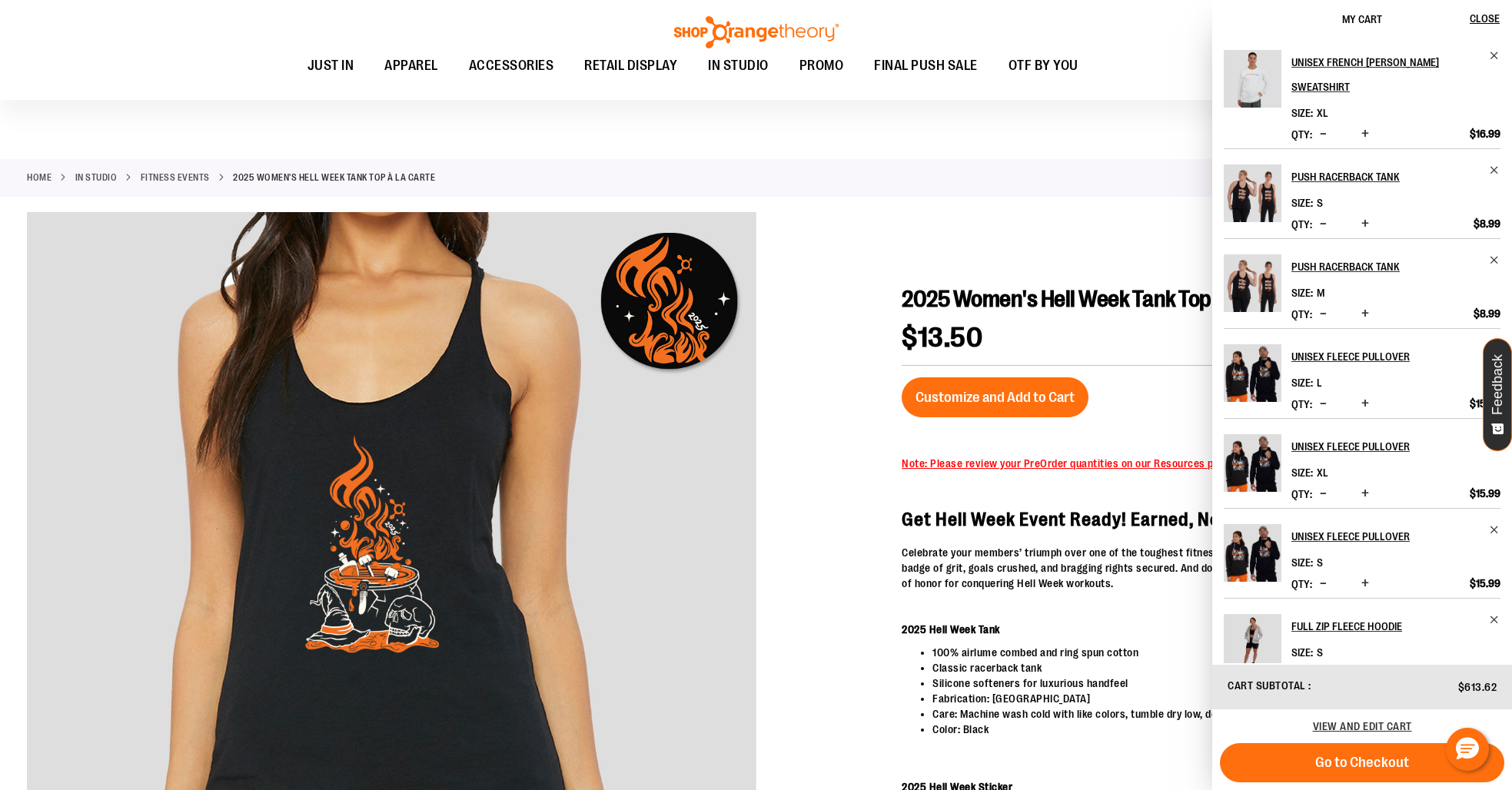
scroll to position [17, 0]
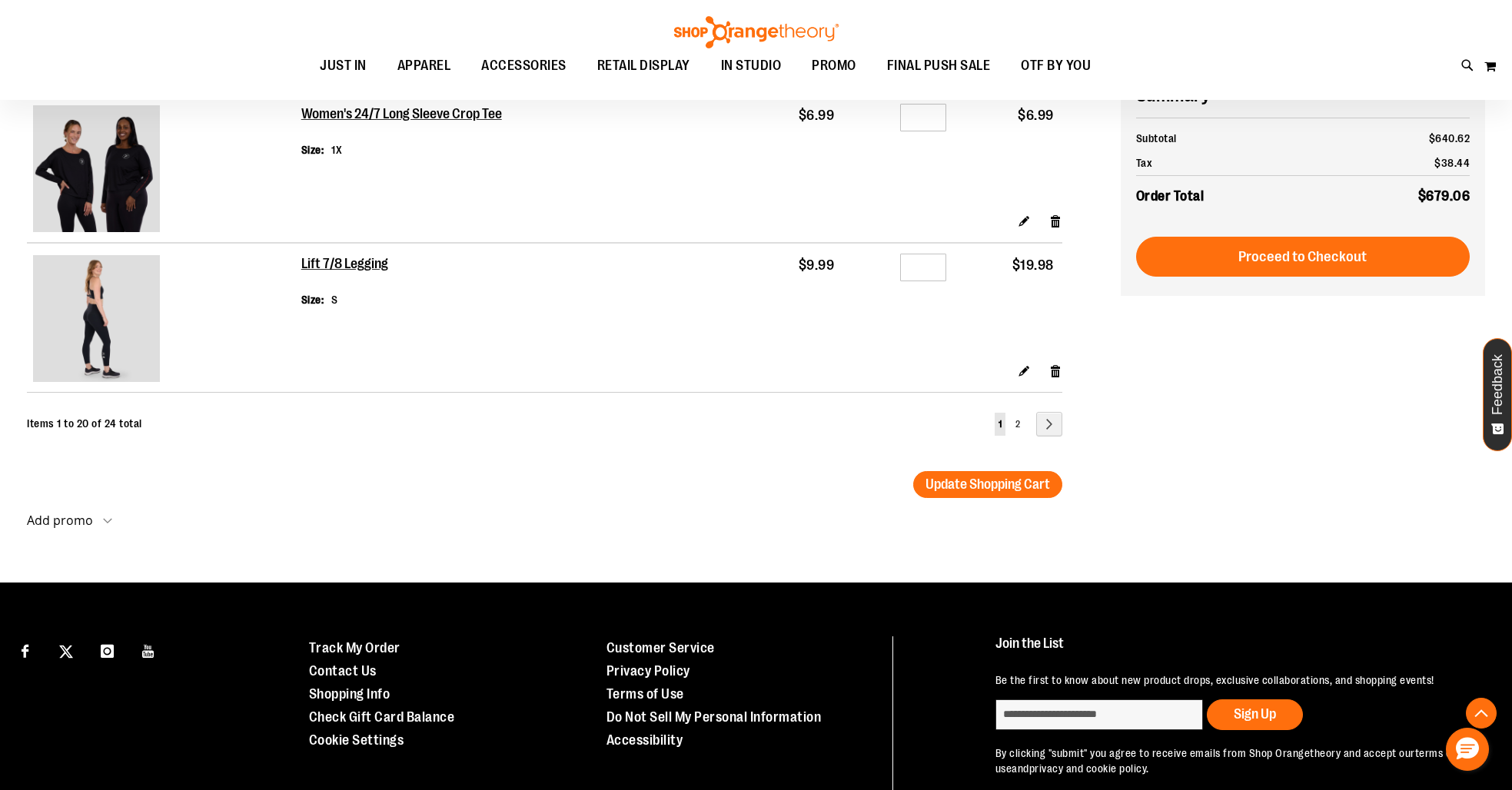
scroll to position [2930, 0]
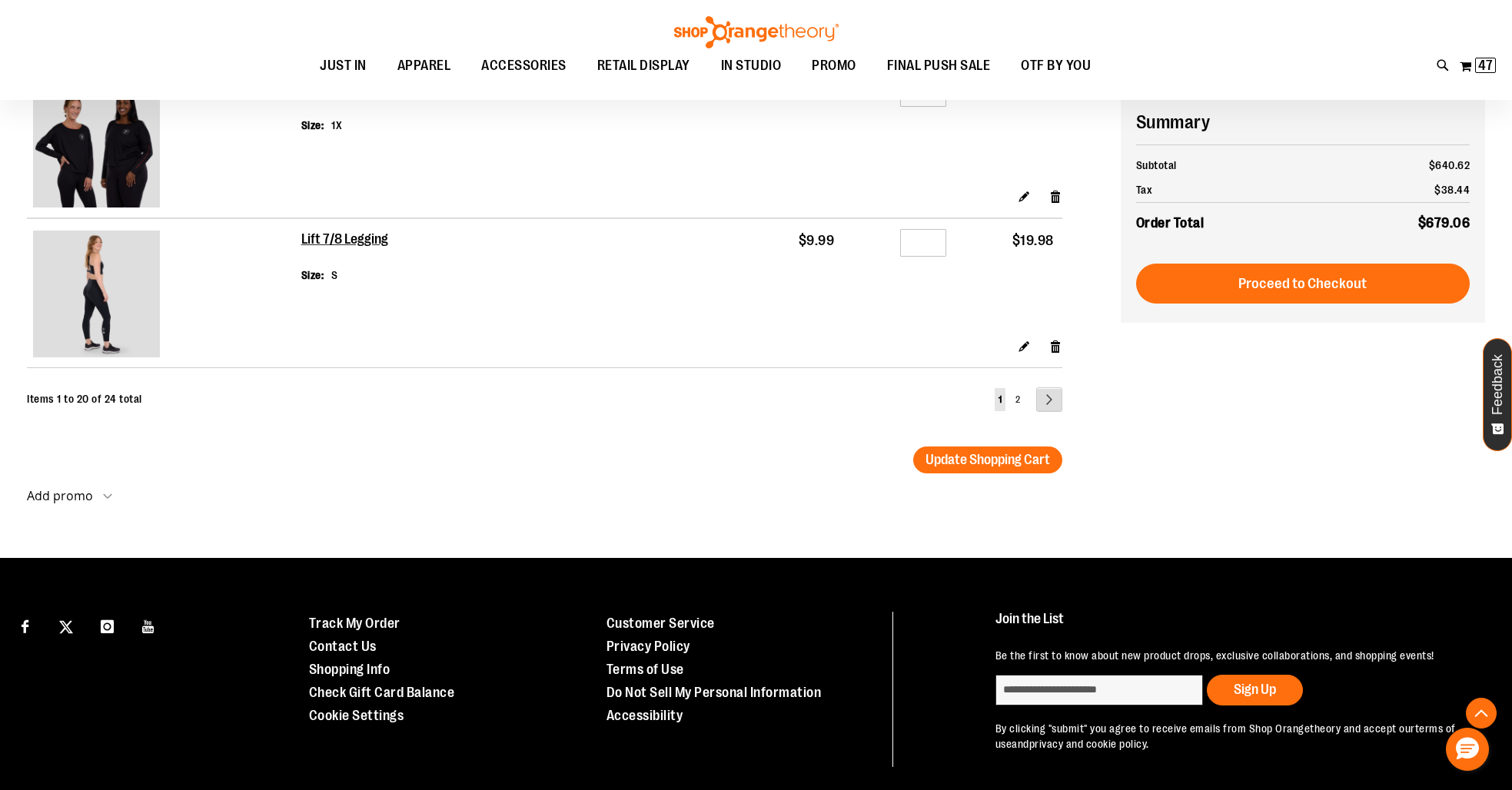
click at [1042, 410] on link "Page Next" at bounding box center [1048, 399] width 26 height 24
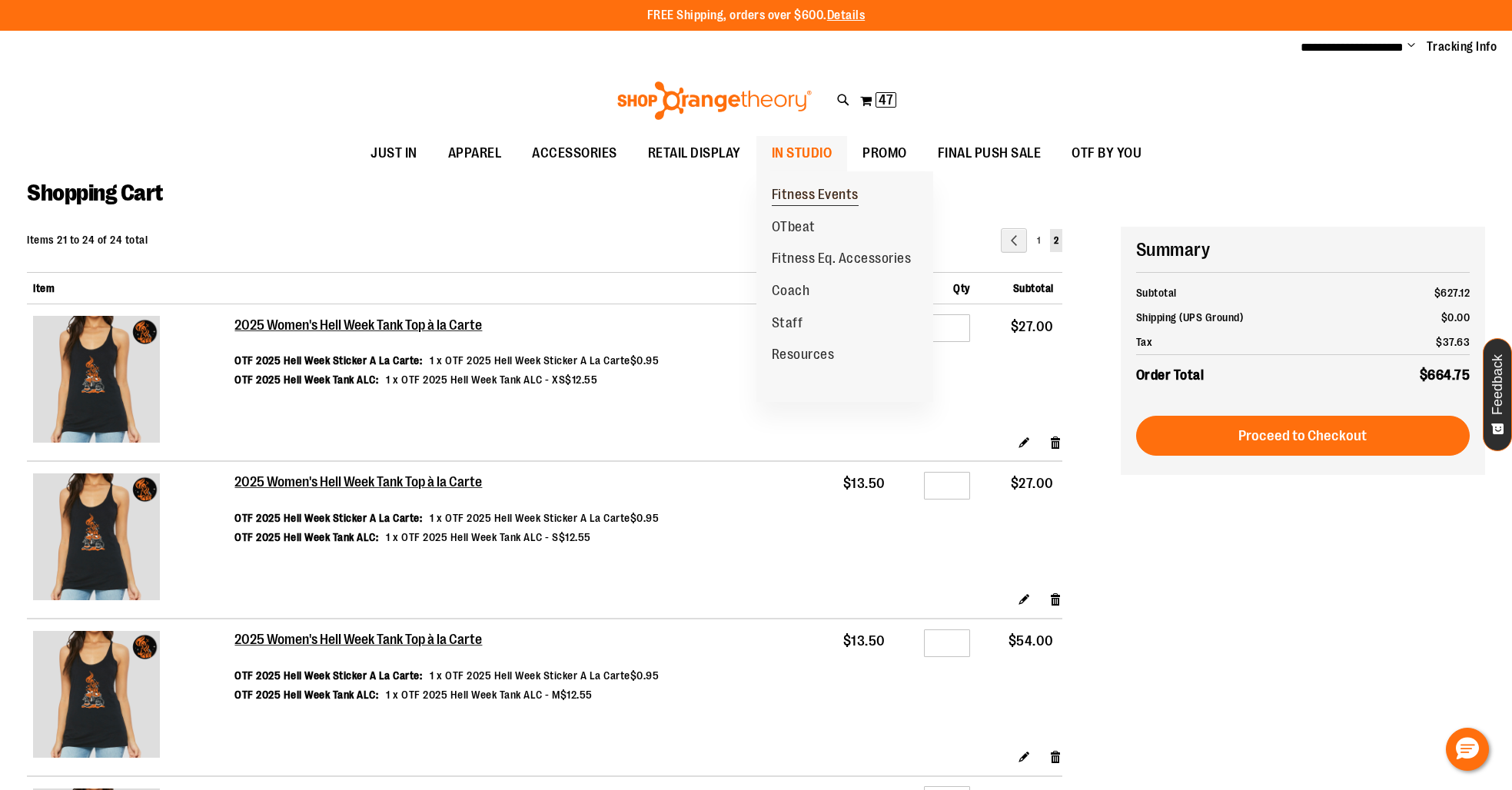
click at [808, 196] on span "Fitness Events" at bounding box center [815, 196] width 87 height 20
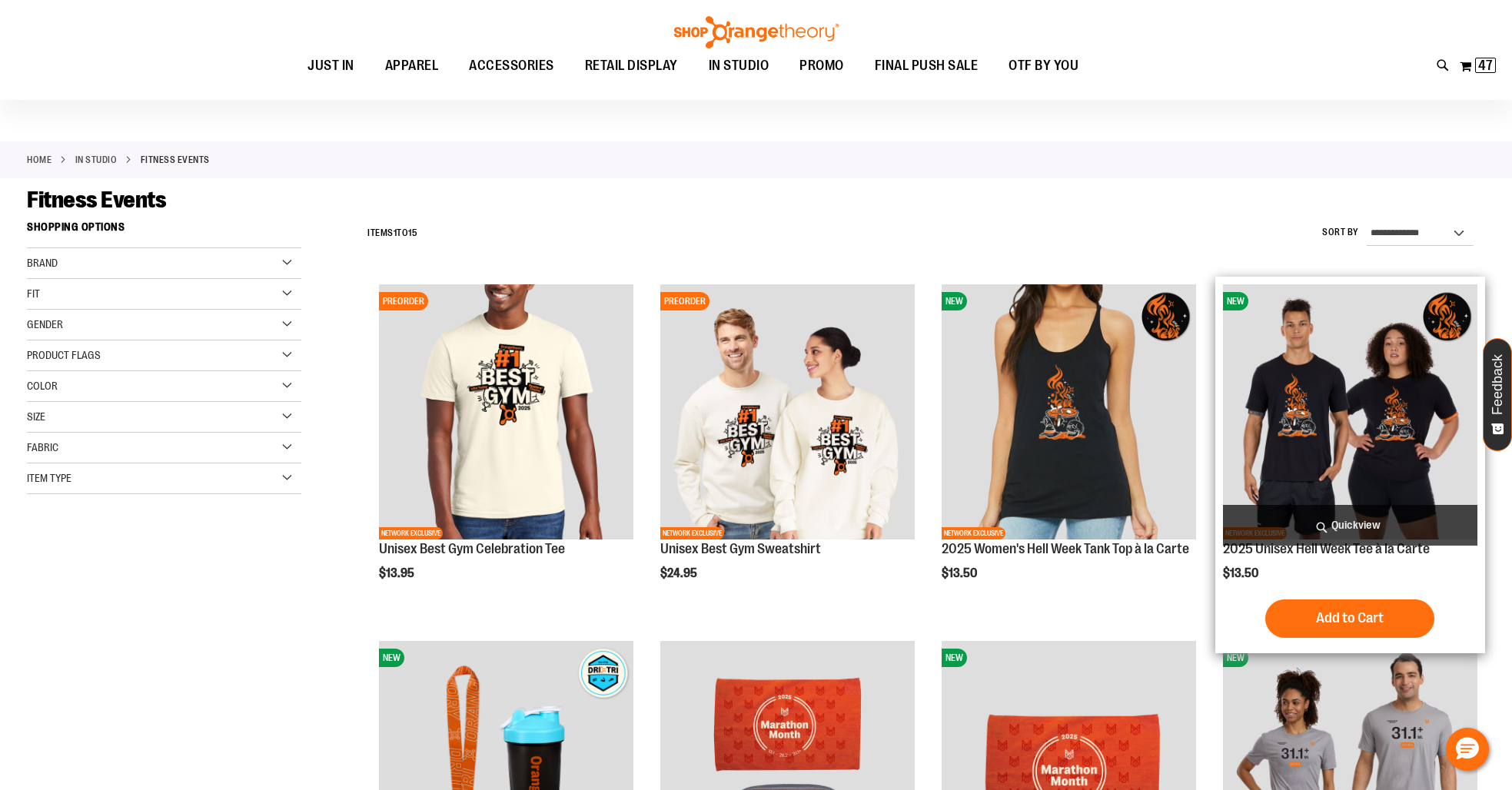
scroll to position [33, 0]
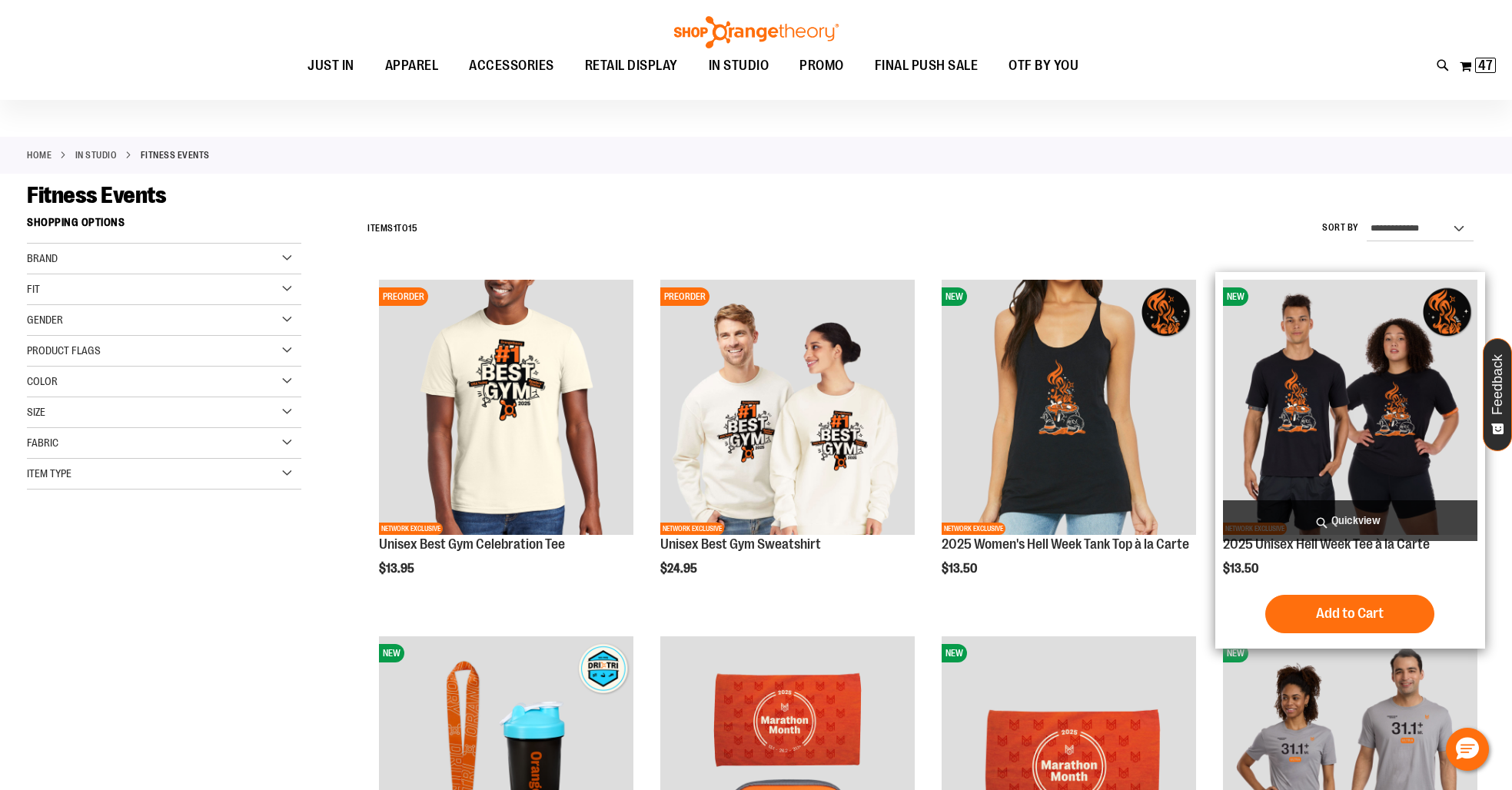
click at [1336, 380] on img "product" at bounding box center [1350, 406] width 255 height 254
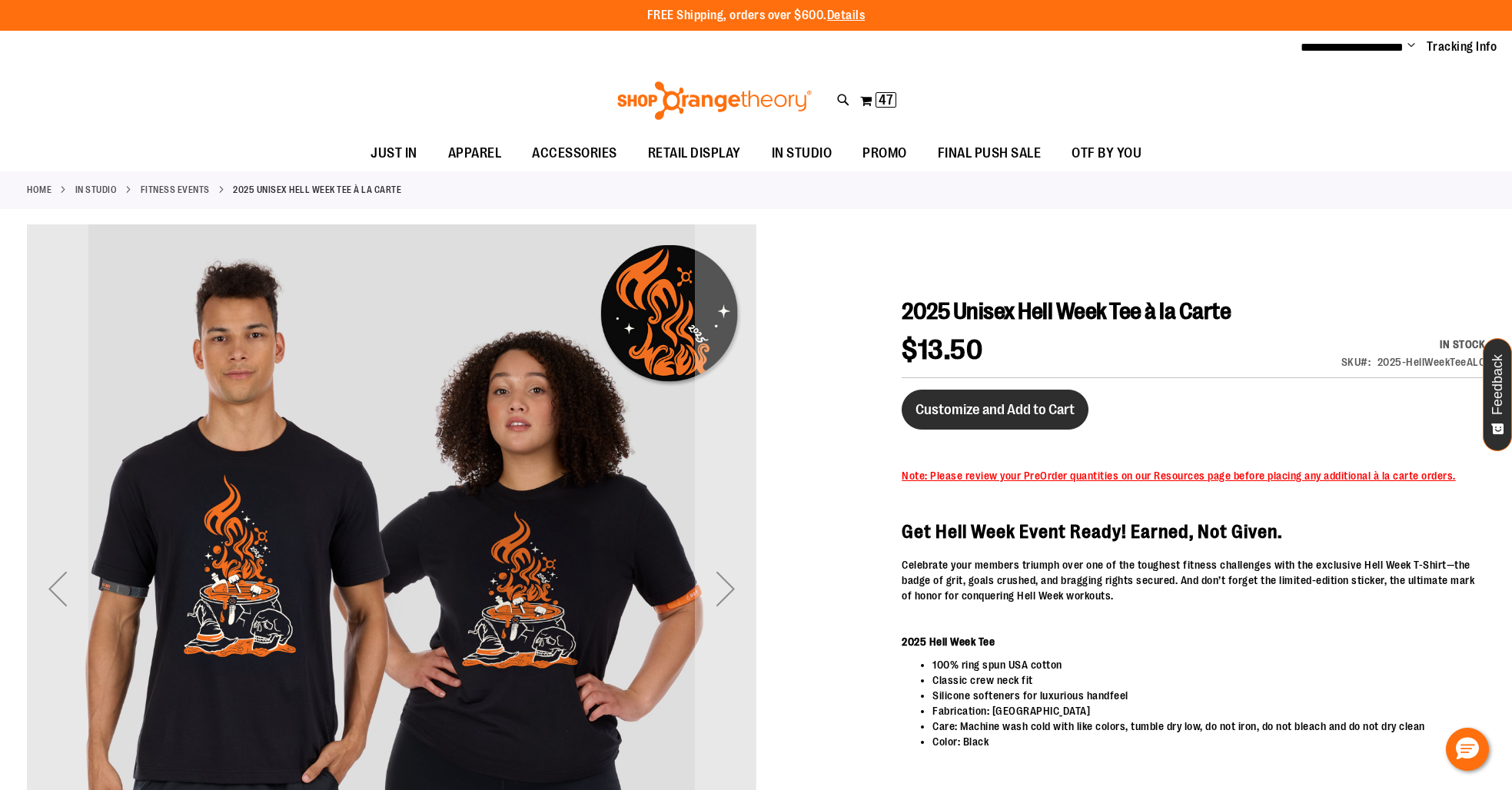
click at [1012, 402] on span "Customize and Add to Cart" at bounding box center [994, 409] width 159 height 17
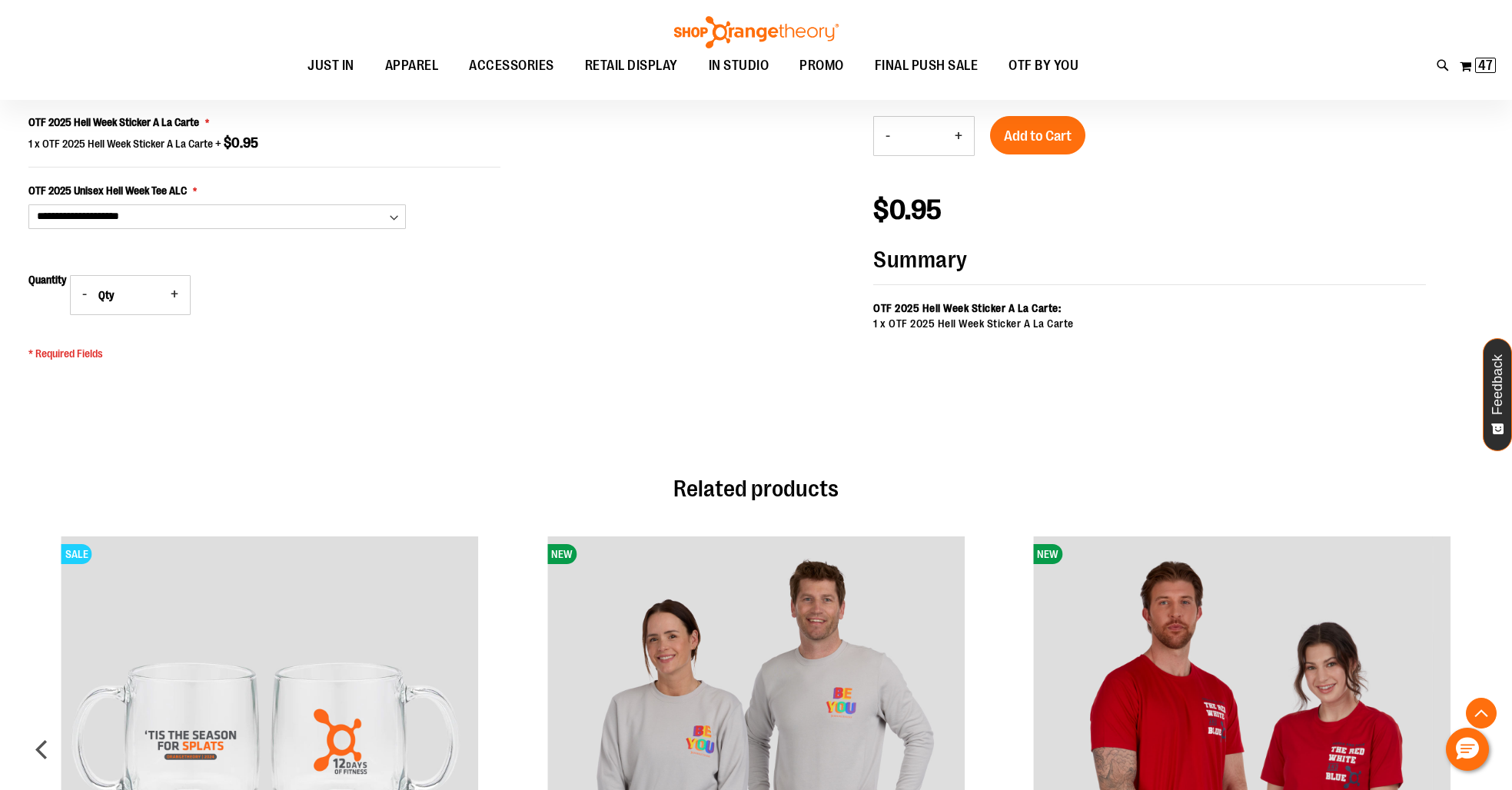
scroll to position [1036, 0]
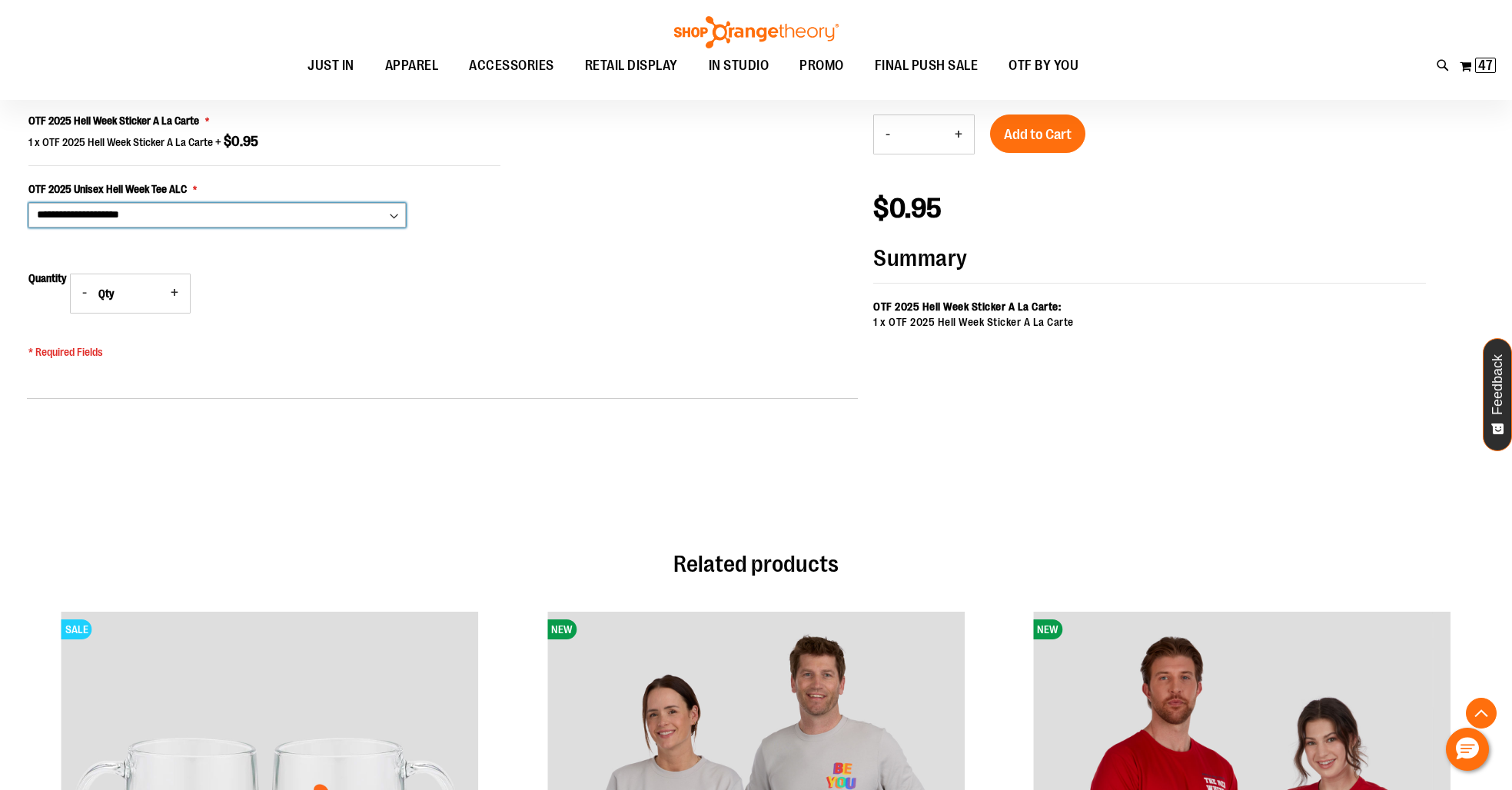
click at [282, 223] on select "**********" at bounding box center [217, 215] width 378 height 24
select select "***"
click at [28, 203] on select "**********" at bounding box center [217, 215] width 378 height 24
type input "*"
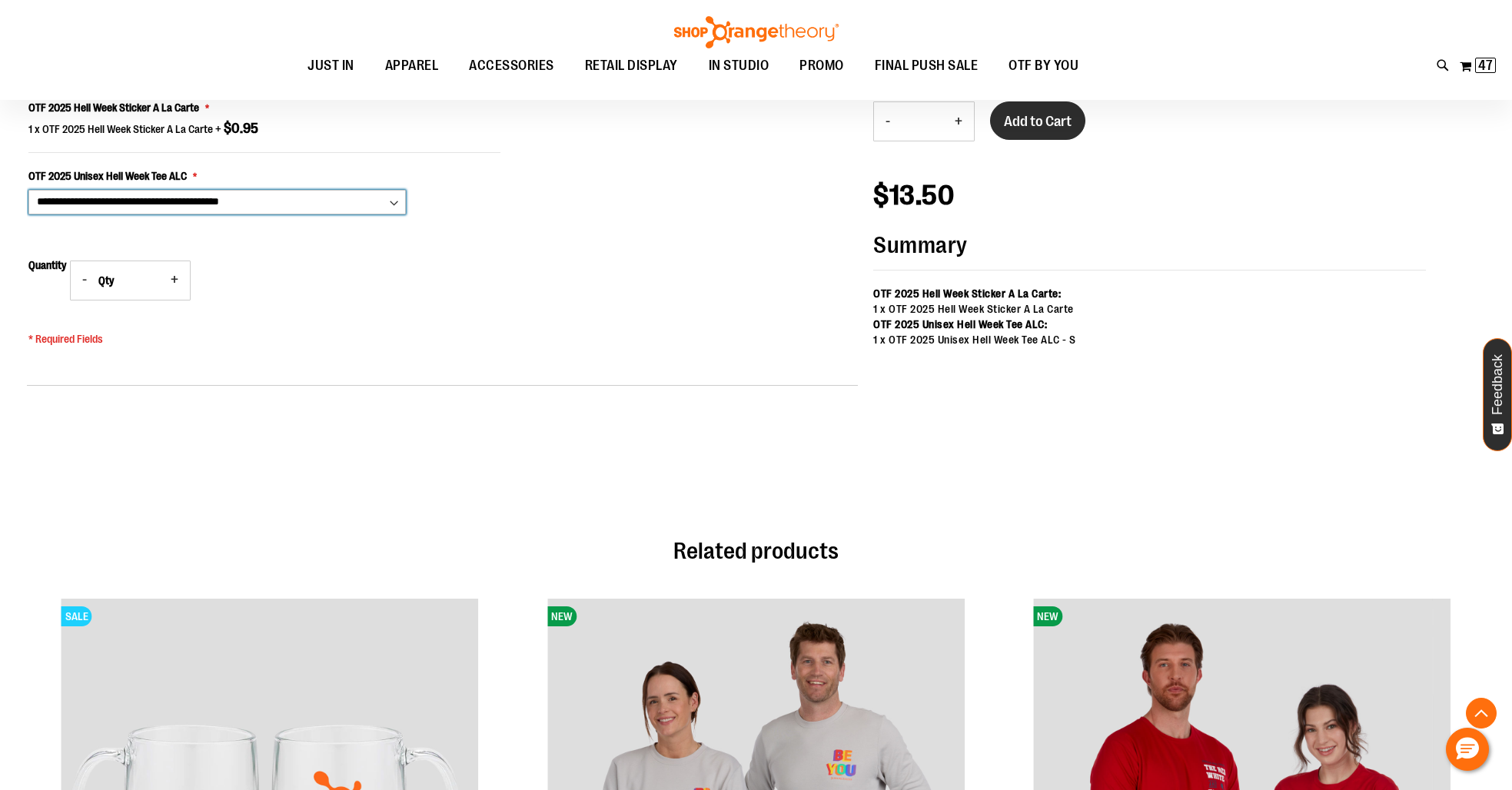
scroll to position [1044, 0]
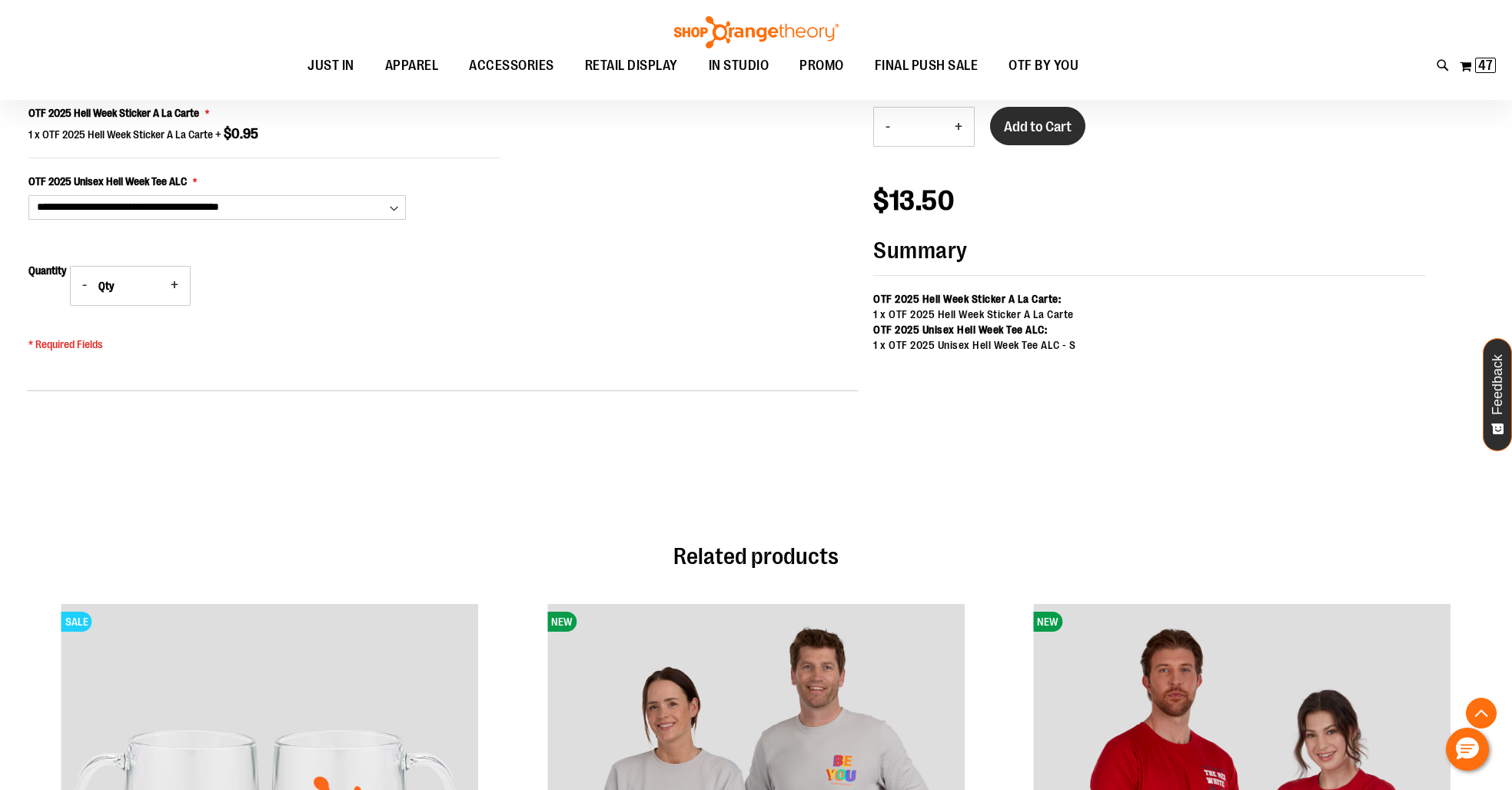
click at [1054, 135] on button "Add to Cart" at bounding box center [1038, 125] width 96 height 38
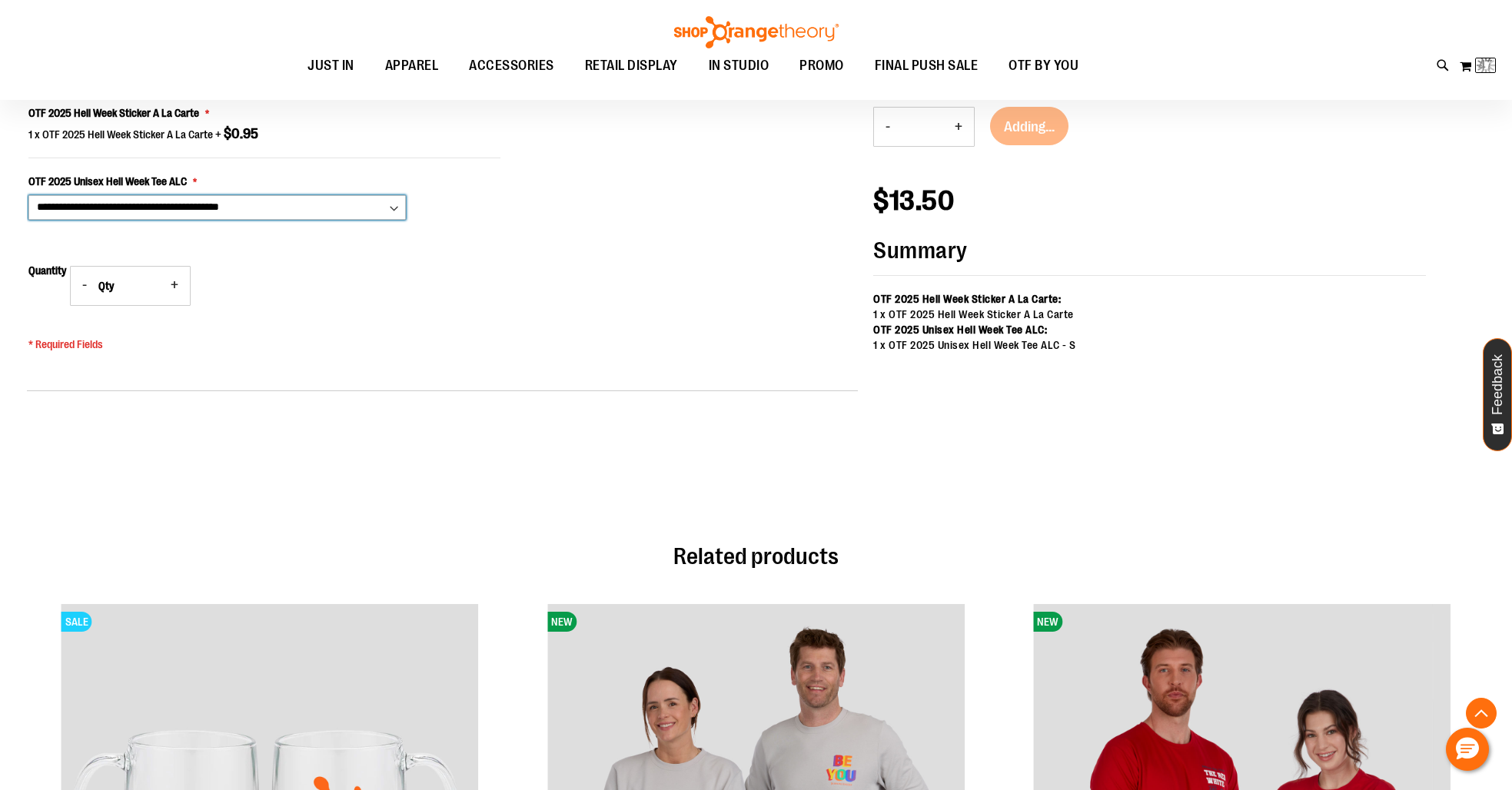
click at [279, 209] on select "**********" at bounding box center [217, 207] width 378 height 24
select select "***"
click at [28, 195] on select "**********" at bounding box center [217, 207] width 378 height 24
click at [964, 128] on button "+" at bounding box center [958, 126] width 31 height 38
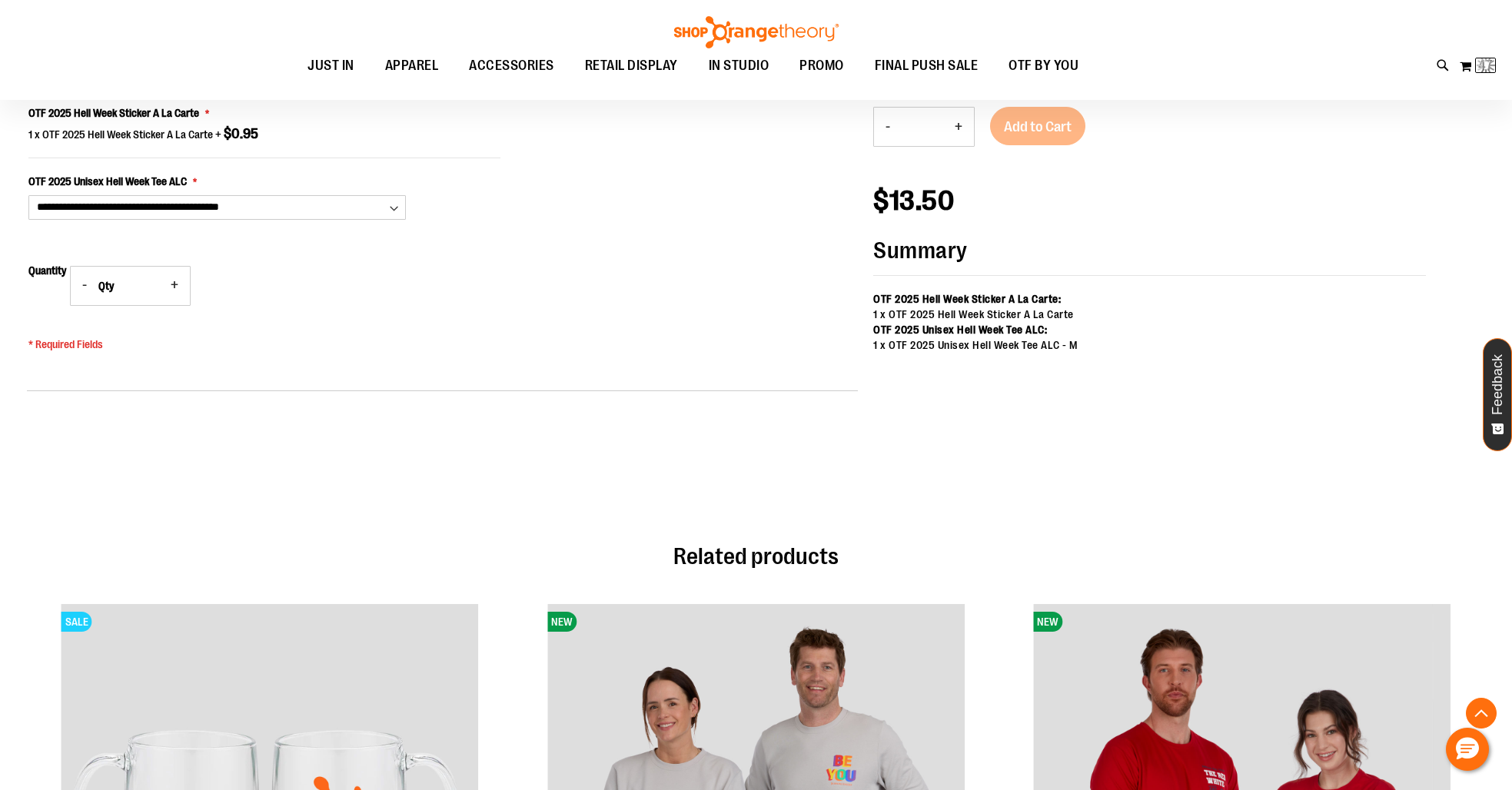
click at [964, 128] on button "+" at bounding box center [958, 126] width 31 height 38
type input "*"
click at [1008, 117] on div "Add to Cart" at bounding box center [1038, 135] width 96 height 58
click at [1100, 162] on div "- Qty * + Add to Cart" at bounding box center [1148, 135] width 552 height 58
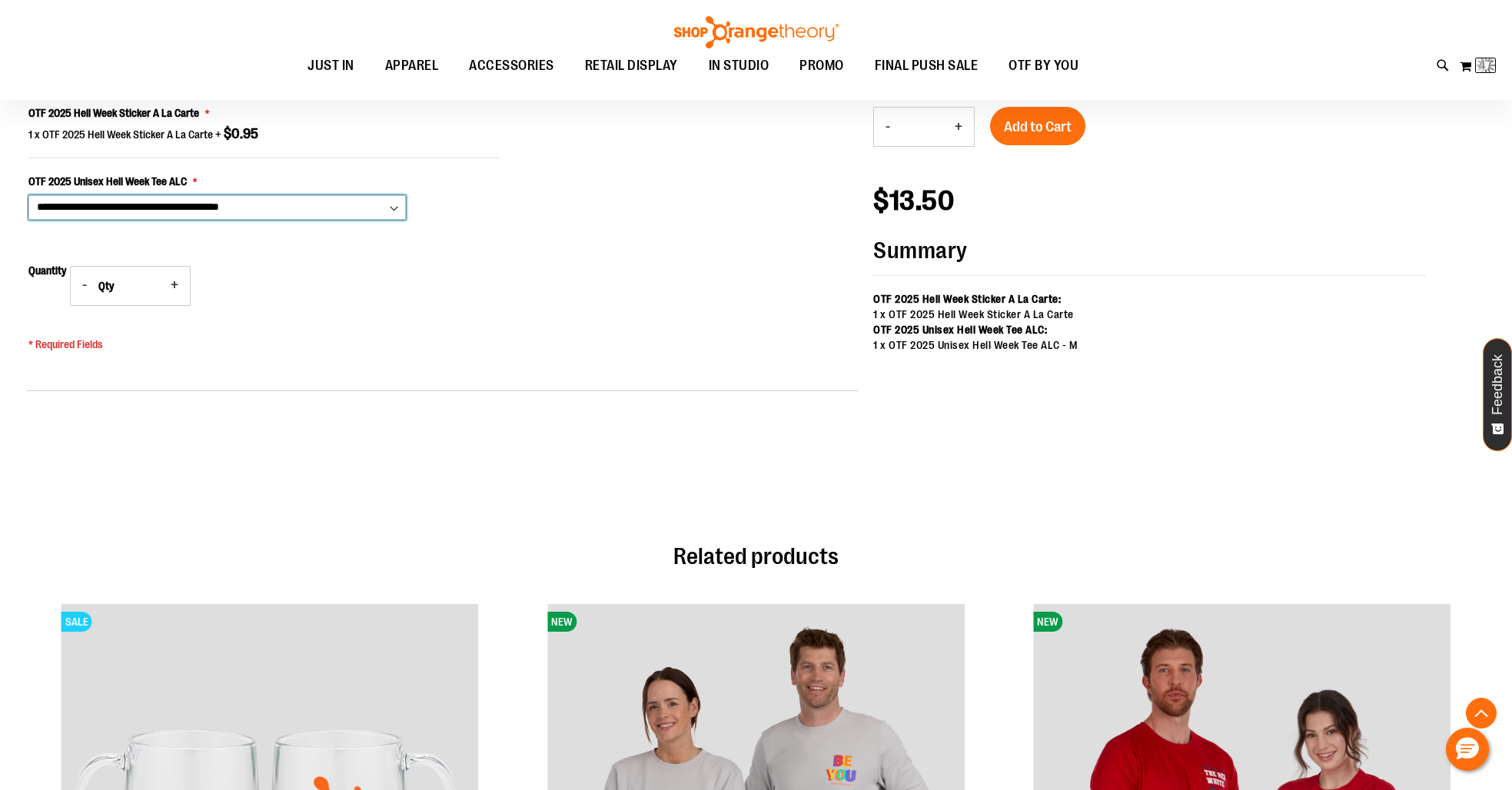
click at [311, 210] on select "**********" at bounding box center [217, 207] width 378 height 24
select select "***"
click at [28, 195] on select "**********" at bounding box center [217, 207] width 378 height 24
click at [889, 125] on button "-" at bounding box center [887, 126] width 27 height 38
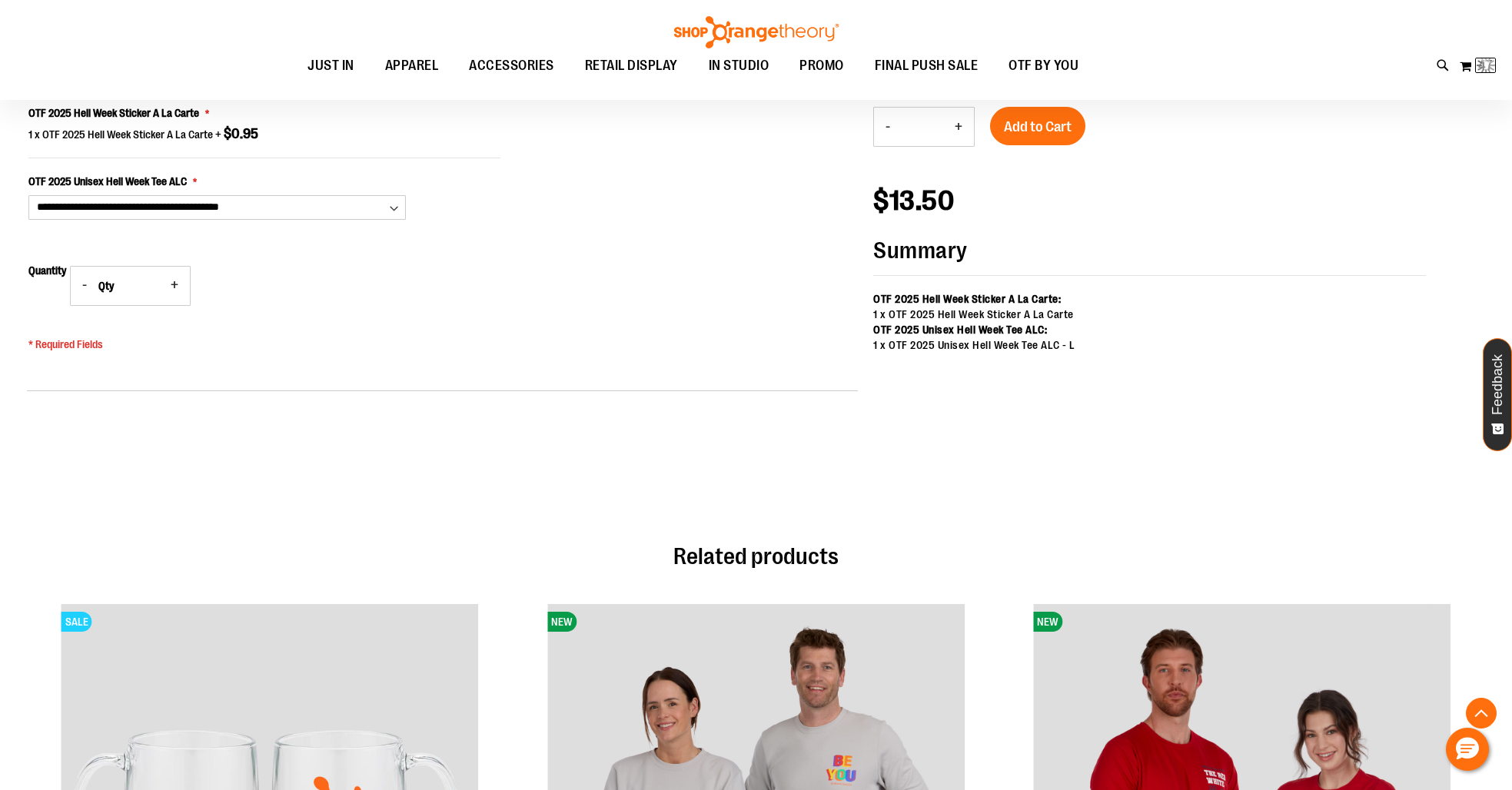
type input "*"
click at [1052, 123] on span "Add to Cart" at bounding box center [1037, 127] width 67 height 17
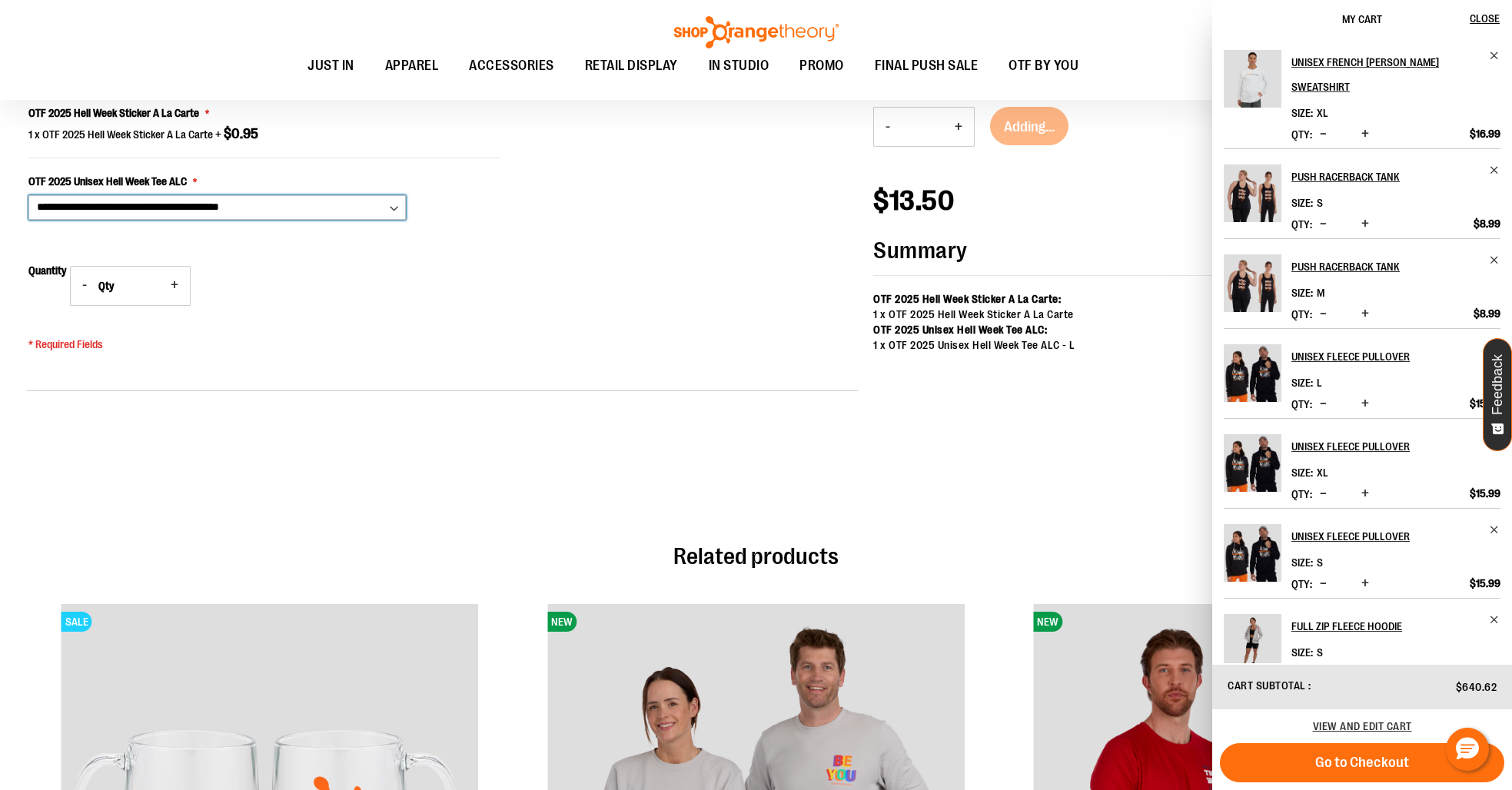
click at [285, 205] on select "**********" at bounding box center [217, 207] width 378 height 24
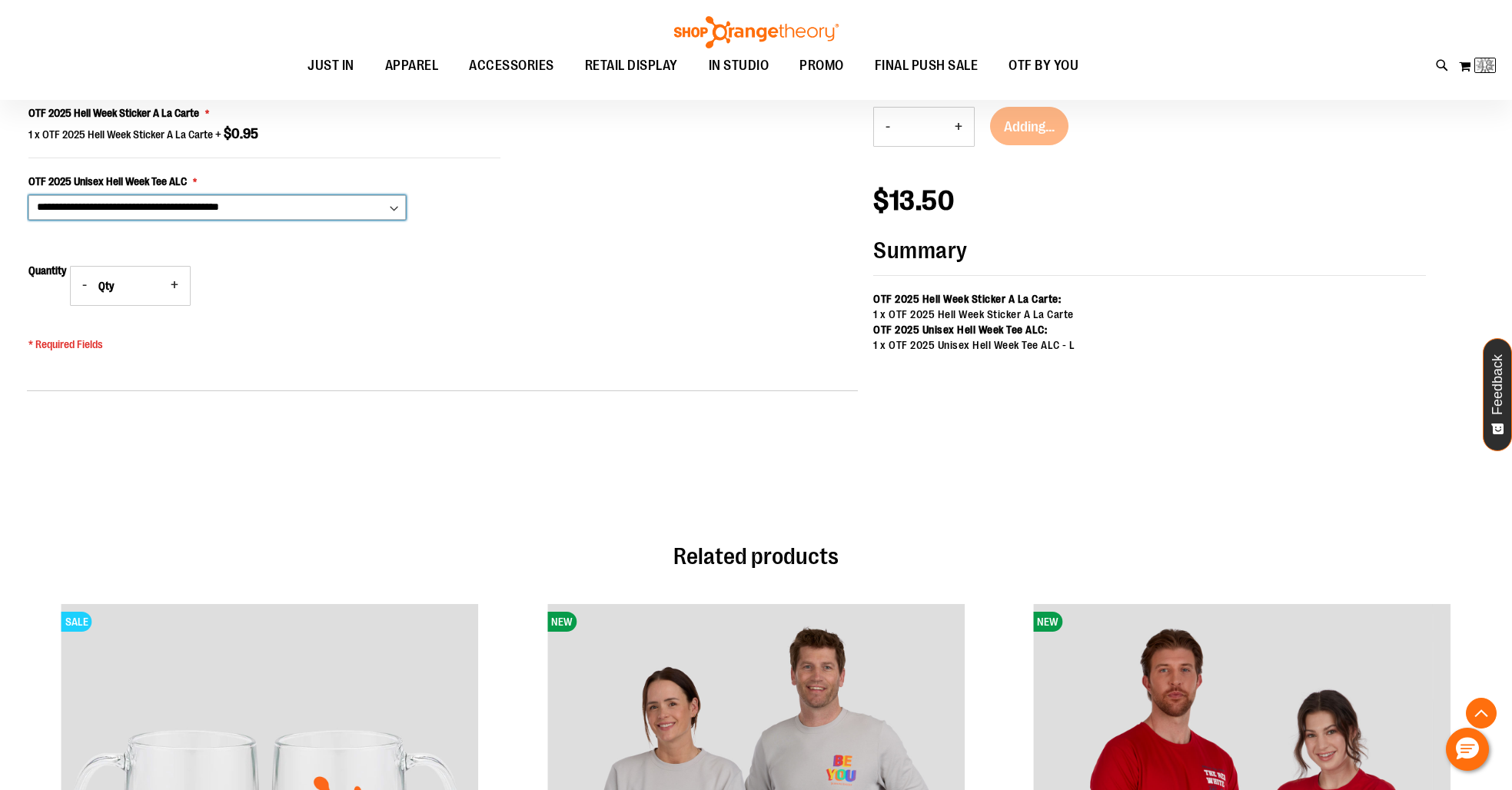
click at [396, 205] on select "**********" at bounding box center [217, 207] width 378 height 24
select select "***"
click at [28, 195] on select "**********" at bounding box center [217, 207] width 378 height 24
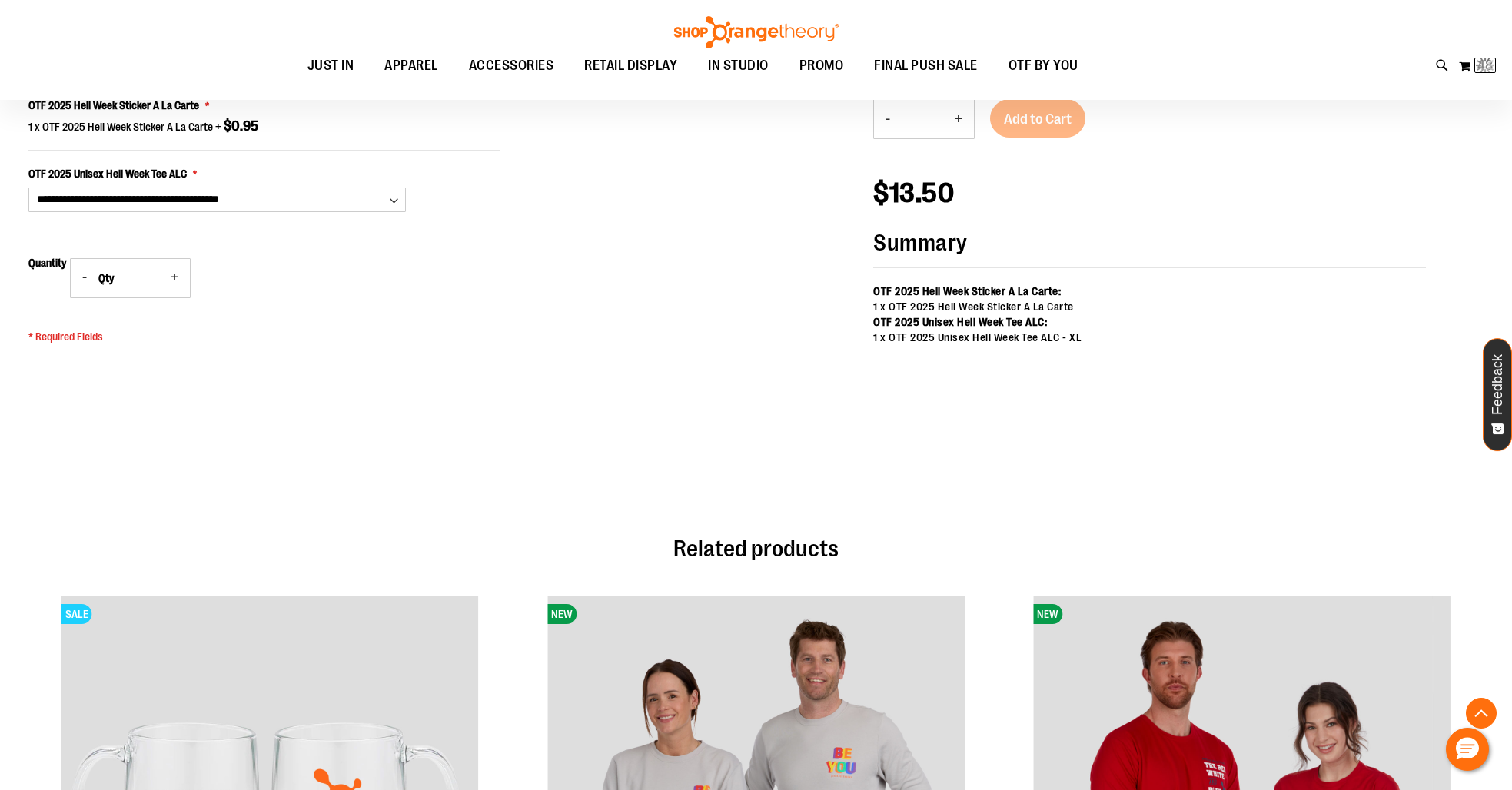
click at [960, 128] on button "+" at bounding box center [958, 119] width 31 height 38
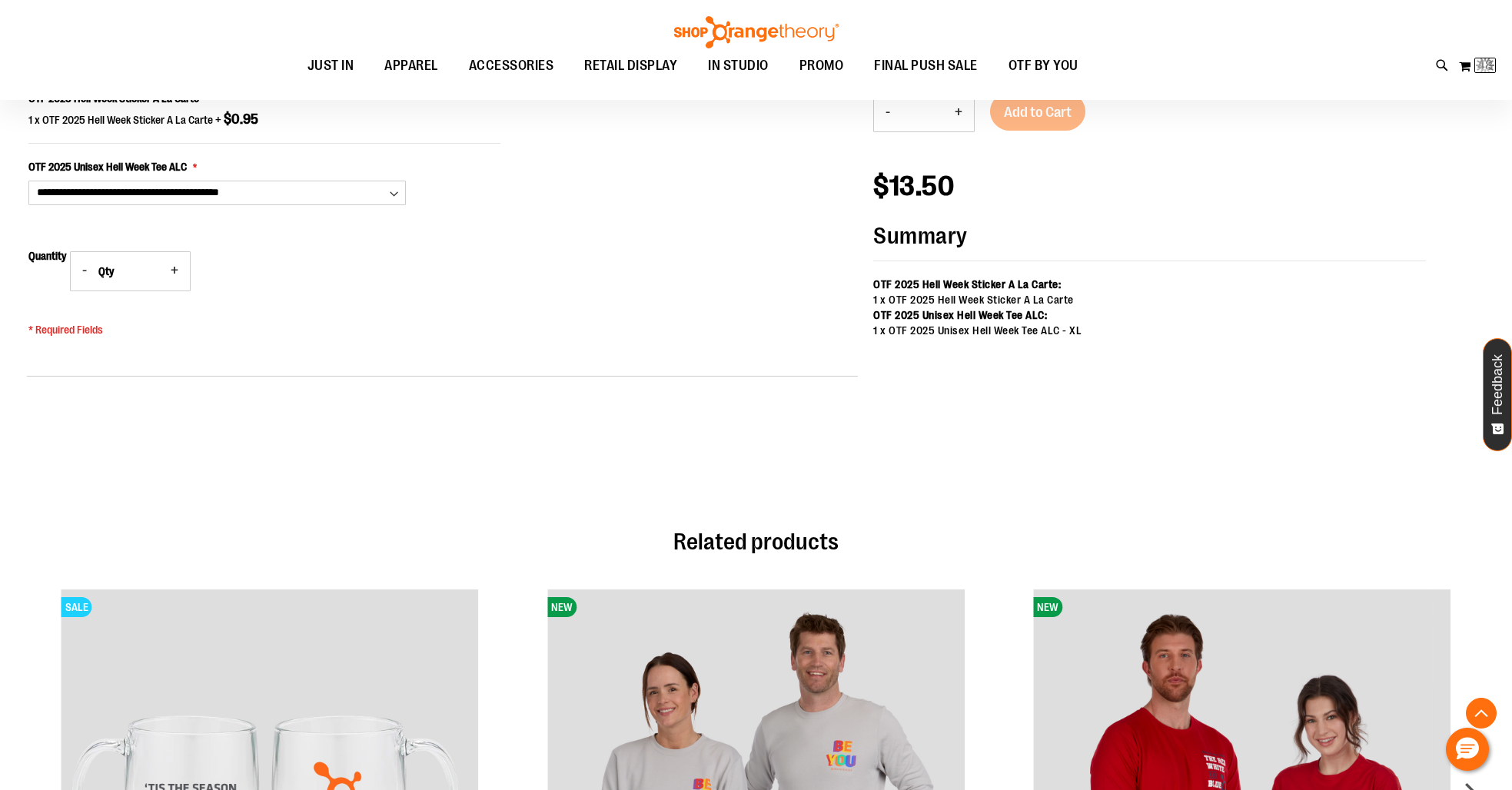
click at [962, 116] on button "+" at bounding box center [958, 112] width 31 height 38
click at [962, 116] on button "+" at bounding box center [958, 114] width 31 height 38
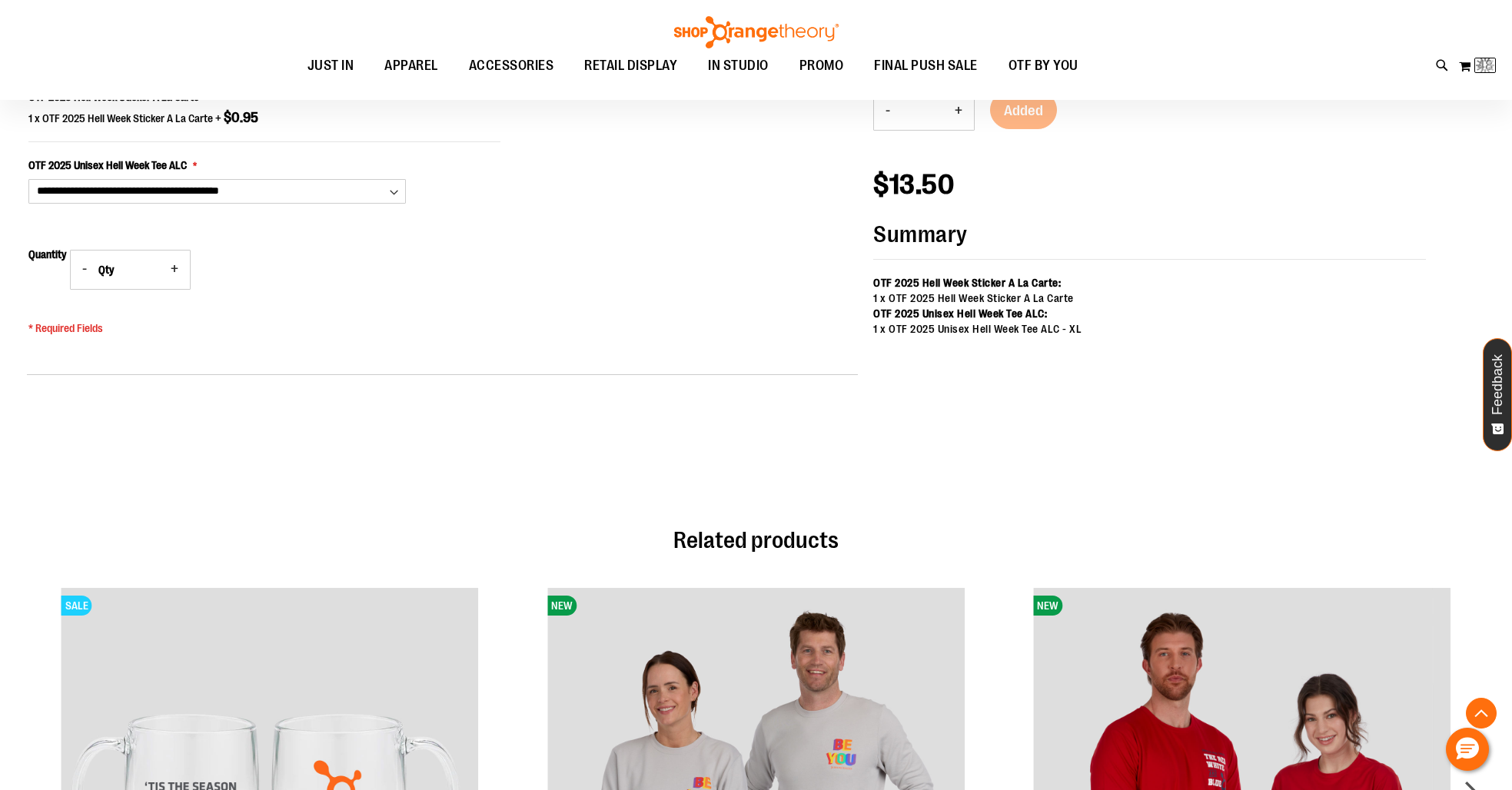
click at [961, 111] on button "+" at bounding box center [958, 110] width 31 height 38
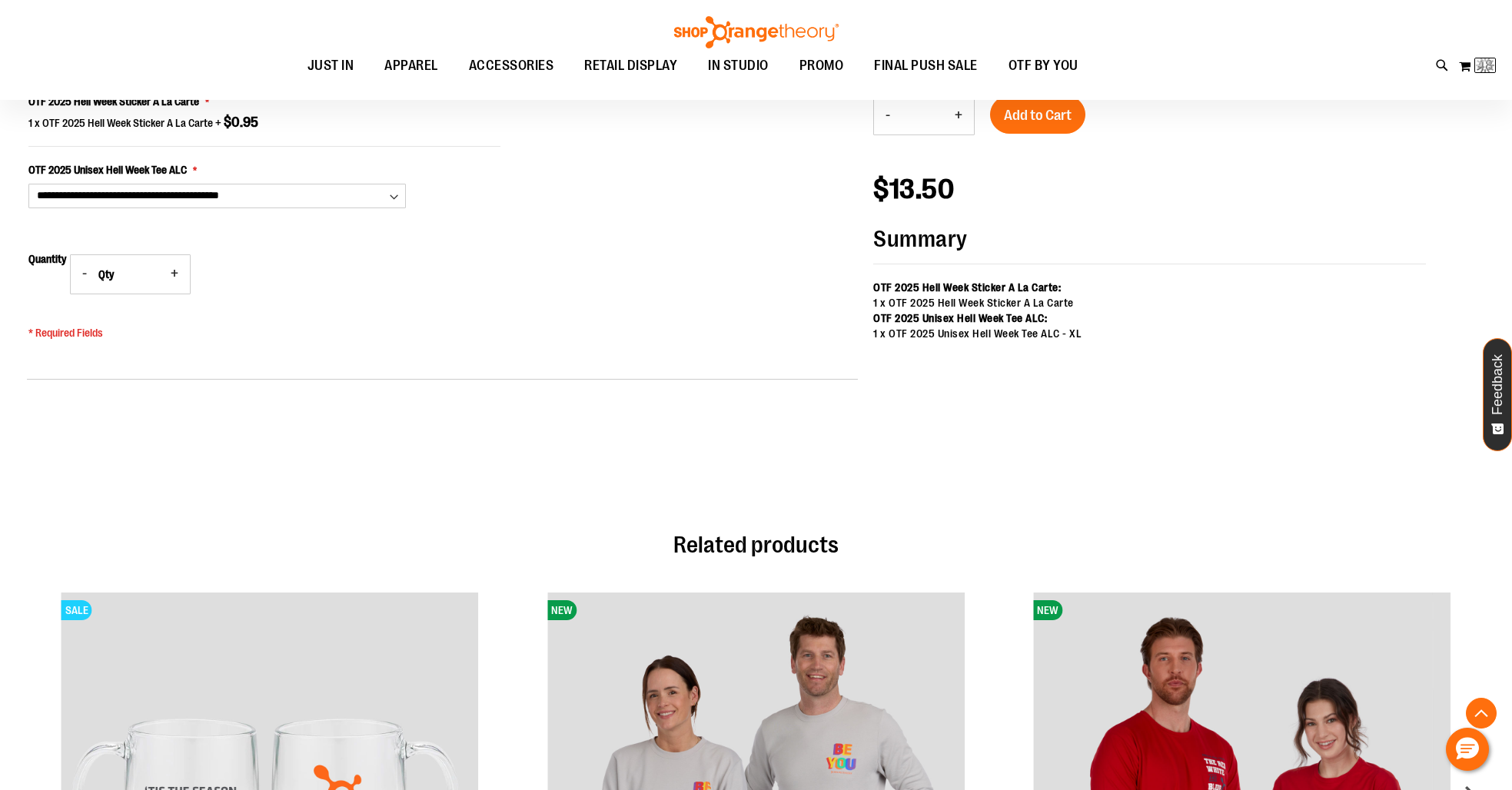
click at [961, 111] on button "+" at bounding box center [958, 115] width 31 height 38
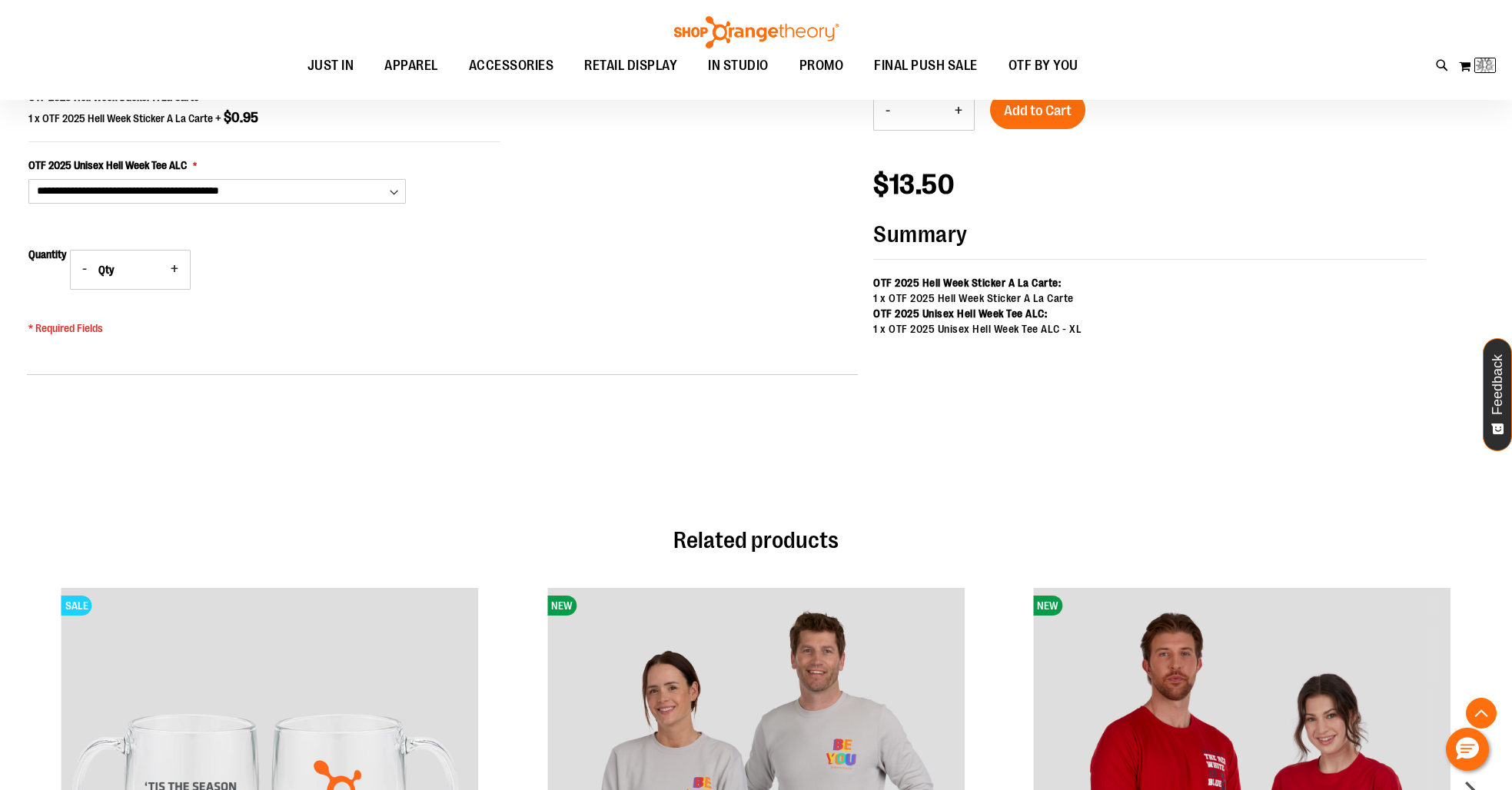
click at [961, 111] on button "+" at bounding box center [958, 110] width 31 height 38
type input "*"
click at [1006, 110] on span "Add to Cart" at bounding box center [1037, 110] width 67 height 17
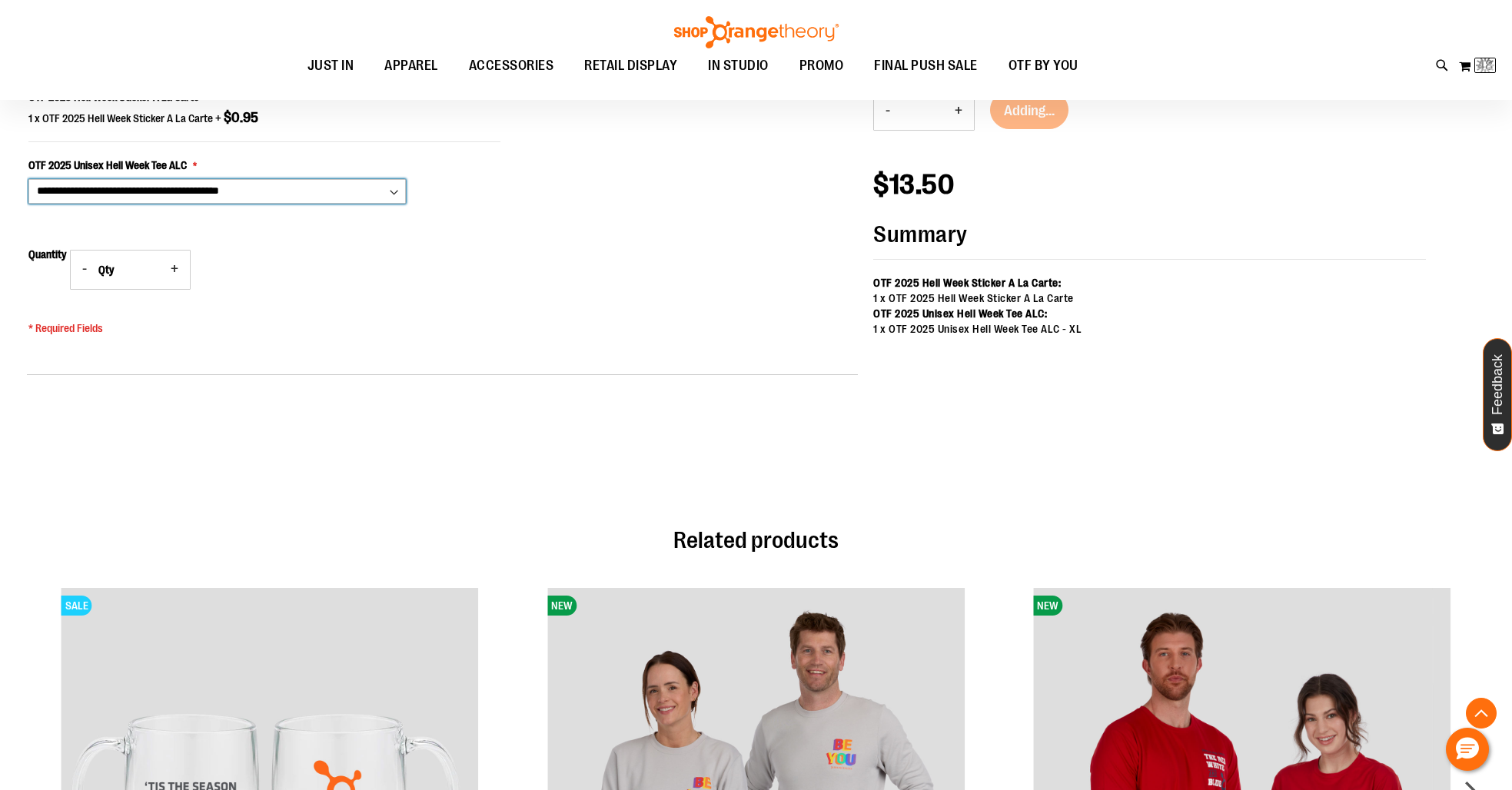
click at [360, 197] on select "**********" at bounding box center [217, 191] width 378 height 24
select select "***"
click at [28, 179] on select "**********" at bounding box center [217, 191] width 378 height 24
click at [892, 111] on button "-" at bounding box center [887, 110] width 27 height 38
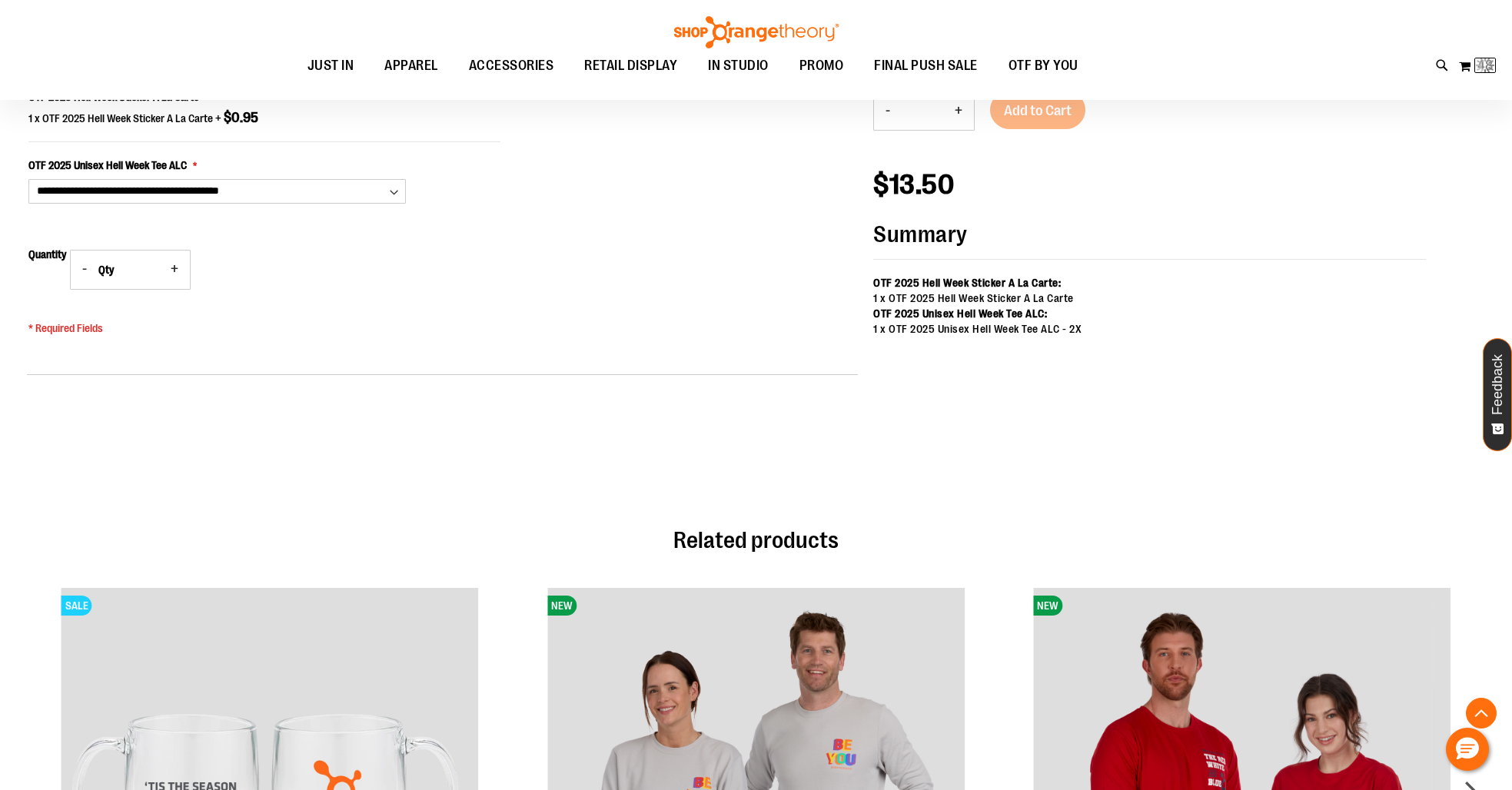
click at [892, 111] on button "-" at bounding box center [887, 110] width 27 height 38
type input "*"
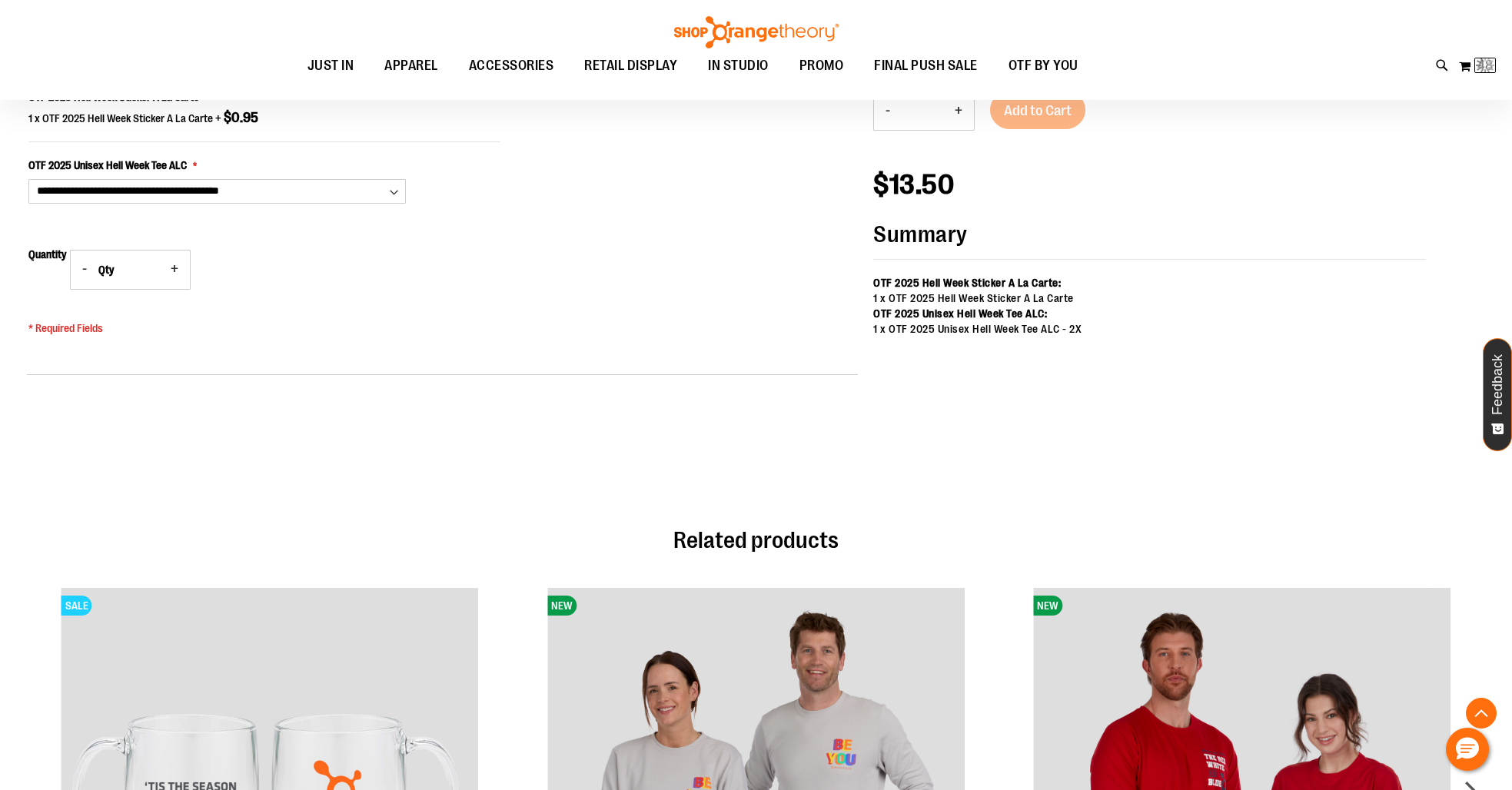
click at [1034, 166] on p "$13.50" at bounding box center [1148, 145] width 552 height 108
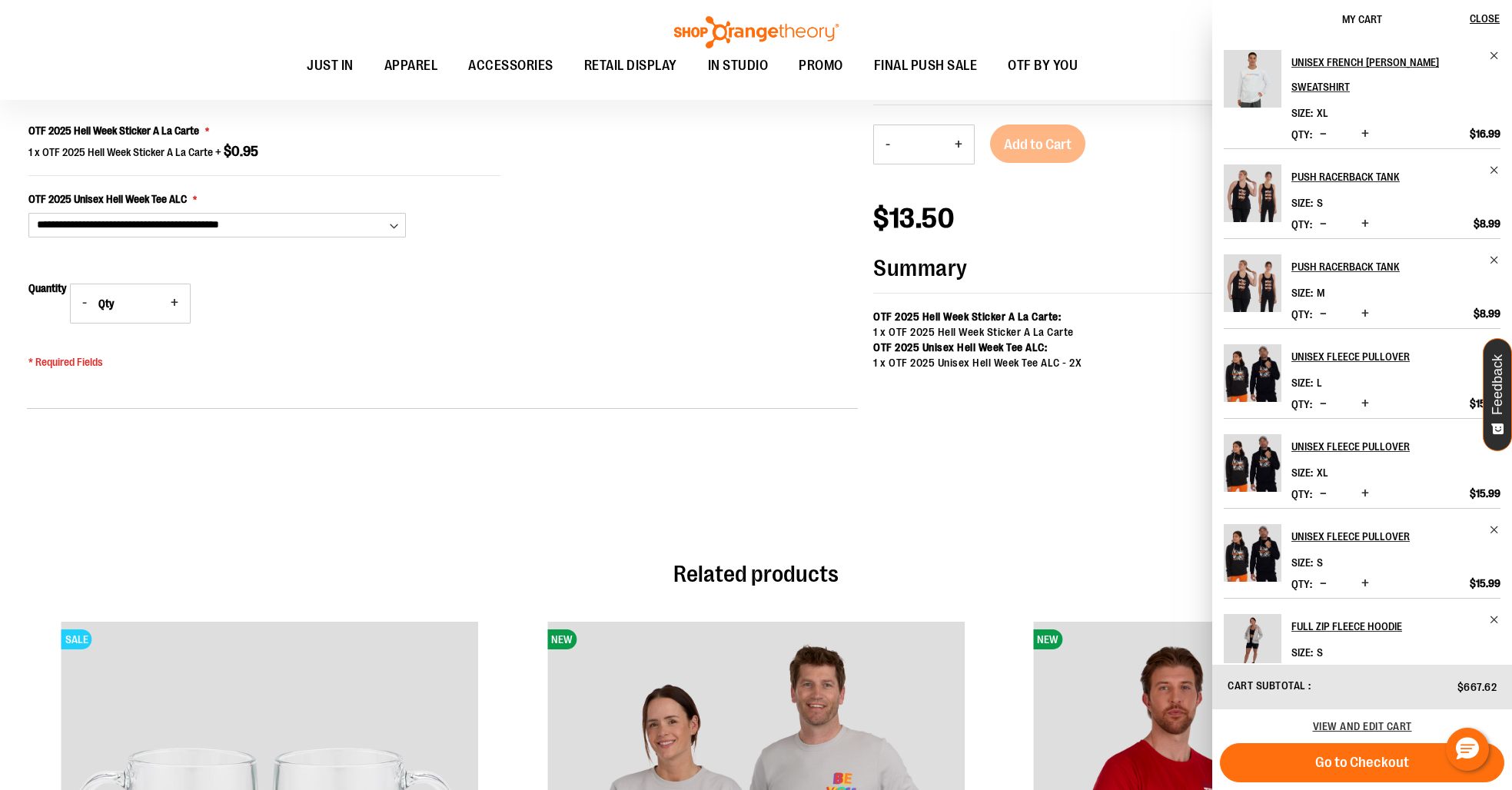
scroll to position [1024, 0]
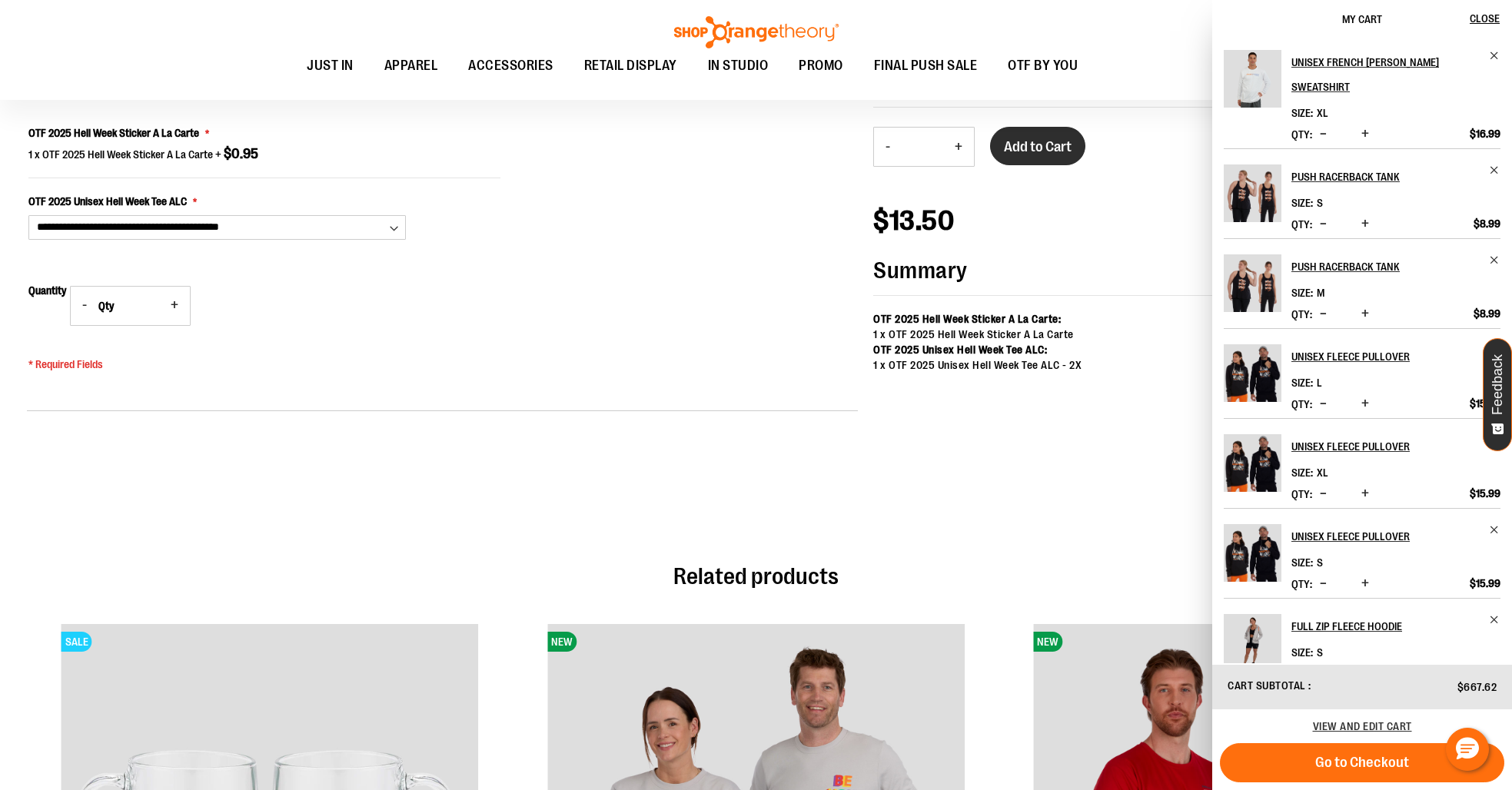
click at [1025, 156] on button "Add to Cart" at bounding box center [1038, 146] width 96 height 38
click at [1356, 727] on span "View and edit cart" at bounding box center [1362, 726] width 99 height 13
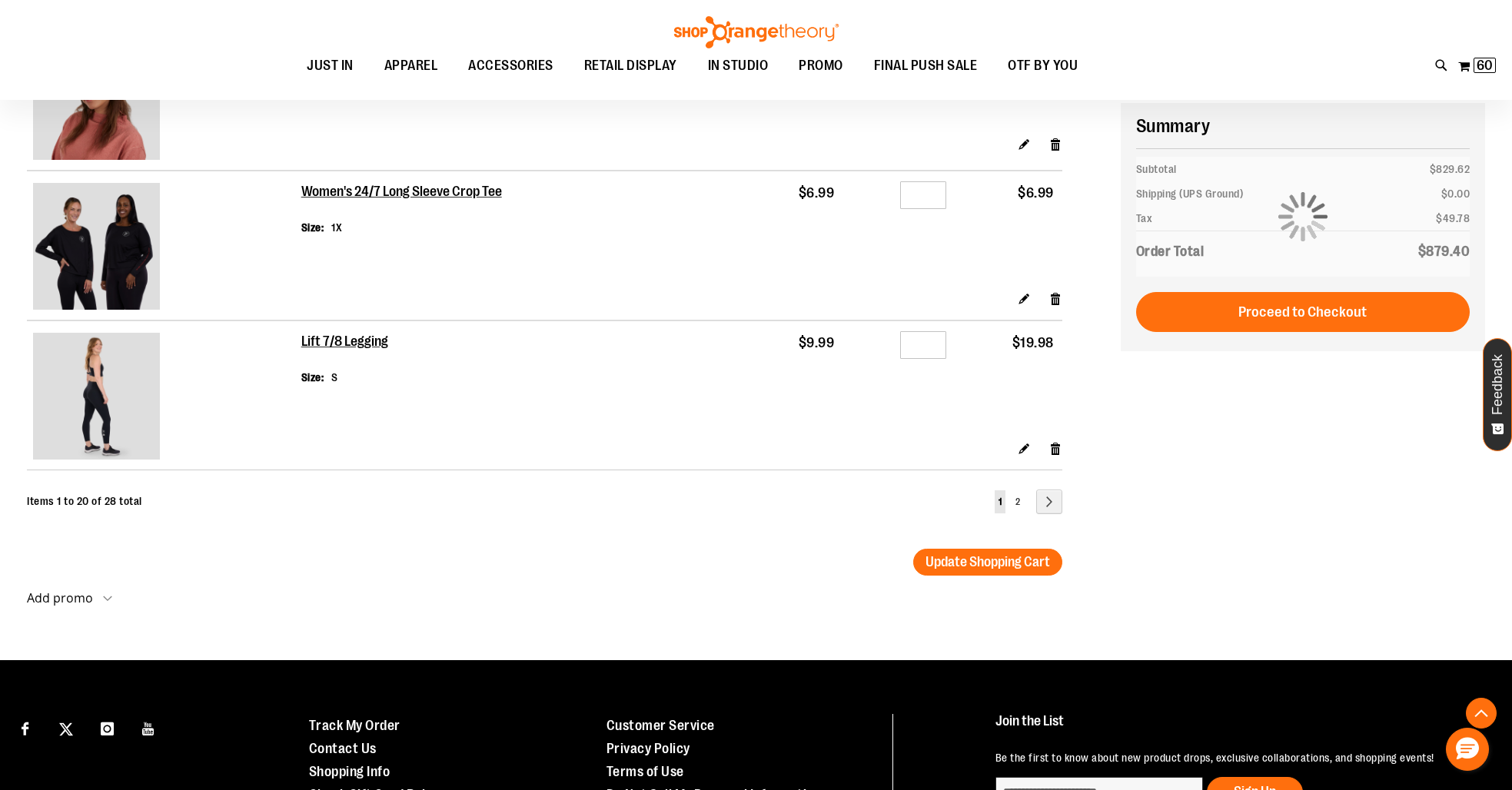
scroll to position [2830, 0]
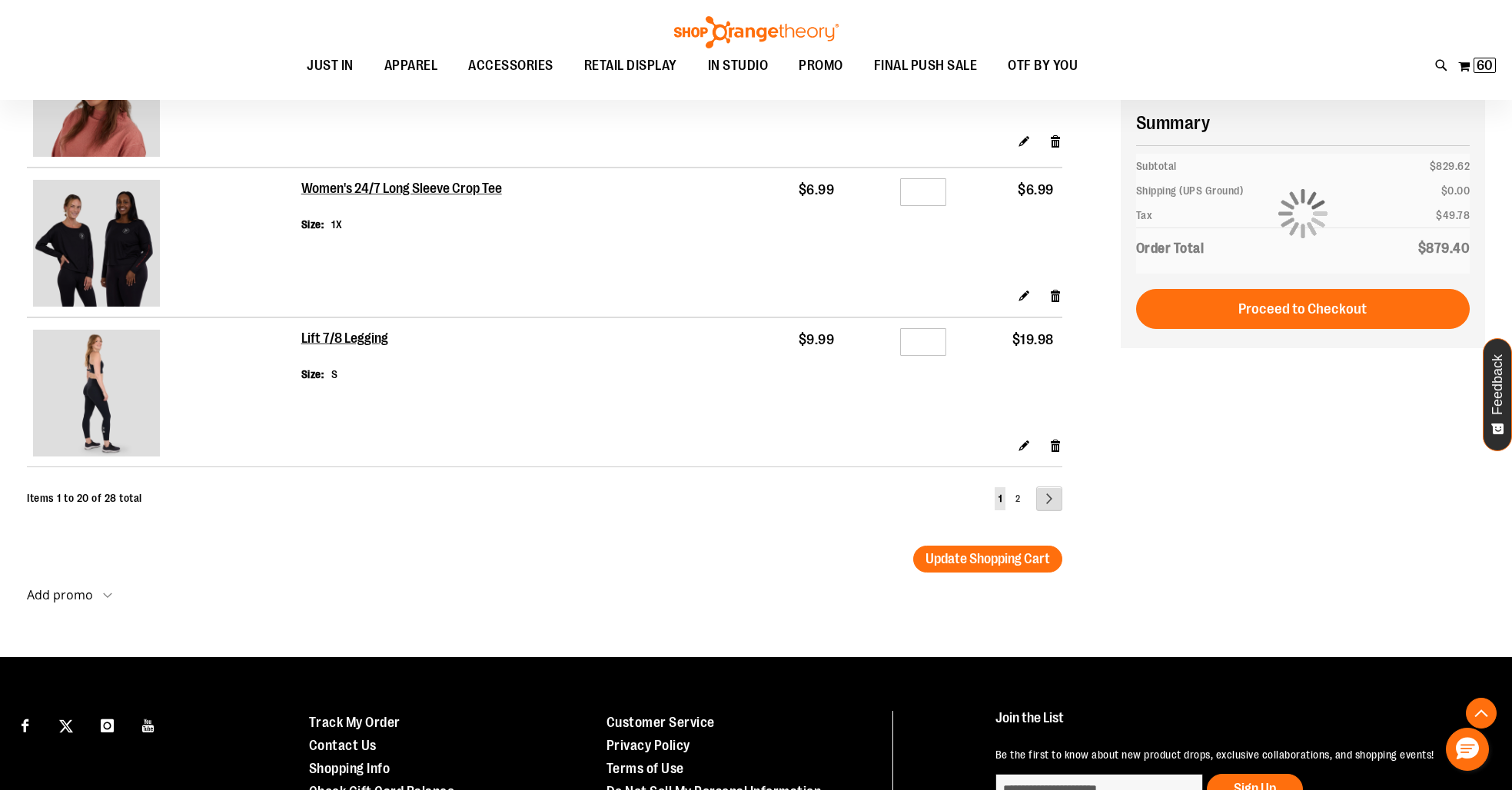
click at [1043, 503] on link "Page Next" at bounding box center [1048, 498] width 26 height 24
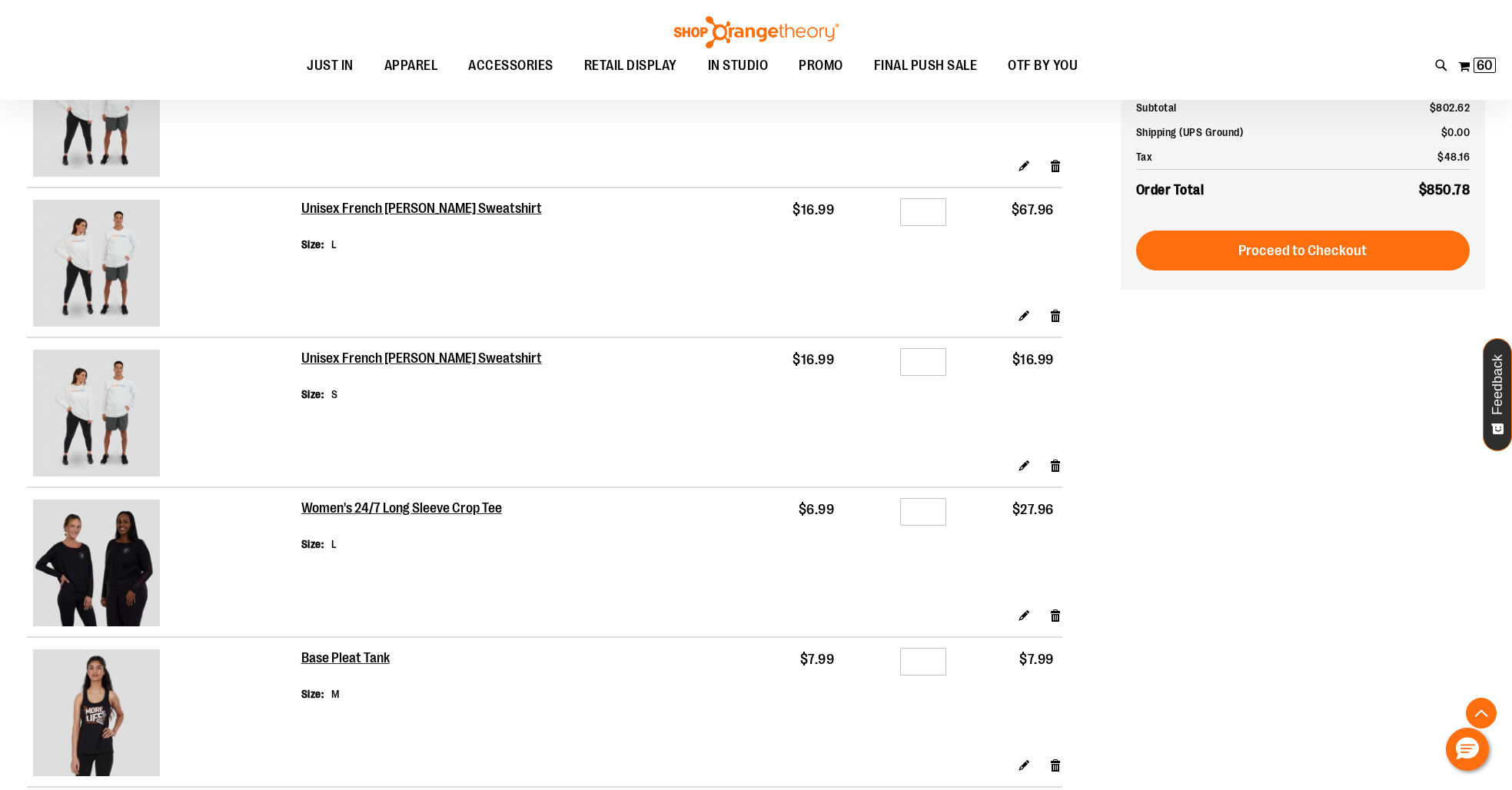
scroll to position [1704, 0]
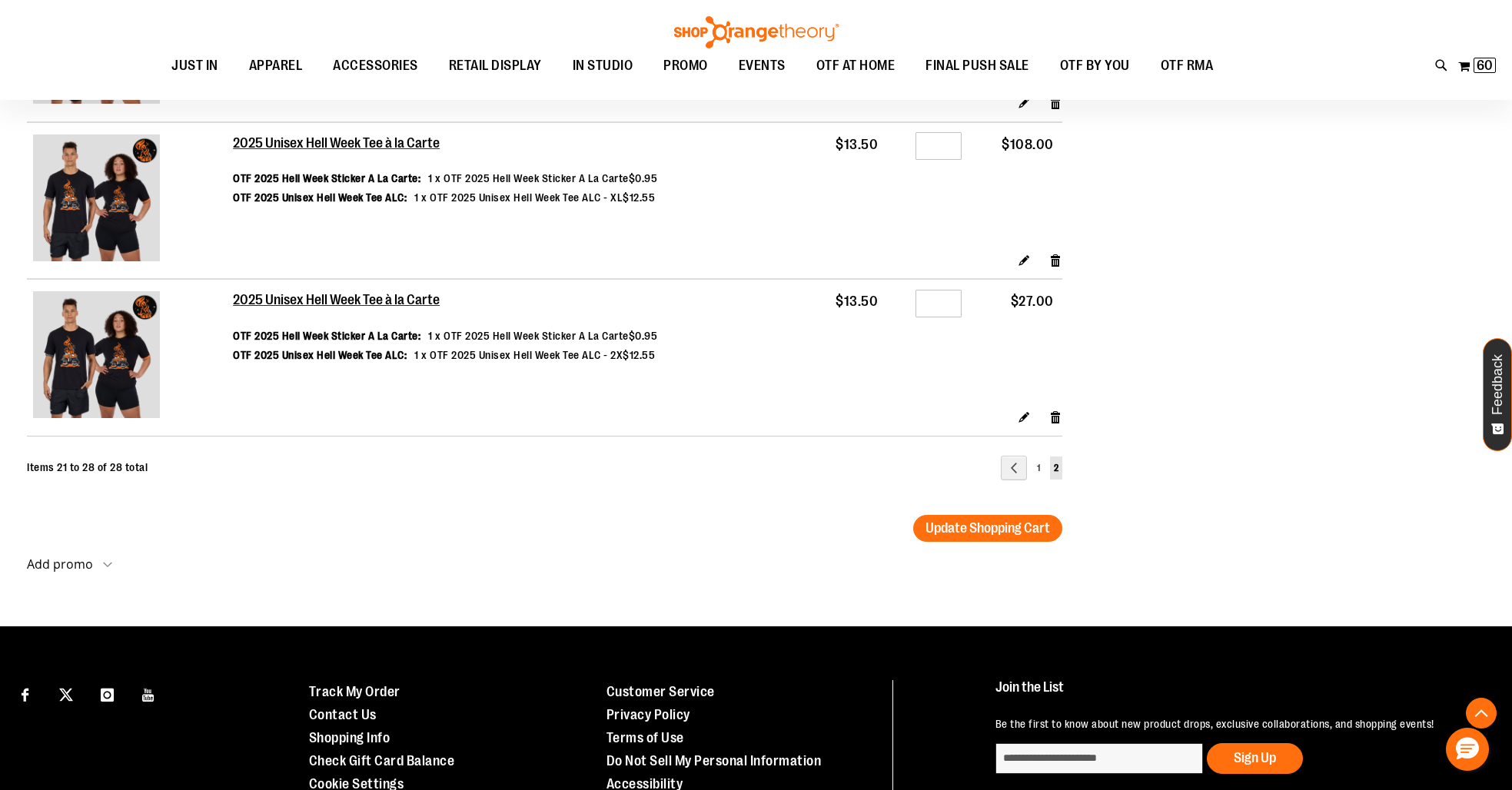
scroll to position [1077, 0]
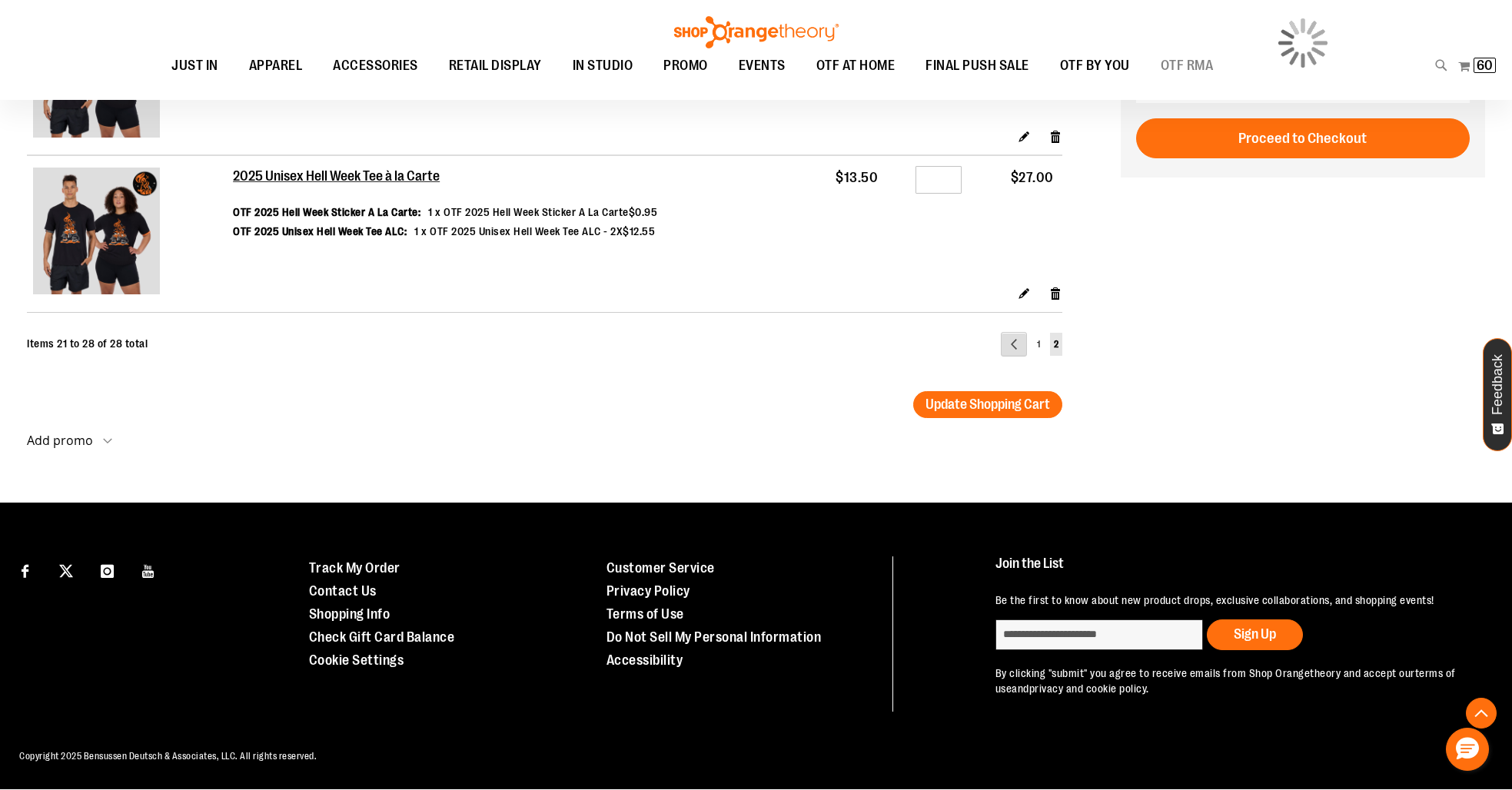
click at [1013, 346] on link "Page Previous" at bounding box center [1013, 344] width 26 height 24
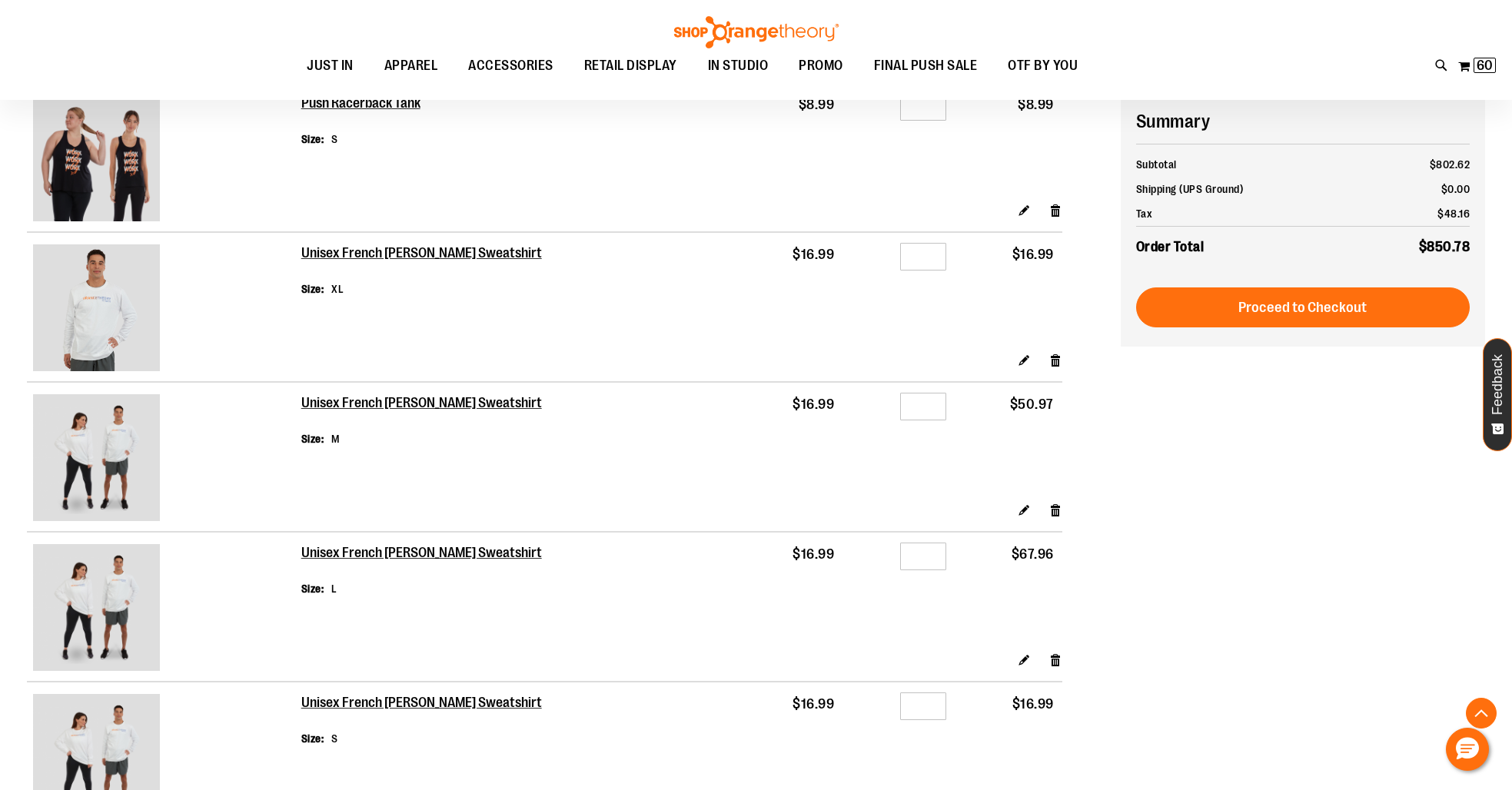
scroll to position [1416, 0]
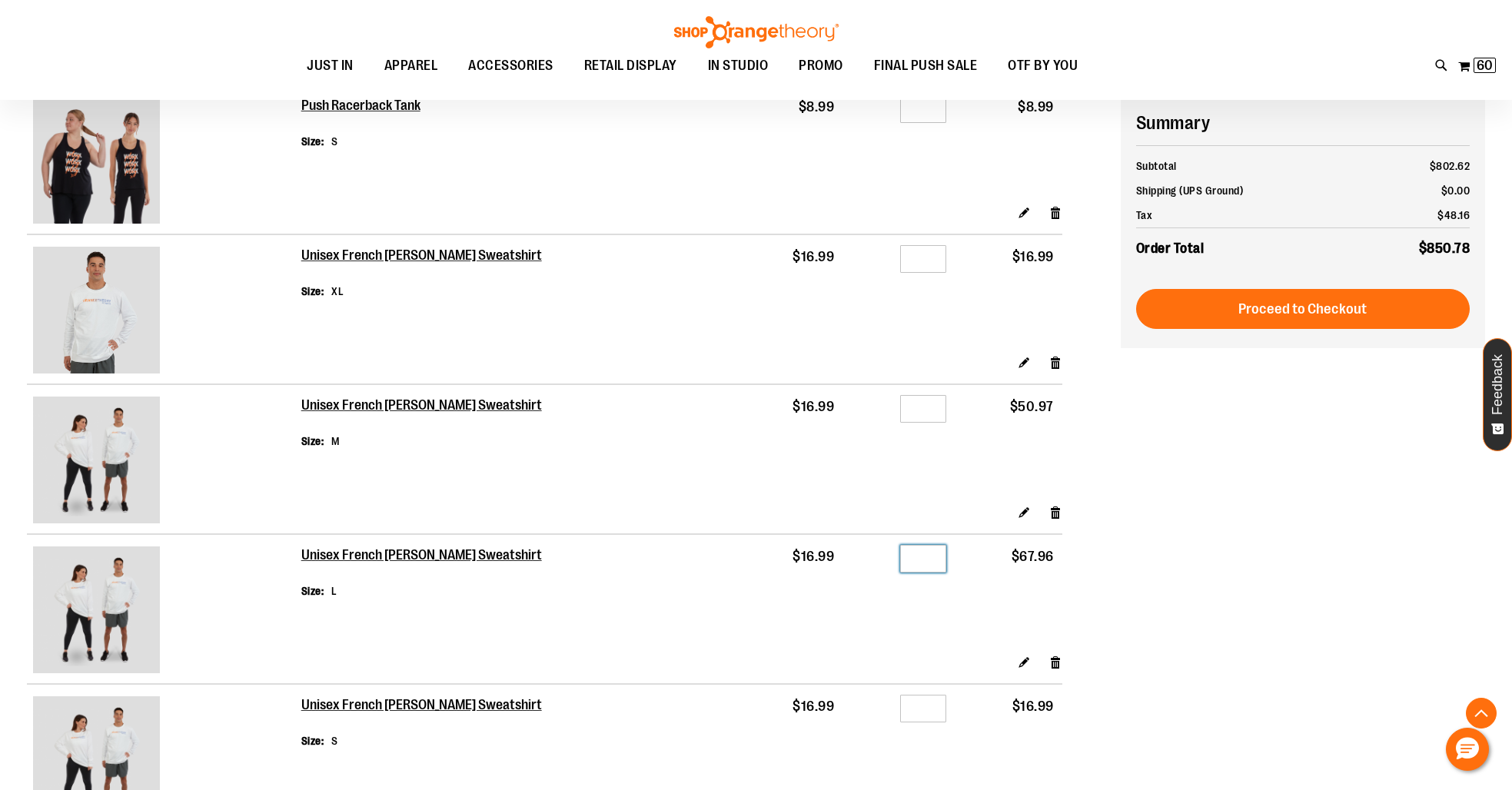
drag, startPoint x: 927, startPoint y: 571, endPoint x: 888, endPoint y: 570, distance: 39.0
click at [888, 570] on div "Qty *" at bounding box center [899, 560] width 96 height 23
type input "*"
drag, startPoint x: 931, startPoint y: 416, endPoint x: 912, endPoint y: 411, distance: 19.6
click at [912, 411] on input "*" at bounding box center [923, 408] width 46 height 27
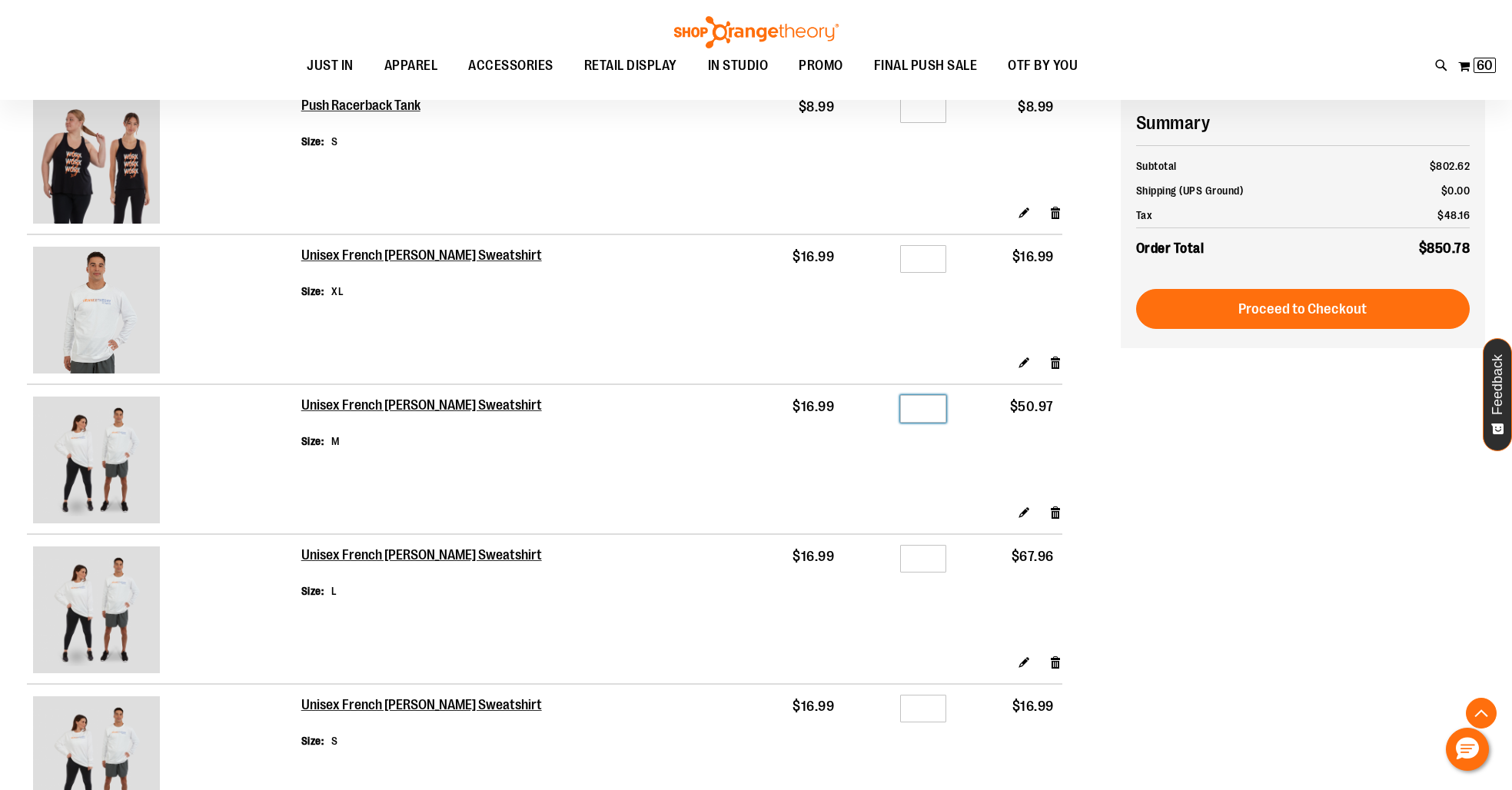
type input "*"
drag, startPoint x: 935, startPoint y: 563, endPoint x: 882, endPoint y: 557, distance: 53.3
click at [882, 557] on div "Qty *" at bounding box center [899, 560] width 96 height 23
type input "*"
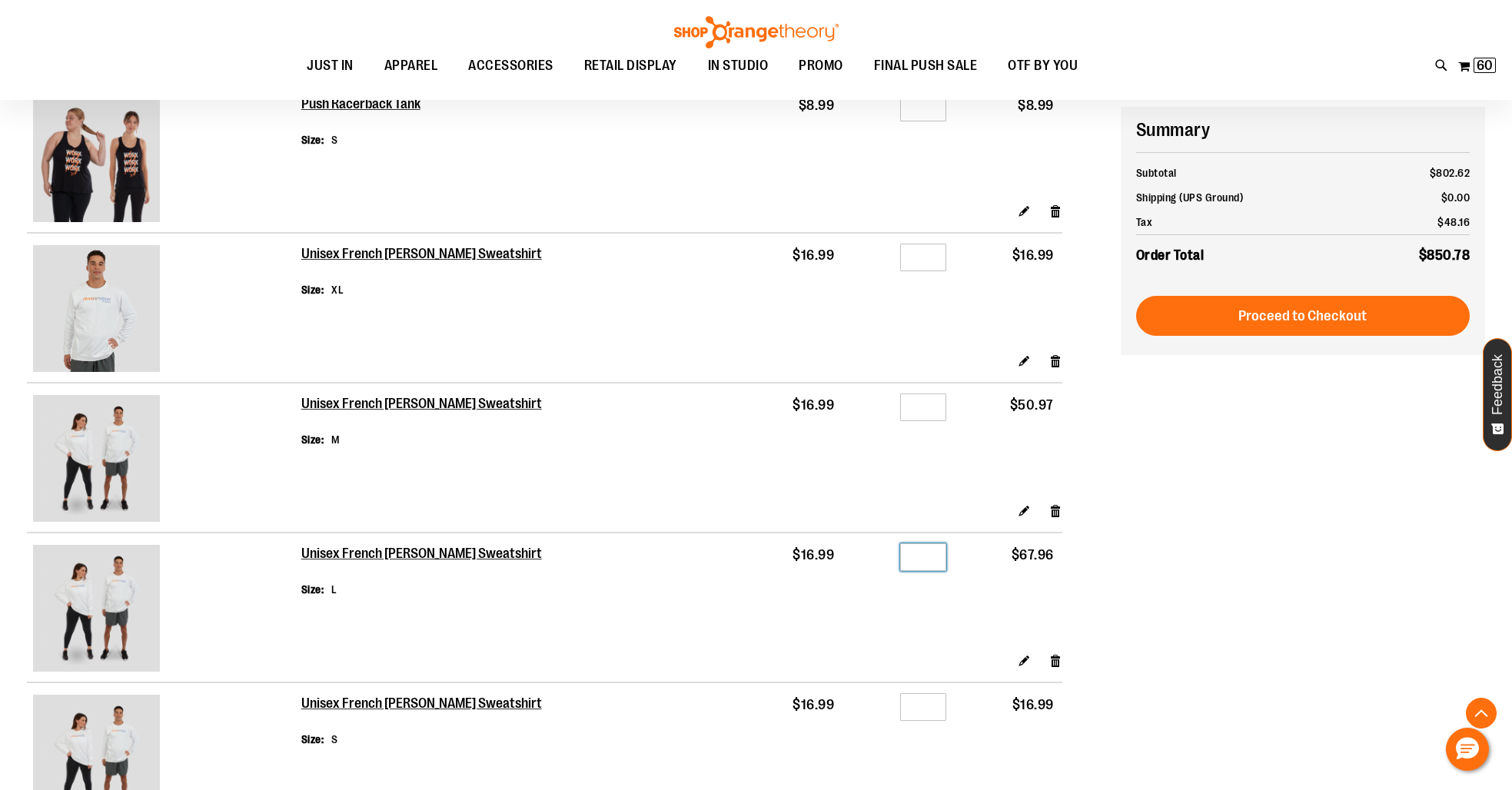
scroll to position [1430, 0]
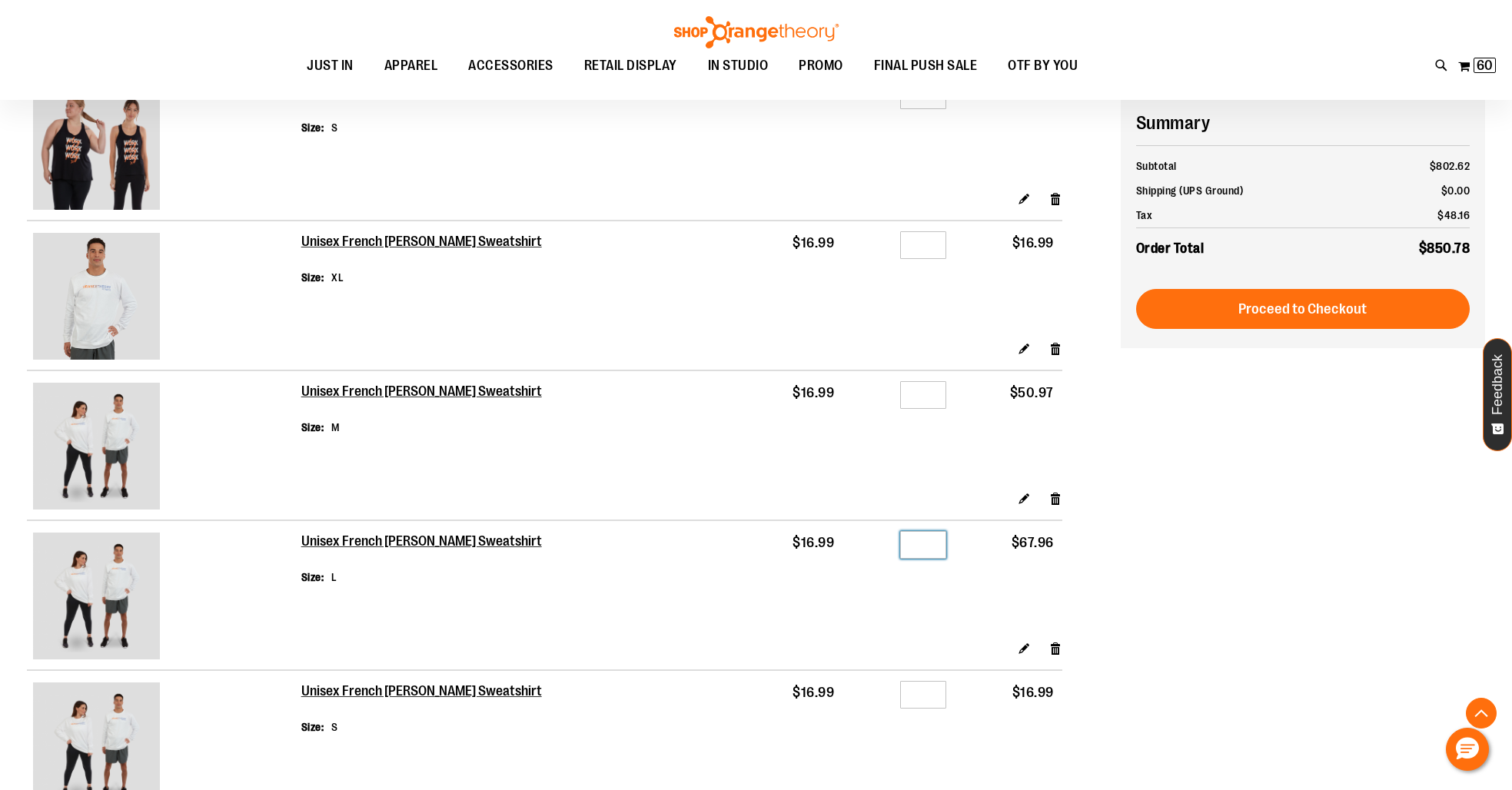
type input "*"
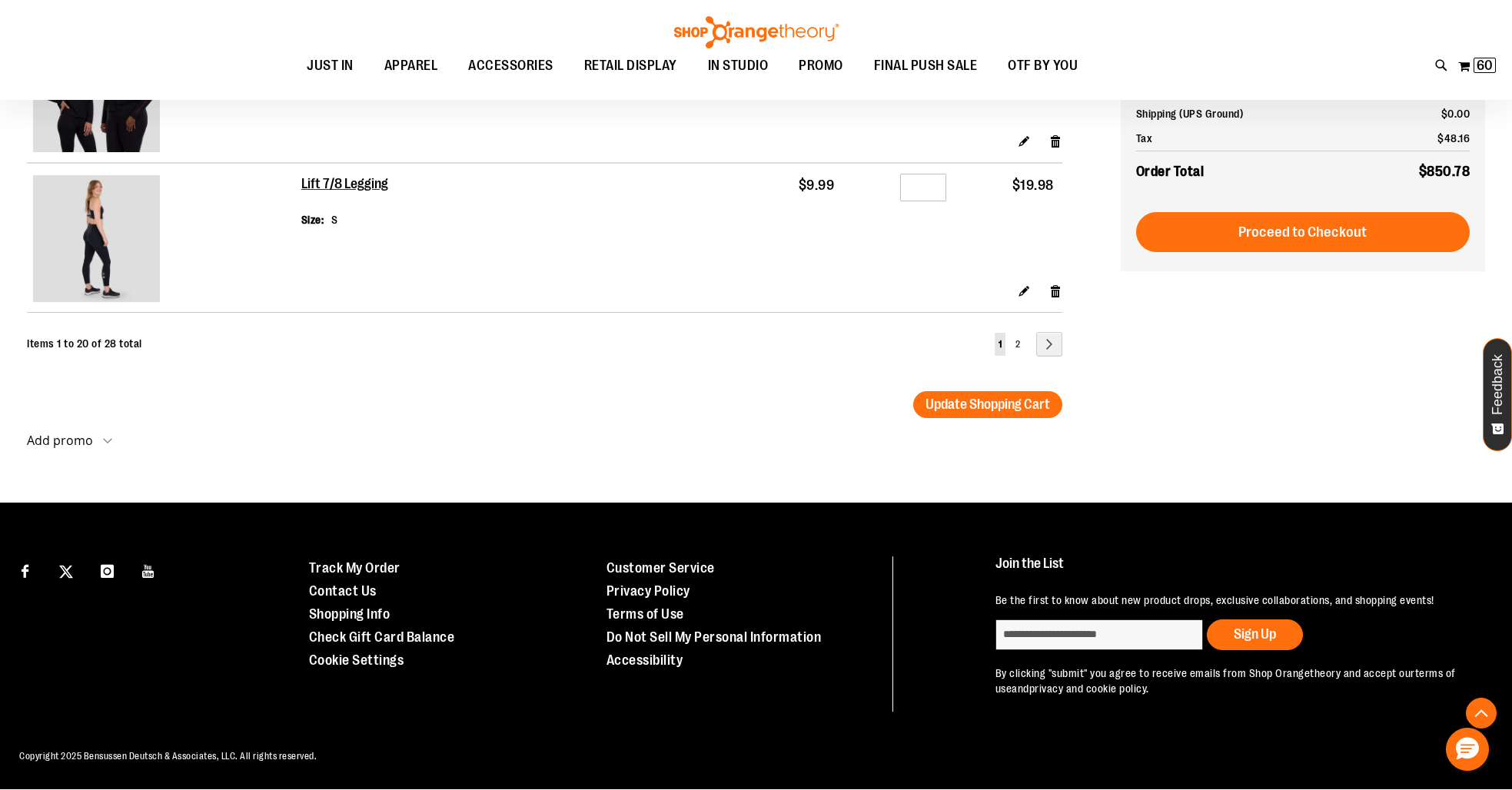
scroll to position [2992, 0]
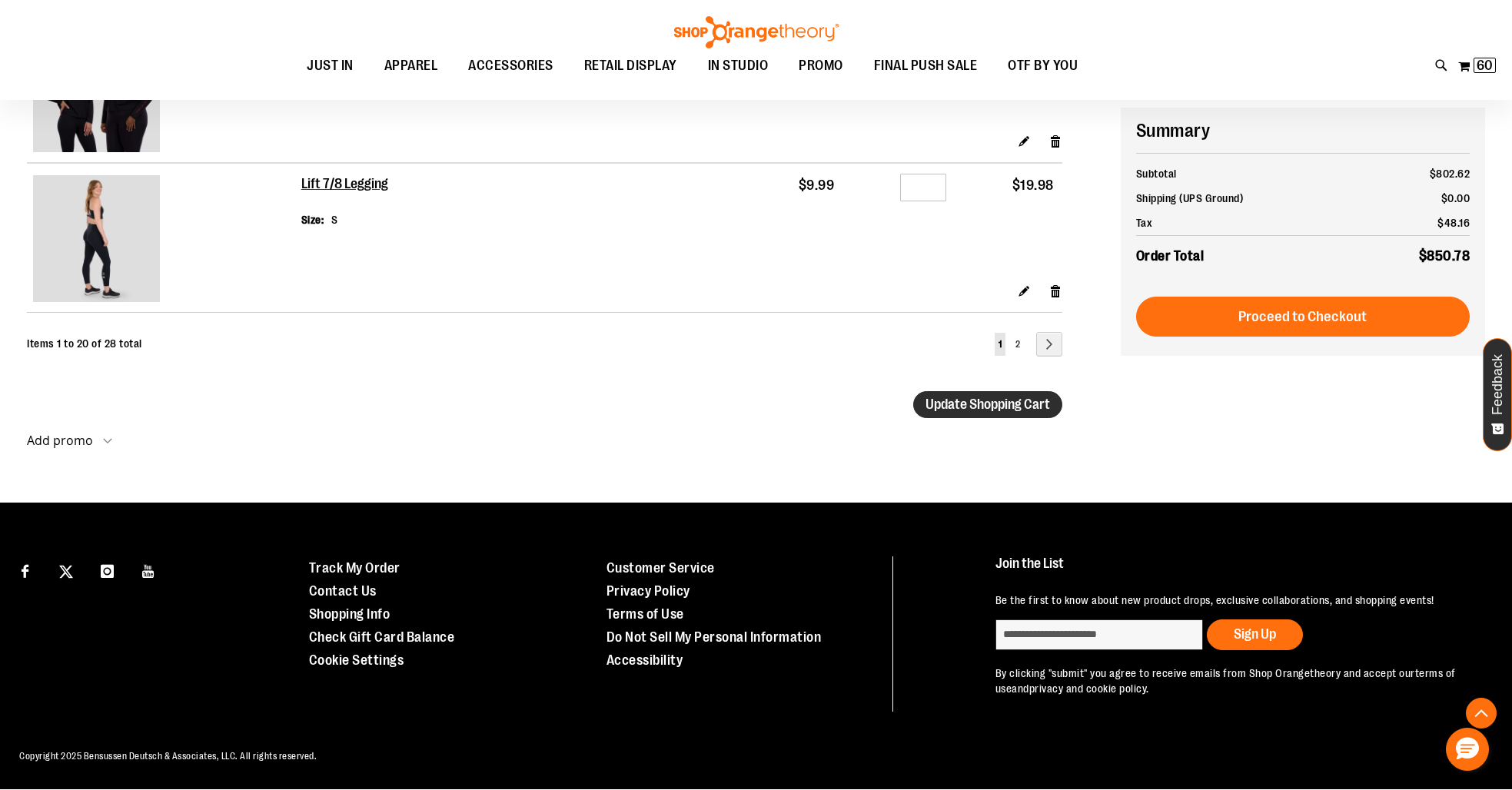
type input "*"
click at [971, 397] on span "Update Shopping Cart" at bounding box center [987, 404] width 125 height 16
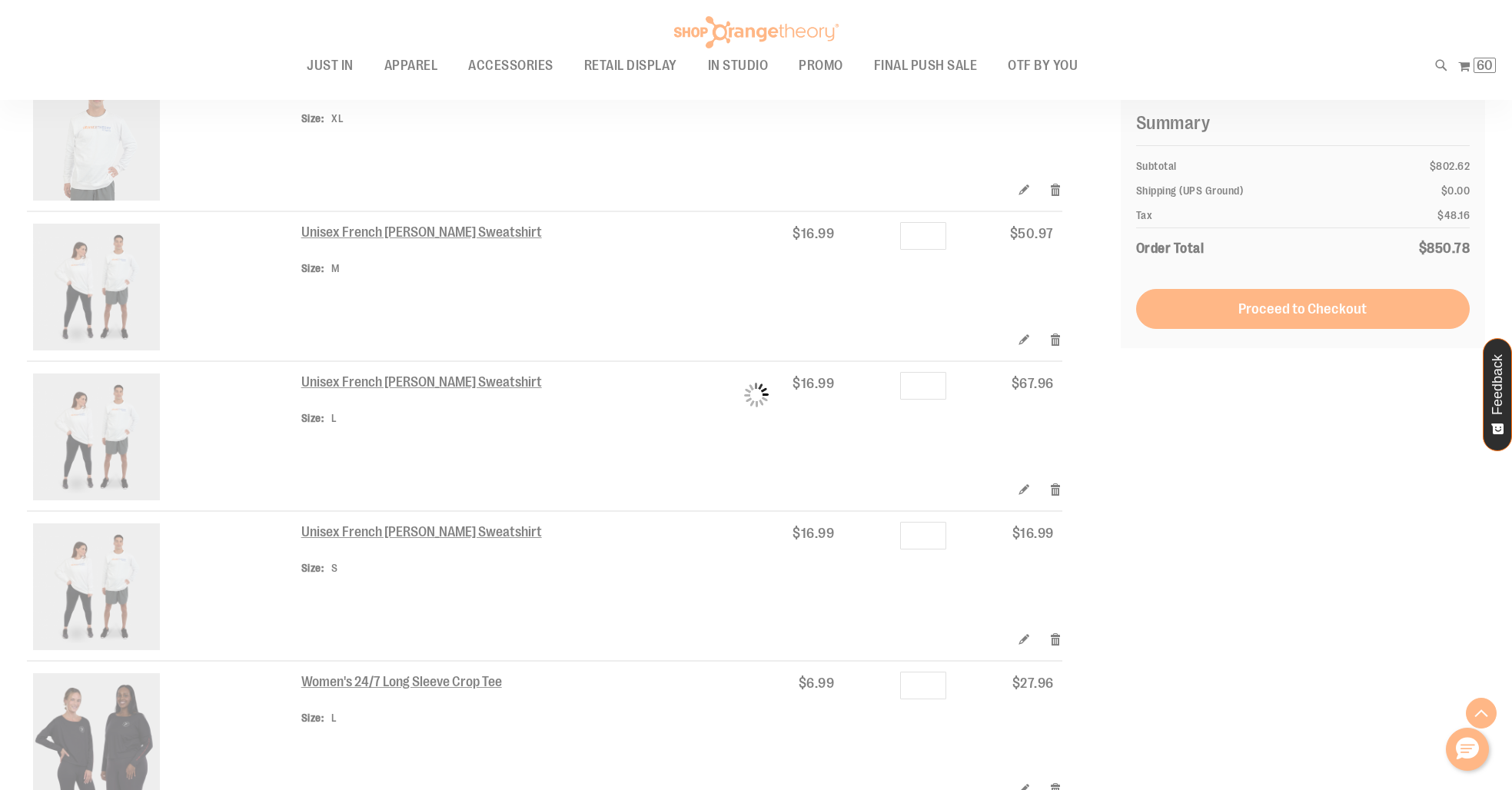
scroll to position [1571, 0]
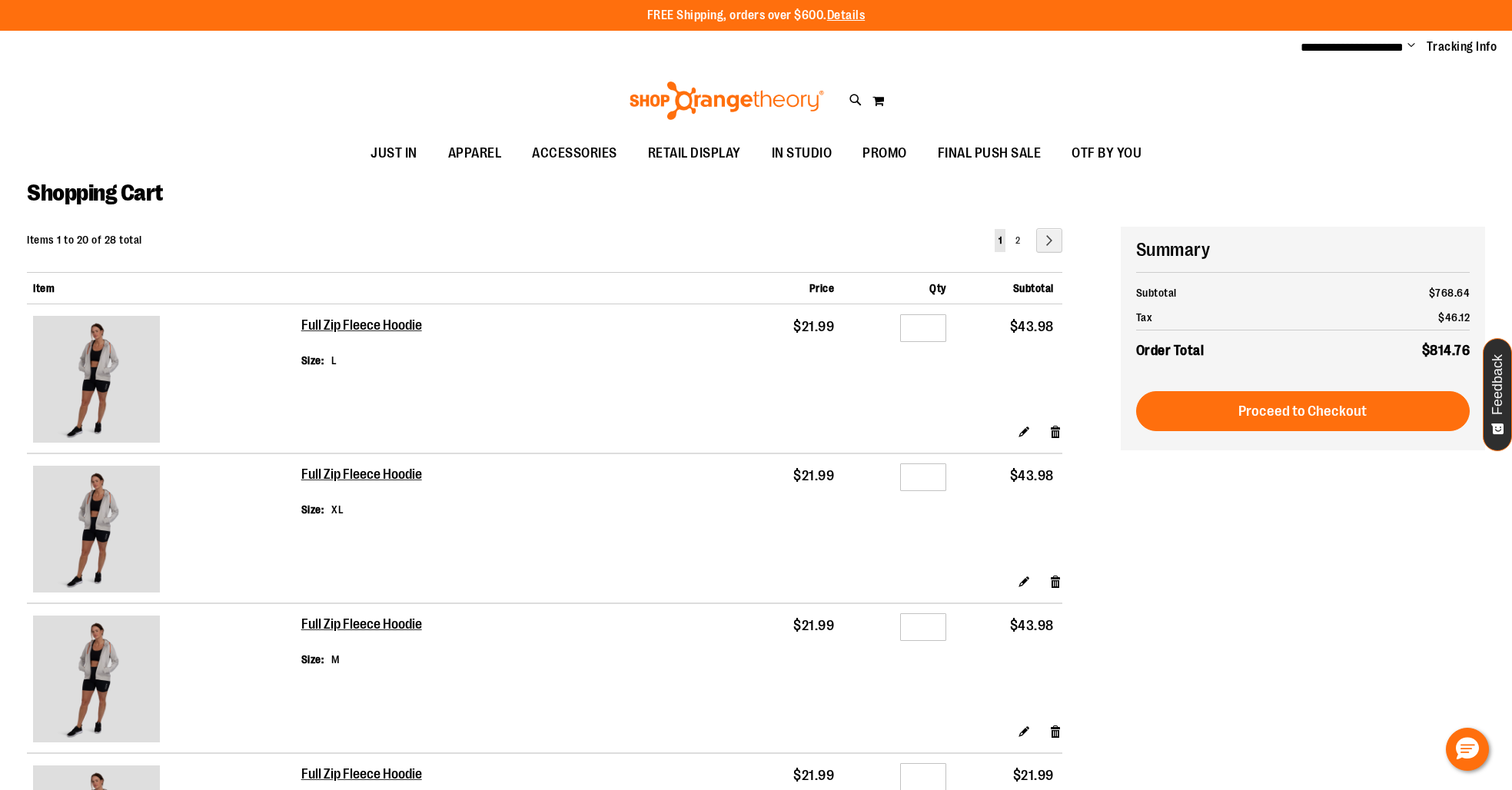
click at [1225, 402] on button "Proceed to Checkout" at bounding box center [1303, 410] width 334 height 40
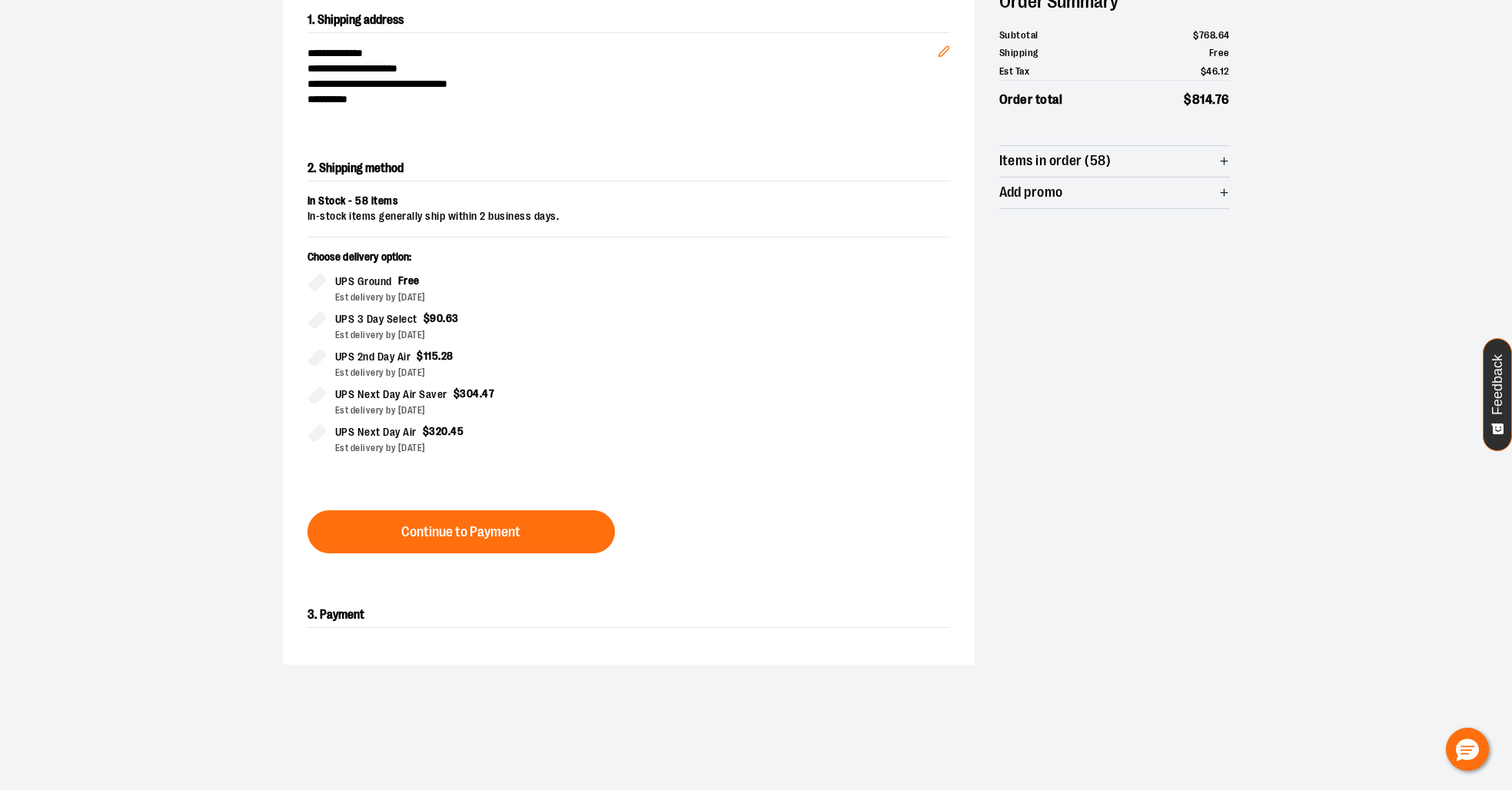
scroll to position [206, 0]
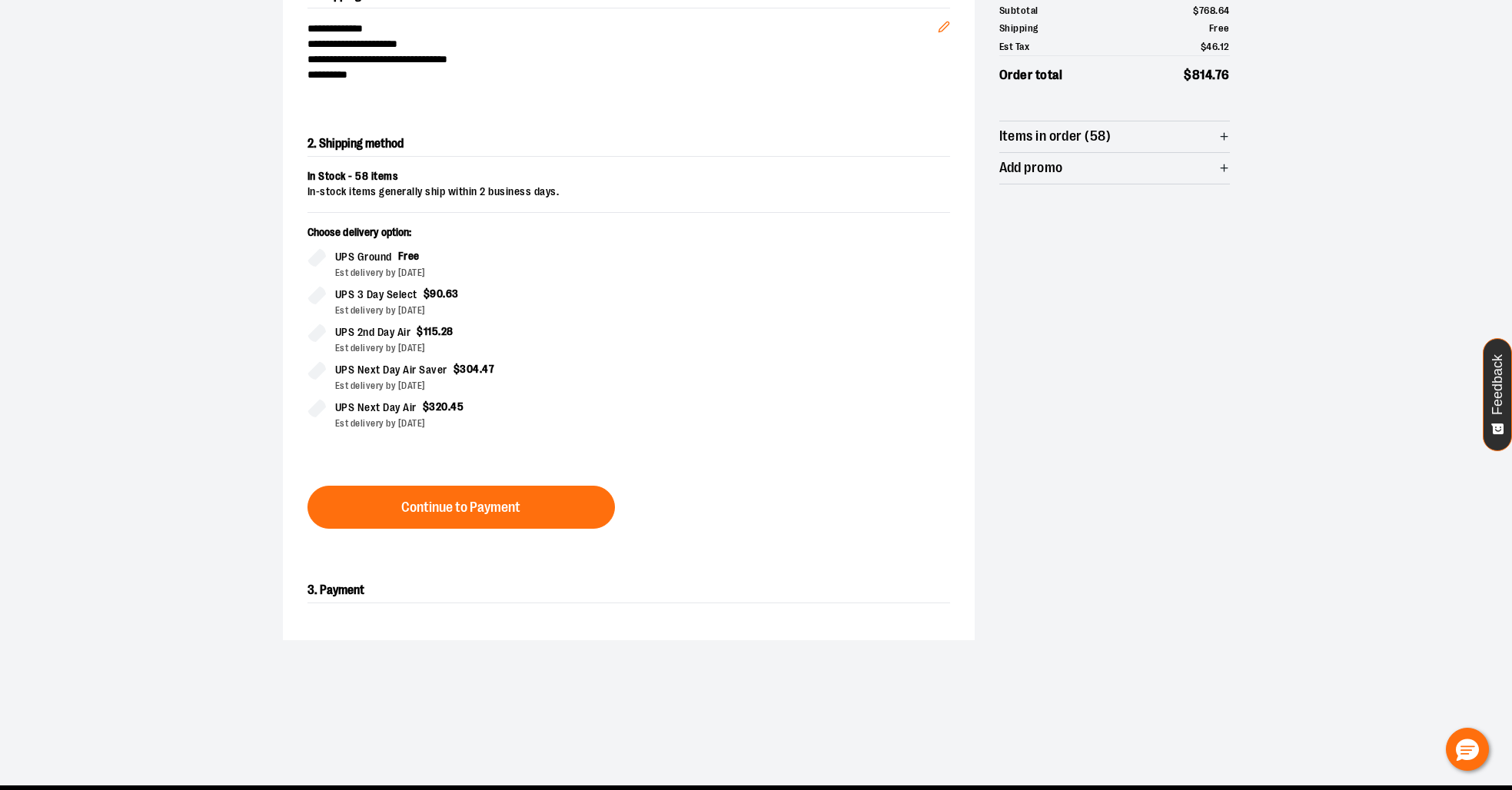
click at [473, 503] on span "Continue to Payment" at bounding box center [461, 507] width 119 height 15
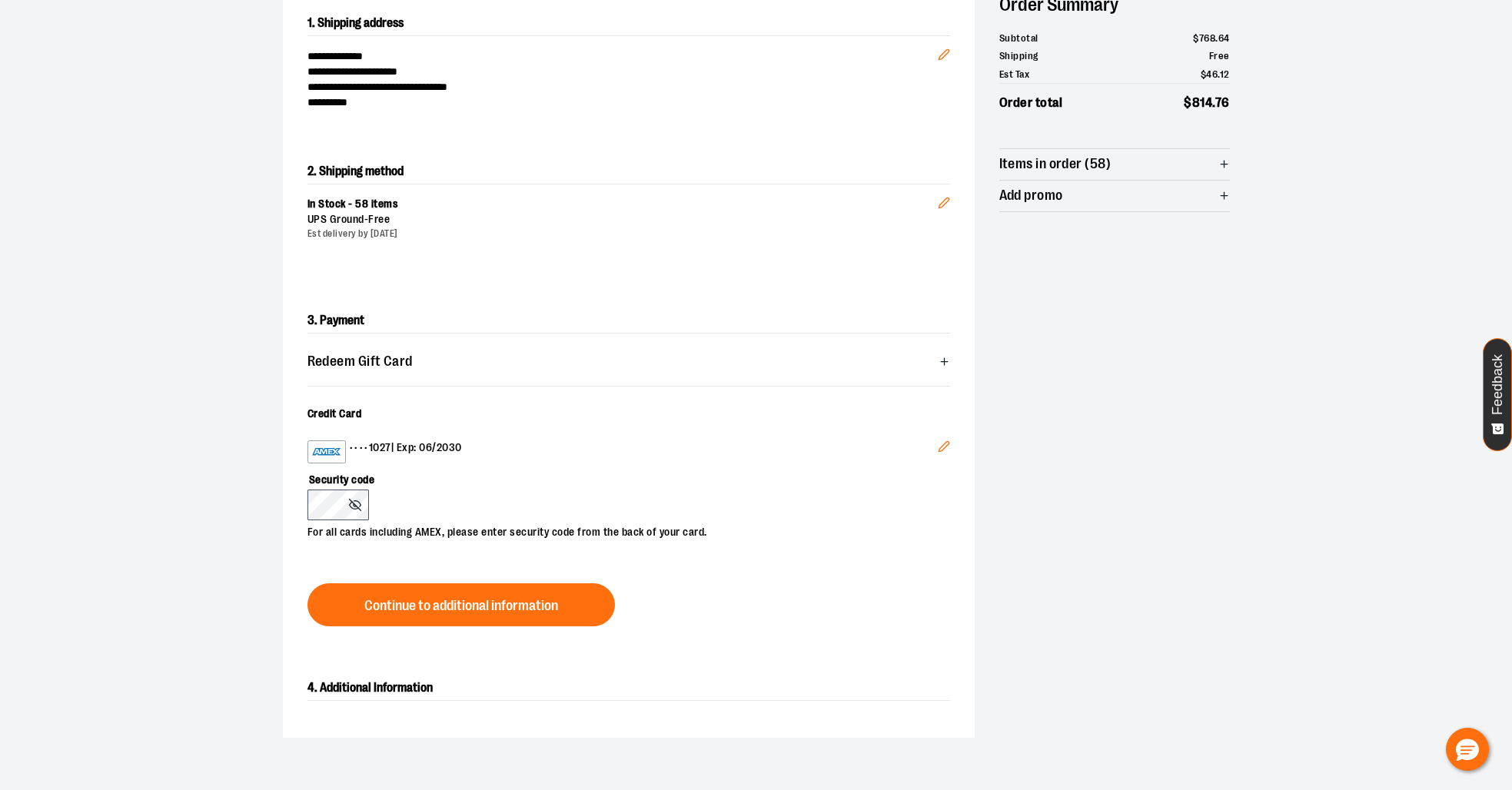
scroll to position [171, 0]
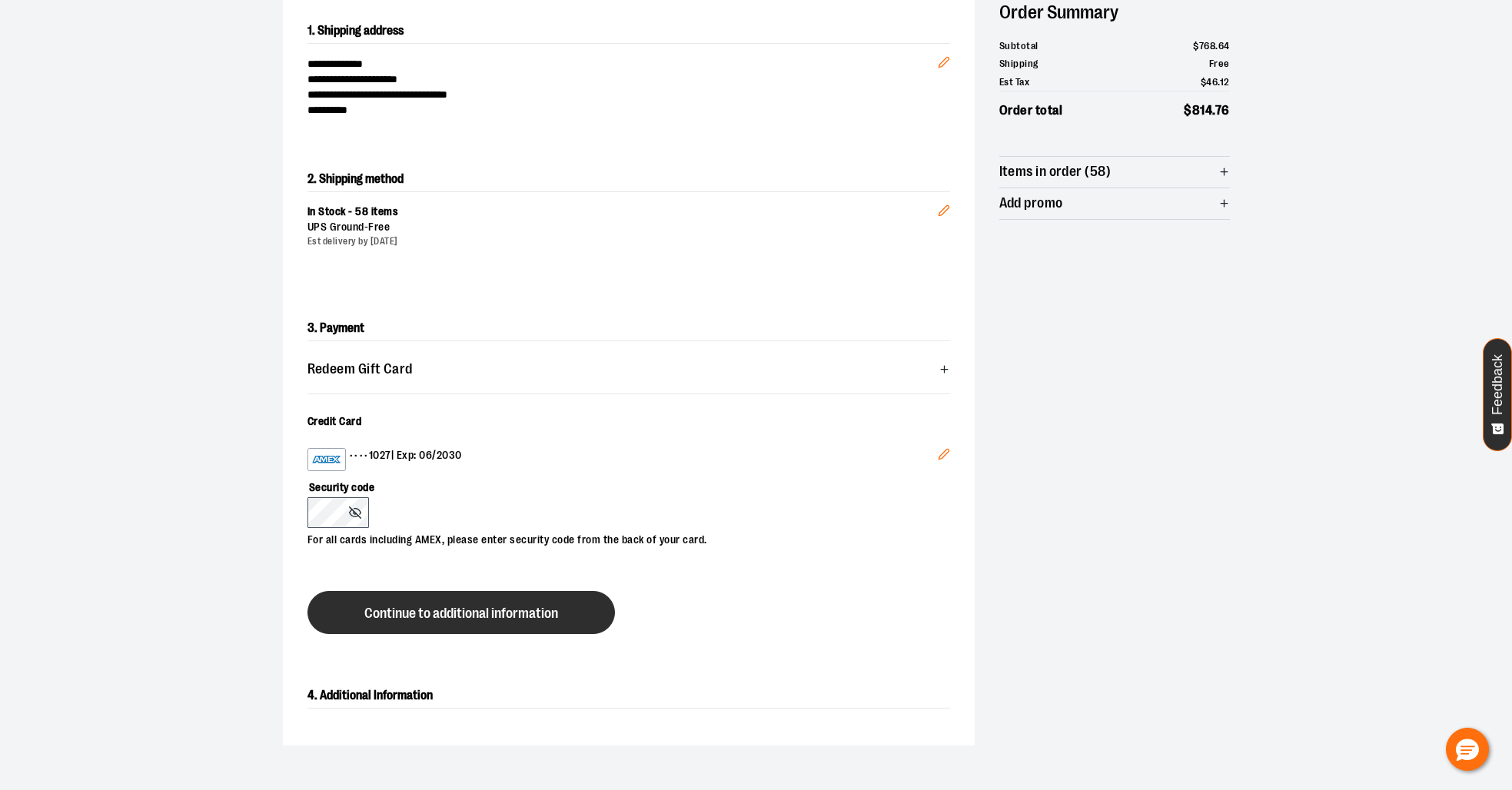
click at [505, 617] on span "Continue to additional information" at bounding box center [461, 613] width 194 height 15
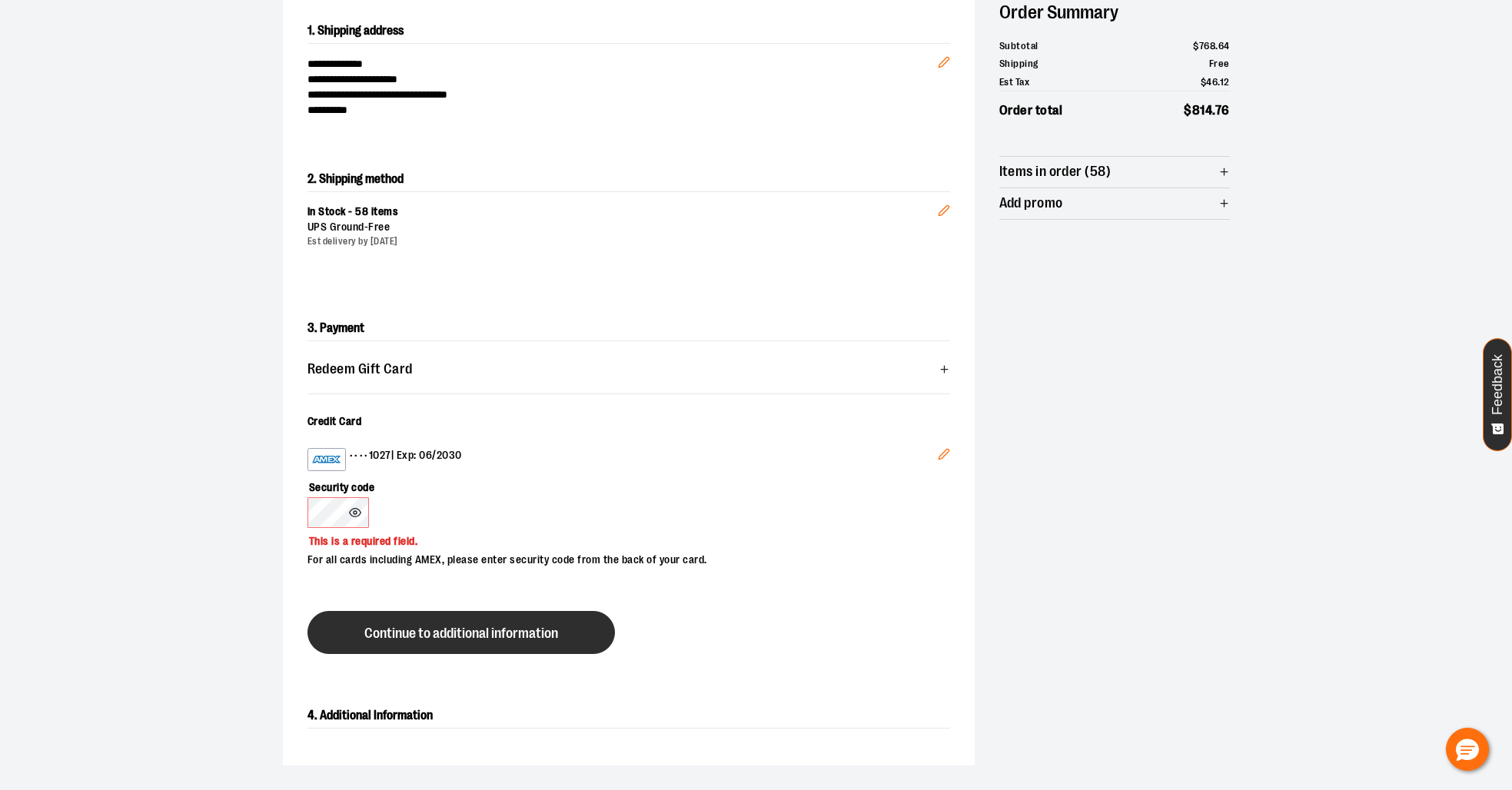
click at [450, 646] on button "Continue to additional information" at bounding box center [461, 632] width 307 height 43
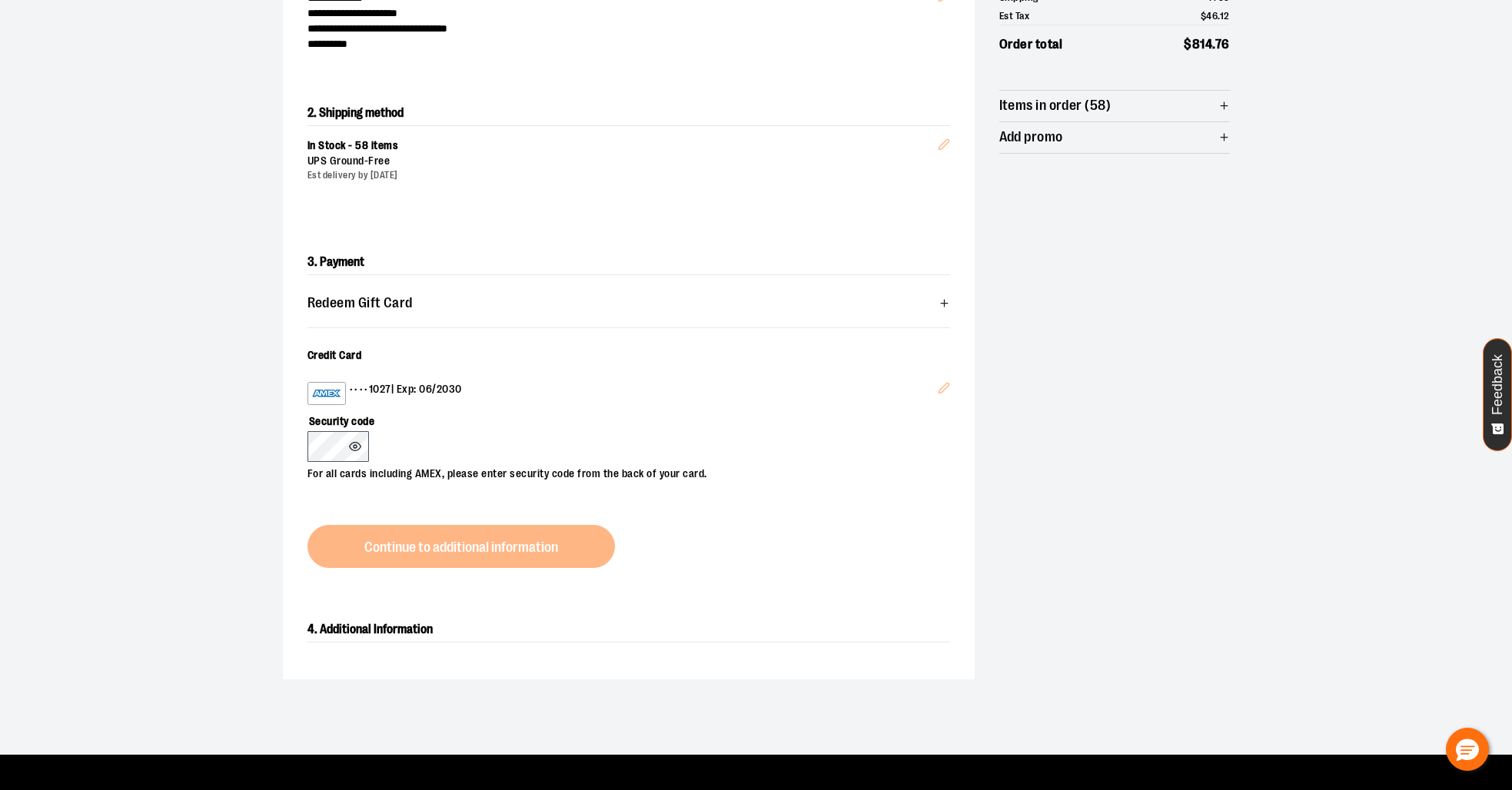
scroll to position [256, 0]
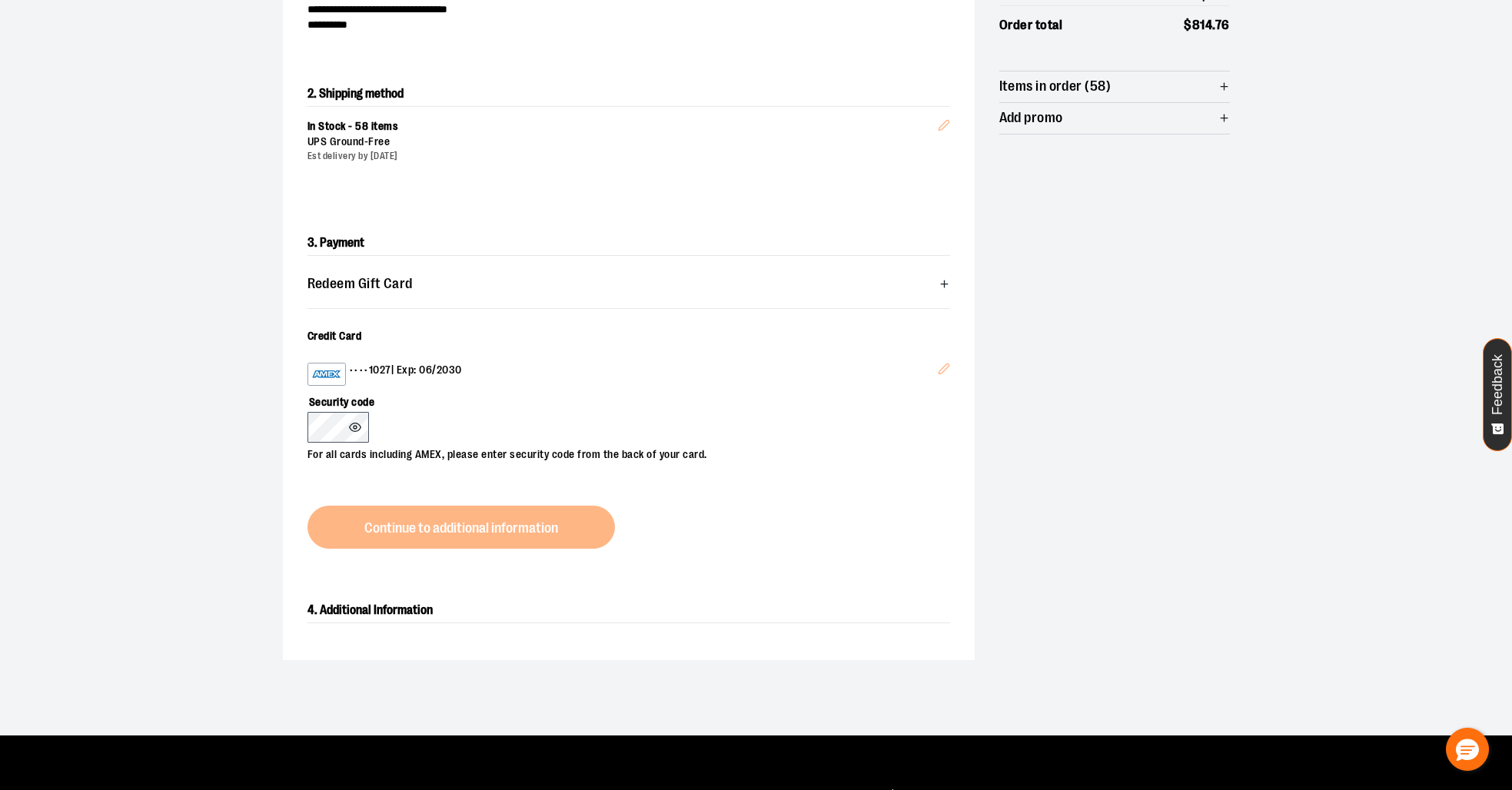
click at [349, 424] on icon at bounding box center [355, 427] width 13 height 13
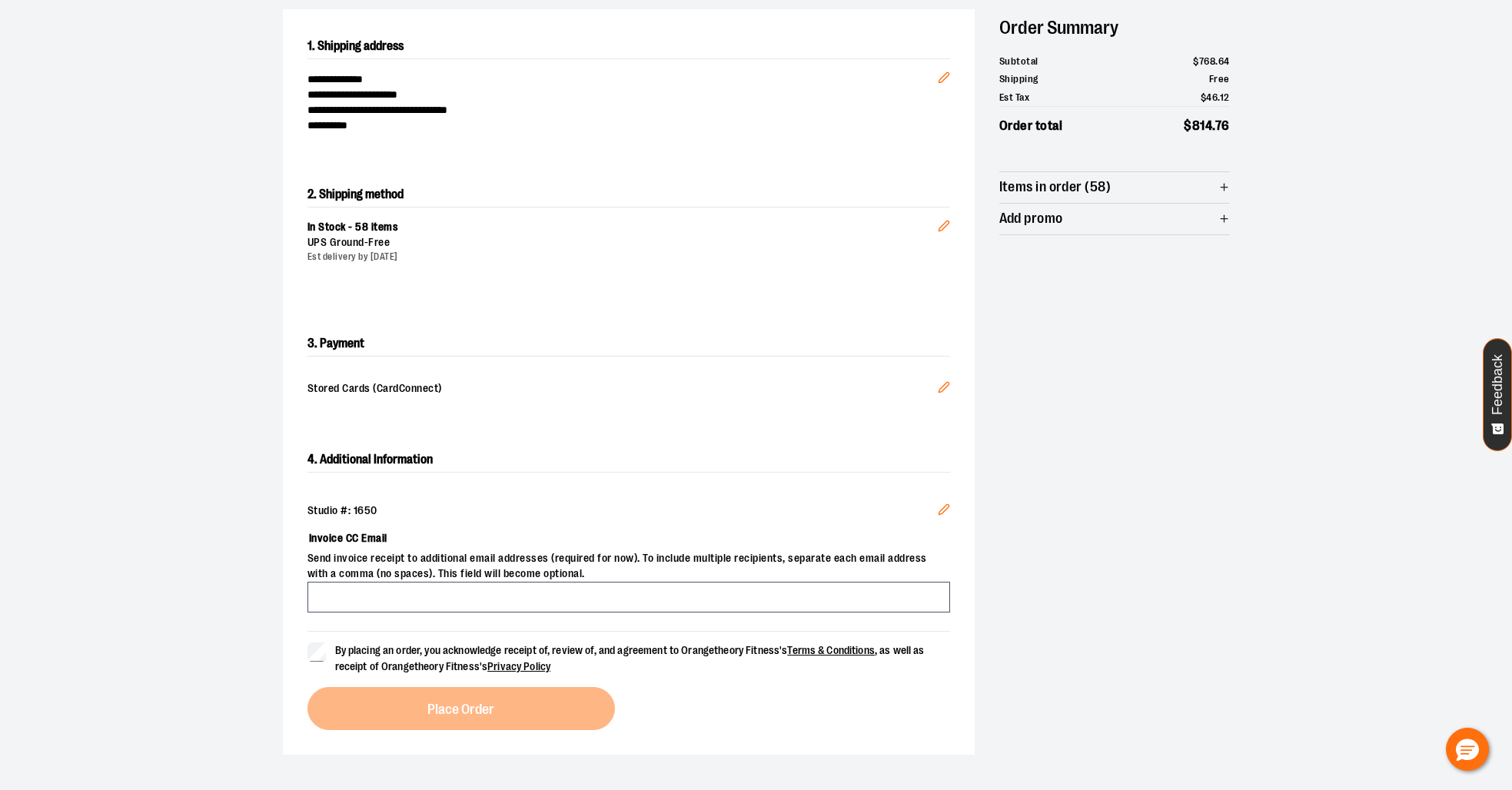
scroll to position [153, 0]
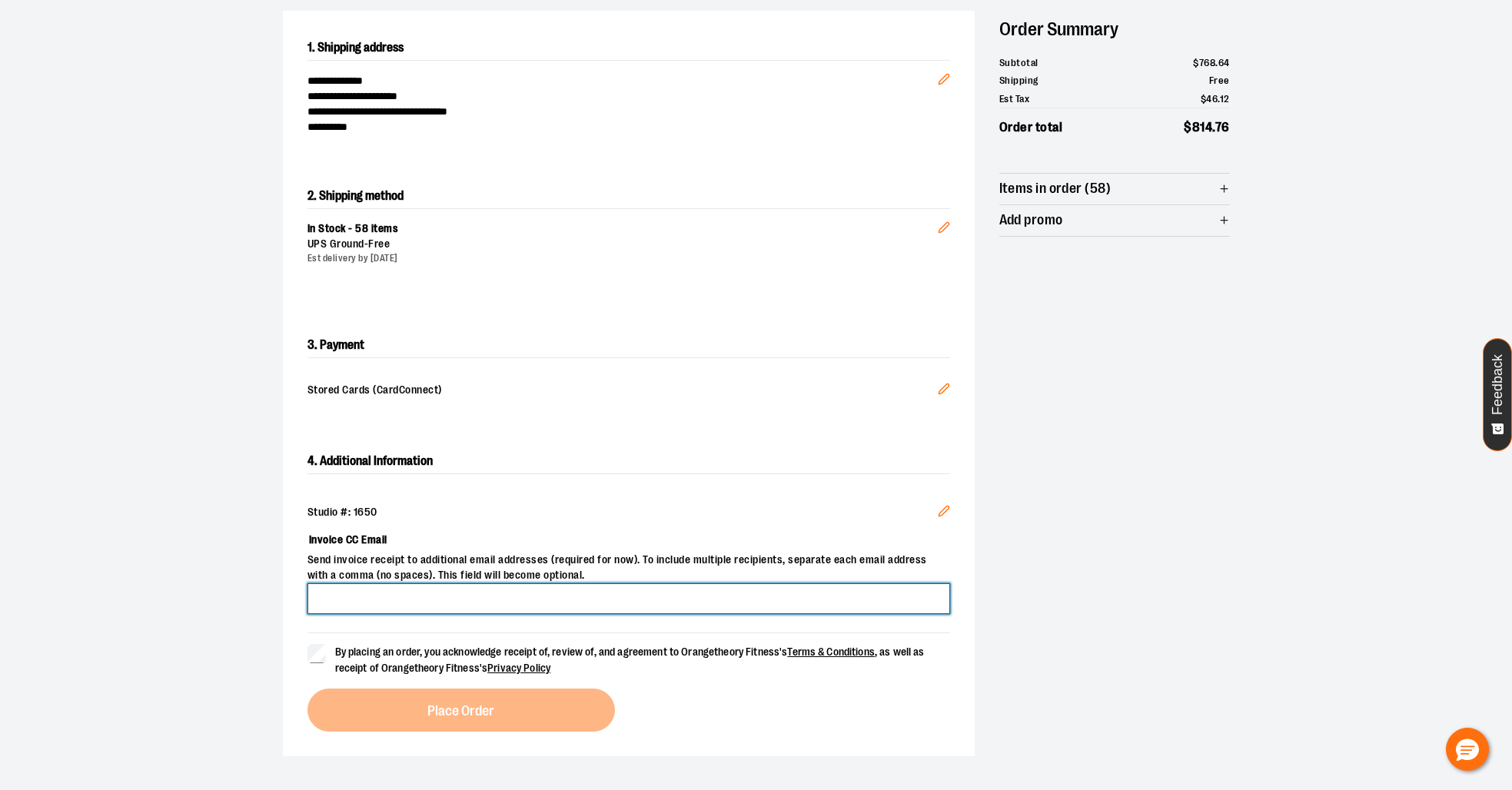
click at [422, 603] on input "Invoice CC Email" at bounding box center [628, 598] width 642 height 31
click at [400, 607] on input "Invoice CC Email" at bounding box center [628, 598] width 642 height 31
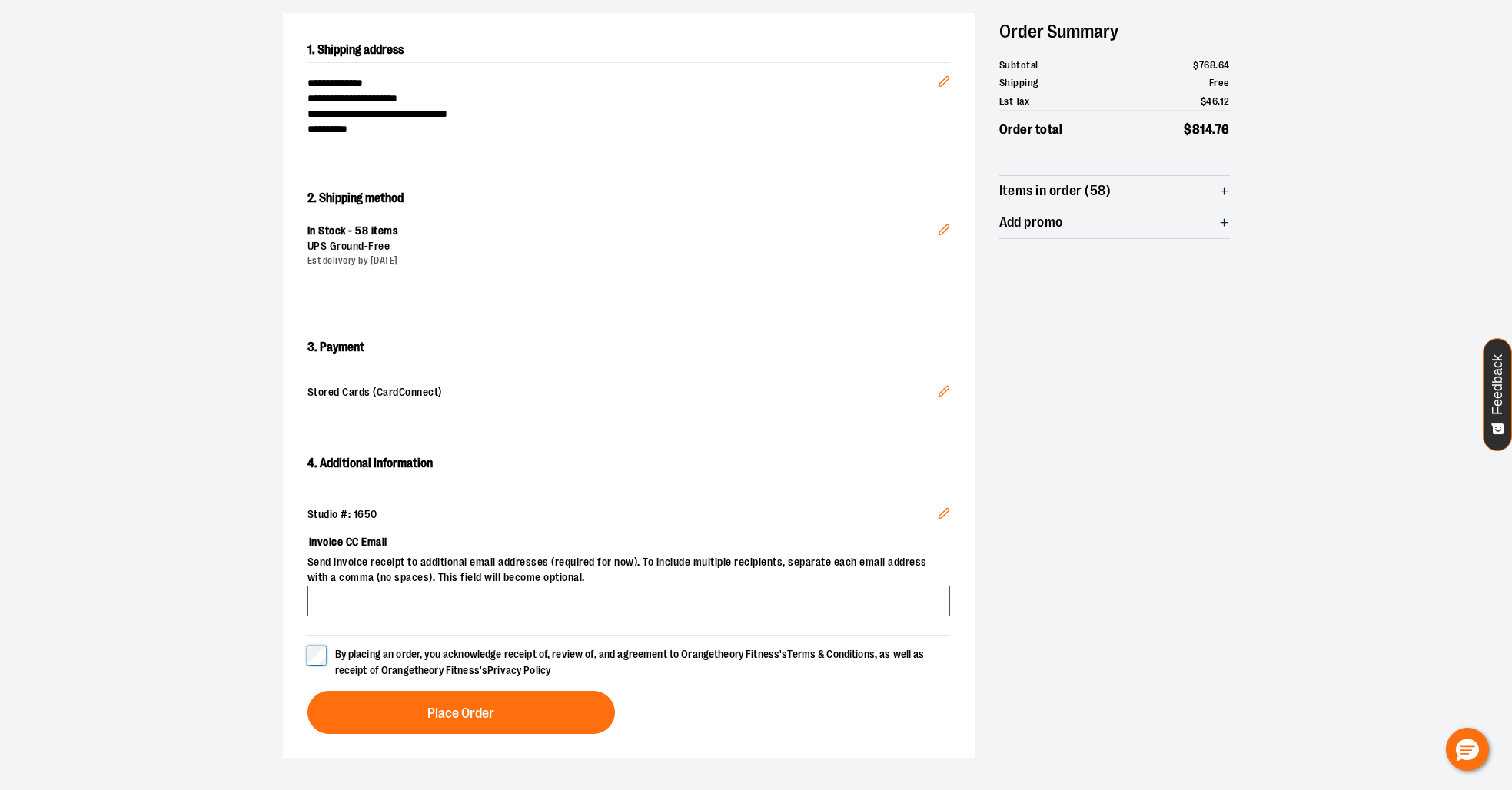
scroll to position [157, 0]
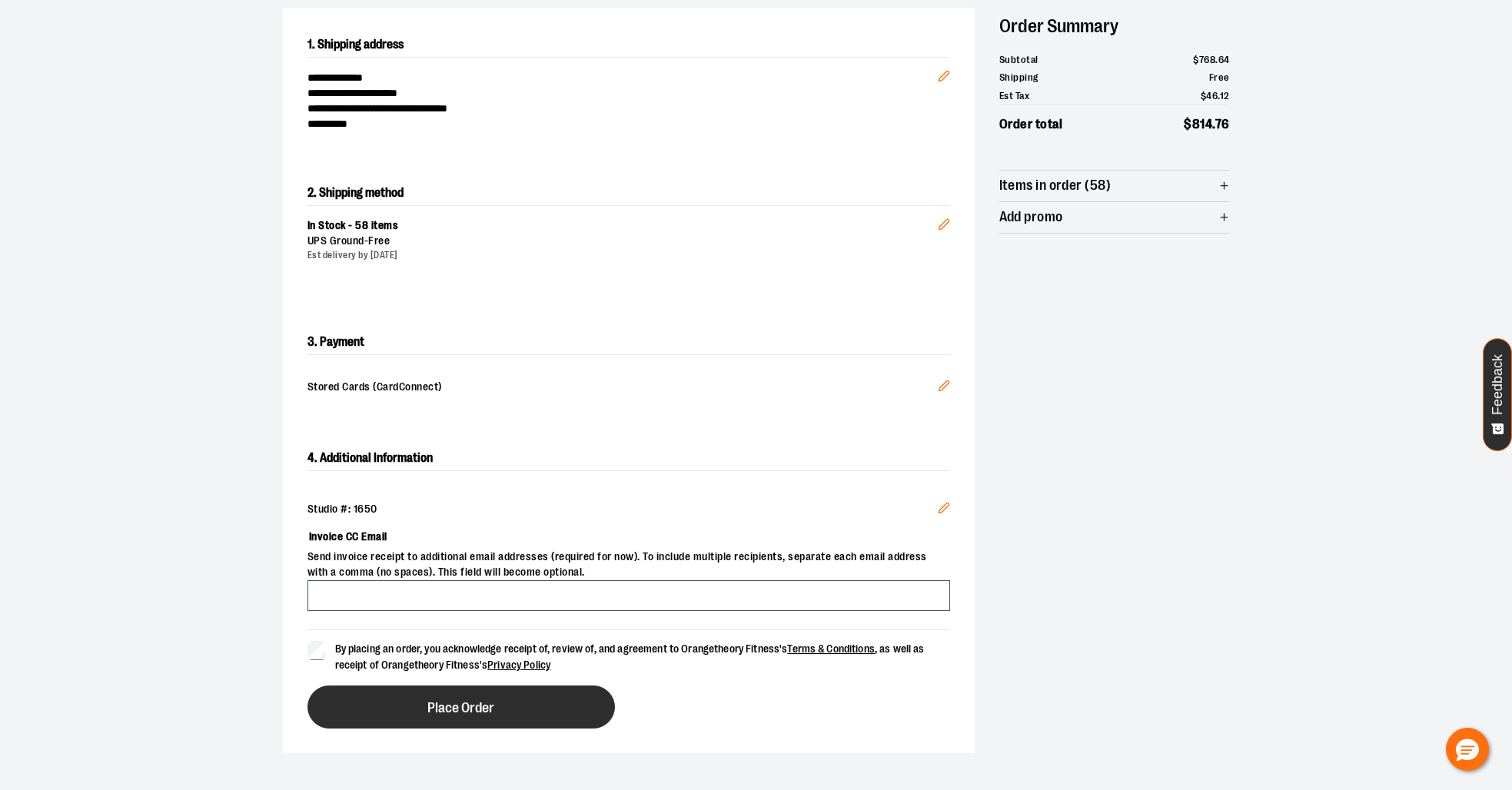
click at [493, 712] on span "Place Order" at bounding box center [460, 708] width 67 height 15
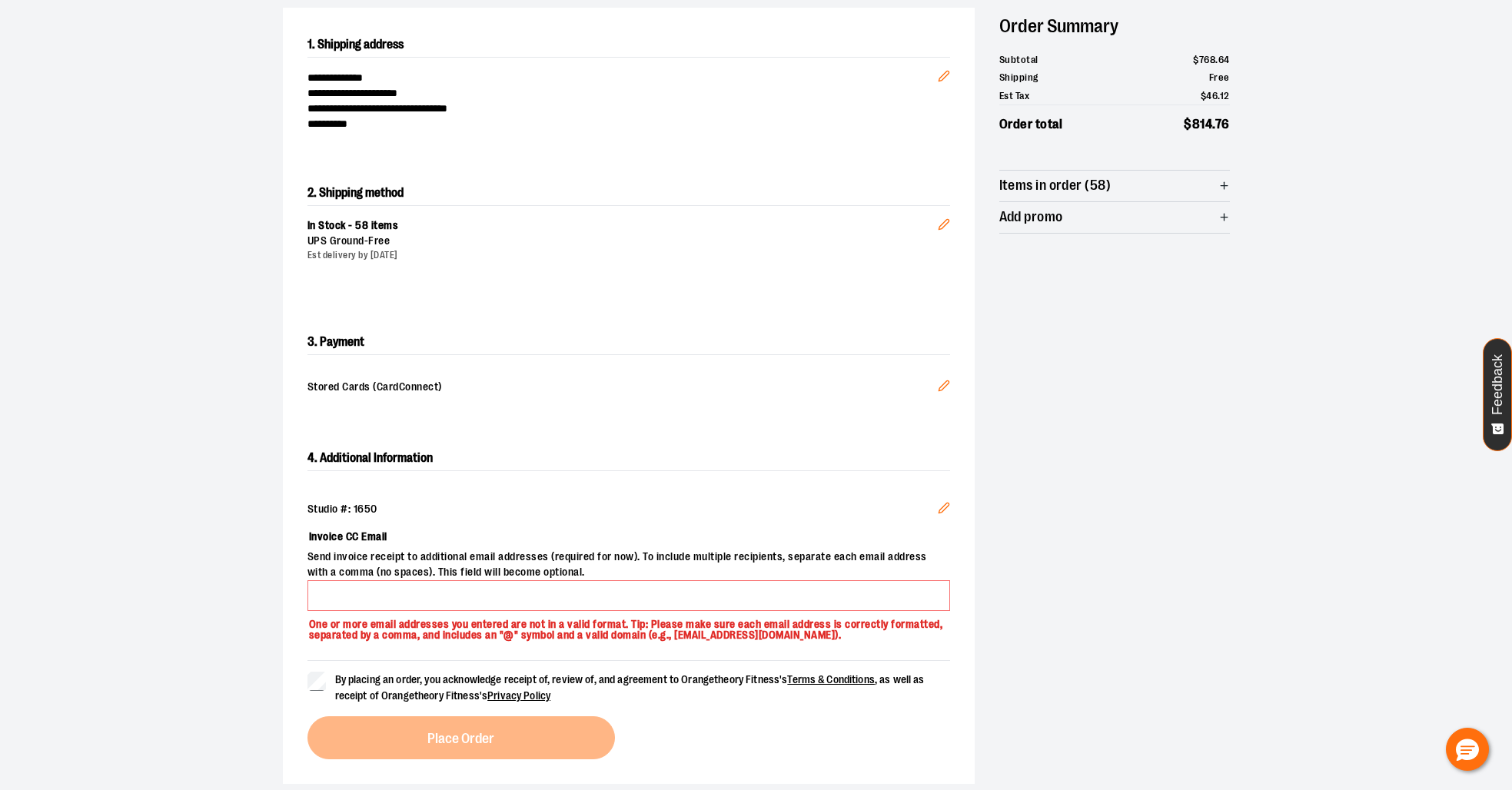
scroll to position [148, 0]
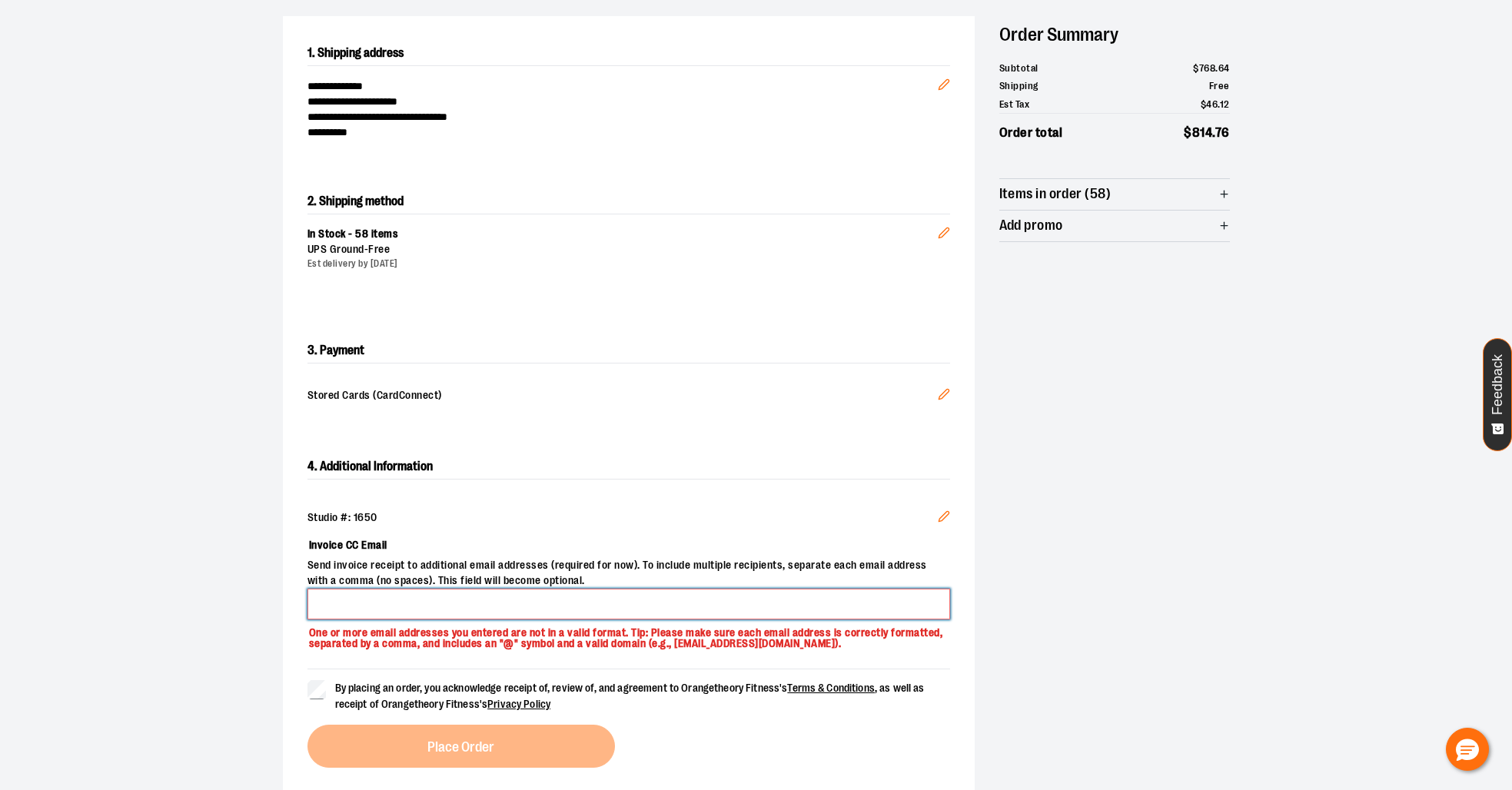
click at [400, 601] on input "Invoice CC Email" at bounding box center [628, 603] width 642 height 31
type input "*"
type input "**********"
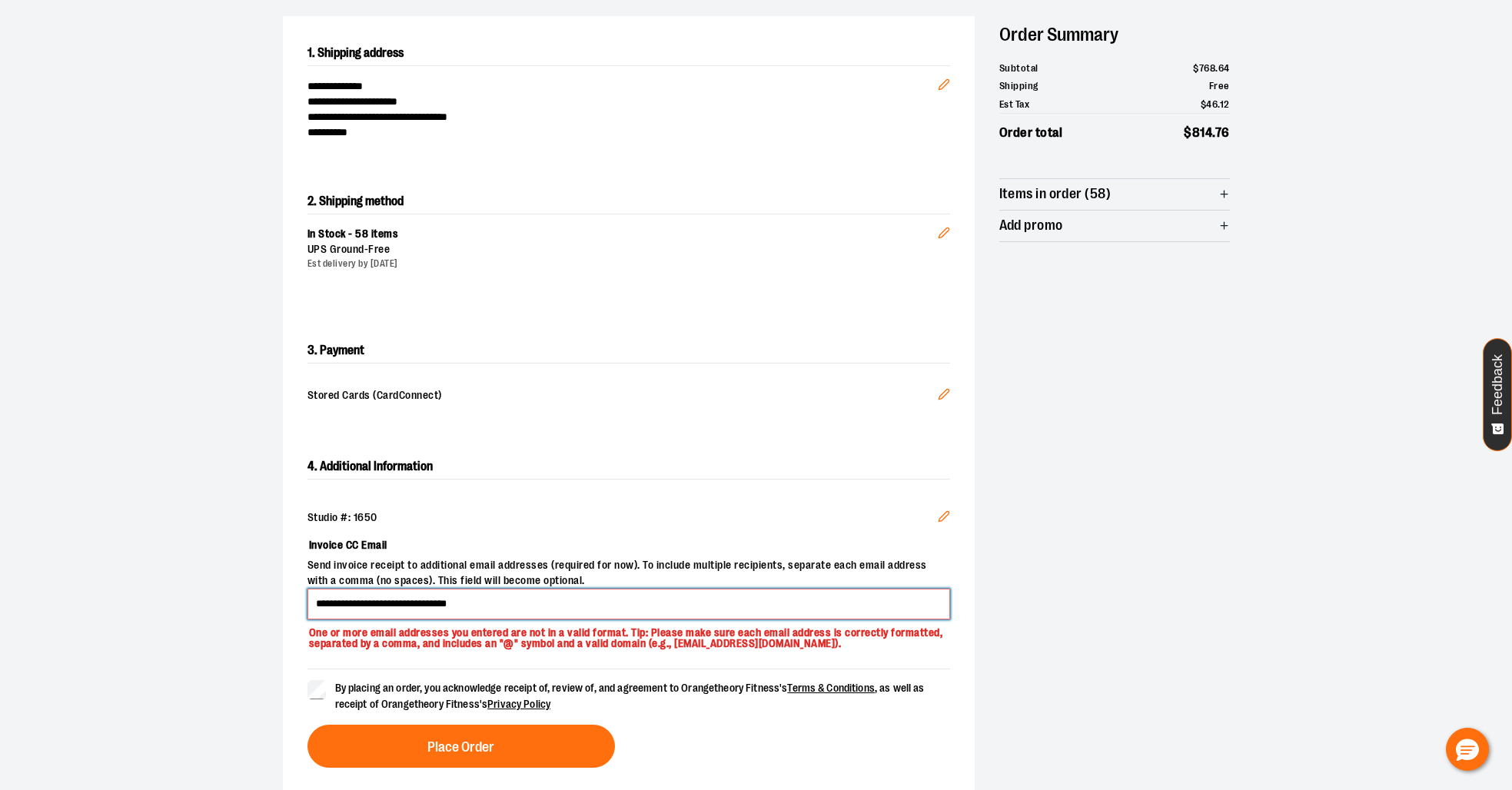
click at [506, 602] on input "**********" at bounding box center [628, 603] width 642 height 31
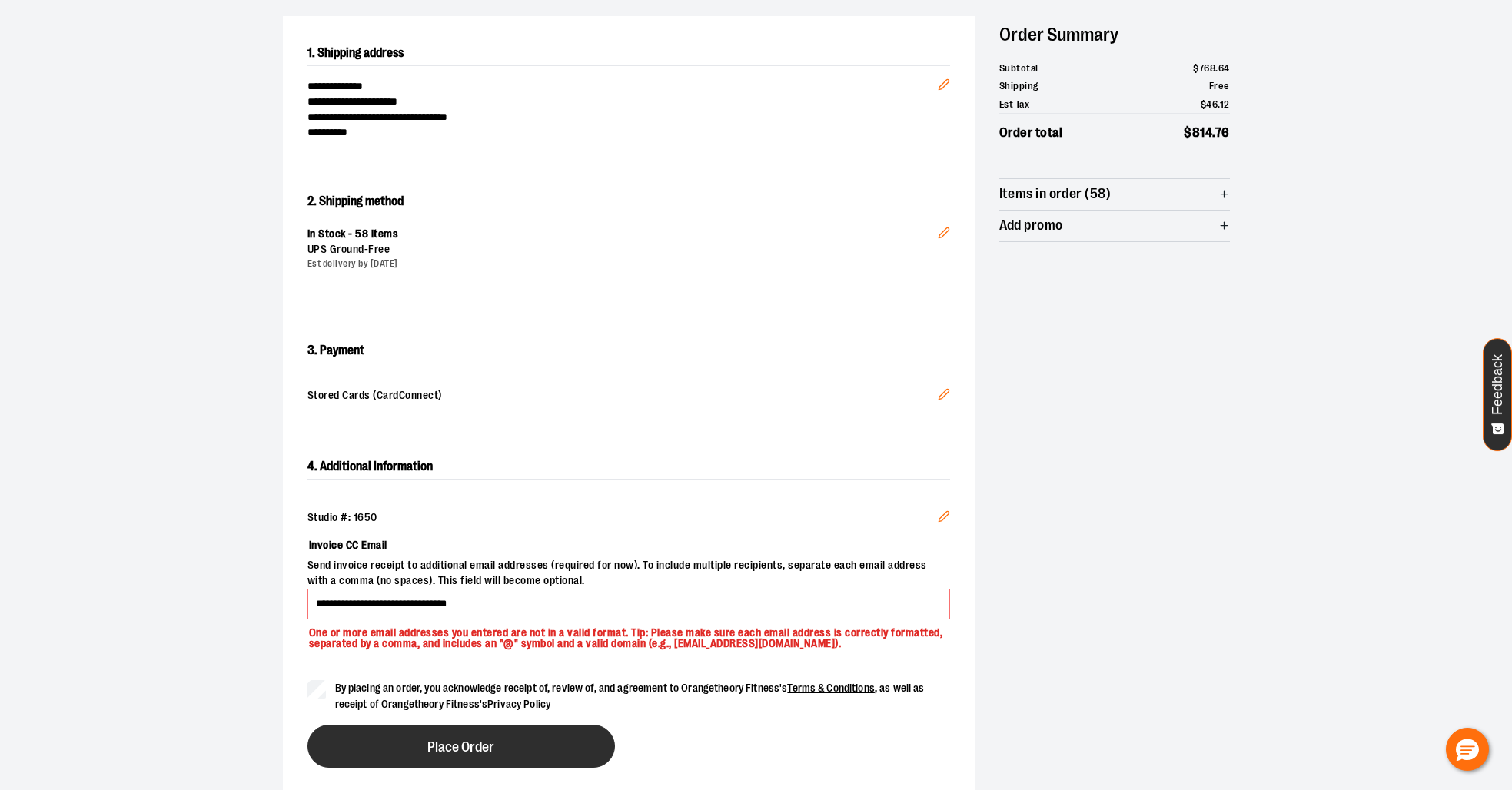
click at [480, 749] on span "Place Order" at bounding box center [460, 747] width 67 height 15
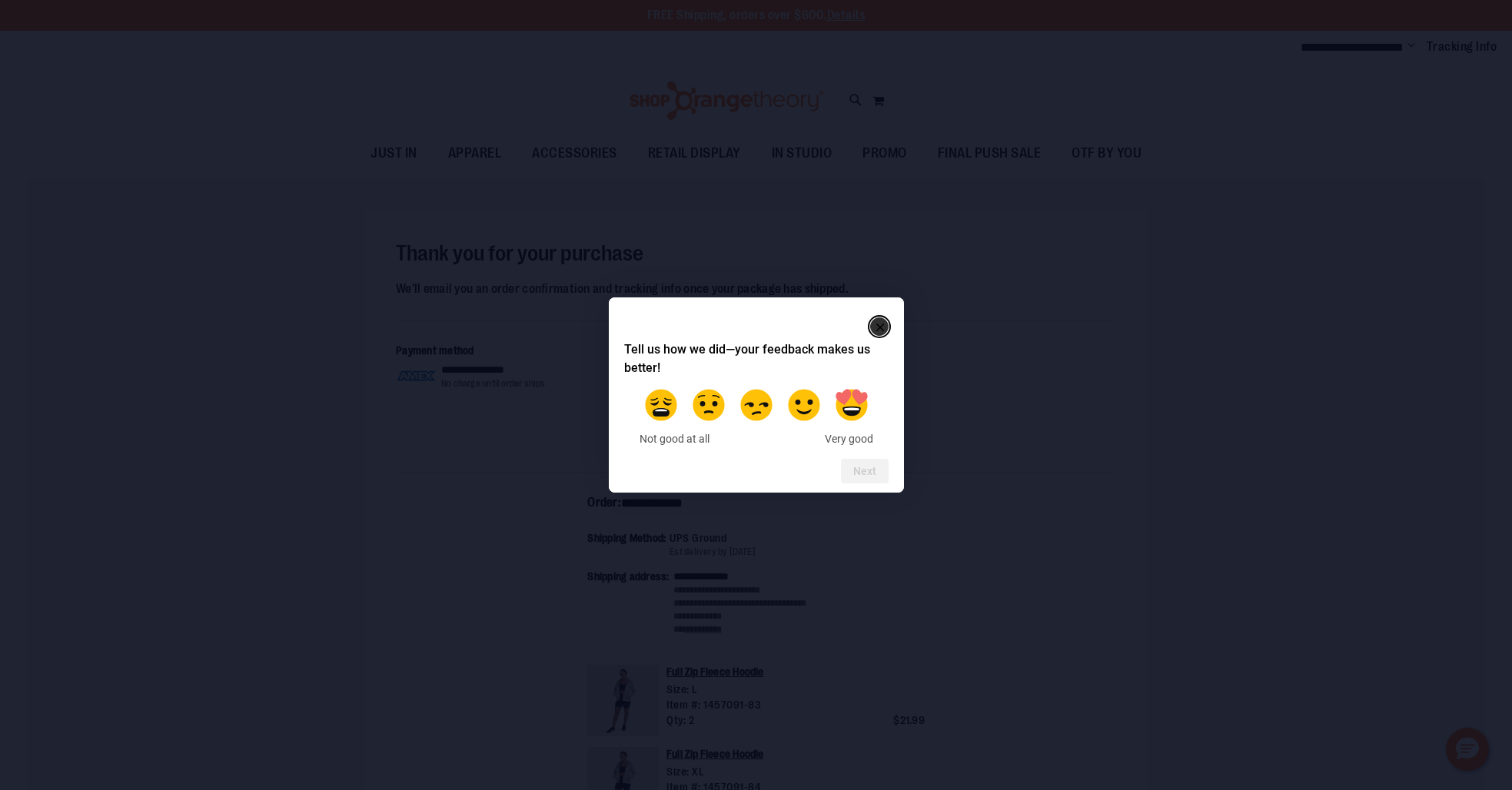
click at [878, 329] on rect "Close" at bounding box center [881, 327] width 19 height 19
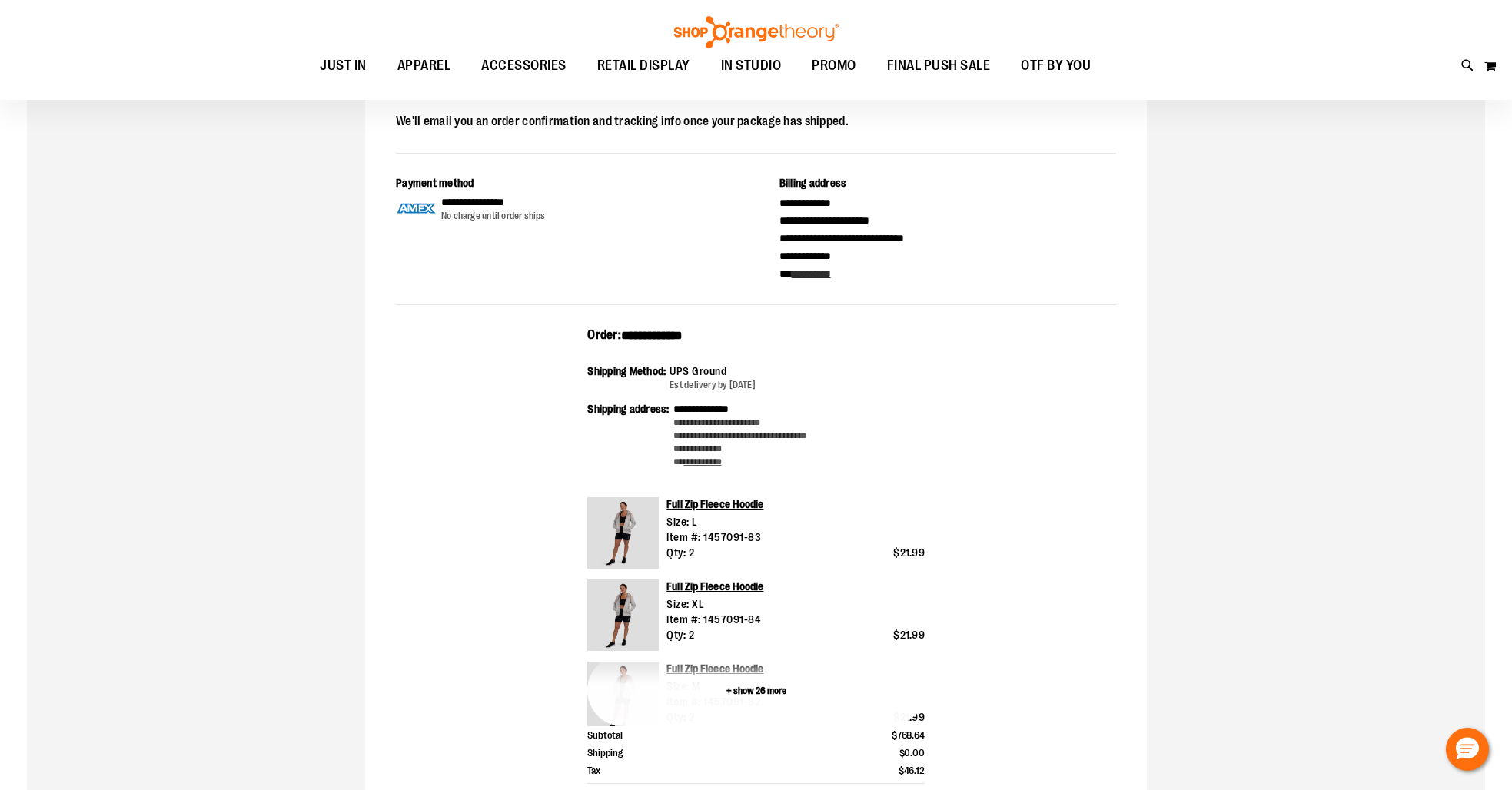
scroll to position [164, 0]
